Goal: Task Accomplishment & Management: Manage account settings

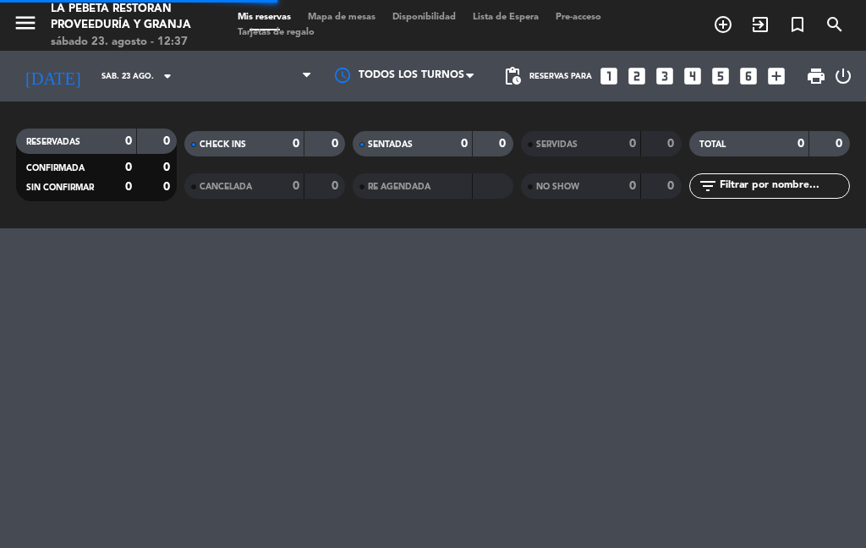
select select "es"
select select "lunch"
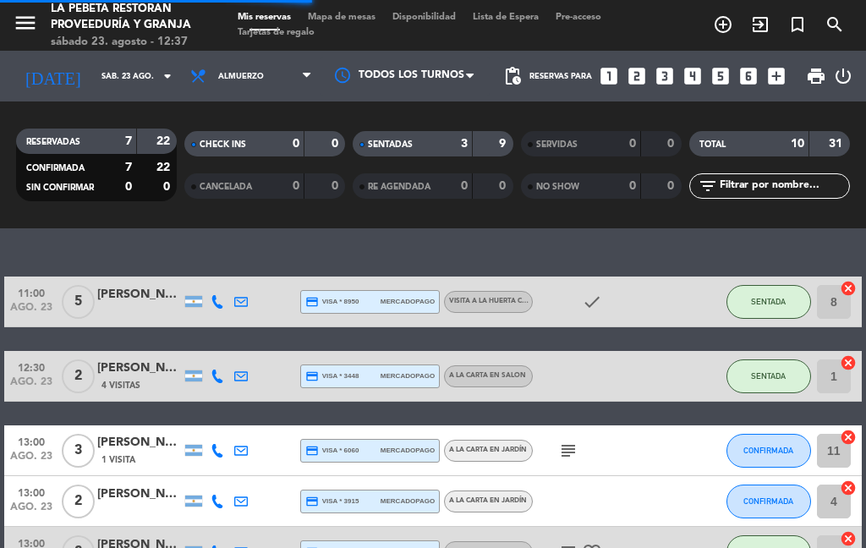
select select "lunch"
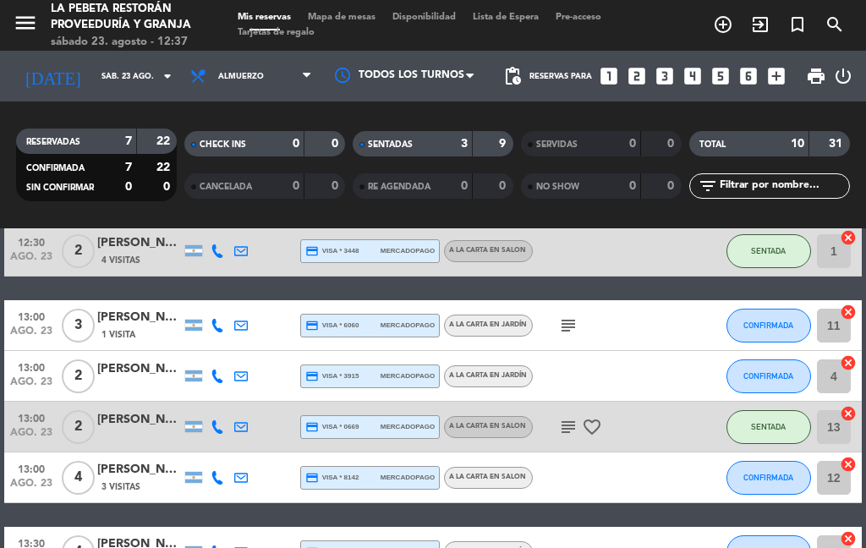
scroll to position [163, 0]
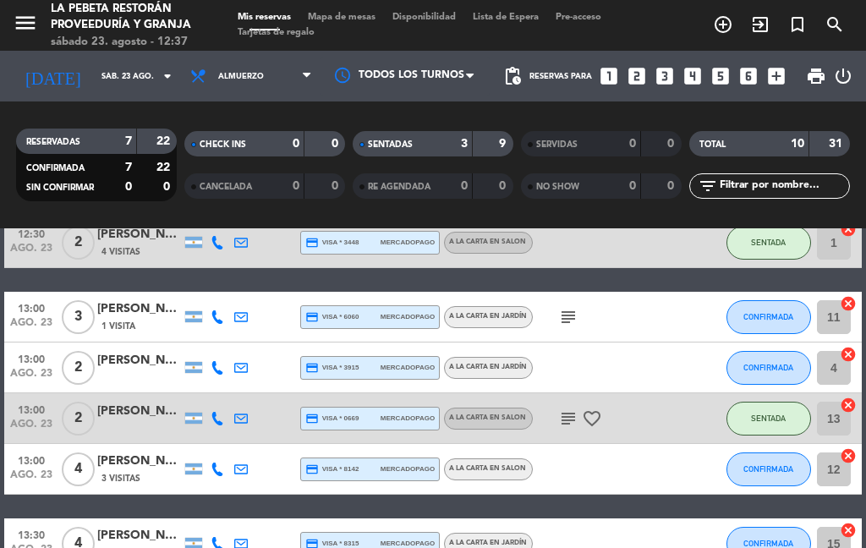
click at [565, 315] on icon "subject" at bounding box center [568, 317] width 20 height 20
click at [567, 318] on icon "subject" at bounding box center [568, 317] width 20 height 20
click at [572, 322] on icon "subject" at bounding box center [568, 317] width 20 height 20
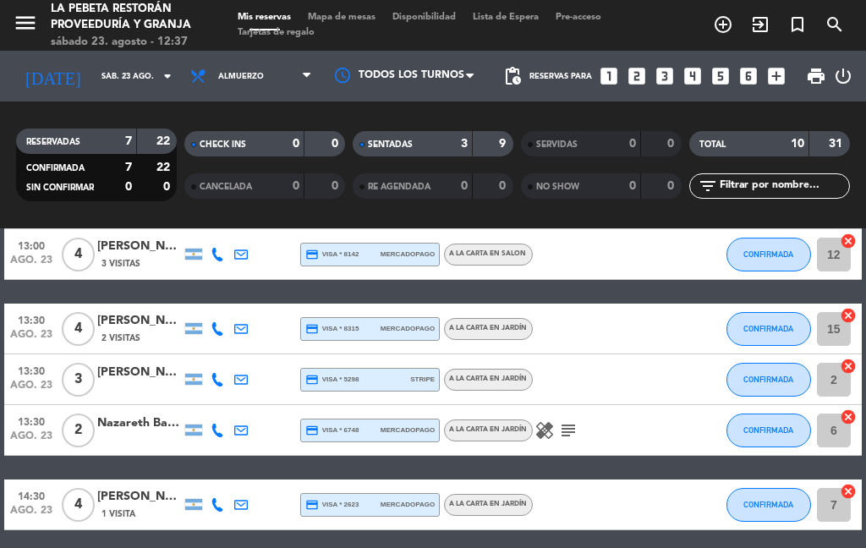
scroll to position [377, 0]
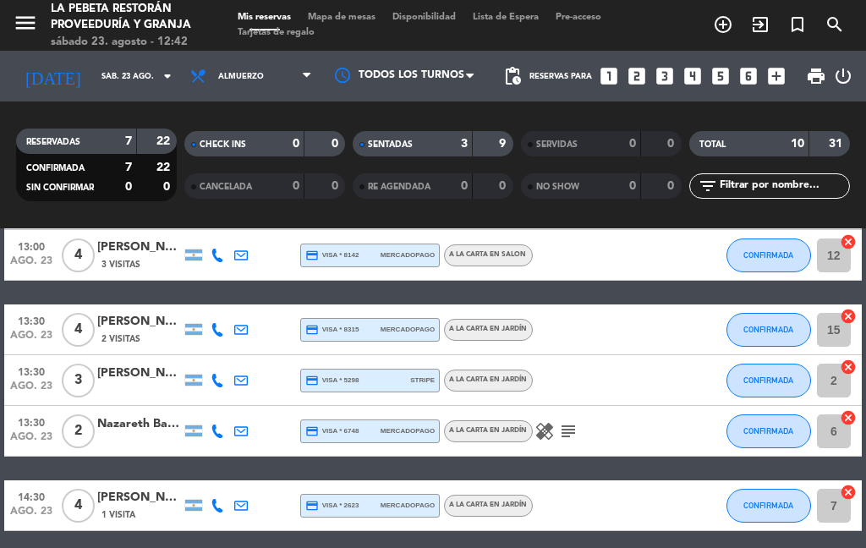
select select "lunch"
click at [699, 73] on icon "looks_4" at bounding box center [693, 76] width 22 height 22
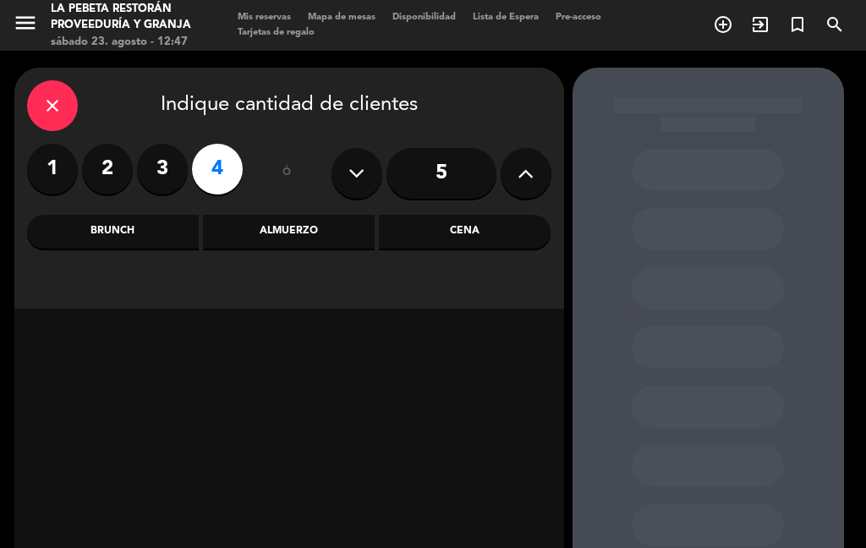
click at [278, 247] on div "Almuerzo" at bounding box center [289, 232] width 172 height 34
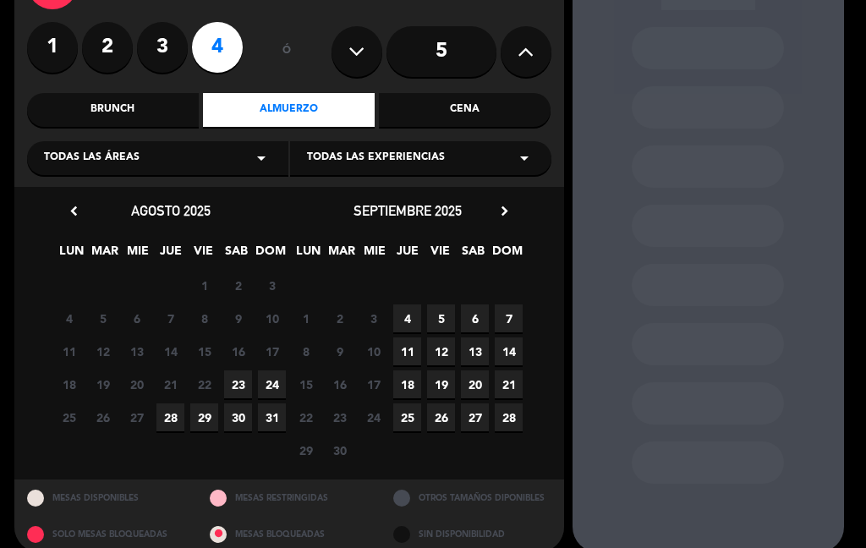
scroll to position [160, 0]
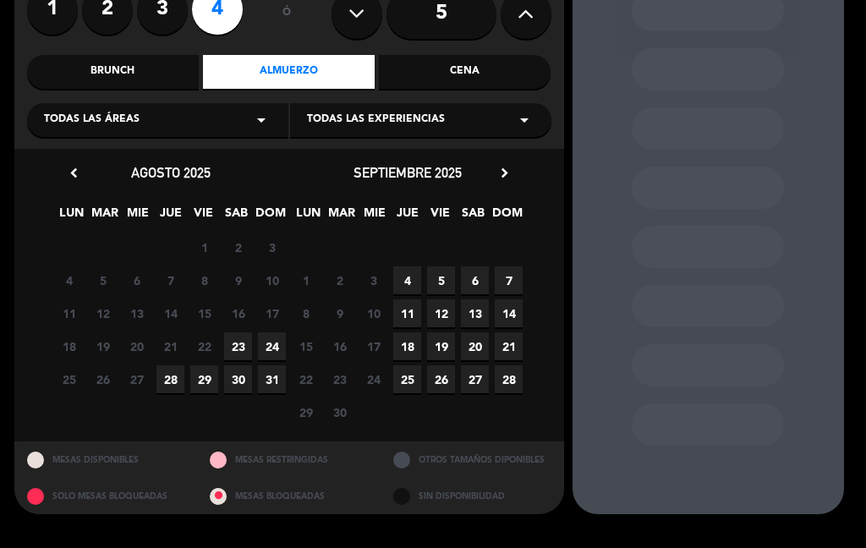
click at [251, 348] on span "23" at bounding box center [238, 346] width 28 height 28
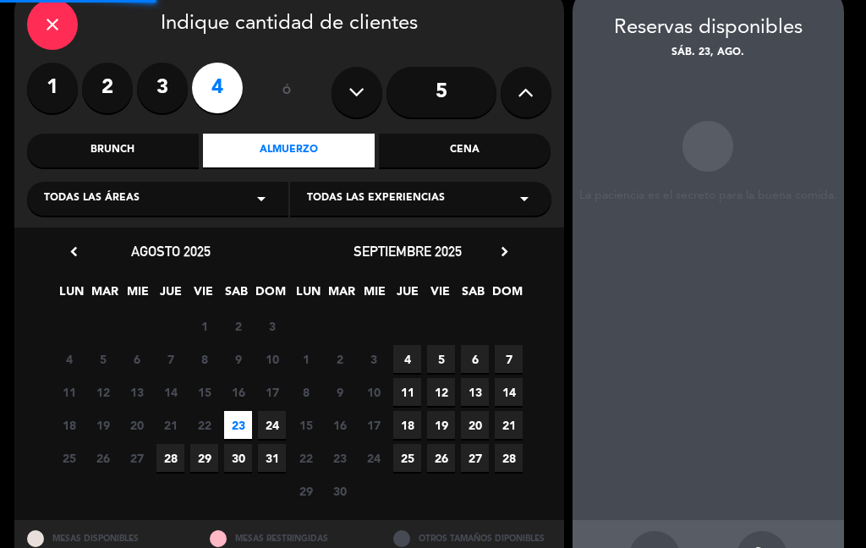
scroll to position [68, 0]
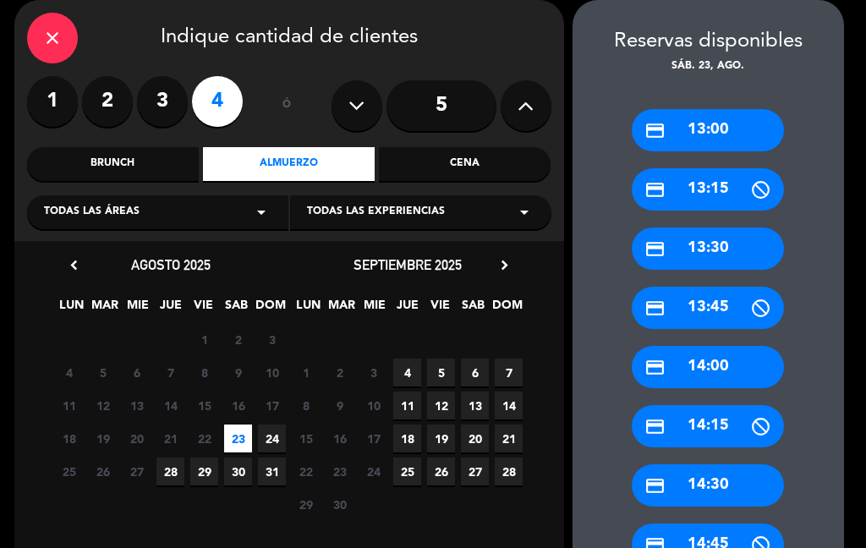
click at [695, 135] on div "credit_card 13:00" at bounding box center [708, 130] width 152 height 42
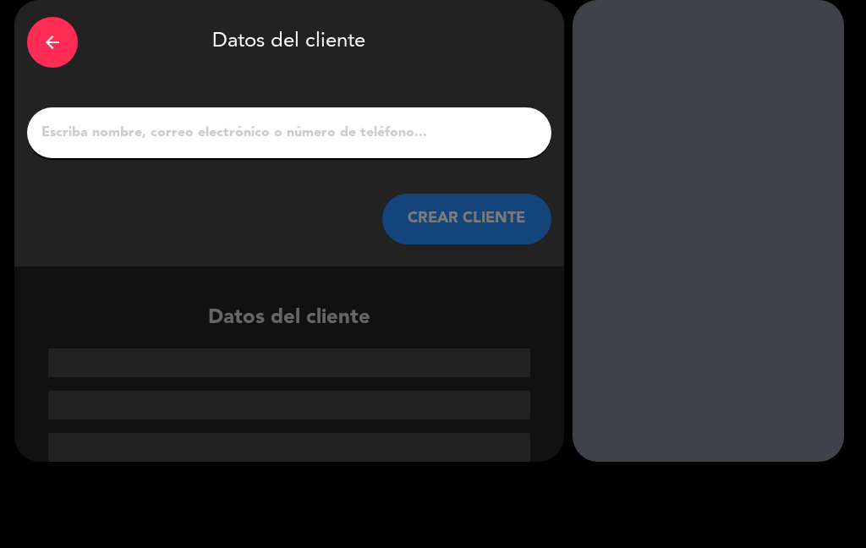
scroll to position [41, 0]
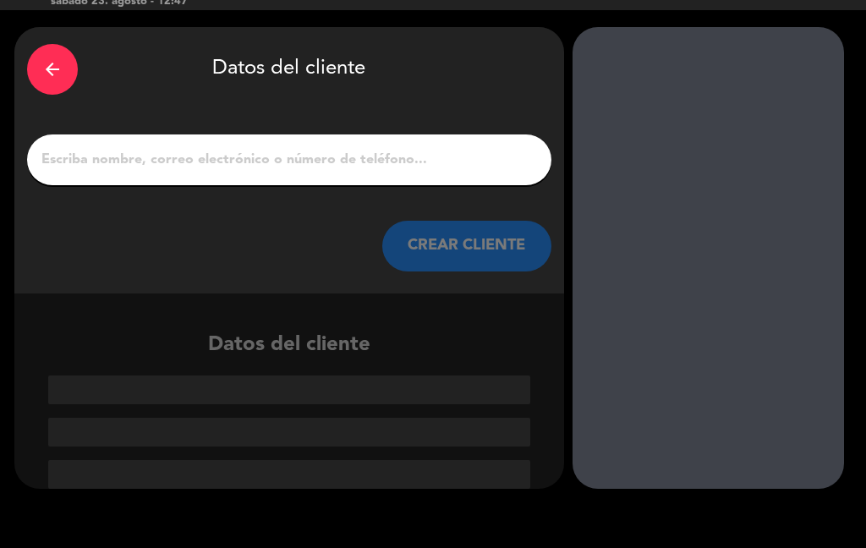
click at [268, 172] on input "1" at bounding box center [289, 160] width 499 height 24
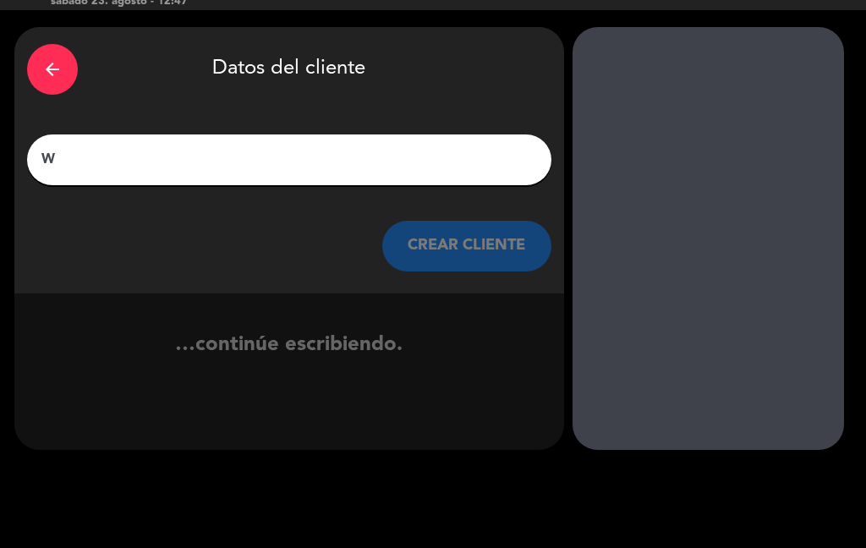
scroll to position [2, 0]
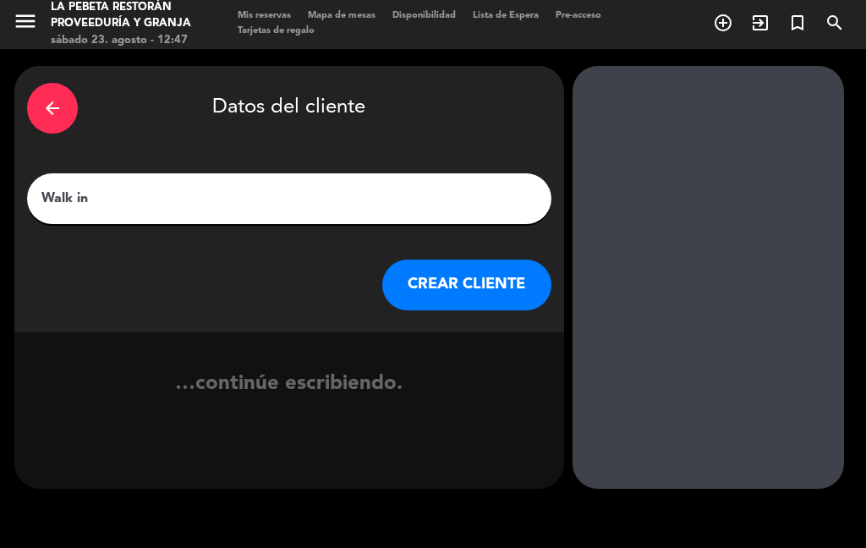
type input "Walk in"
click at [540, 380] on div "…continúe escribiendo." at bounding box center [289, 399] width 550 height 63
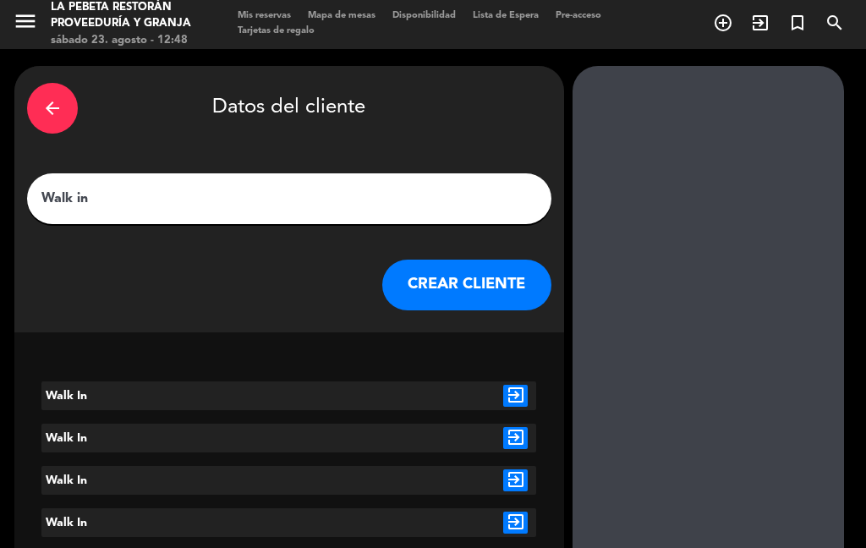
click at [532, 288] on button "CREAR CLIENTE" at bounding box center [466, 285] width 169 height 51
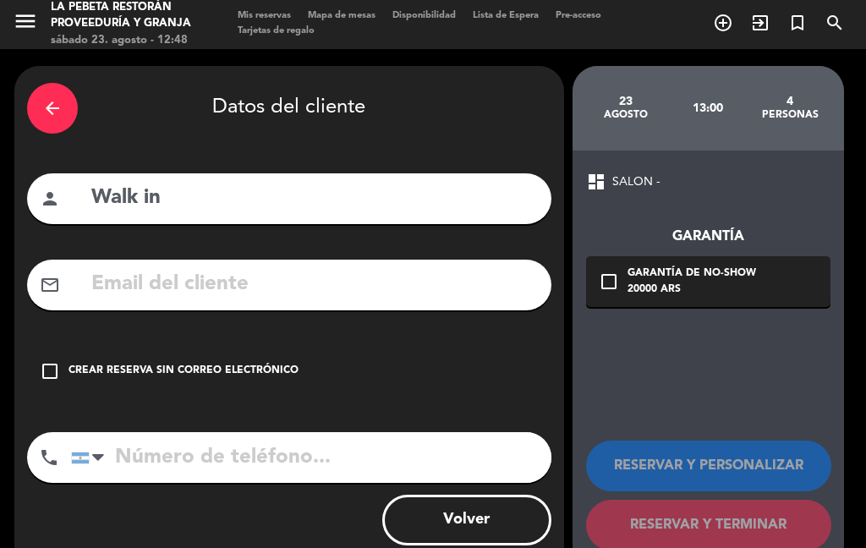
click at [141, 443] on input "tel" at bounding box center [311, 457] width 480 height 51
type input "1163354921"
click at [761, 402] on div "dashboard SALON - Garantía check_box_outline_blank Garantía de no-show 20000 AR…" at bounding box center [707, 361] width 271 height 420
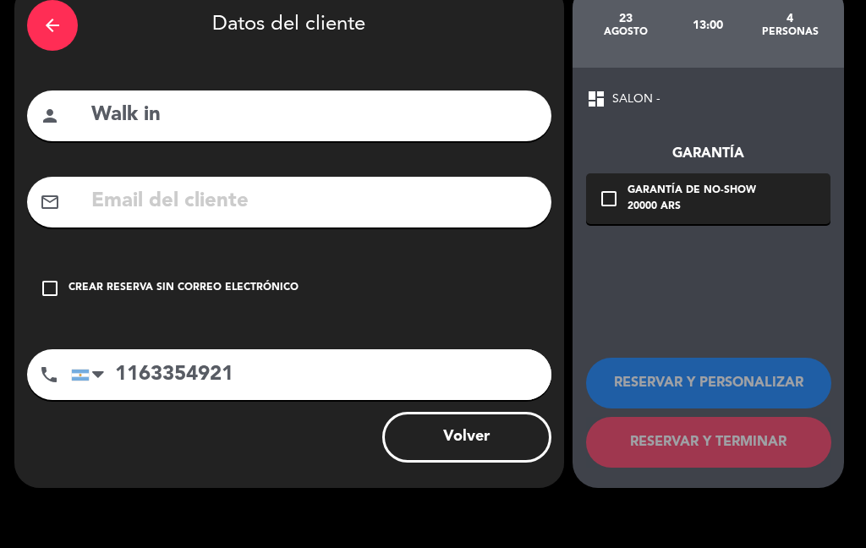
scroll to position [84, 0]
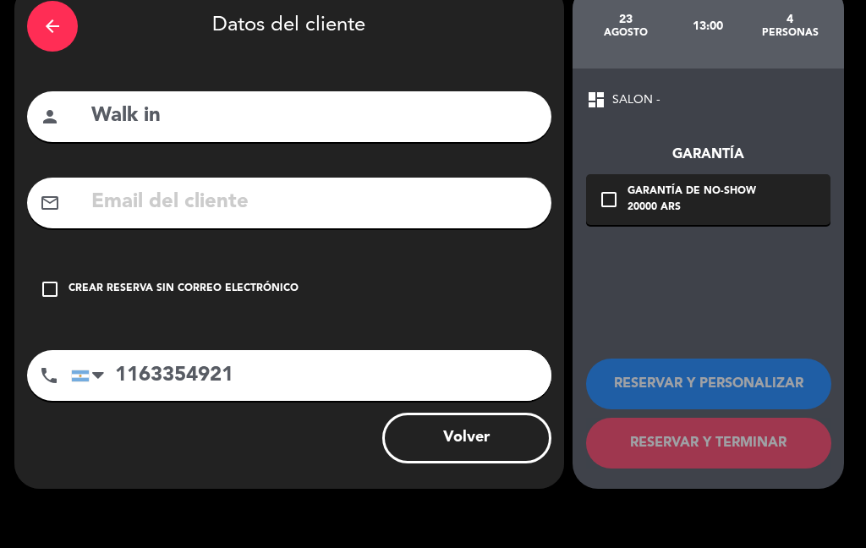
click at [67, 282] on div "check_box_outline_blank Crear reserva sin correo electrónico" at bounding box center [289, 289] width 524 height 51
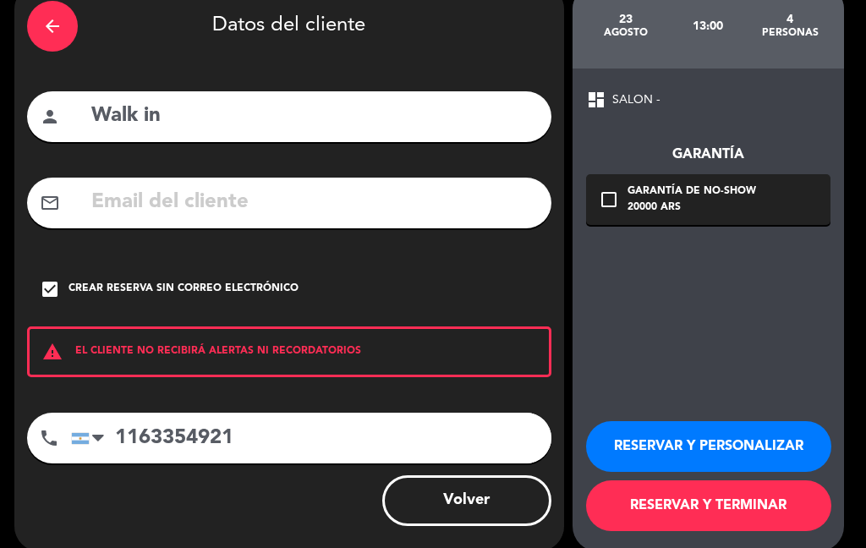
click at [749, 499] on button "RESERVAR Y TERMINAR" at bounding box center [708, 505] width 245 height 51
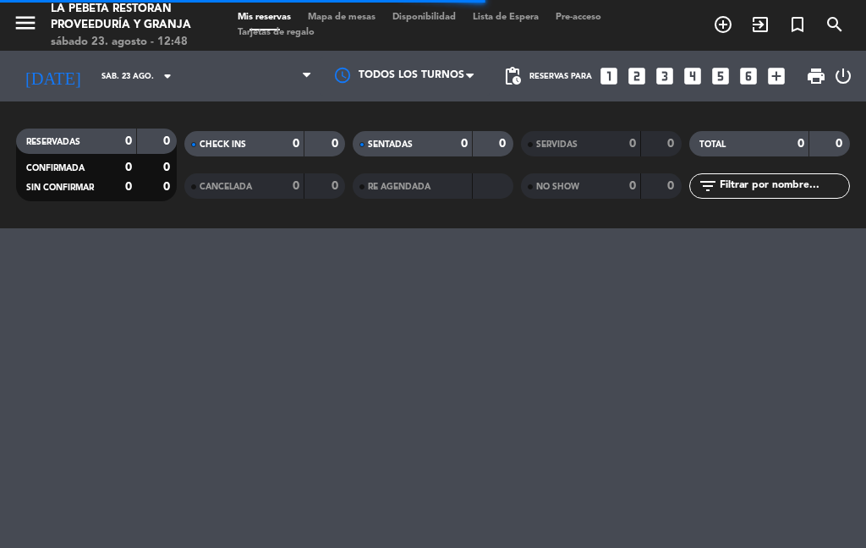
select select "lunch"
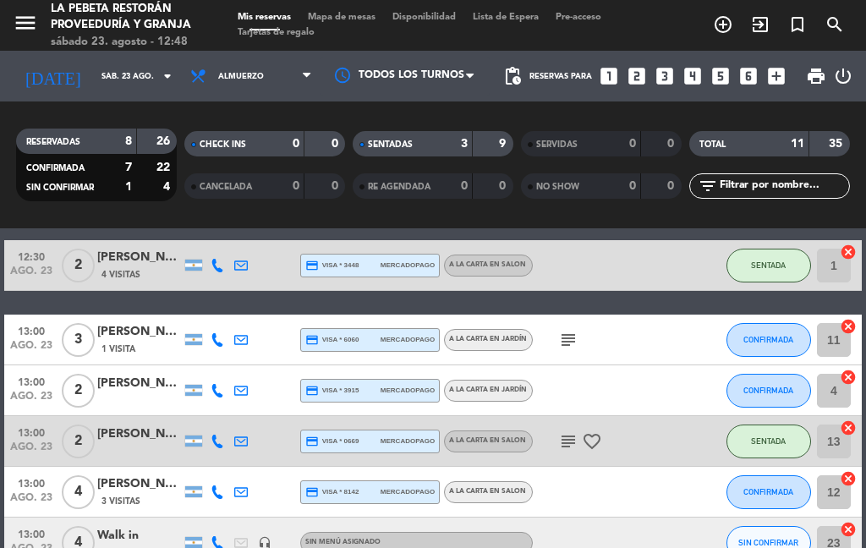
scroll to position [151, 0]
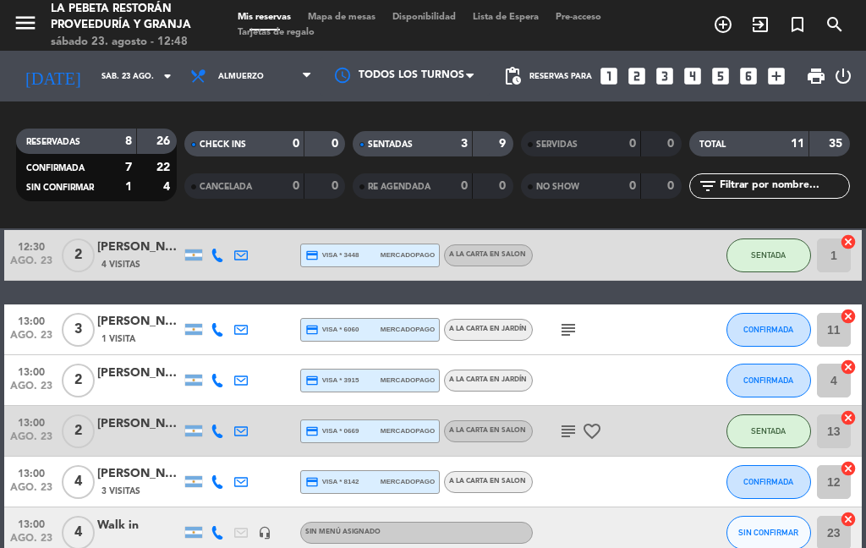
click at [777, 535] on span "SIN CONFIRMAR" at bounding box center [768, 532] width 60 height 9
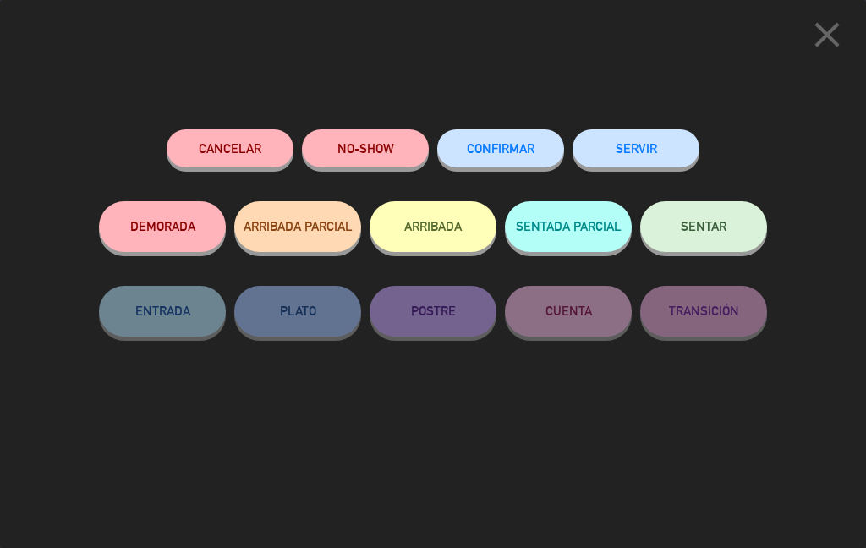
click at [761, 220] on button "SENTAR" at bounding box center [703, 226] width 127 height 51
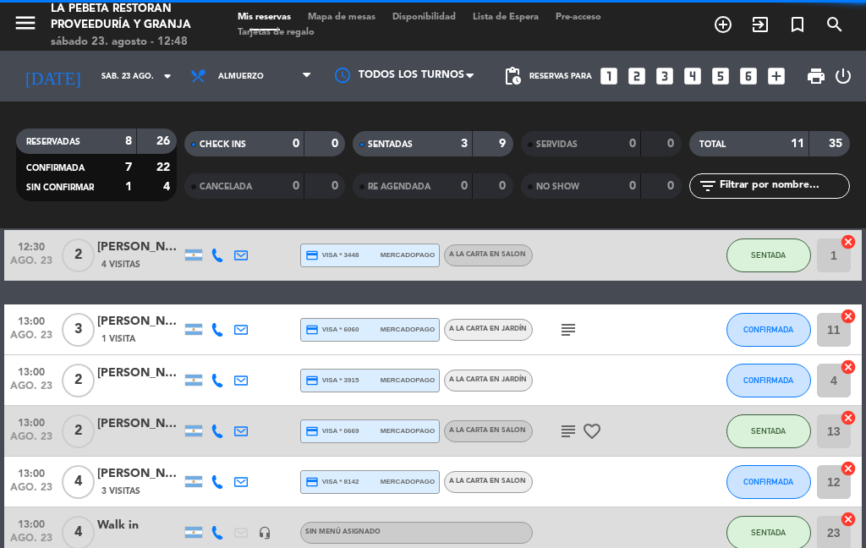
select select "lunch"
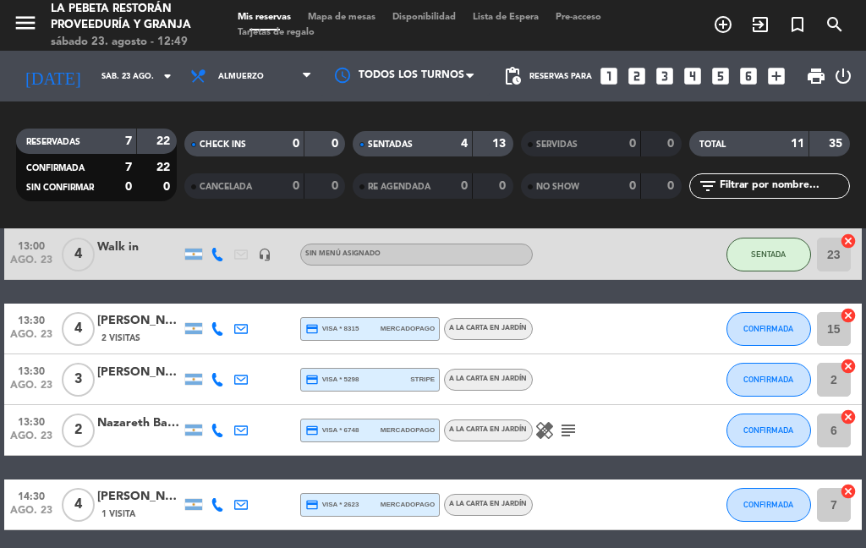
scroll to position [428, 0]
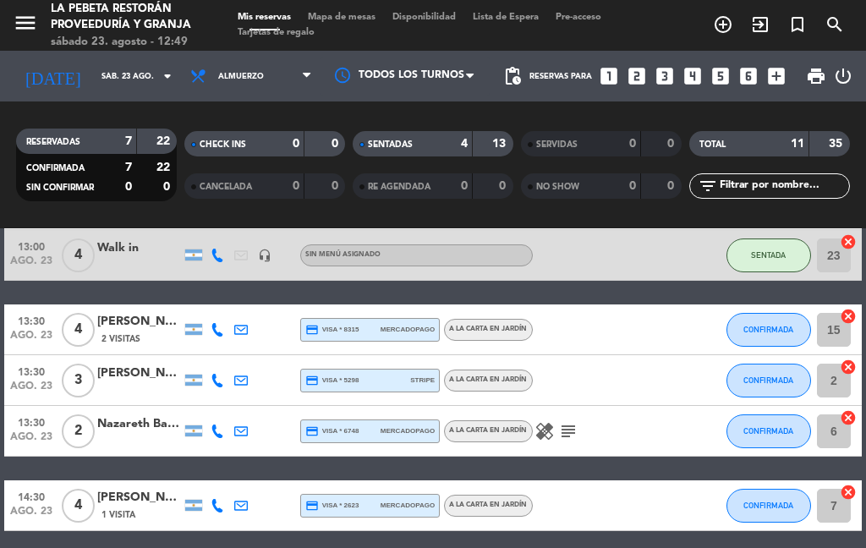
click at [849, 260] on input "23" at bounding box center [834, 255] width 34 height 34
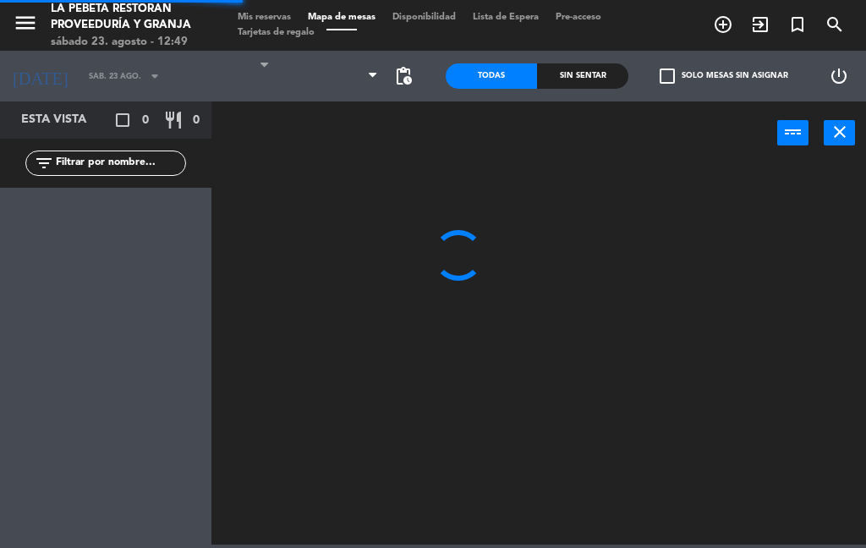
select select "lunch"
select select
click at [824, 145] on button "close" at bounding box center [839, 132] width 31 height 25
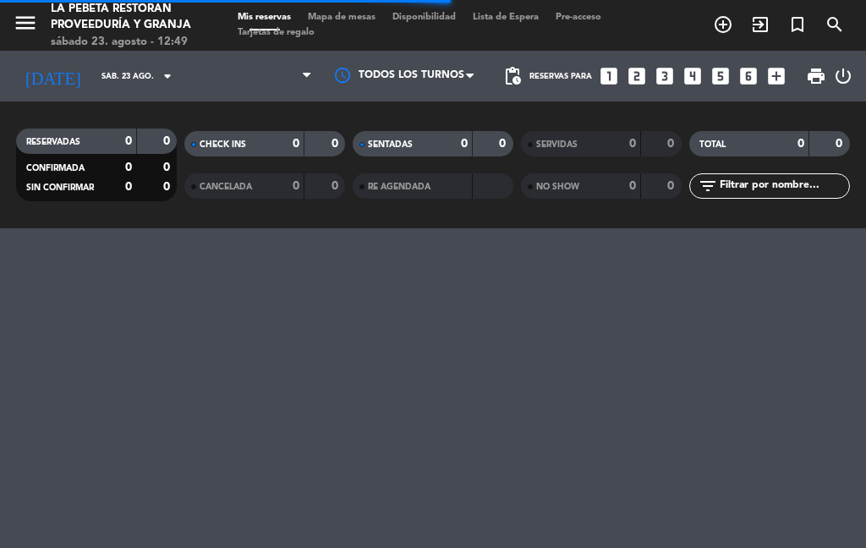
select select "lunch"
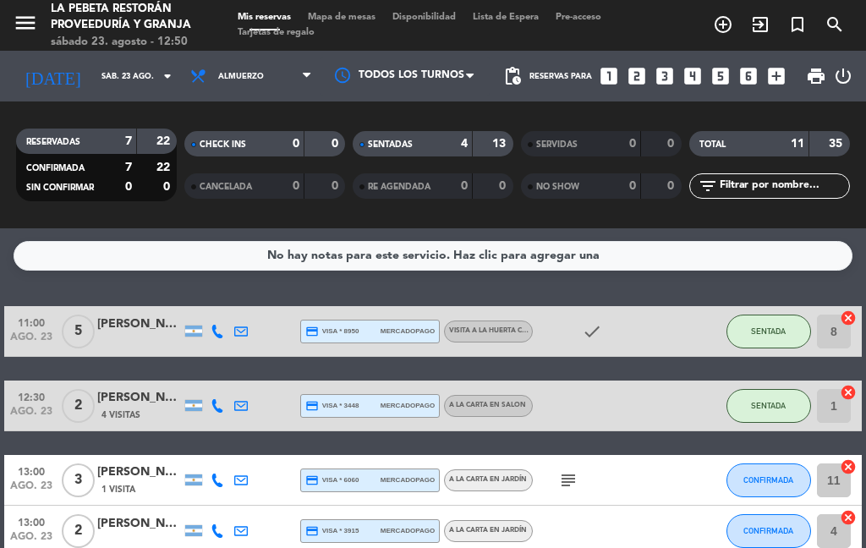
scroll to position [26, 0]
click at [633, 65] on icon "looks_two" at bounding box center [637, 76] width 22 height 22
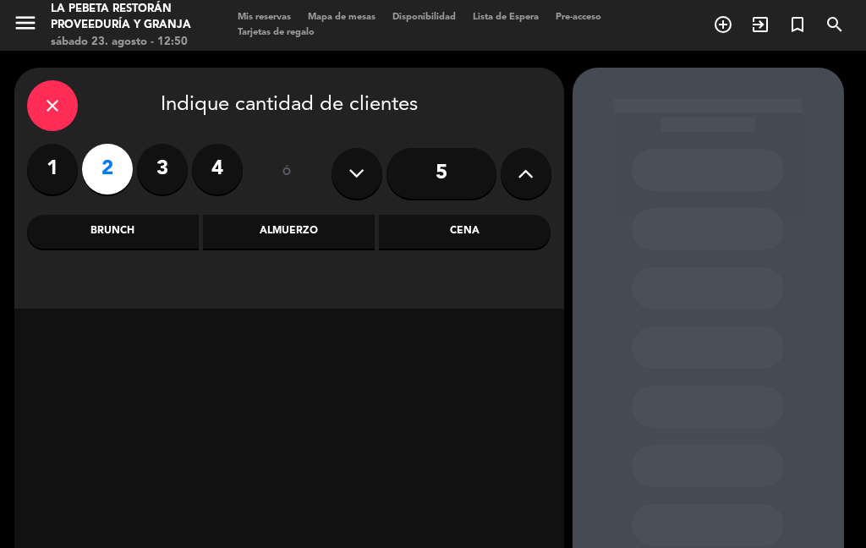
click at [337, 215] on div "Almuerzo" at bounding box center [289, 232] width 172 height 34
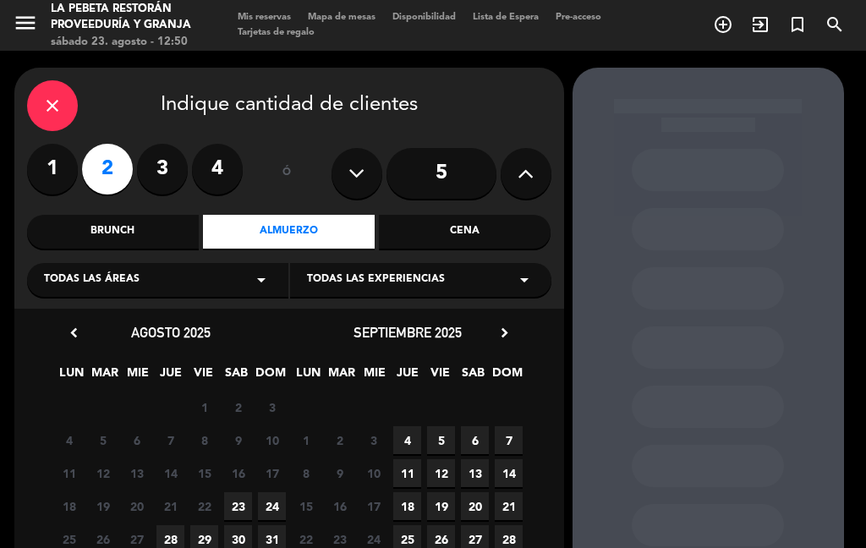
click at [69, 80] on div "close" at bounding box center [52, 105] width 51 height 51
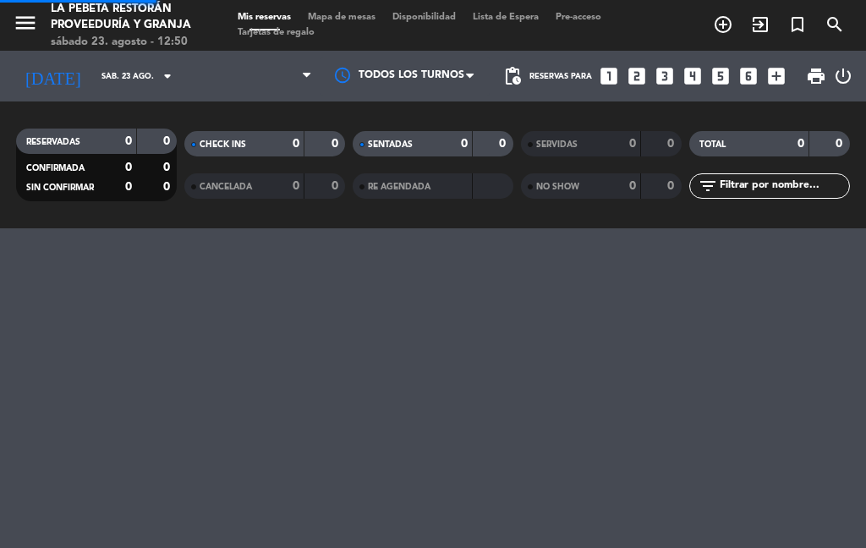
select select "lunch"
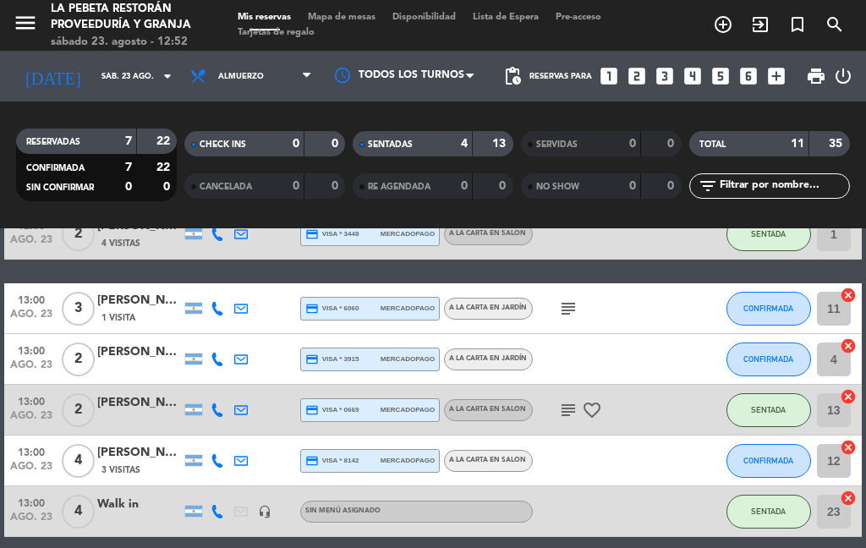
scroll to position [239, 0]
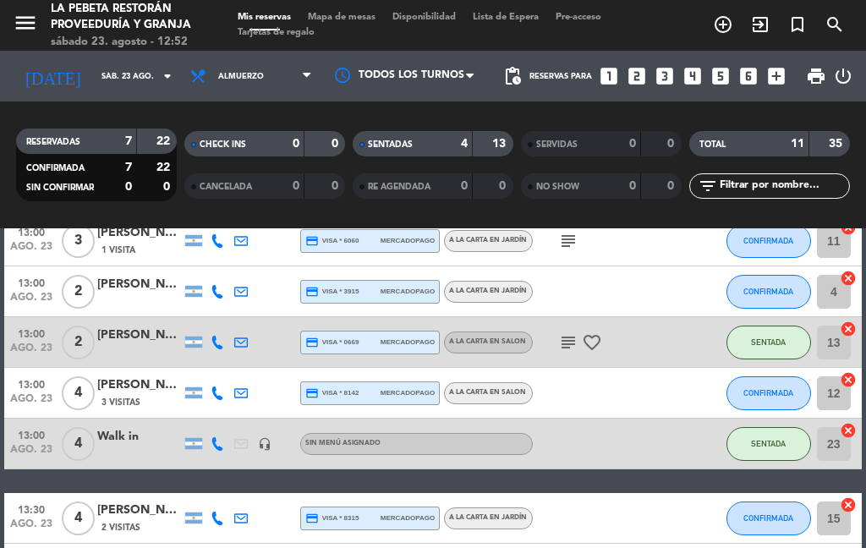
click at [666, 65] on icon "looks_3" at bounding box center [665, 76] width 22 height 22
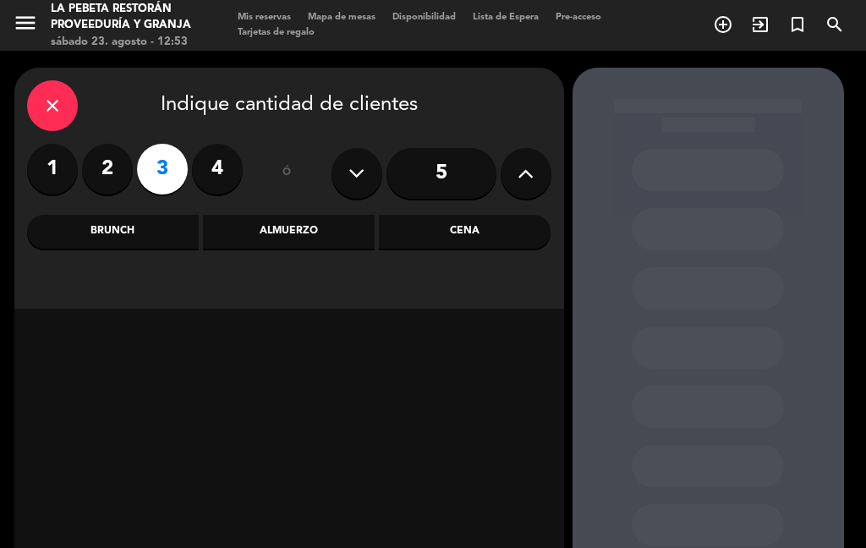
click at [303, 215] on div "Almuerzo" at bounding box center [289, 232] width 172 height 34
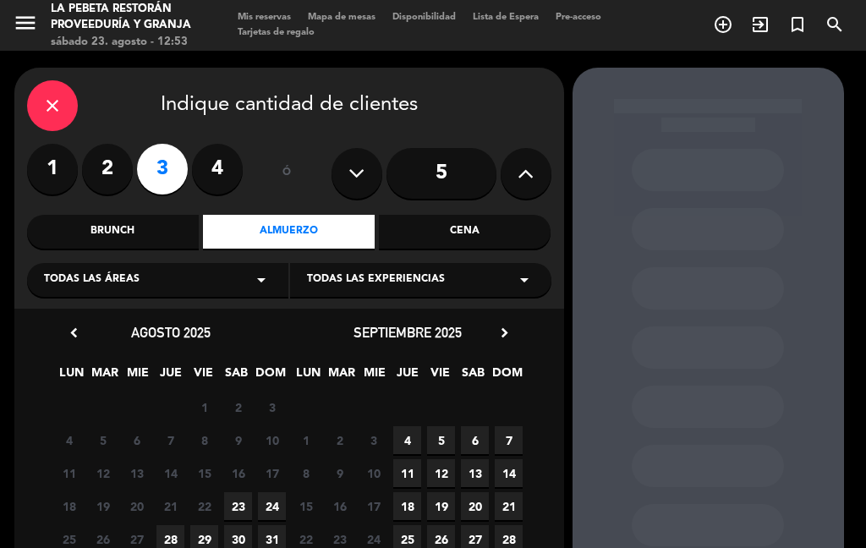
click at [242, 492] on span "23" at bounding box center [238, 506] width 28 height 28
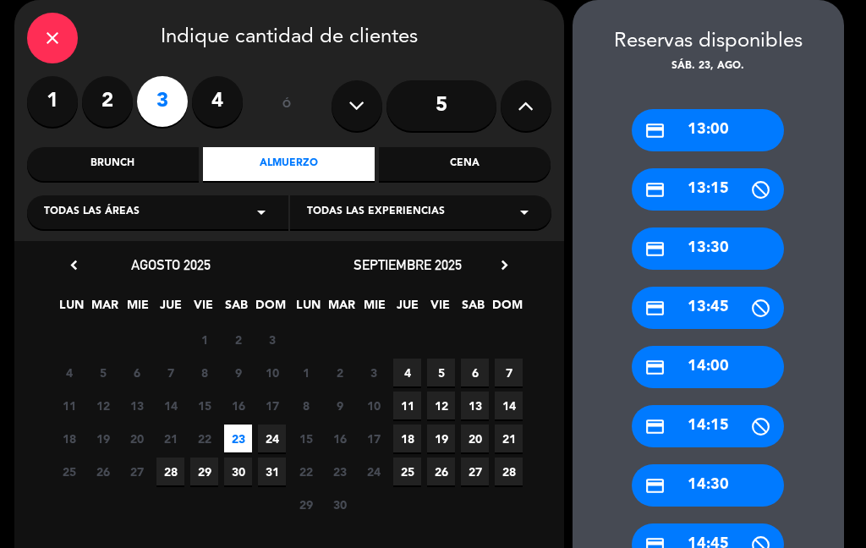
click at [717, 133] on div "credit_card 13:00" at bounding box center [708, 130] width 152 height 42
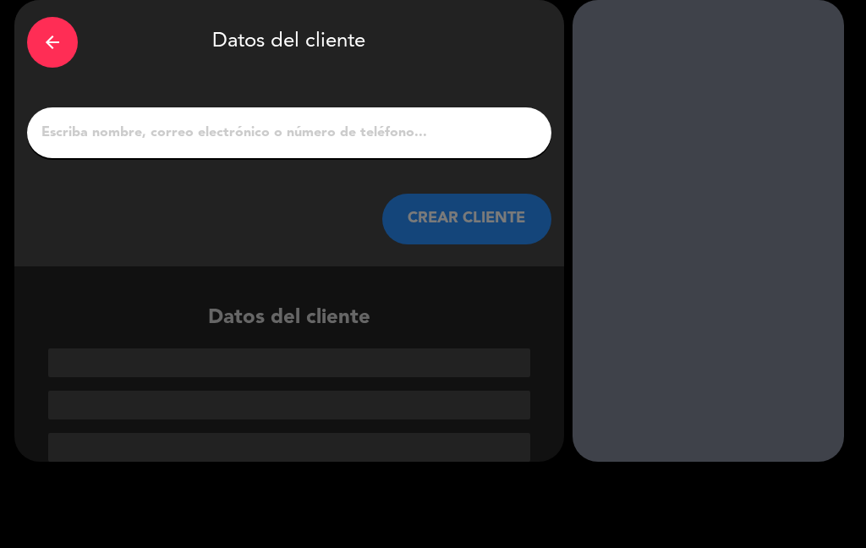
scroll to position [41, 0]
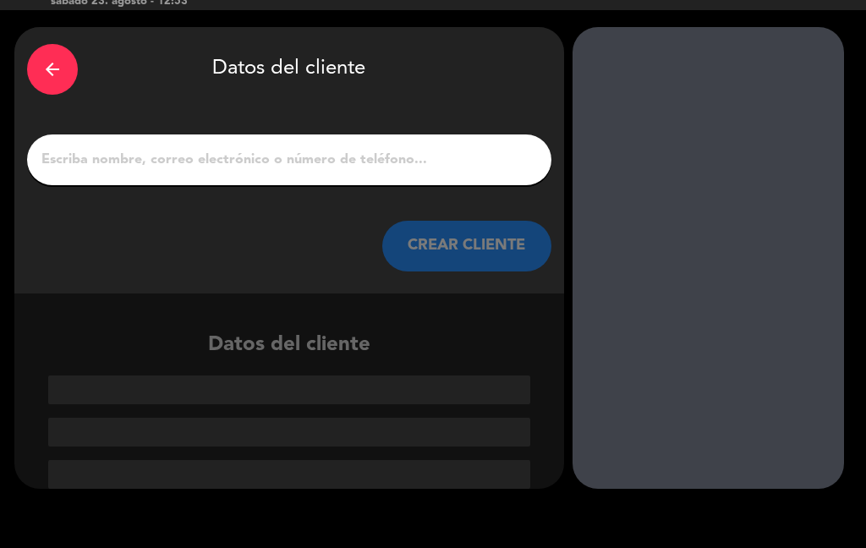
click at [211, 165] on input "1" at bounding box center [289, 160] width 499 height 24
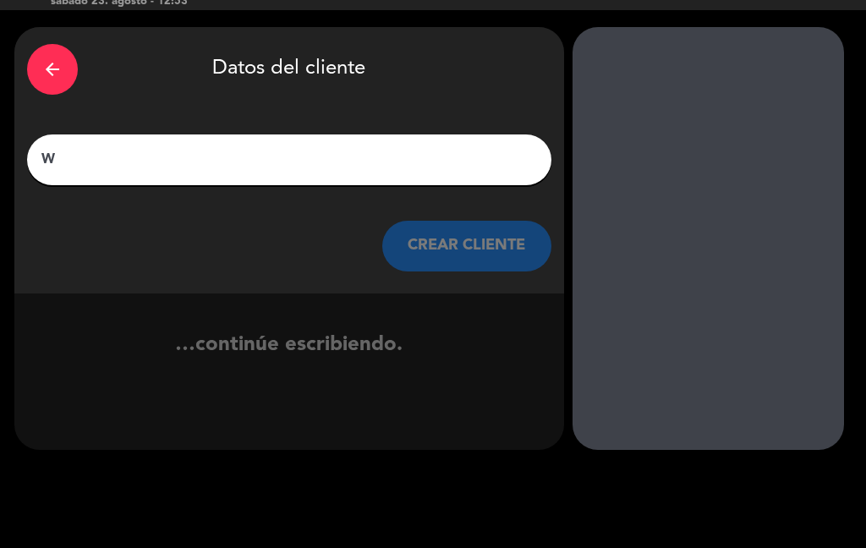
scroll to position [2, 0]
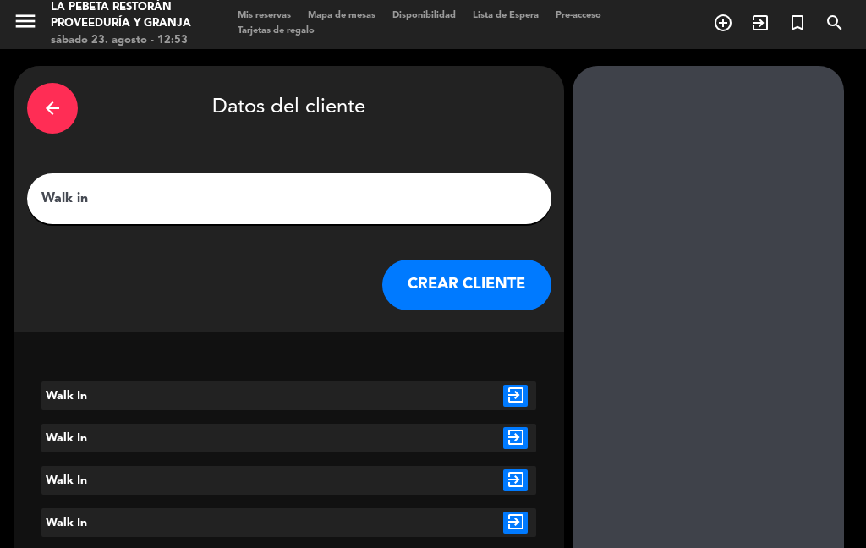
type input "Walk in"
click at [507, 389] on icon "exit_to_app" at bounding box center [515, 396] width 25 height 22
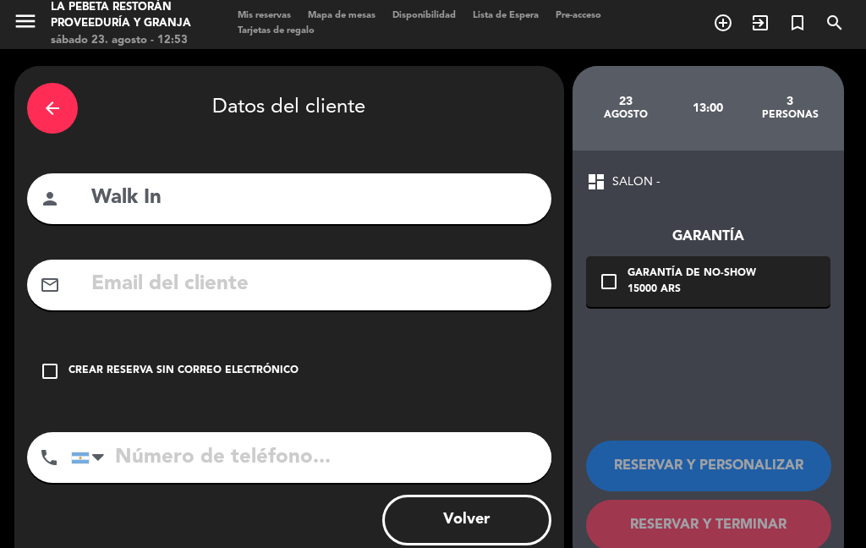
click at [402, 188] on input "Walk In" at bounding box center [314, 198] width 449 height 35
click at [766, 413] on div "RESERVAR Y PERSONALIZAR RESERVAR Y TERMINAR" at bounding box center [708, 488] width 244 height 166
click at [772, 391] on div "dashboard SALON - Garantía check_box_outline_blank Garantía de no-show 15000 AR…" at bounding box center [707, 361] width 271 height 420
click at [405, 420] on div "arrow_back Datos del cliente person Walk In mail_outline check_box_outline_blan…" at bounding box center [289, 318] width 550 height 505
click at [29, 506] on div "Volver" at bounding box center [289, 520] width 524 height 51
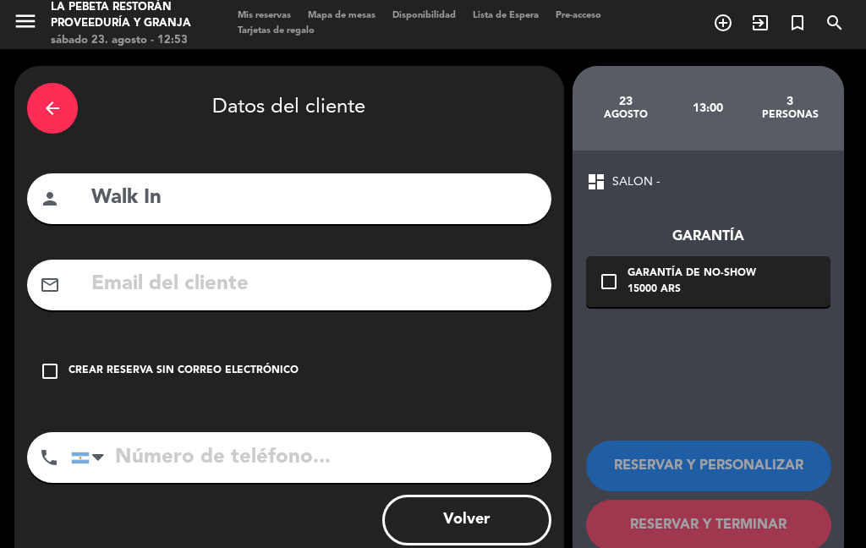
click at [517, 441] on input "tel" at bounding box center [311, 457] width 480 height 51
click at [419, 281] on input "text" at bounding box center [314, 284] width 449 height 35
click at [547, 377] on div "check_box_outline_blank Crear reserva sin correo electrónico" at bounding box center [289, 371] width 524 height 51
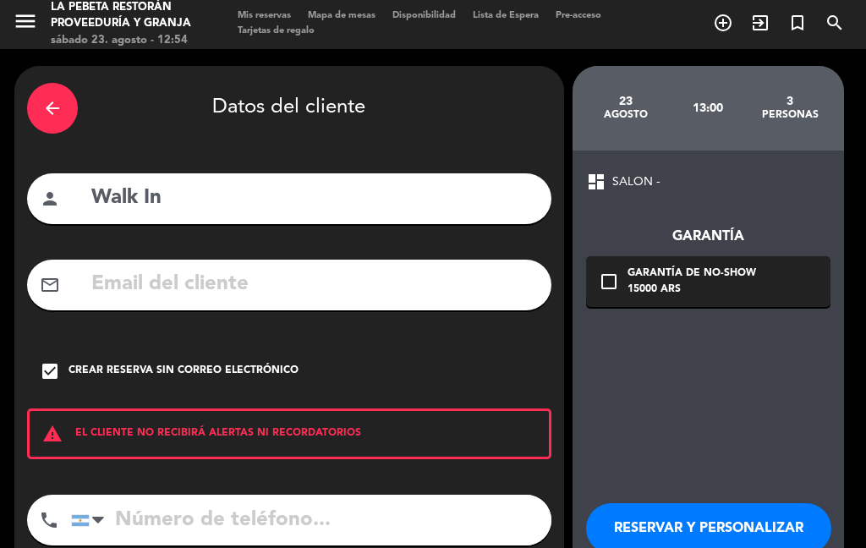
click at [316, 458] on div "warning EL CLIENTE NO RECIBIRÁ ALERTAS NI RECORDATORIOS" at bounding box center [289, 433] width 524 height 51
click at [309, 496] on input "tel" at bounding box center [311, 520] width 480 height 51
type input "1163354921"
click at [626, 426] on div "dashboard SALON - Garantía check_box_outline_blank Garantía de no-show 15000 AR…" at bounding box center [707, 392] width 271 height 483
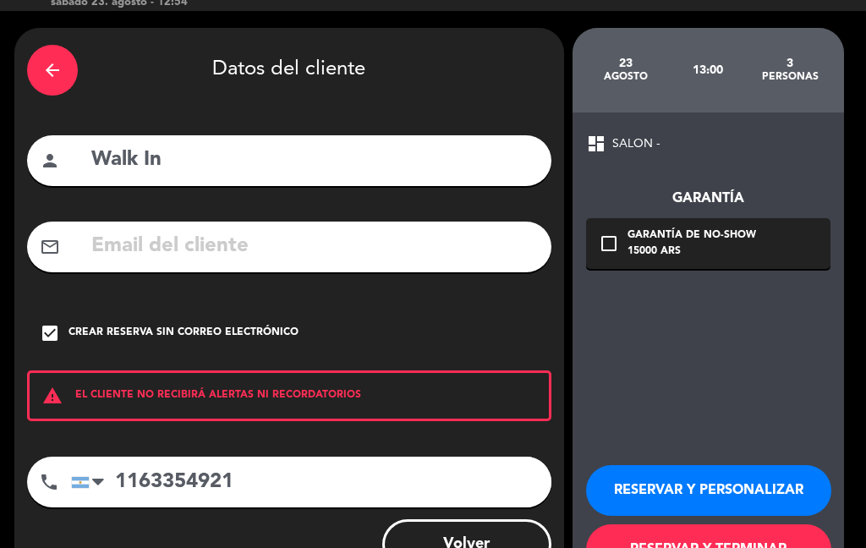
click at [745, 479] on button "RESERVAR Y PERSONALIZAR" at bounding box center [708, 490] width 245 height 51
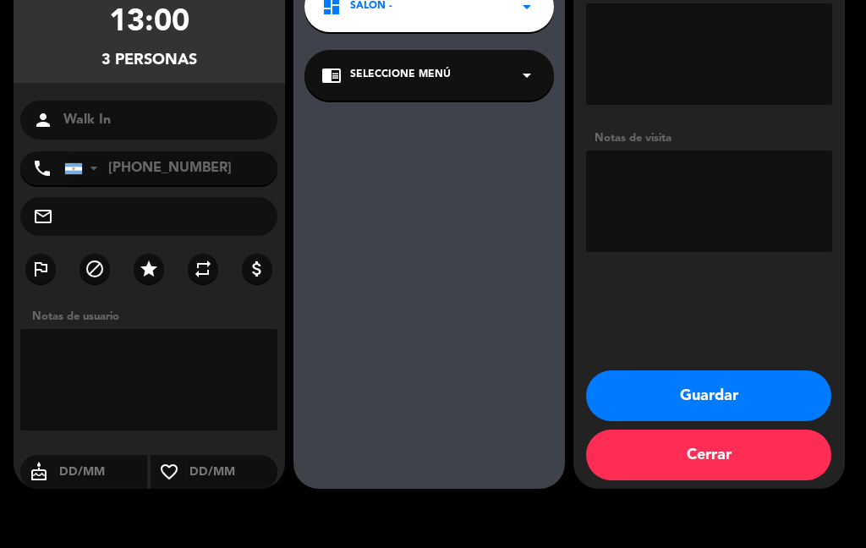
scroll to position [170, 0]
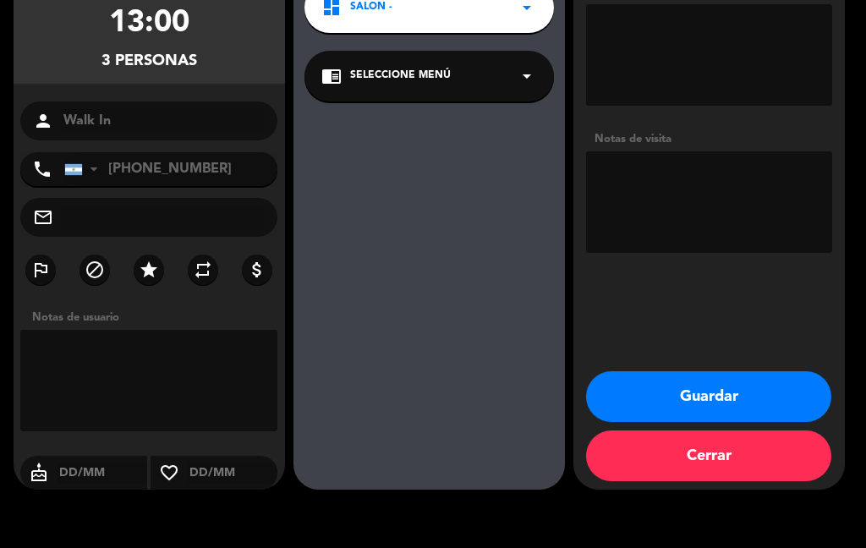
click at [776, 399] on button "Guardar" at bounding box center [708, 396] width 245 height 51
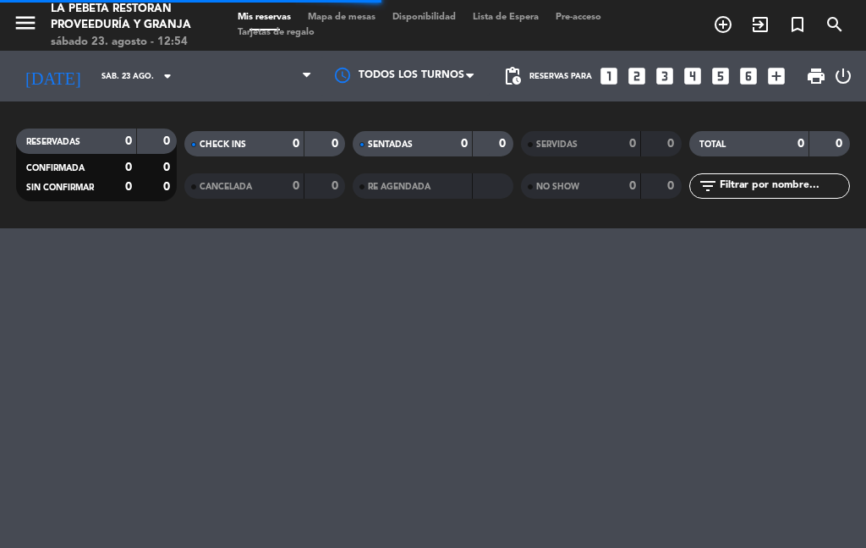
select select "lunch"
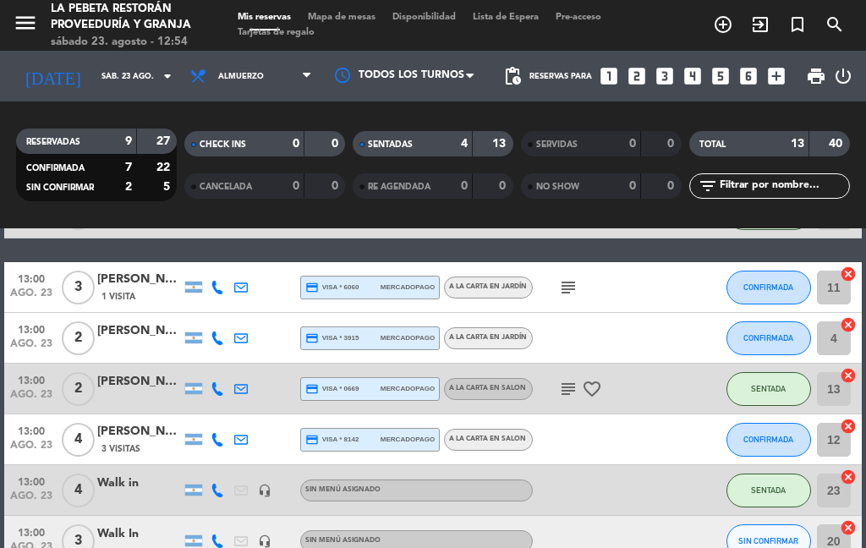
scroll to position [194, 0]
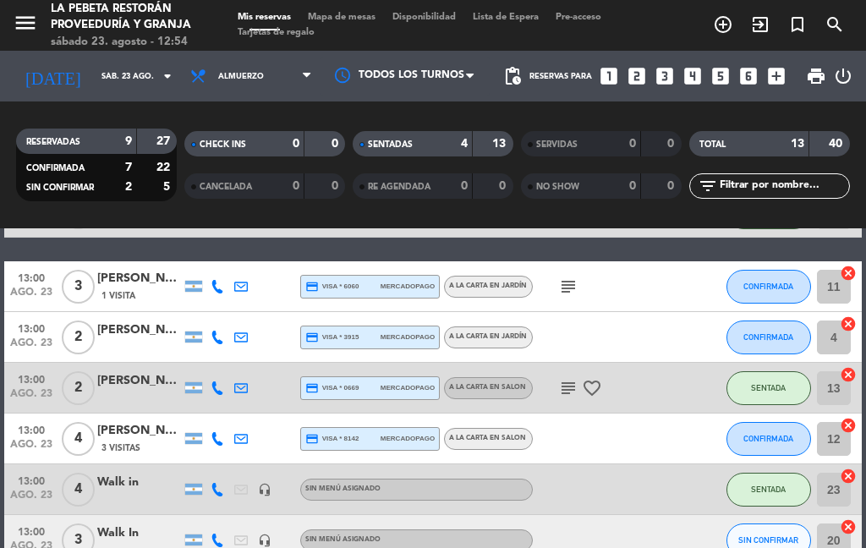
click at [786, 334] on span "CONFIRMADA" at bounding box center [768, 336] width 50 height 9
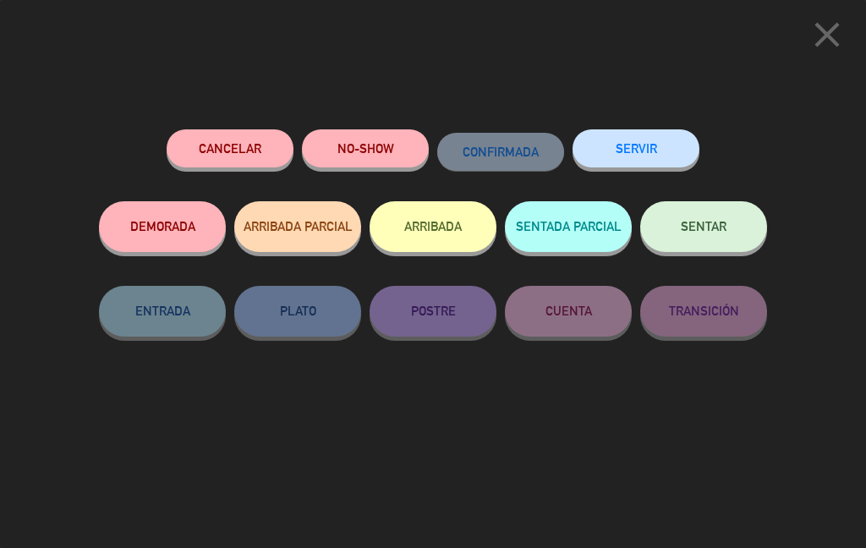
click at [733, 230] on button "SENTAR" at bounding box center [703, 226] width 127 height 51
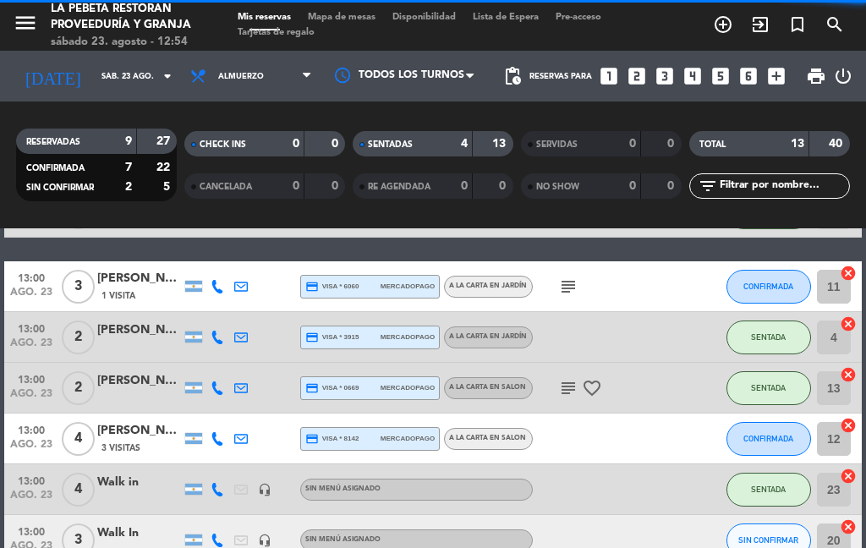
select select "lunch"
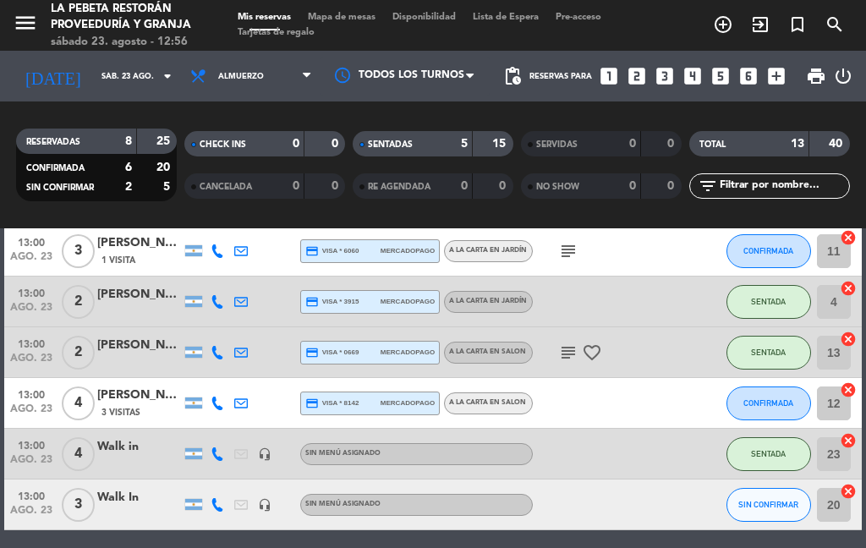
scroll to position [229, 0]
click at [637, 84] on icon "looks_two" at bounding box center [637, 76] width 22 height 22
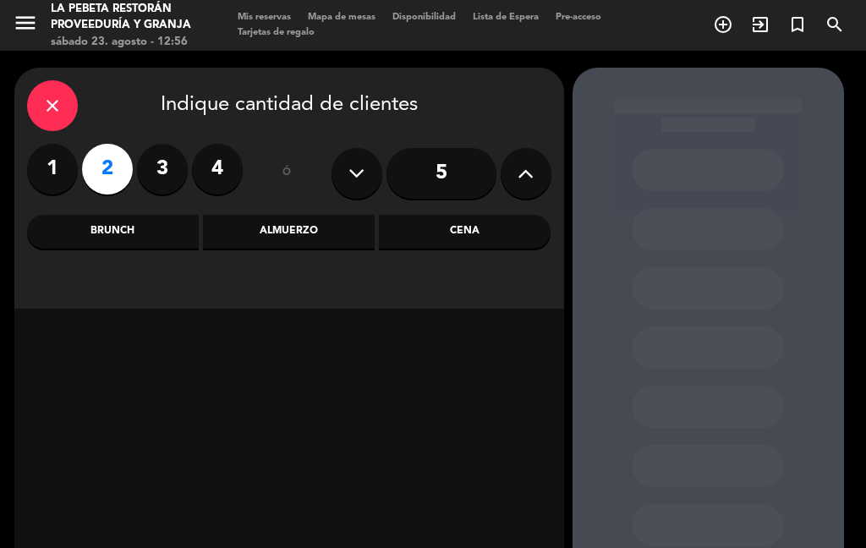
click at [282, 240] on div "Almuerzo" at bounding box center [289, 232] width 172 height 34
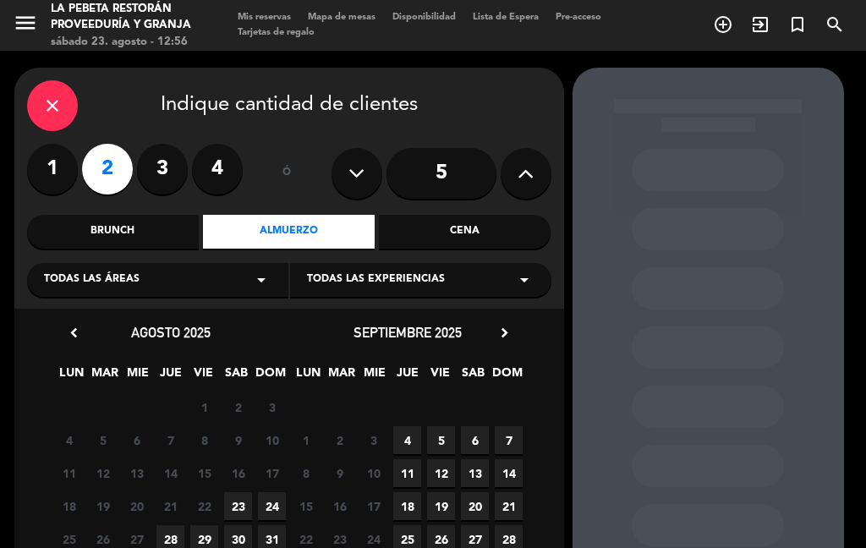
click at [244, 495] on span "23" at bounding box center [238, 506] width 28 height 28
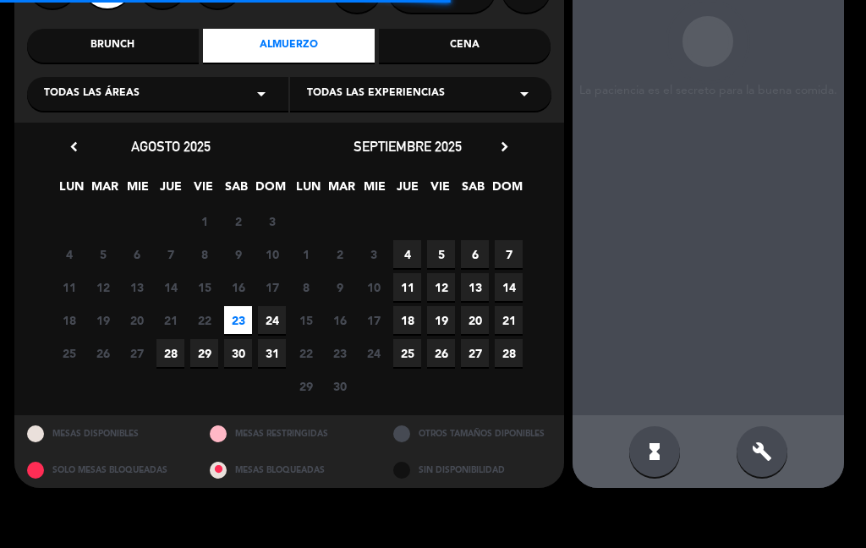
scroll to position [185, 0]
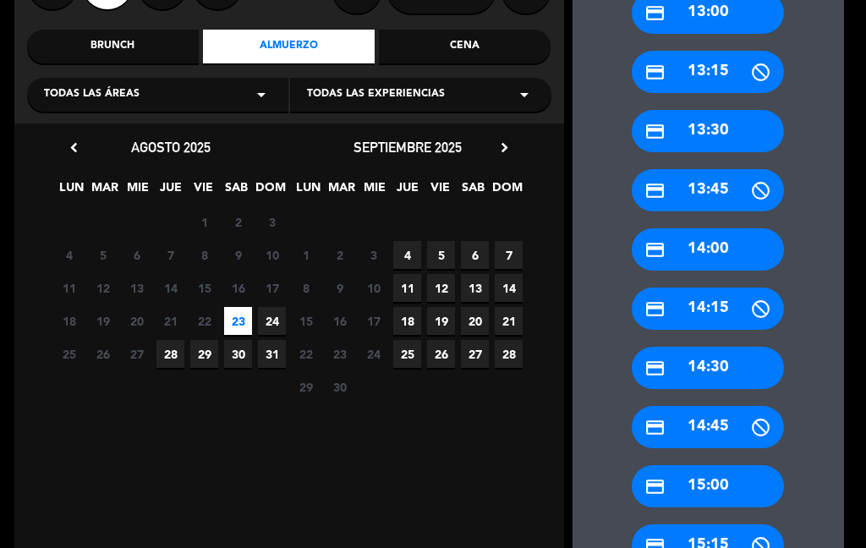
click at [709, 20] on div "credit_card 13:00" at bounding box center [708, 13] width 152 height 42
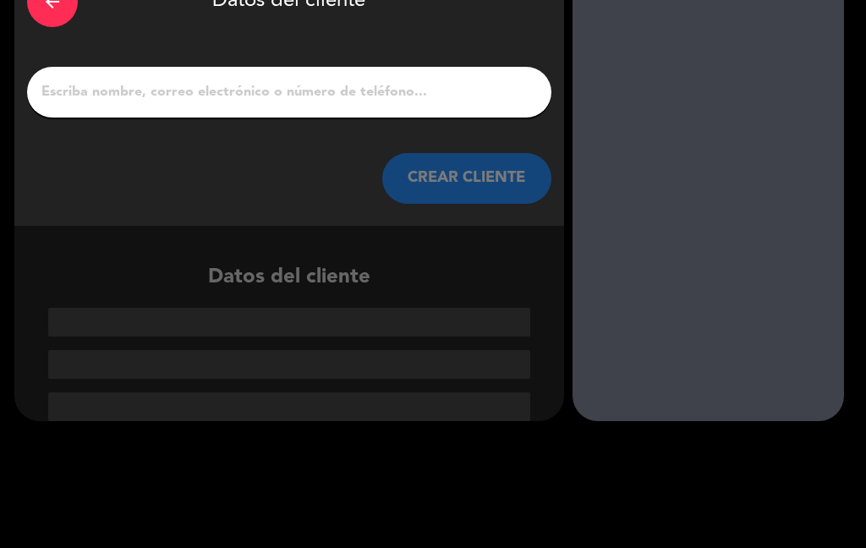
scroll to position [41, 0]
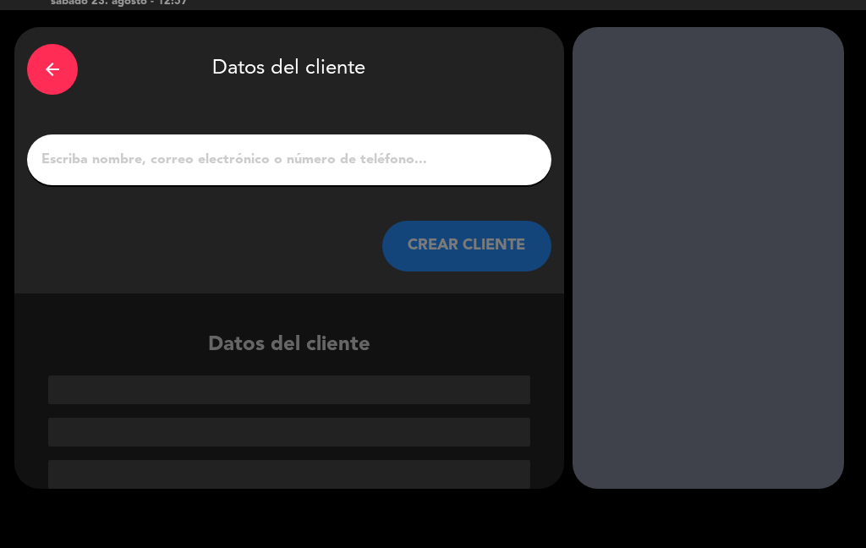
click at [240, 152] on input "1" at bounding box center [289, 160] width 499 height 24
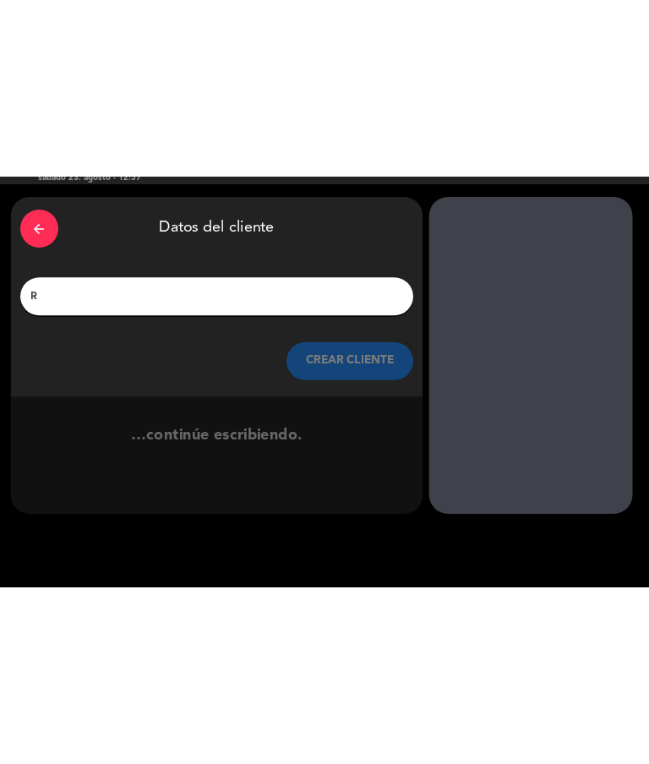
scroll to position [2, 0]
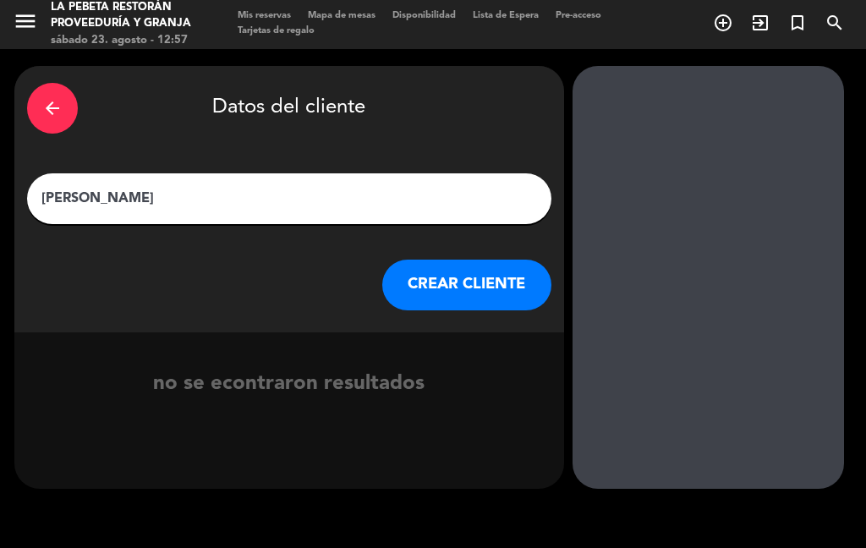
type input "[PERSON_NAME] fierr"
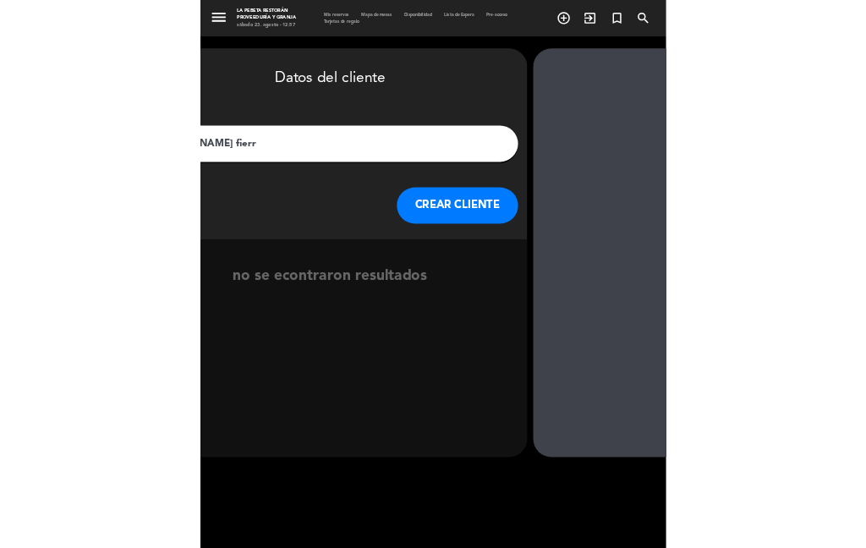
scroll to position [0, 0]
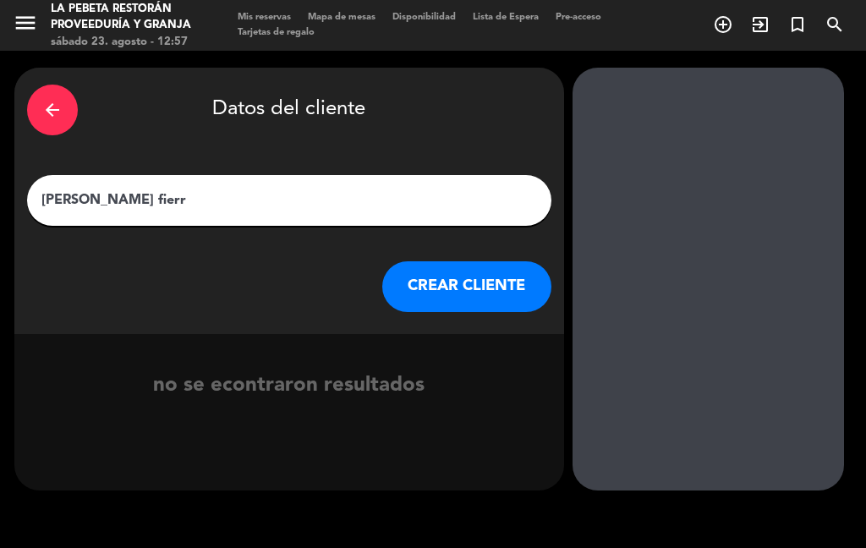
click at [480, 282] on button "CREAR CLIENTE" at bounding box center [466, 286] width 169 height 51
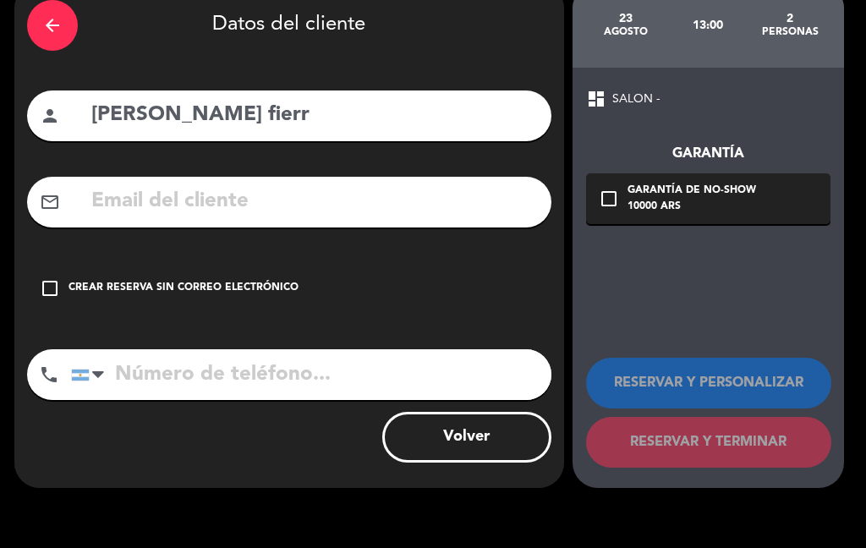
scroll to position [84, 0]
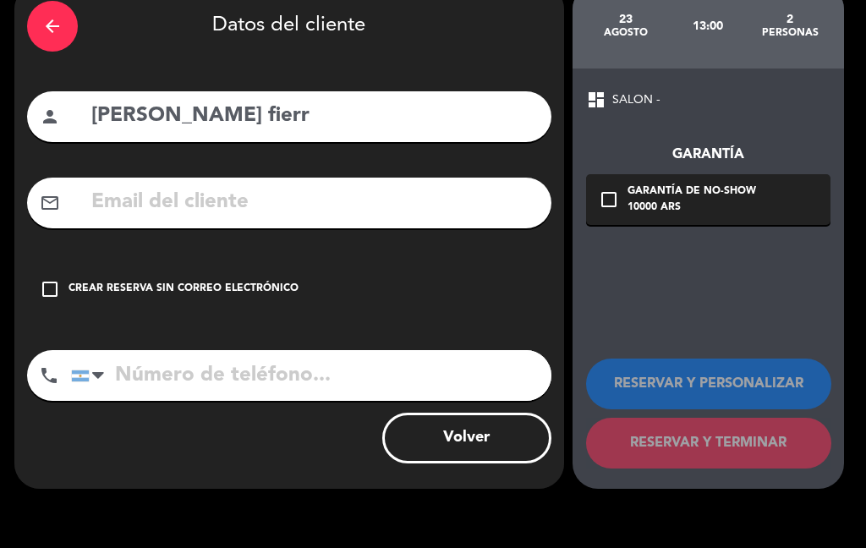
click at [244, 130] on input "[PERSON_NAME] fierr" at bounding box center [314, 116] width 449 height 35
click at [315, 384] on input "tel" at bounding box center [311, 375] width 480 height 51
click at [309, 364] on input "tel" at bounding box center [311, 375] width 480 height 51
click at [325, 370] on input "tel" at bounding box center [311, 375] width 480 height 51
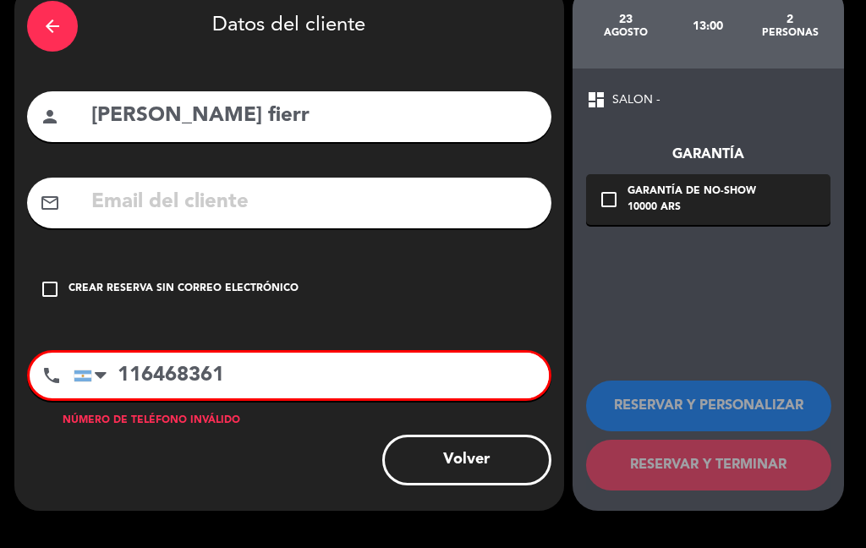
type input "1164683616"
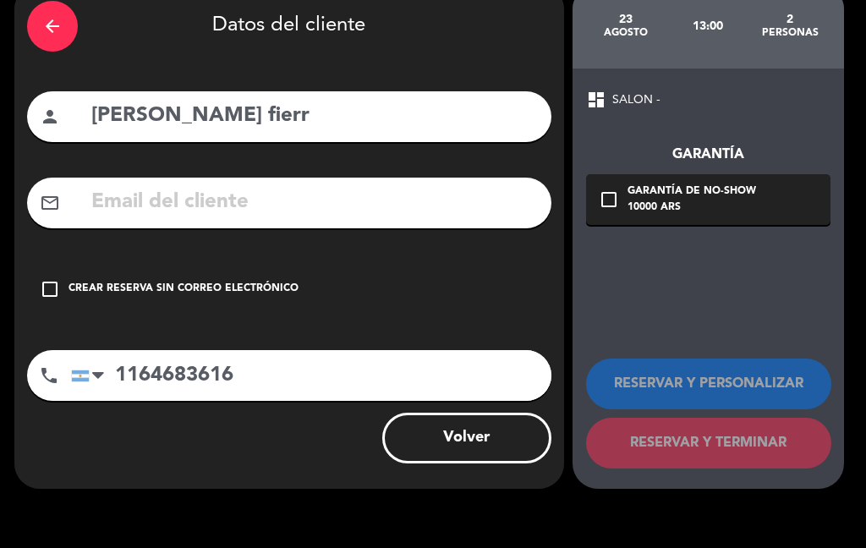
click at [463, 435] on button "Volver" at bounding box center [466, 438] width 169 height 51
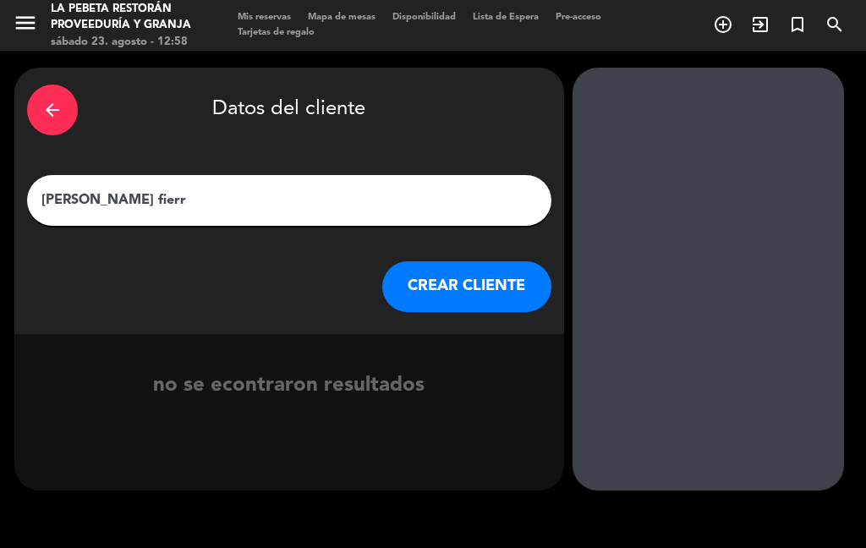
scroll to position [0, 0]
click at [467, 280] on button "CREAR CLIENTE" at bounding box center [466, 286] width 169 height 51
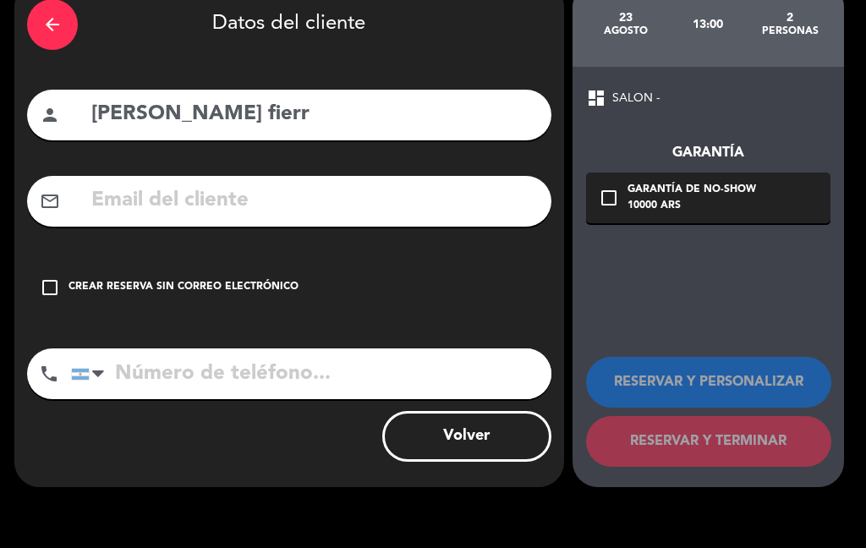
scroll to position [84, 0]
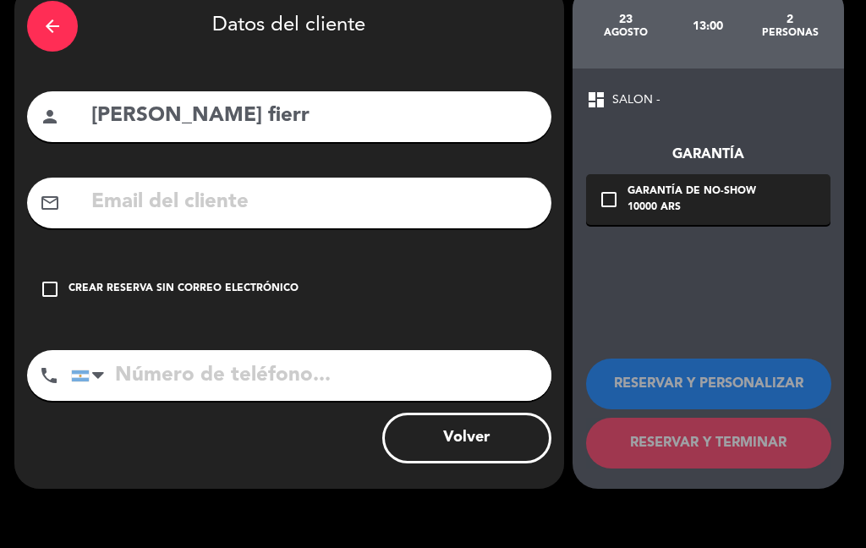
click at [746, 333] on div "RESERVAR Y PERSONALIZAR RESERVAR Y TERMINAR" at bounding box center [708, 406] width 244 height 166
click at [624, 90] on span "SALON -" at bounding box center [636, 99] width 48 height 19
click at [730, 151] on div "Garantía" at bounding box center [708, 155] width 244 height 22
click at [615, 209] on icon "check_box_outline_blank" at bounding box center [609, 199] width 20 height 20
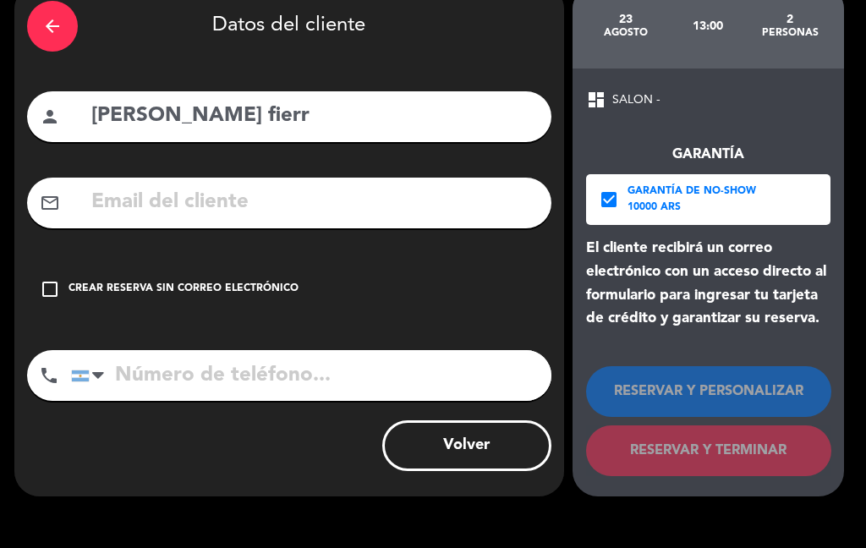
click at [619, 194] on div "check_box Garantía de no-show 10000 ARS" at bounding box center [708, 199] width 244 height 51
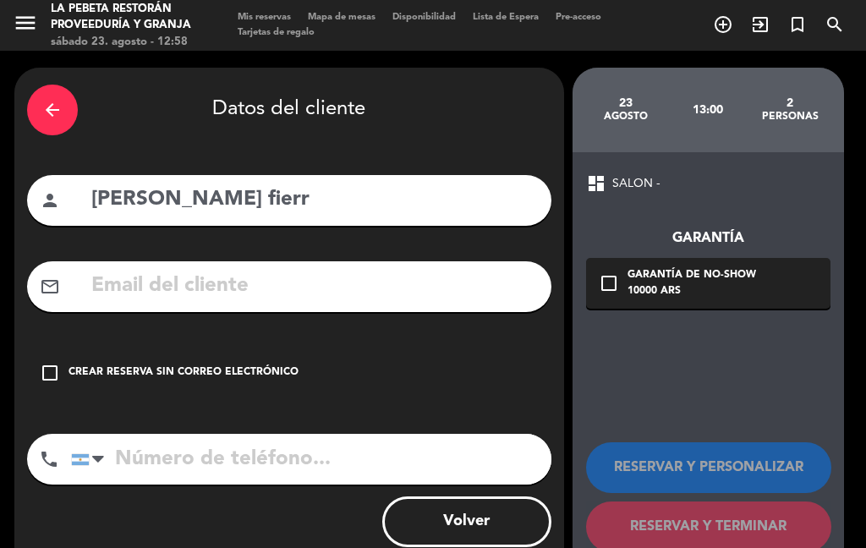
scroll to position [0, 0]
click at [501, 504] on button "Volver" at bounding box center [466, 521] width 169 height 51
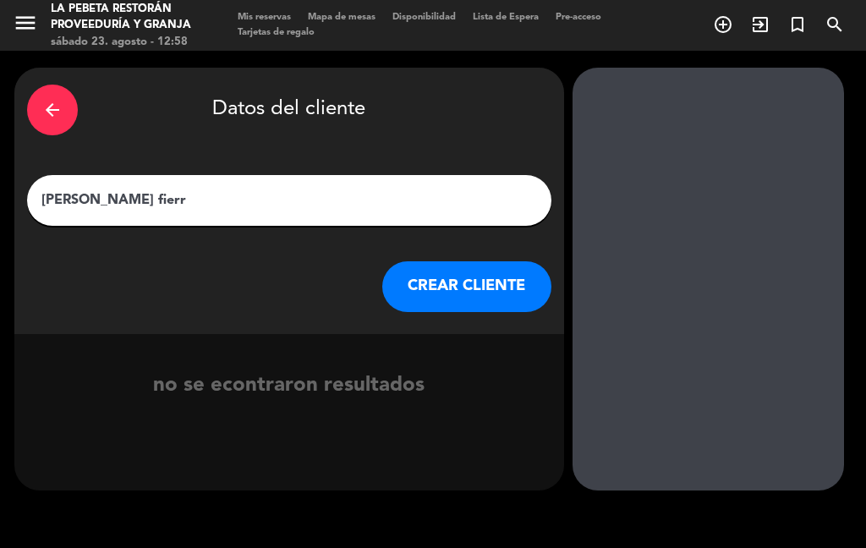
click at [70, 97] on div "arrow_back" at bounding box center [52, 110] width 51 height 51
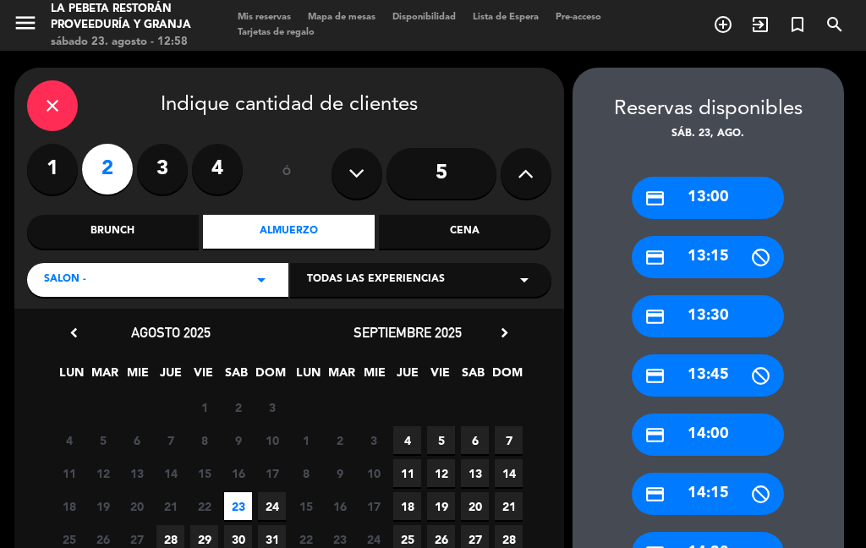
click at [708, 190] on div "credit_card 13:00" at bounding box center [708, 198] width 152 height 42
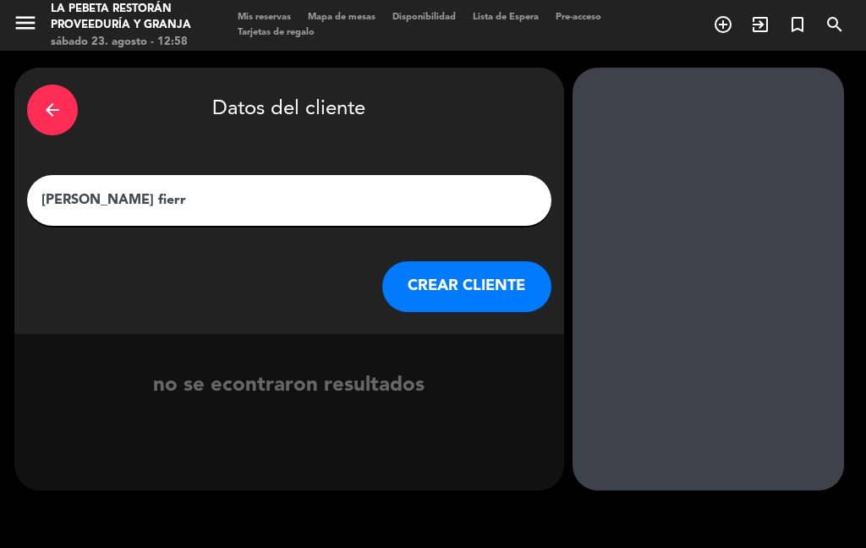
click at [267, 199] on input "[PERSON_NAME] fierr" at bounding box center [289, 201] width 499 height 24
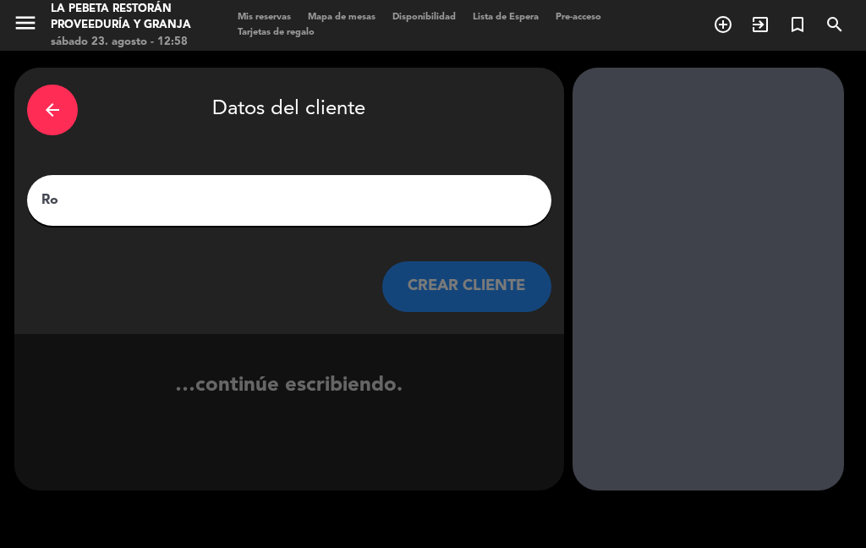
type input "R"
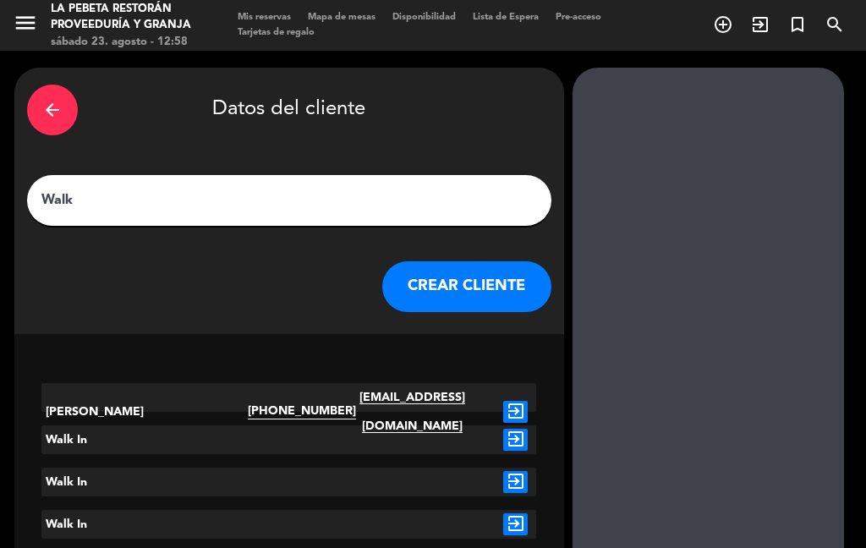
click at [101, 212] on input "Walk" at bounding box center [289, 201] width 499 height 24
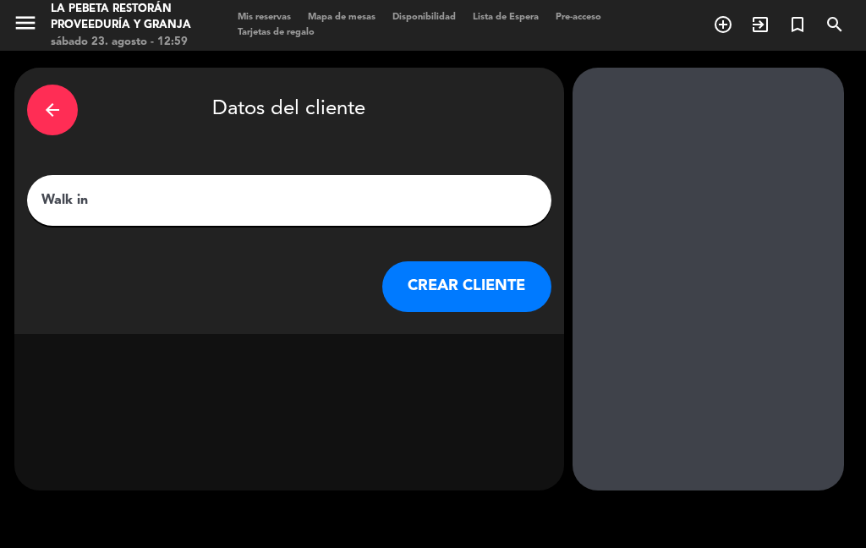
type input "Walk in"
click at [483, 277] on button "CREAR CLIENTE" at bounding box center [466, 286] width 169 height 51
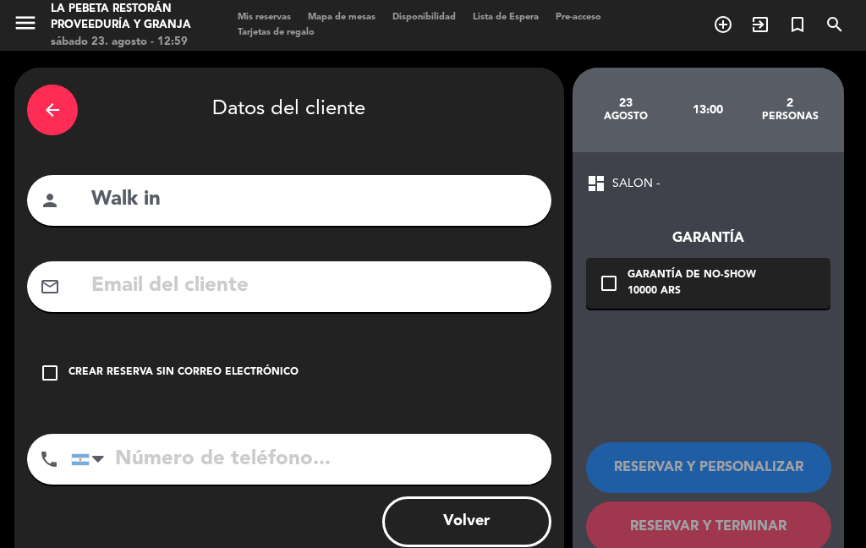
click at [62, 377] on div "check_box_outline_blank Crear reserva sin correo electrónico" at bounding box center [289, 373] width 524 height 51
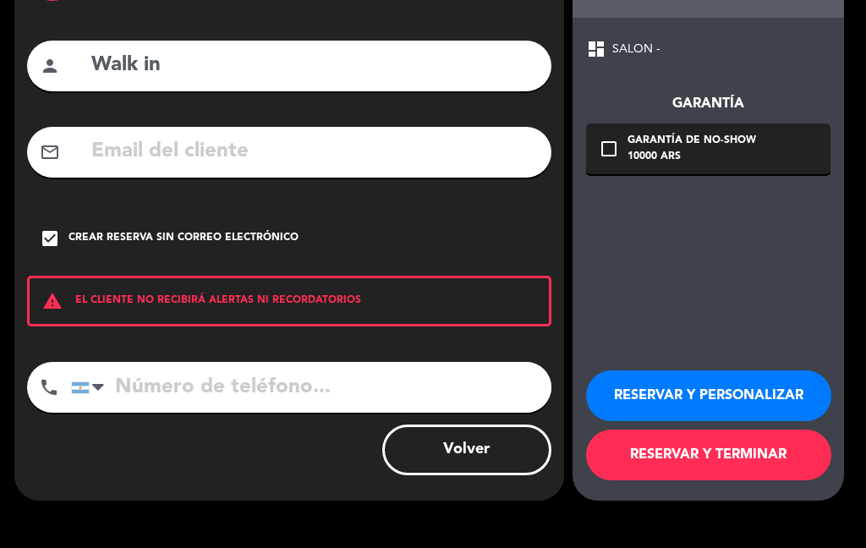
scroll to position [134, 0]
click at [749, 461] on button "RESERVAR Y TERMINAR" at bounding box center [708, 455] width 245 height 51
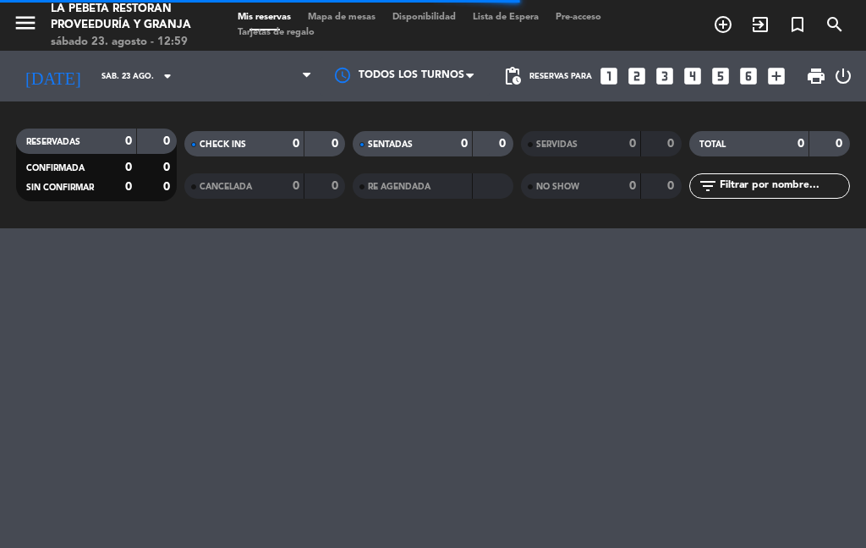
click at [333, 392] on div "menu LA PEBETA Restorán Proveeduría y Granja sábado 23. agosto - 12:59 Mis rese…" at bounding box center [433, 274] width 866 height 548
select select "lunch"
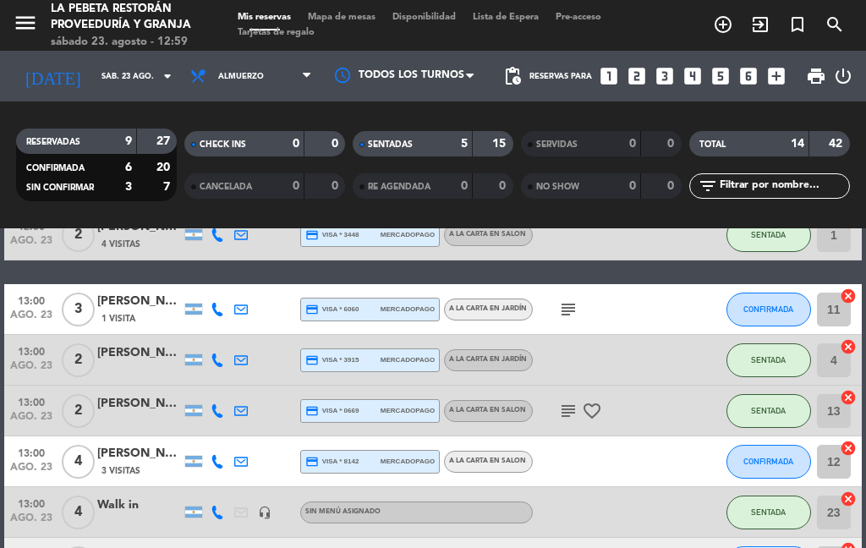
scroll to position [156, 0]
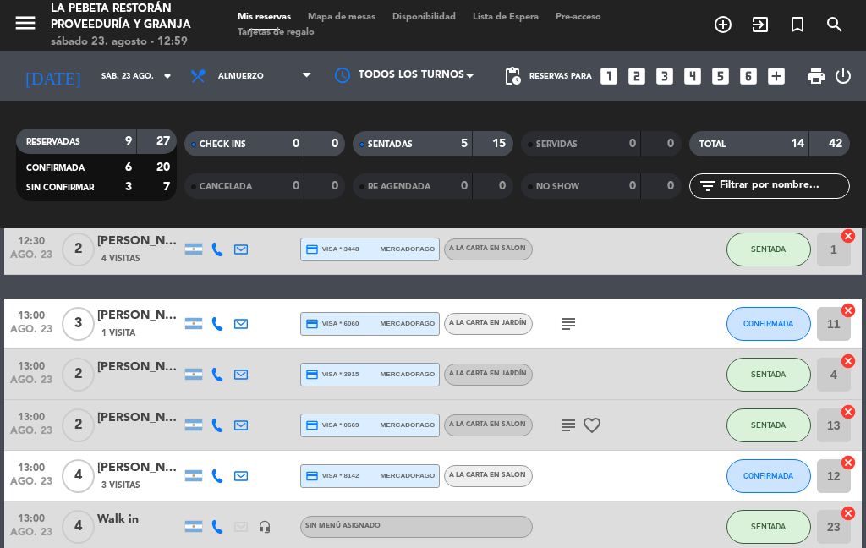
click at [575, 415] on icon "subject" at bounding box center [568, 425] width 20 height 20
click at [583, 415] on icon "favorite_border" at bounding box center [592, 425] width 20 height 20
click at [596, 415] on icon "favorite_border" at bounding box center [592, 425] width 20 height 20
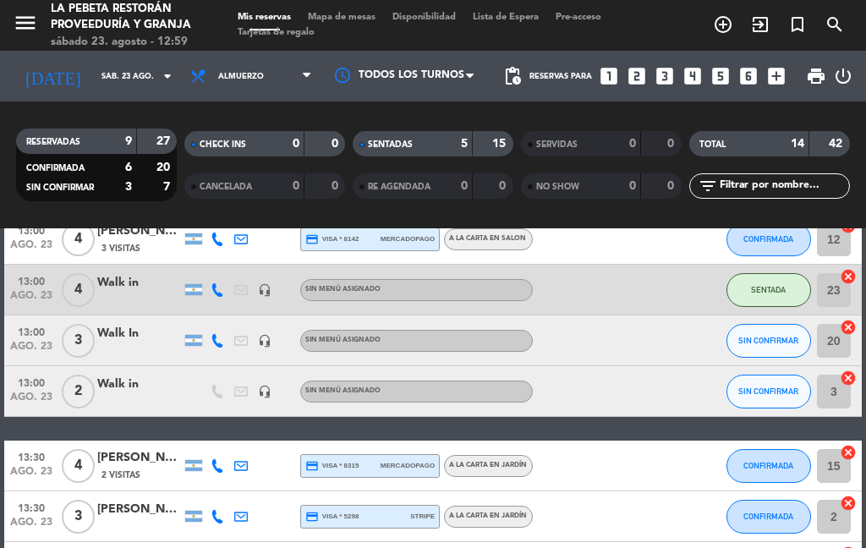
scroll to position [381, 0]
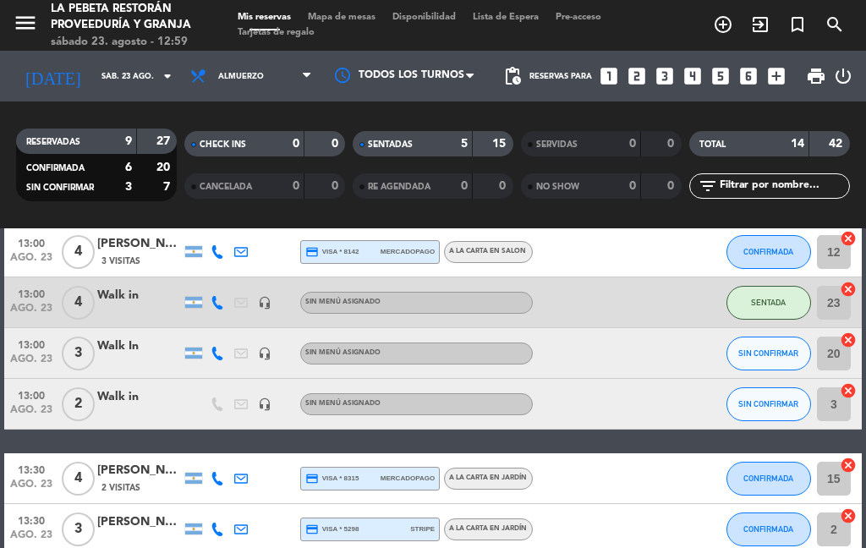
click at [772, 348] on span "SIN CONFIRMAR" at bounding box center [768, 352] width 60 height 9
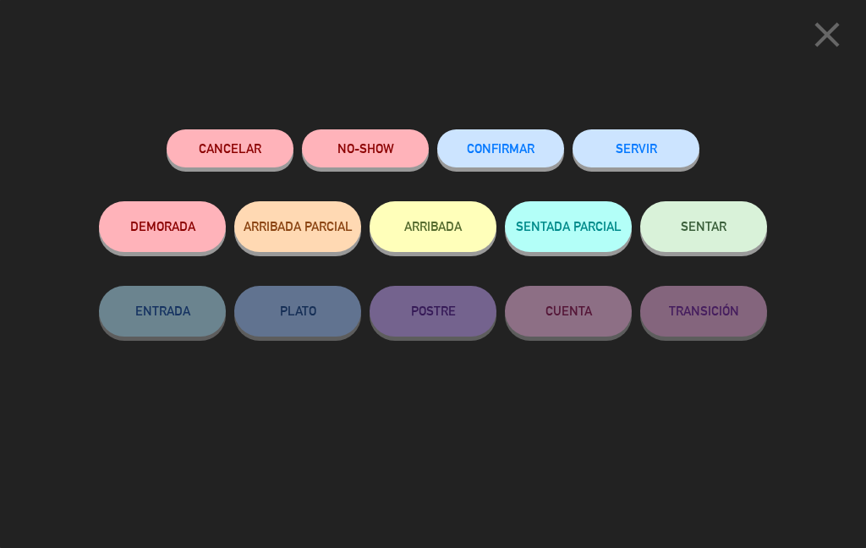
click at [697, 209] on button "SENTAR" at bounding box center [703, 226] width 127 height 51
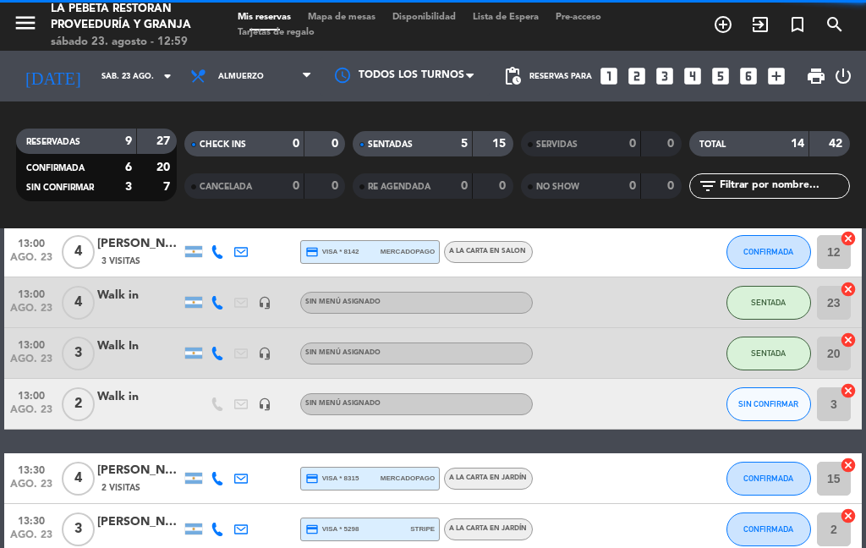
select select "lunch"
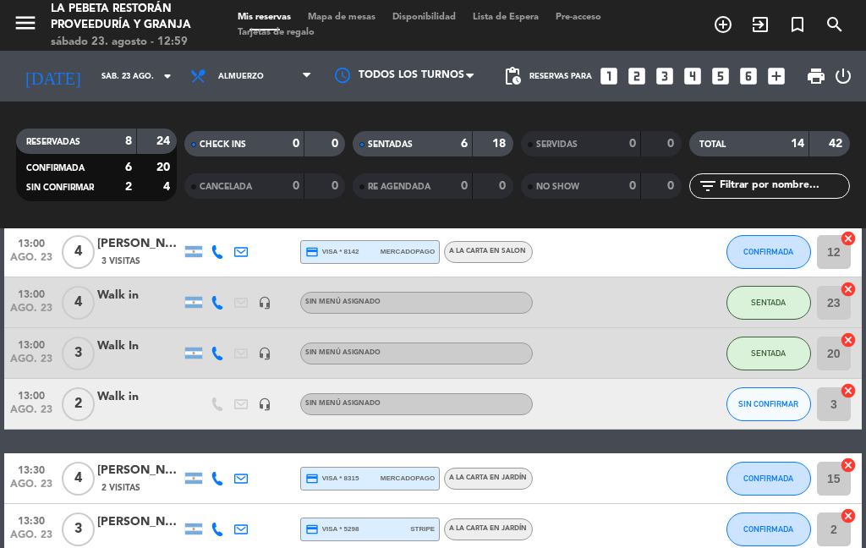
click at [748, 399] on span "SIN CONFIRMAR" at bounding box center [768, 403] width 60 height 9
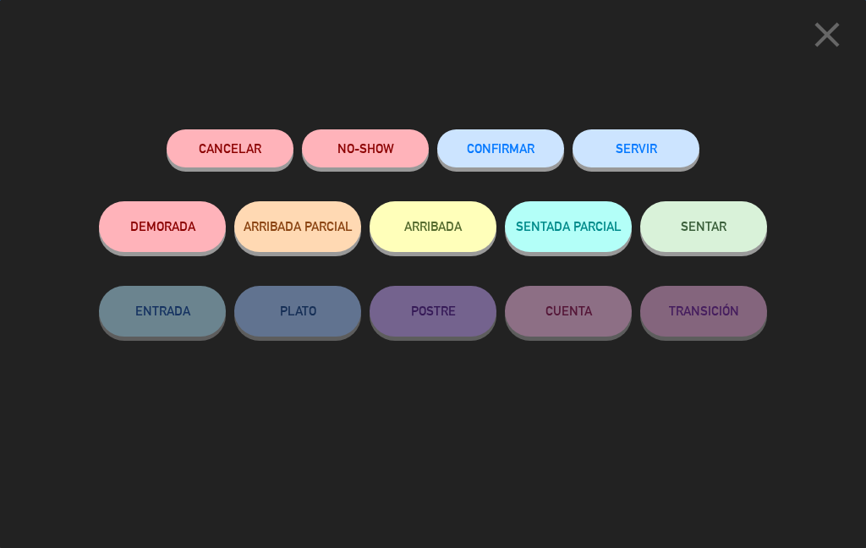
click at [688, 226] on span "SENTAR" at bounding box center [704, 226] width 46 height 14
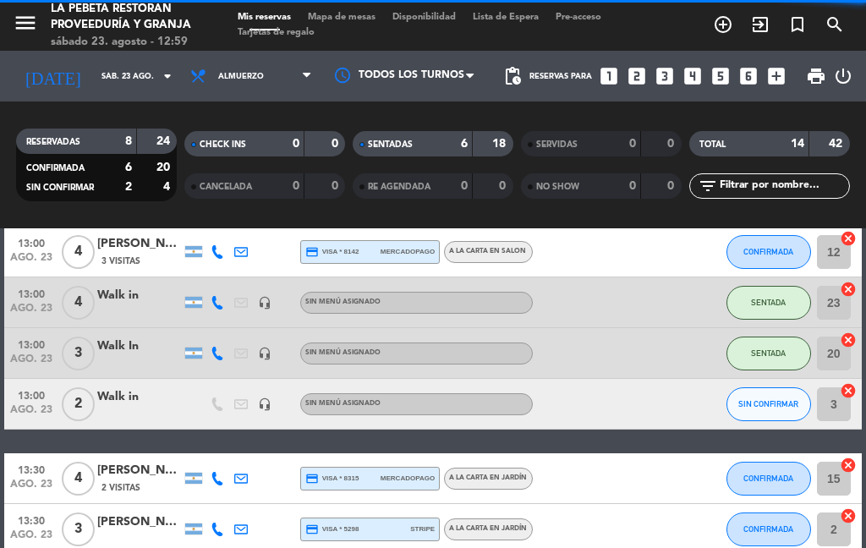
select select "lunch"
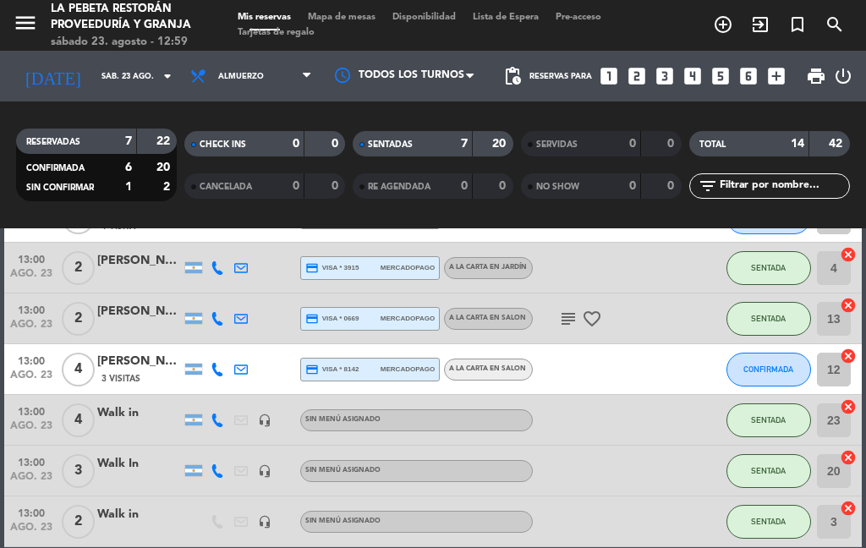
scroll to position [251, 0]
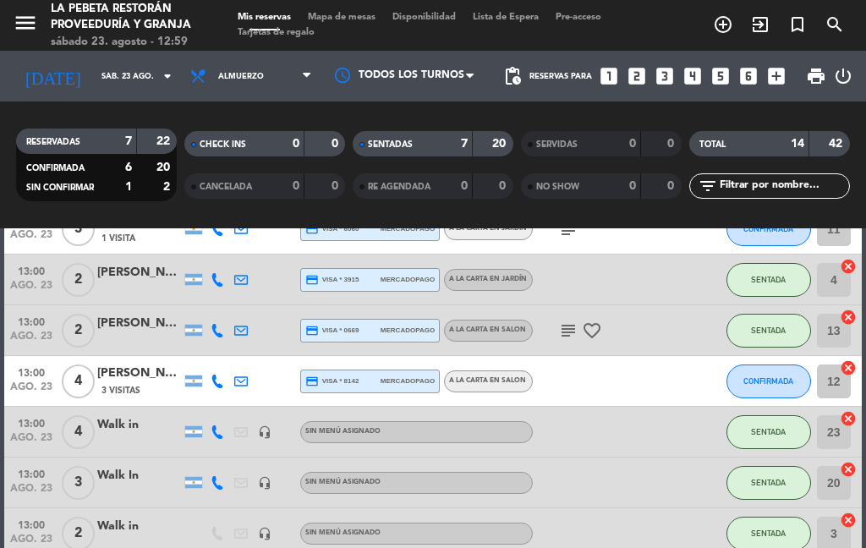
click at [825, 517] on input "3" at bounding box center [834, 534] width 34 height 34
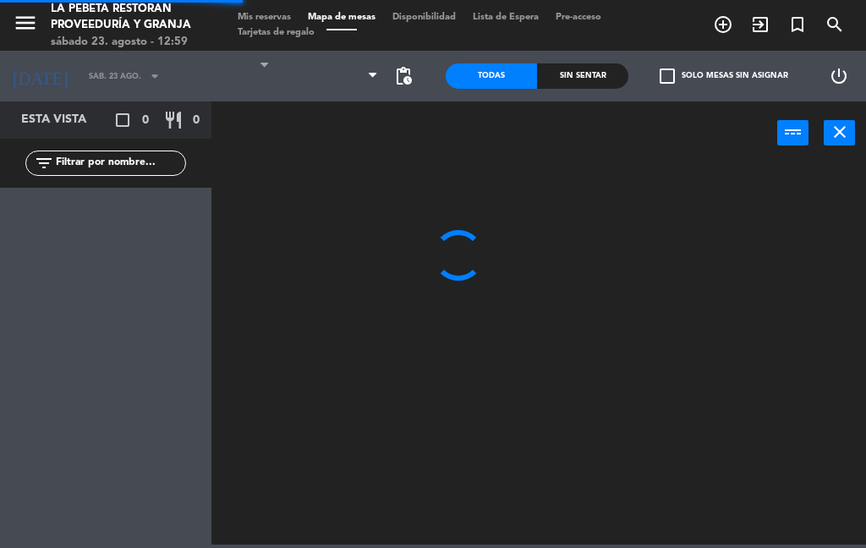
select select "lunch"
select select
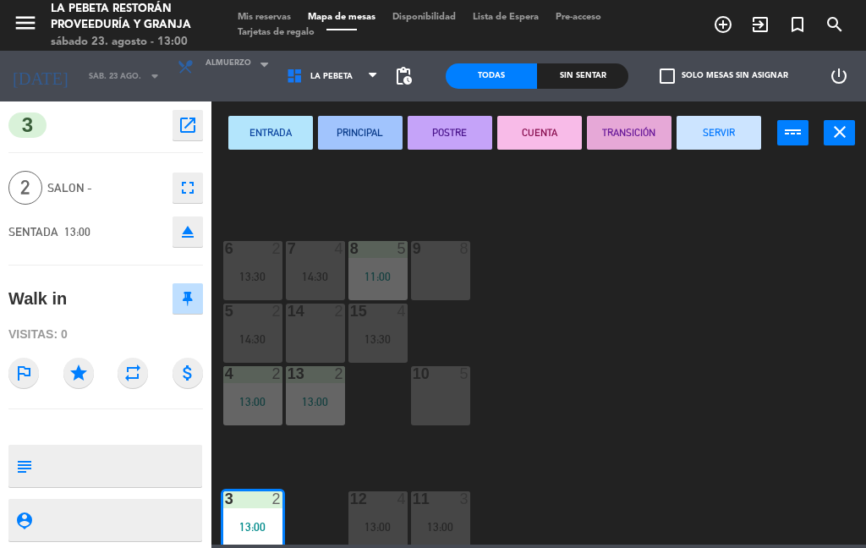
scroll to position [361, 0]
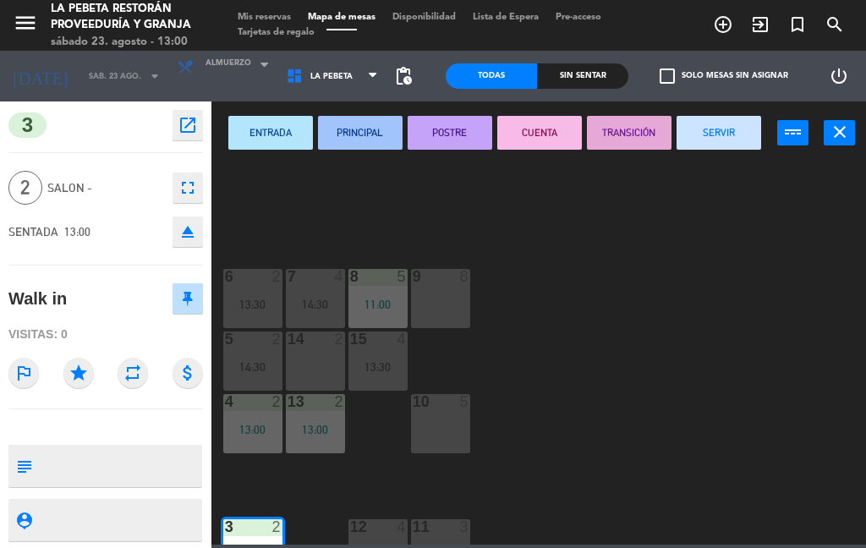
click at [546, 336] on div "30 6 31 6 32 6 33 5 34 4 35 6 36 8 42 5 41 4 40 4 43 4 50 6 51 14 52 4 53 4 54 …" at bounding box center [543, 353] width 646 height 383
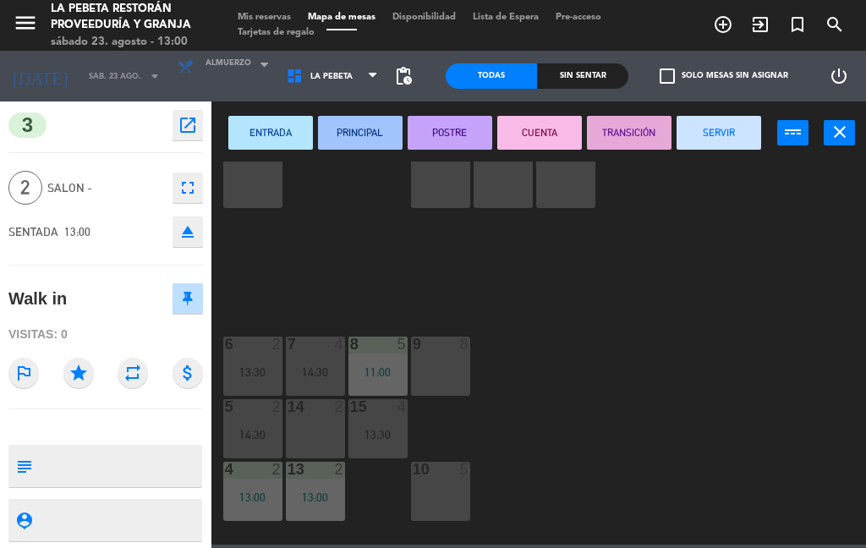
scroll to position [292, 0]
click at [825, 136] on button "close" at bounding box center [839, 132] width 31 height 25
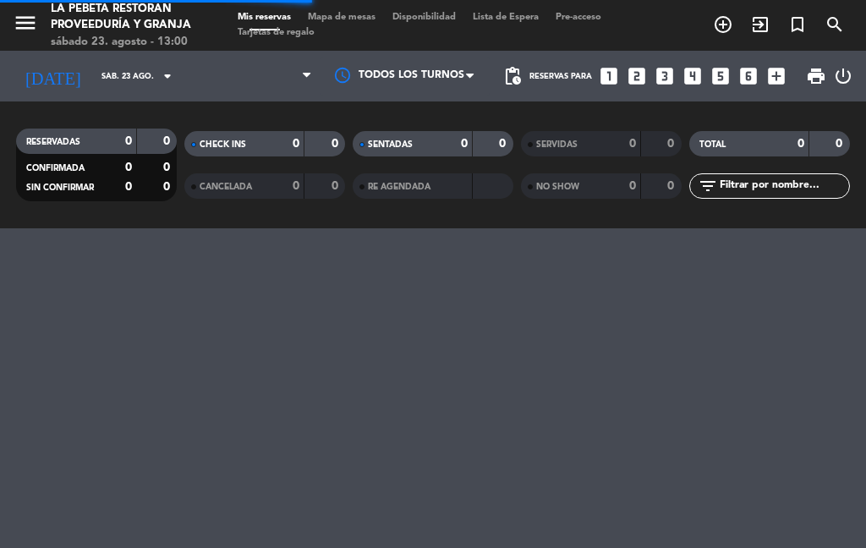
select select "lunch"
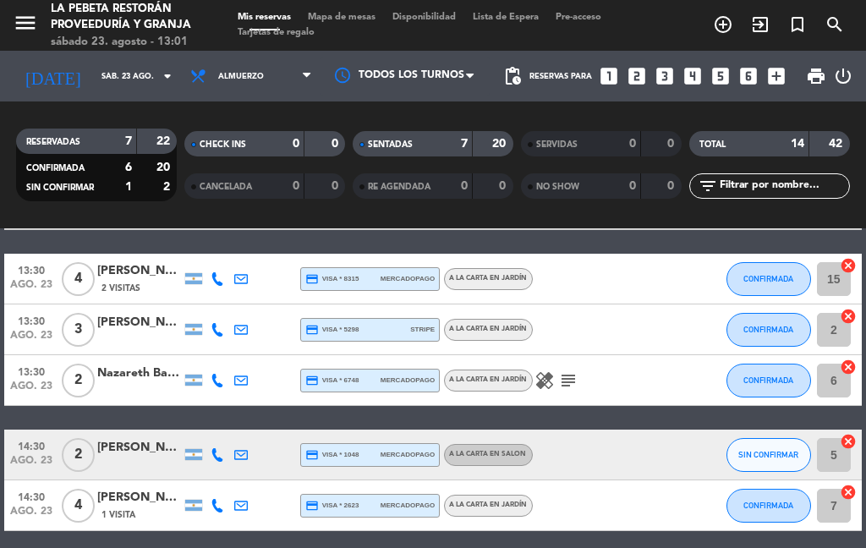
scroll to position [580, 0]
click at [777, 450] on span "SIN CONFIRMAR" at bounding box center [768, 454] width 60 height 9
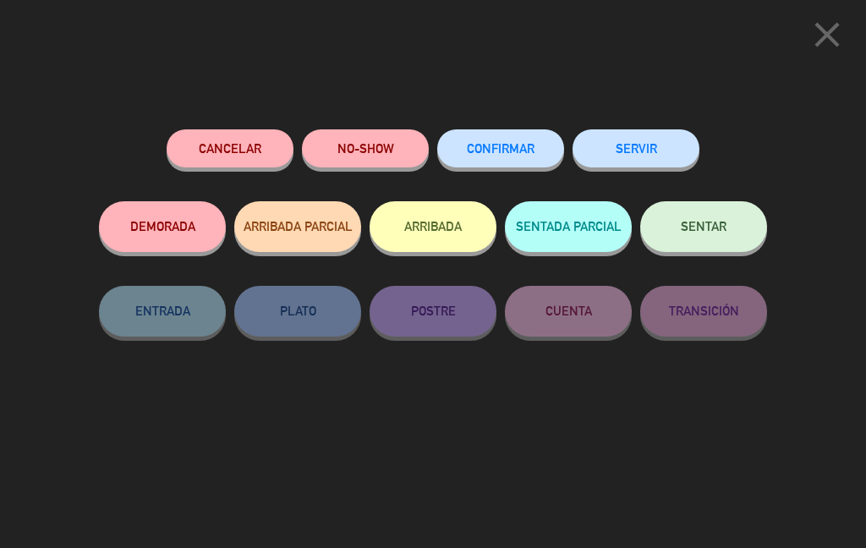
click at [807, 31] on icon "close" at bounding box center [827, 35] width 42 height 42
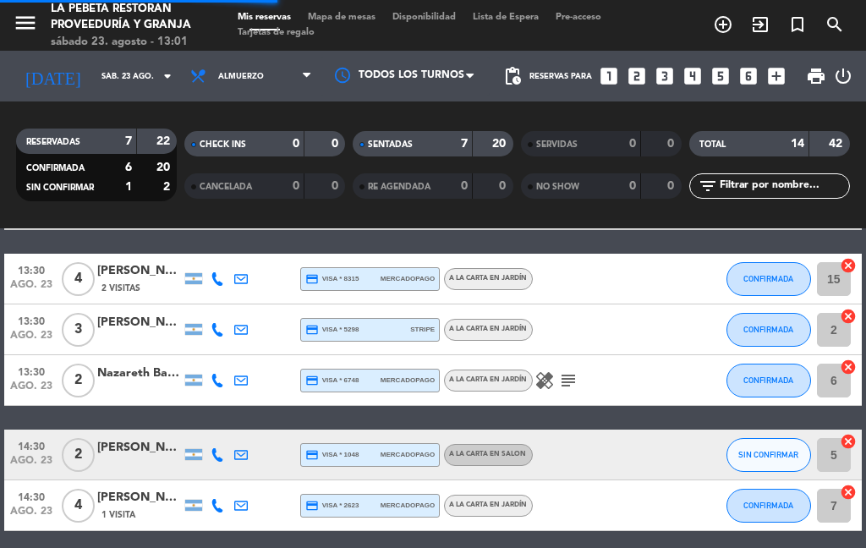
select select "lunch"
click at [784, 438] on button "SIN CONFIRMAR" at bounding box center [768, 455] width 85 height 34
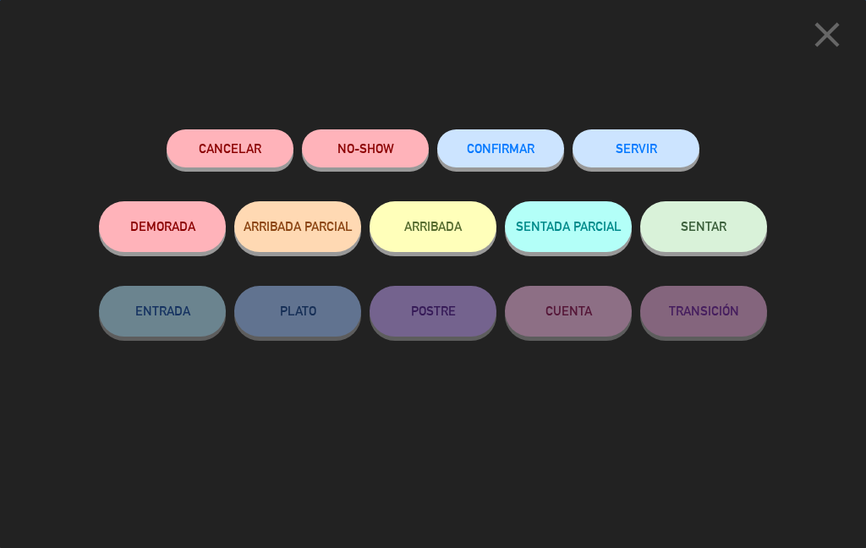
click at [524, 157] on button "CONFIRMAR" at bounding box center [500, 148] width 127 height 38
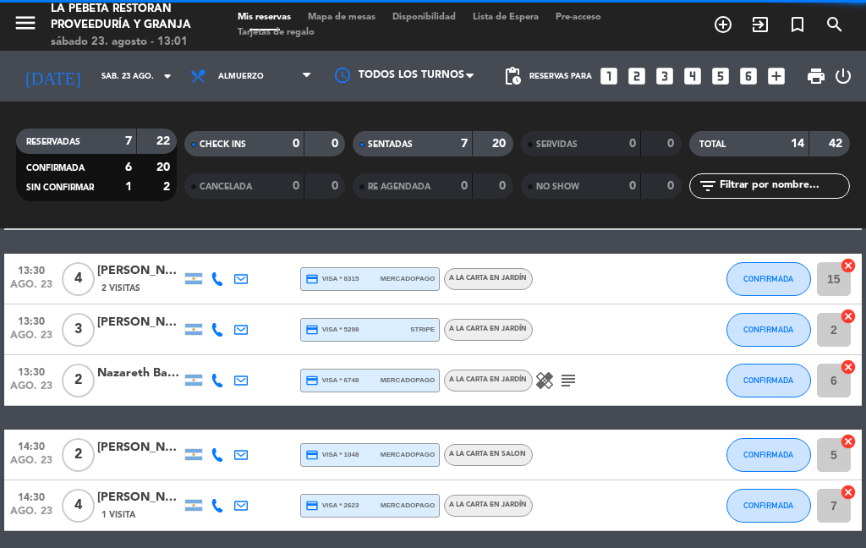
select select "lunch"
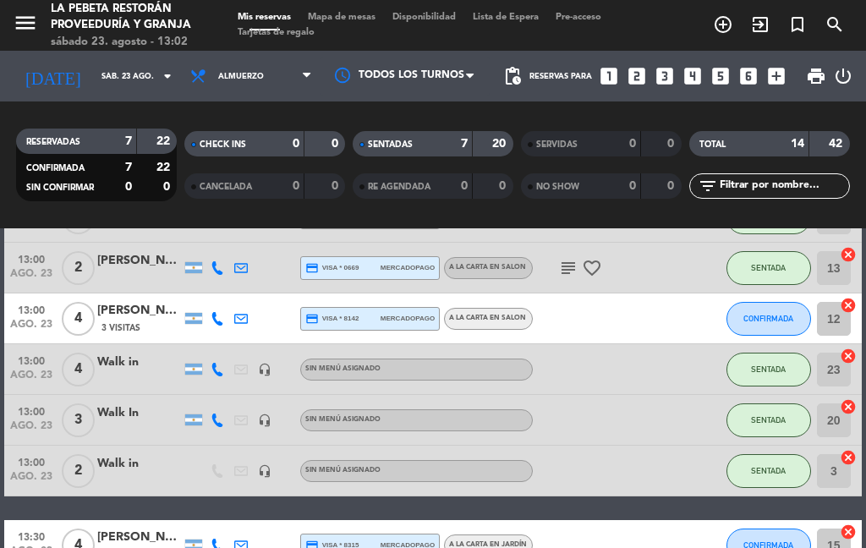
scroll to position [336, 0]
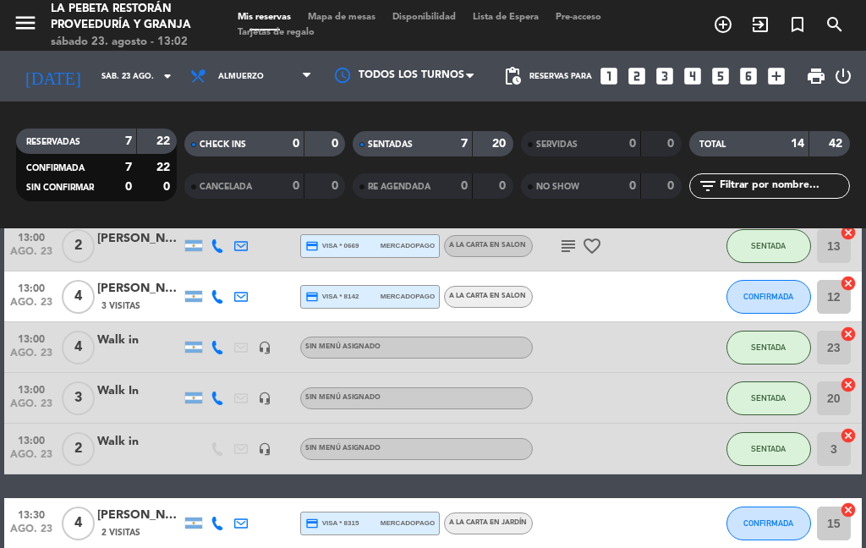
click at [831, 432] on input "3" at bounding box center [834, 449] width 34 height 34
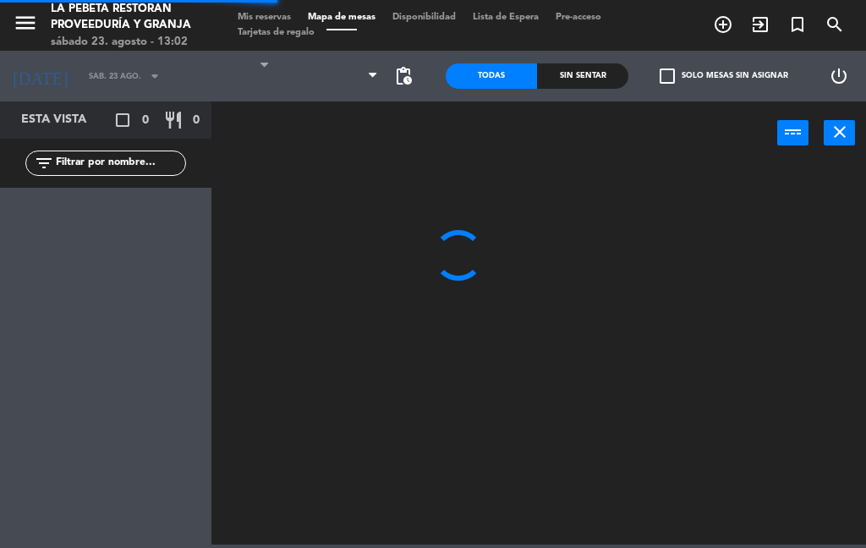
select select "lunch"
select select
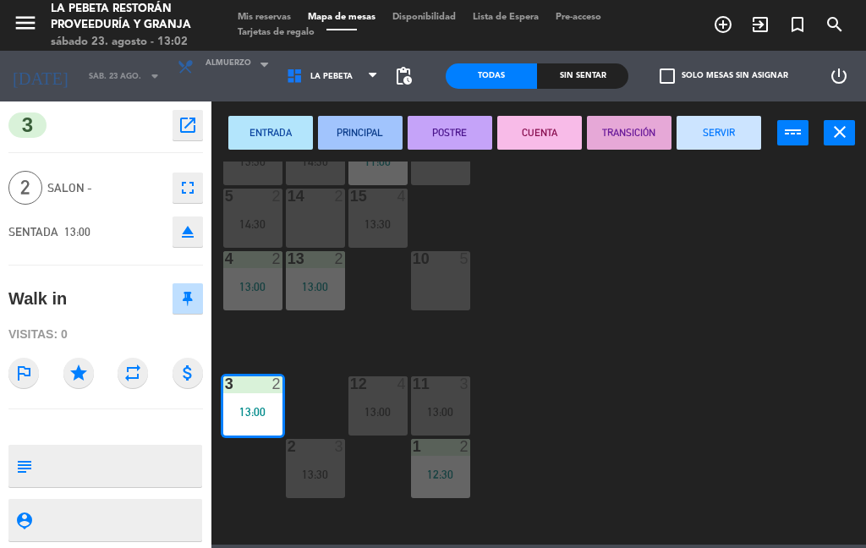
scroll to position [415, 0]
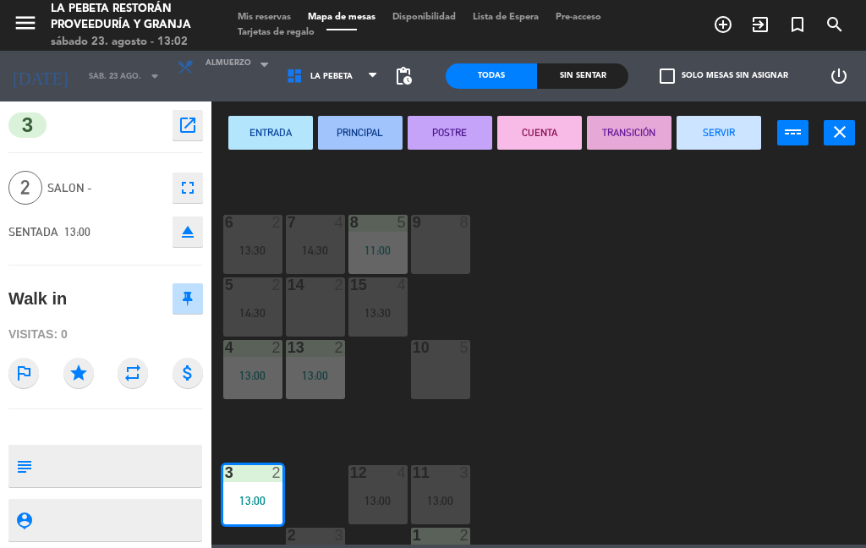
click at [334, 349] on div "2" at bounding box center [339, 347] width 10 height 15
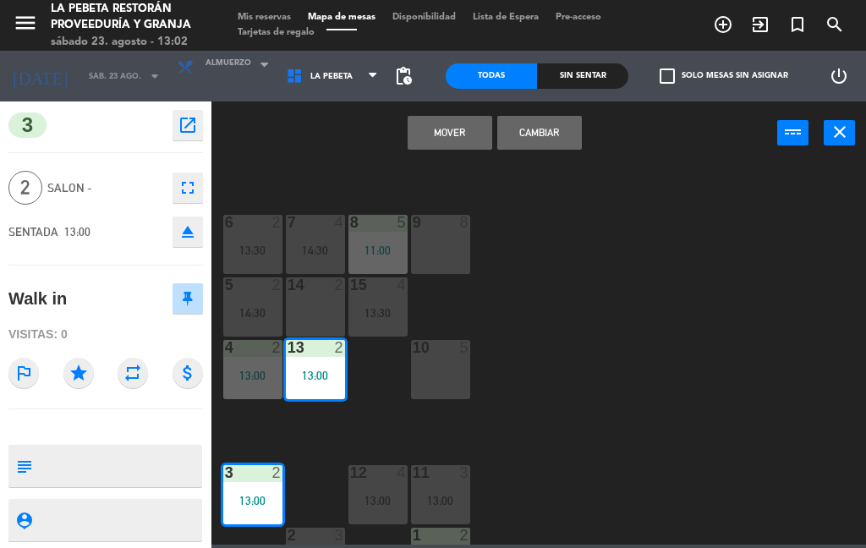
click at [474, 137] on button "Mover" at bounding box center [450, 133] width 85 height 34
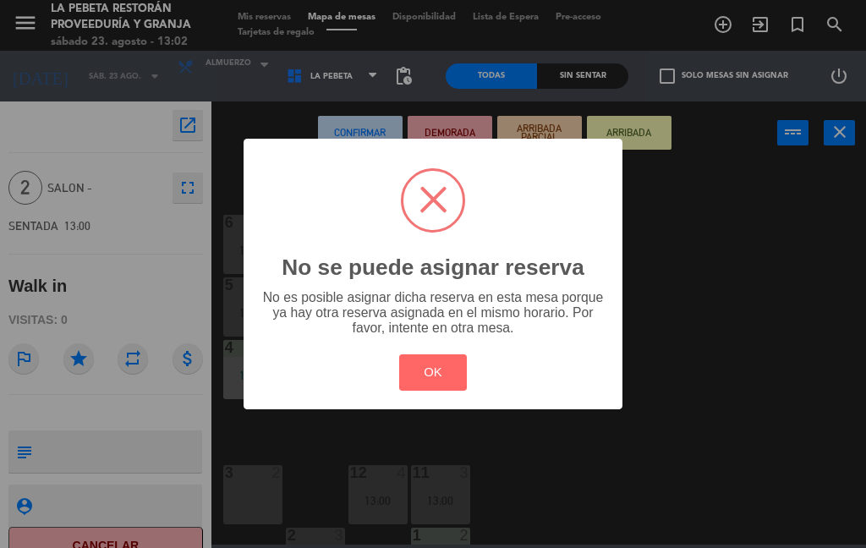
scroll to position [0, 0]
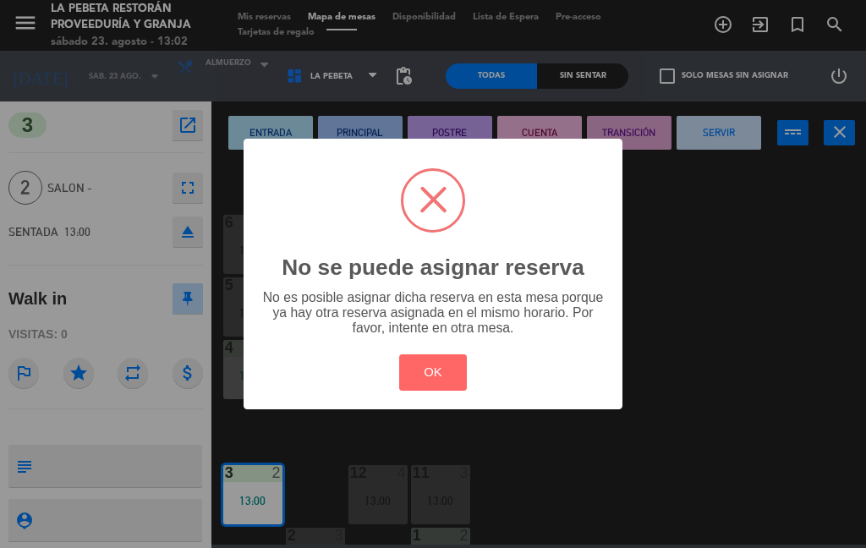
click at [450, 370] on button "OK" at bounding box center [433, 372] width 68 height 36
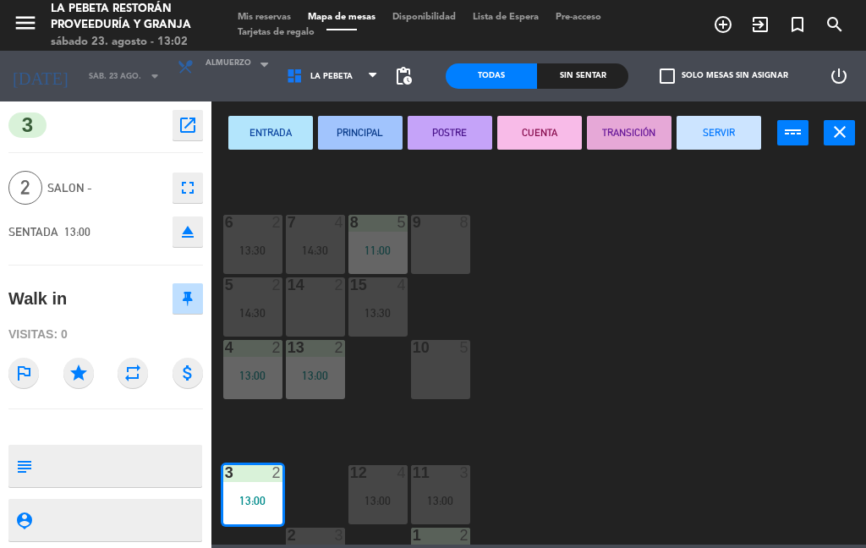
click at [841, 138] on icon "close" at bounding box center [840, 132] width 20 height 20
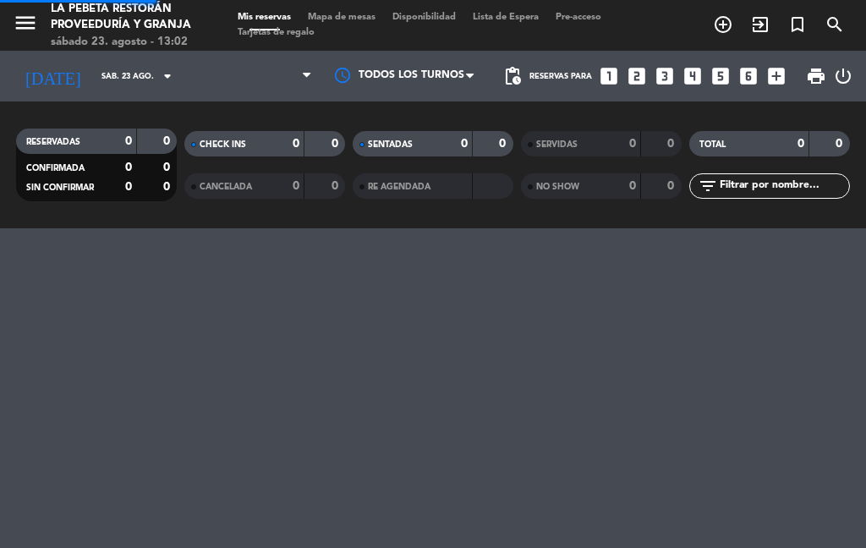
select select "lunch"
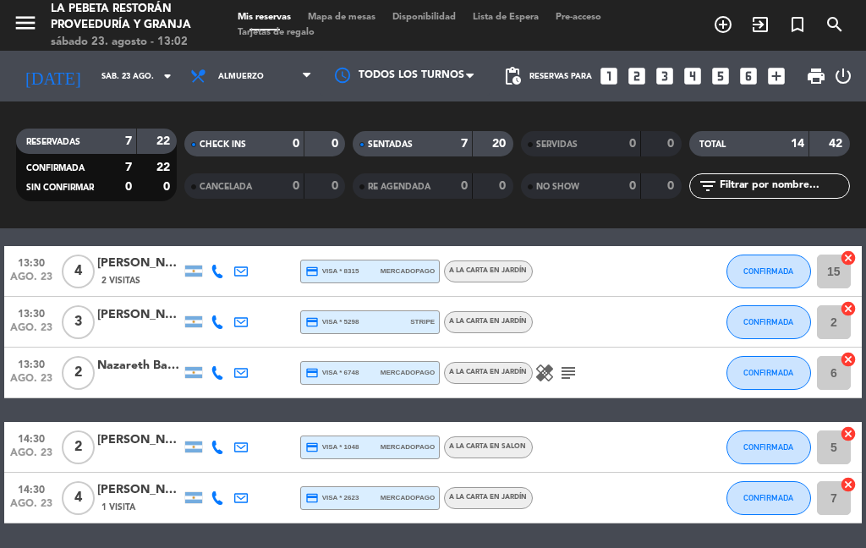
scroll to position [592, 0]
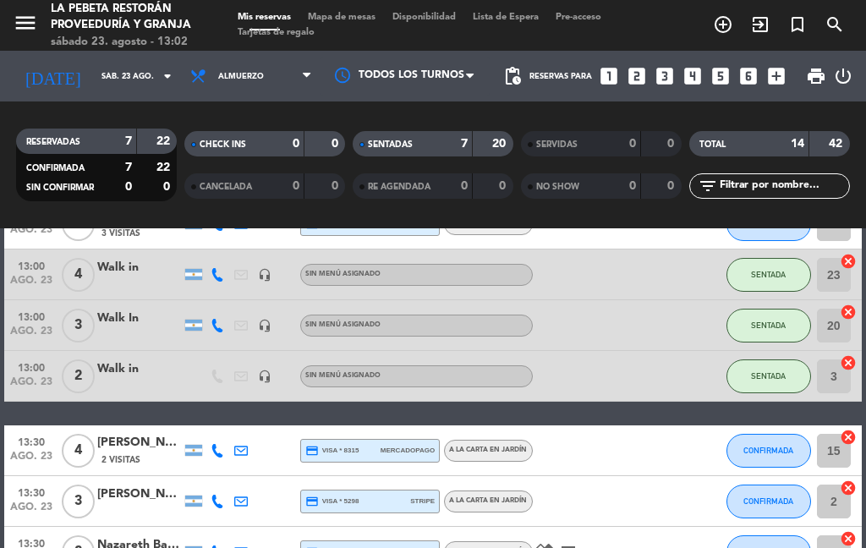
click at [855, 427] on div "15 cancel" at bounding box center [836, 450] width 51 height 50
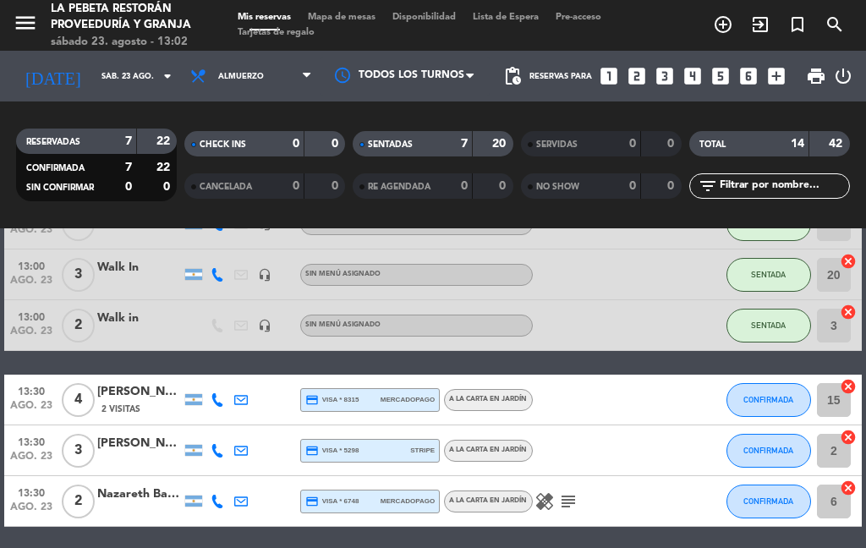
scroll to position [473, 0]
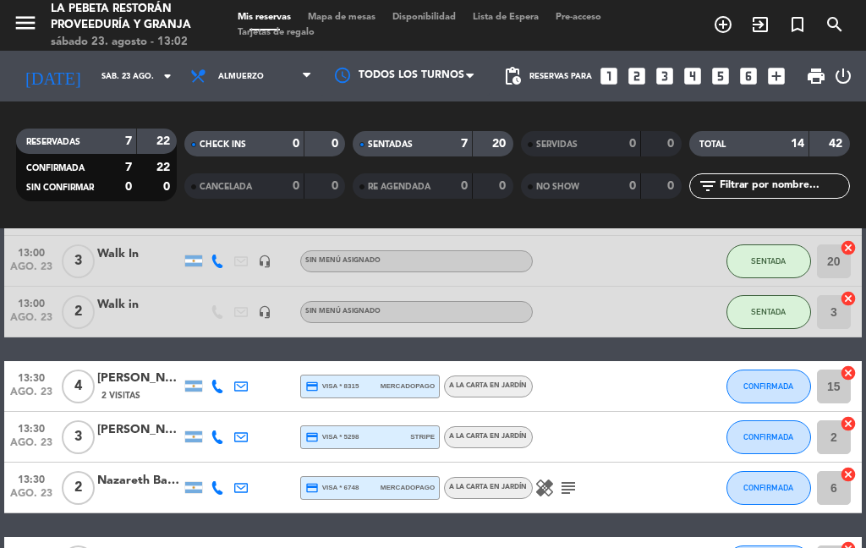
click at [835, 381] on input "15" at bounding box center [834, 387] width 34 height 34
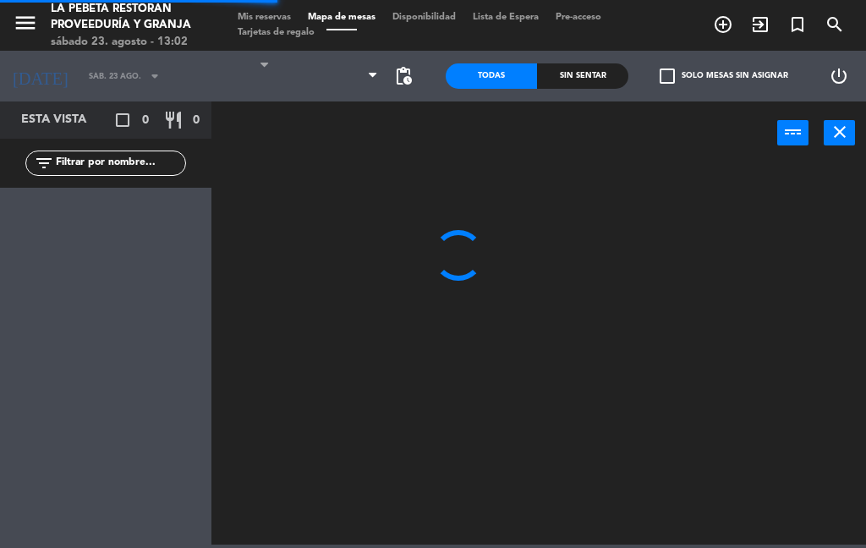
select select "lunch"
select select
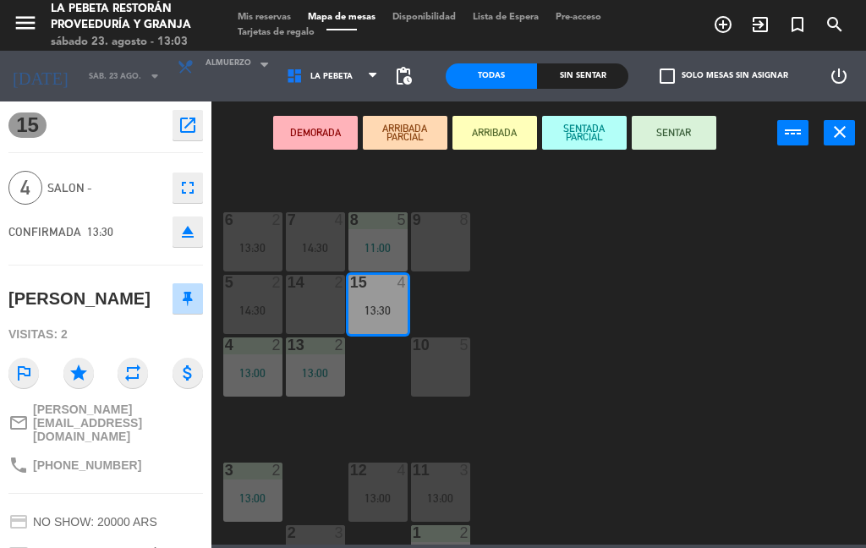
scroll to position [425, 0]
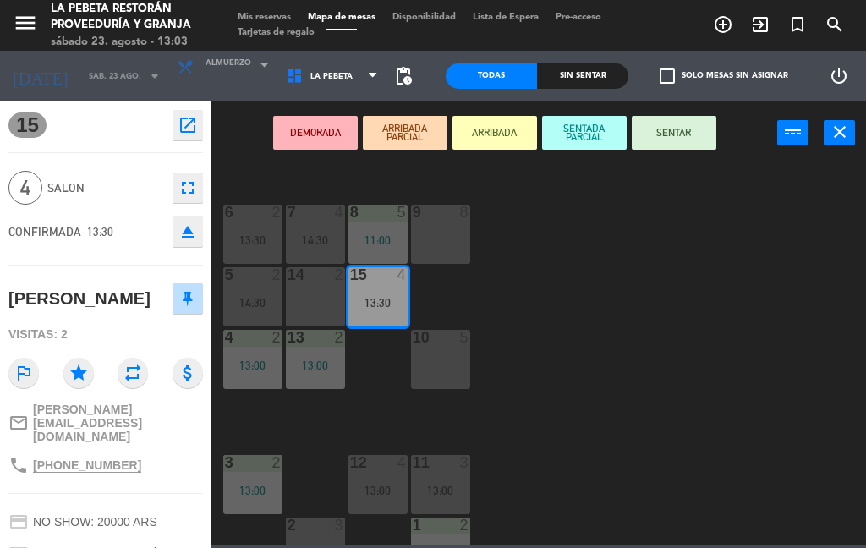
click at [451, 368] on div "10 5" at bounding box center [440, 359] width 59 height 59
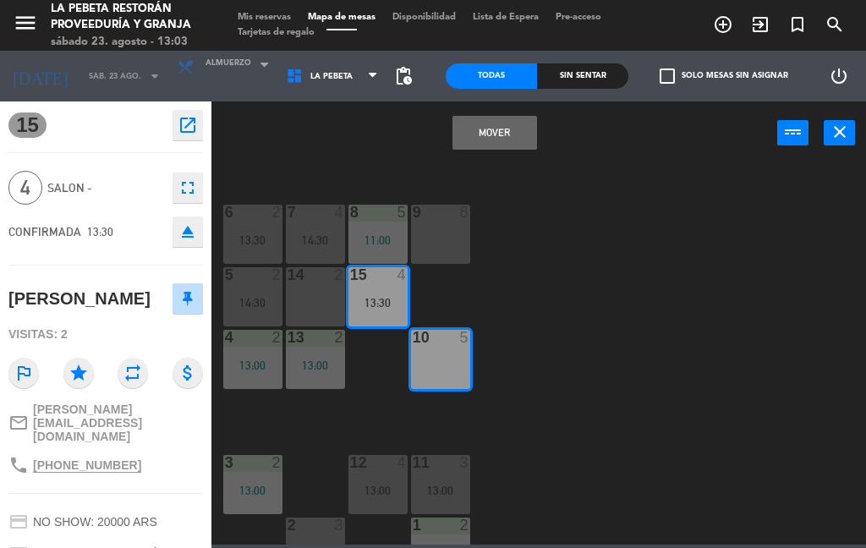
click at [506, 136] on button "Mover" at bounding box center [494, 133] width 85 height 34
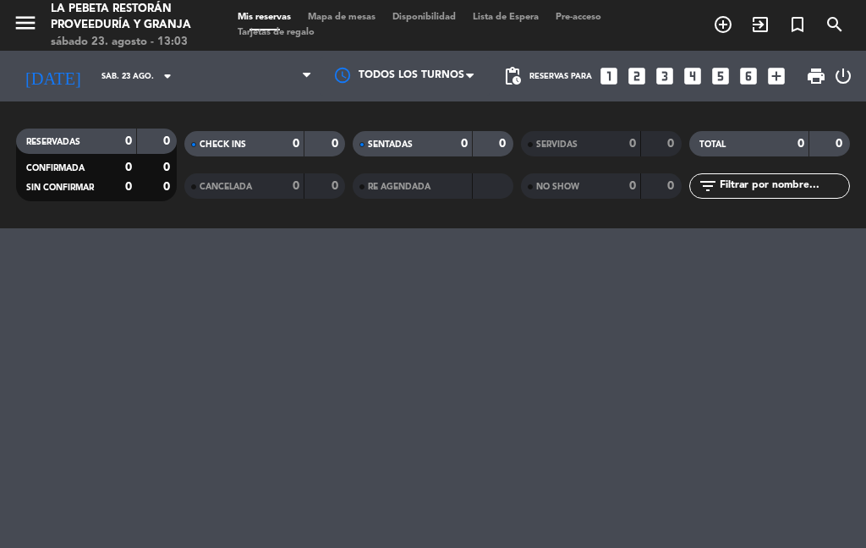
select select "lunch"
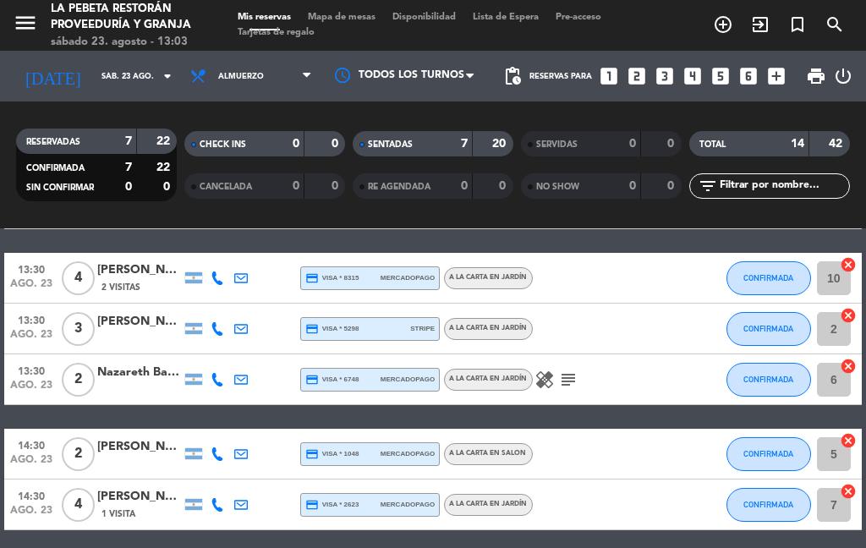
scroll to position [580, 0]
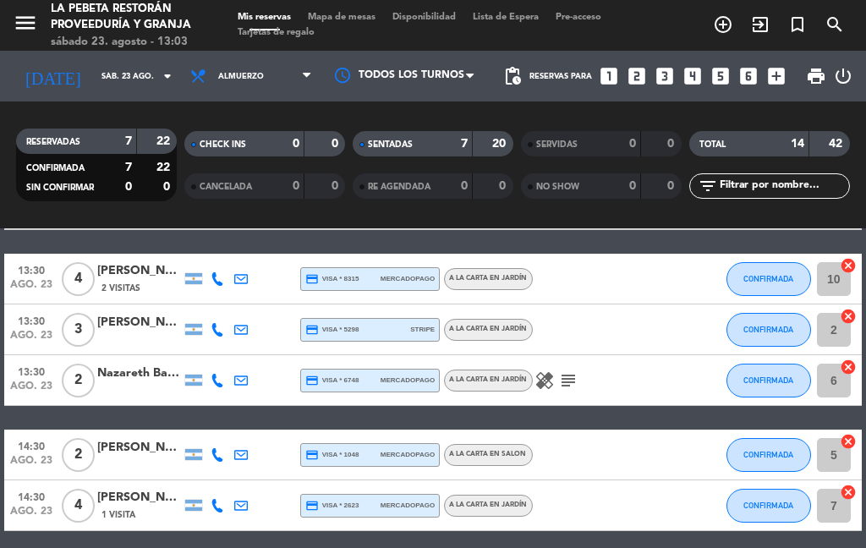
click at [830, 457] on input "5" at bounding box center [834, 455] width 34 height 34
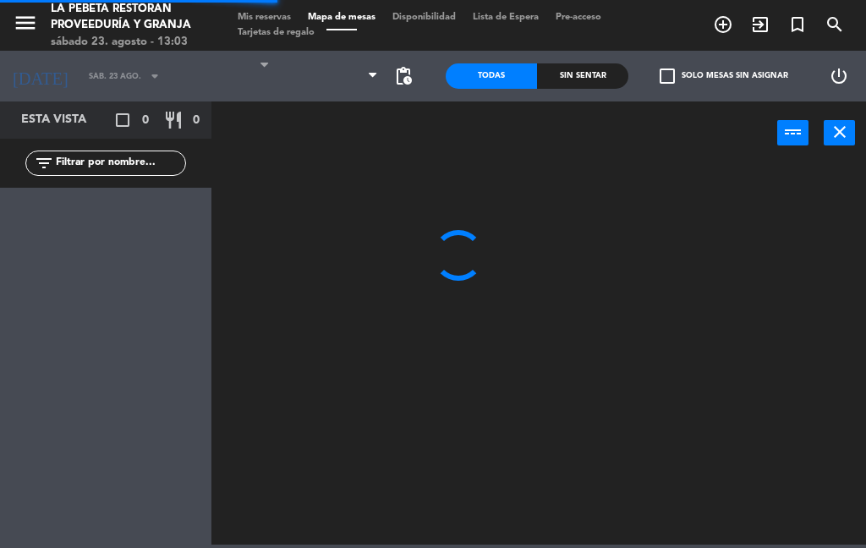
select select "lunch"
select select
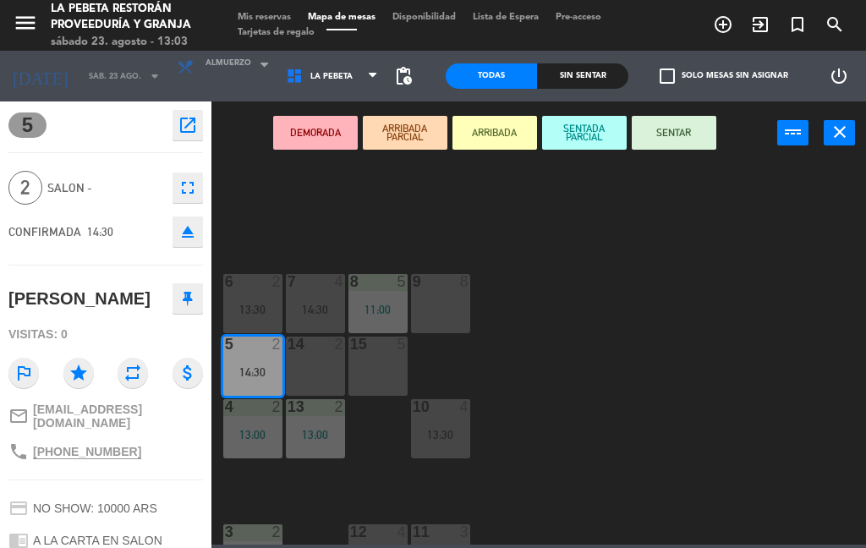
scroll to position [381, 0]
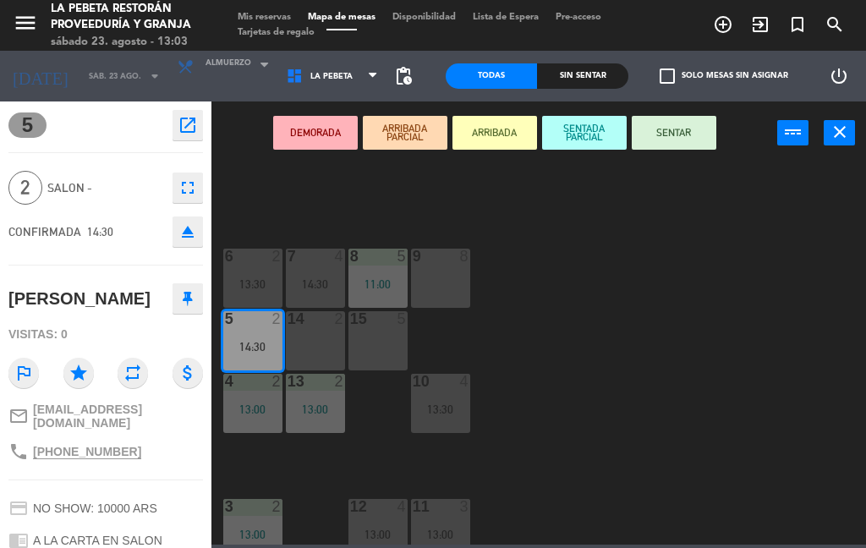
click at [849, 138] on icon "close" at bounding box center [840, 132] width 20 height 20
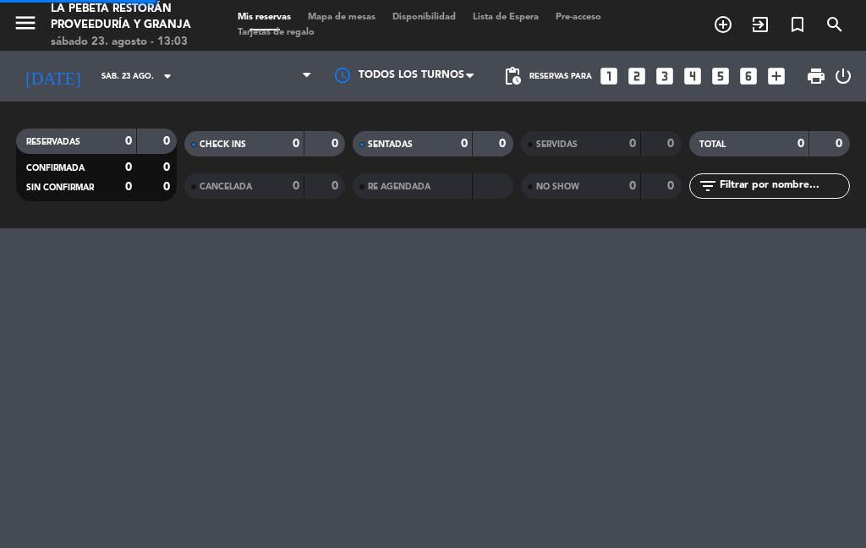
select select "lunch"
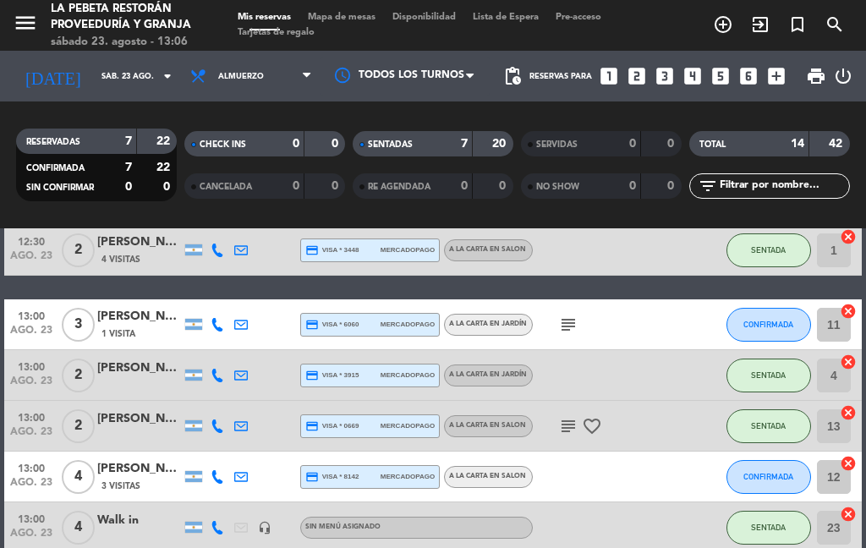
scroll to position [164, 0]
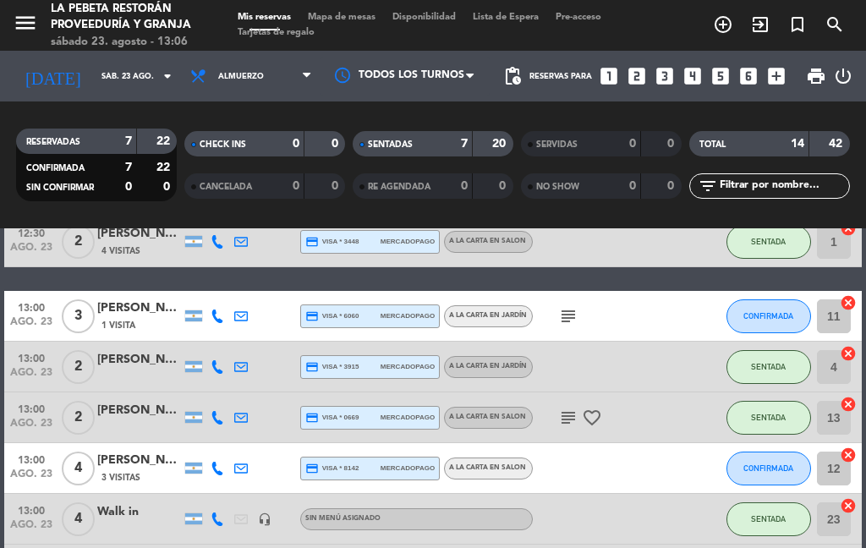
click at [584, 416] on icon "favorite_border" at bounding box center [592, 418] width 20 height 20
click at [594, 414] on icon "favorite_border" at bounding box center [592, 418] width 20 height 20
click at [605, 409] on div "subject favorite_border" at bounding box center [604, 417] width 142 height 50
click at [593, 409] on icon "favorite_border" at bounding box center [592, 418] width 20 height 20
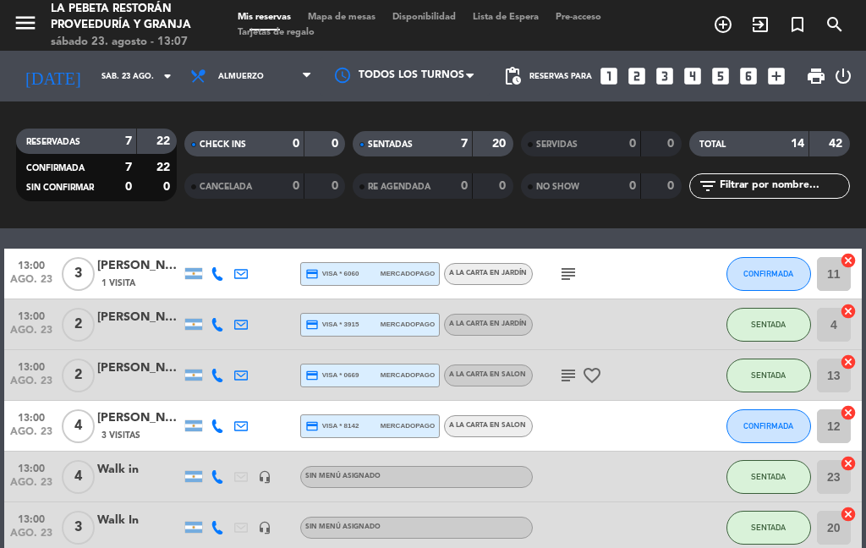
click at [542, 275] on div "subject" at bounding box center [604, 274] width 142 height 50
click at [546, 251] on div "subject" at bounding box center [604, 274] width 142 height 50
click at [566, 255] on div "subject" at bounding box center [604, 274] width 142 height 50
click at [548, 280] on div "subject" at bounding box center [604, 274] width 142 height 50
click at [560, 282] on icon "subject" at bounding box center [568, 274] width 20 height 20
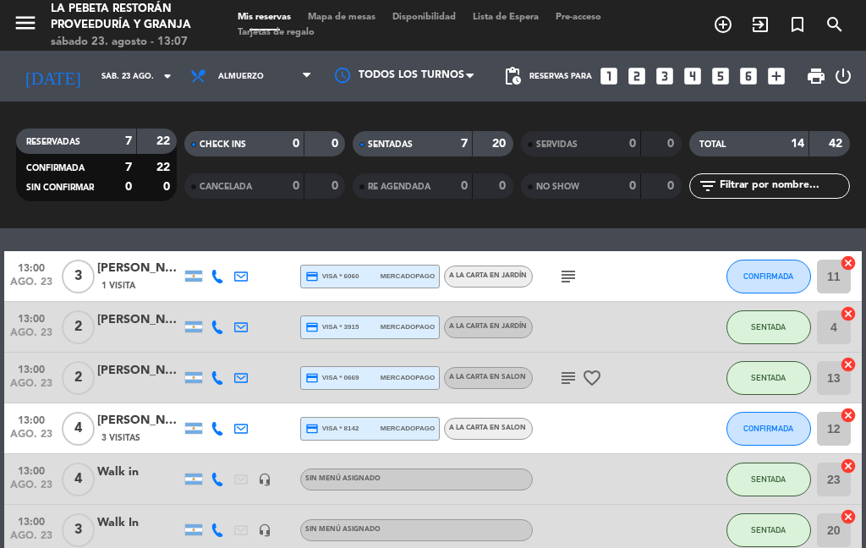
scroll to position [202, 0]
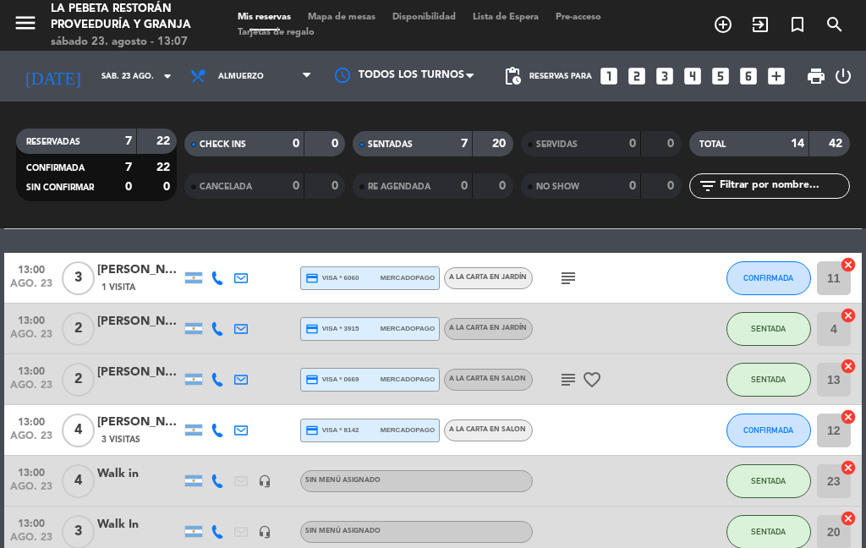
click at [559, 279] on icon "subject" at bounding box center [568, 278] width 20 height 20
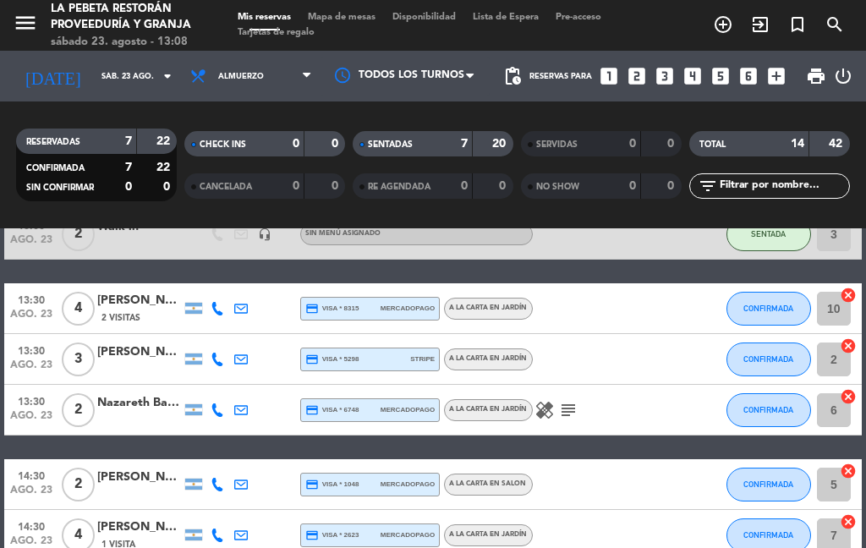
scroll to position [553, 0]
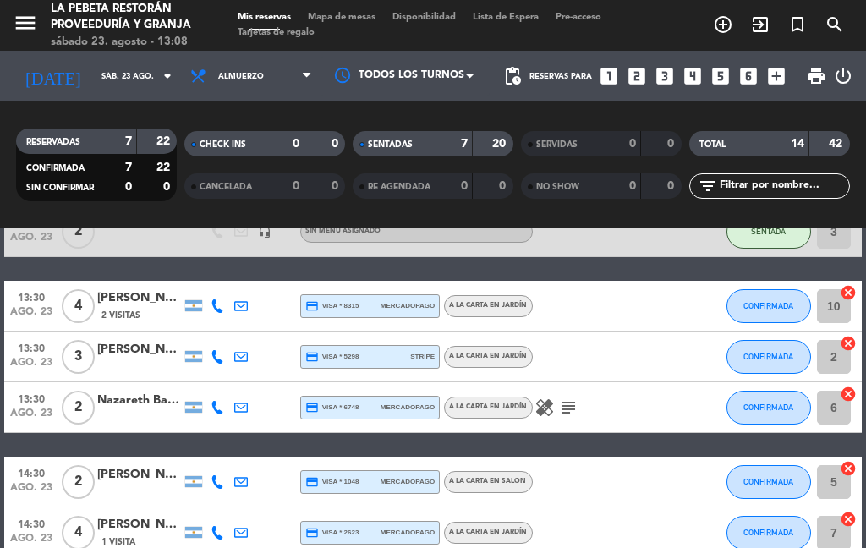
click at [531, 412] on div "A LA CARTA EN JARDÍN" at bounding box center [488, 408] width 89 height 22
click at [545, 409] on icon "healing" at bounding box center [544, 407] width 20 height 20
click at [540, 408] on icon "healing" at bounding box center [544, 407] width 20 height 20
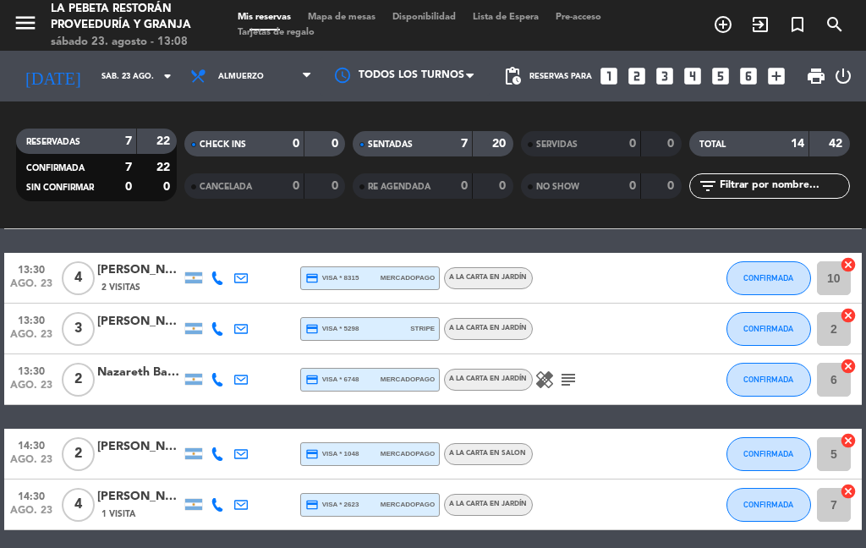
scroll to position [580, 0]
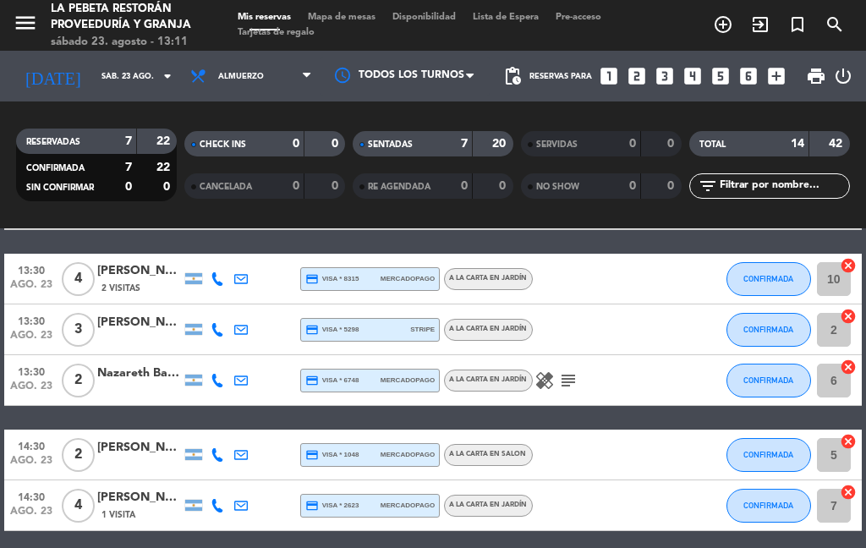
select select "lunch"
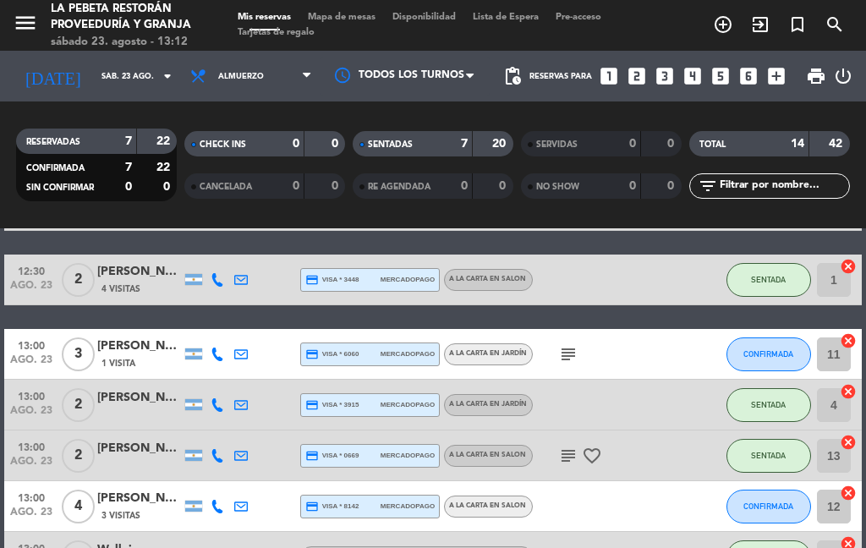
scroll to position [127, 0]
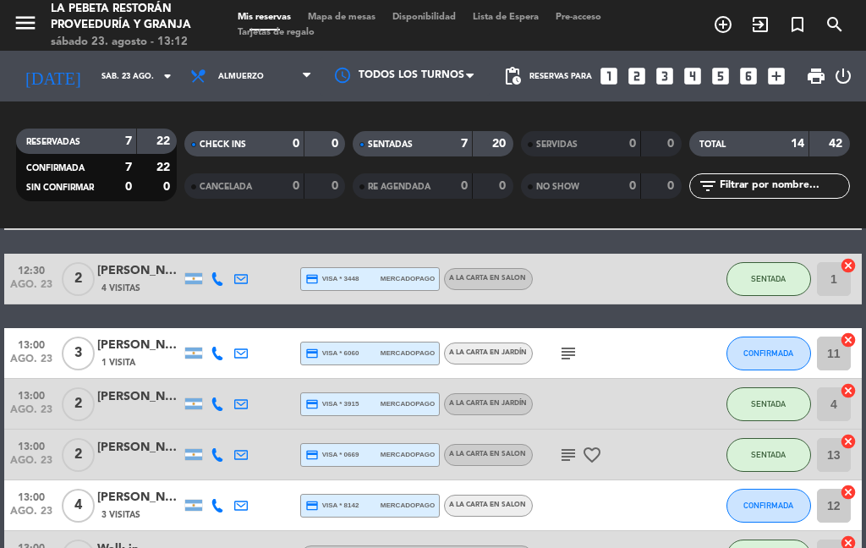
click at [199, 342] on div at bounding box center [194, 353] width 24 height 50
click at [213, 343] on div at bounding box center [217, 353] width 24 height 50
click at [207, 351] on div at bounding box center [217, 353] width 24 height 50
click at [200, 354] on div at bounding box center [193, 353] width 17 height 11
click at [213, 357] on icon at bounding box center [218, 354] width 14 height 14
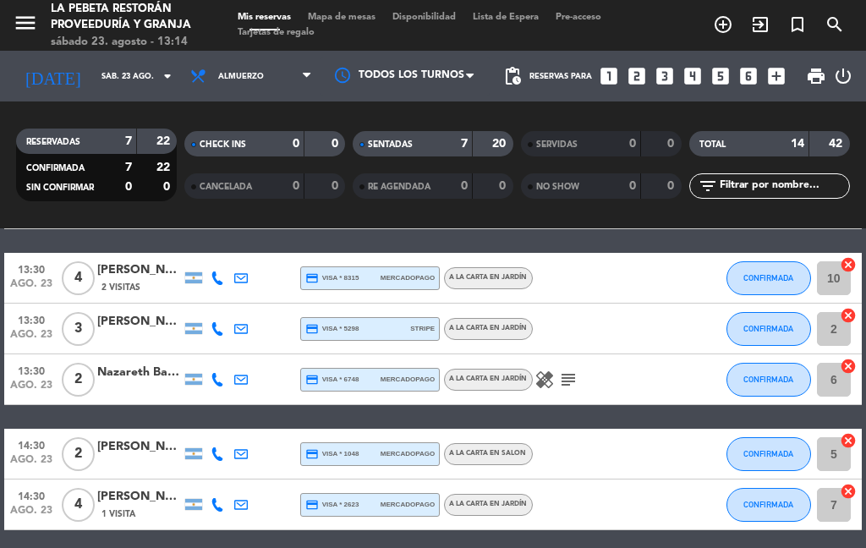
scroll to position [580, 0]
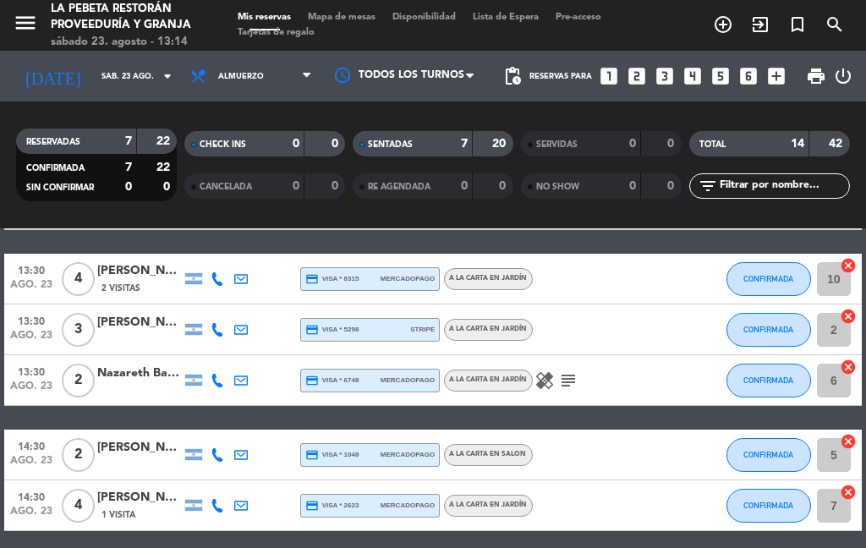
click at [540, 365] on div "healing subject" at bounding box center [604, 380] width 142 height 50
click at [535, 376] on icon "healing" at bounding box center [544, 380] width 20 height 20
click at [552, 385] on icon "healing" at bounding box center [544, 380] width 20 height 20
click at [563, 399] on div "healing subject" at bounding box center [604, 380] width 142 height 50
click at [552, 387] on icon "healing" at bounding box center [544, 380] width 20 height 20
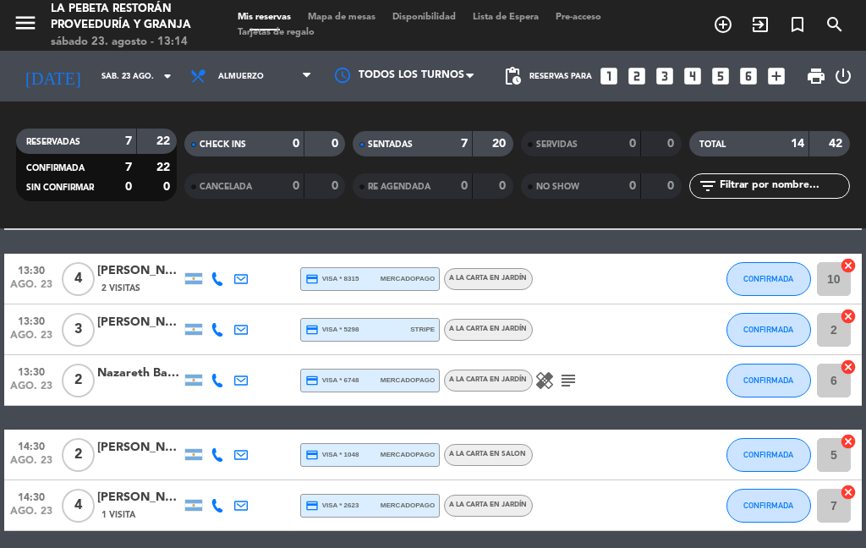
click at [558, 387] on icon "subject" at bounding box center [568, 380] width 20 height 20
click at [569, 388] on icon "subject" at bounding box center [568, 380] width 20 height 20
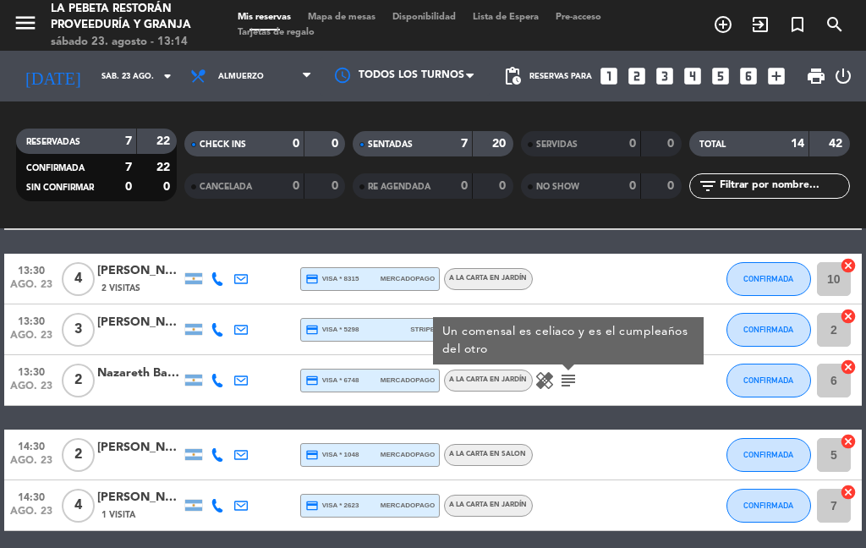
click at [567, 389] on icon "subject" at bounding box center [568, 380] width 20 height 20
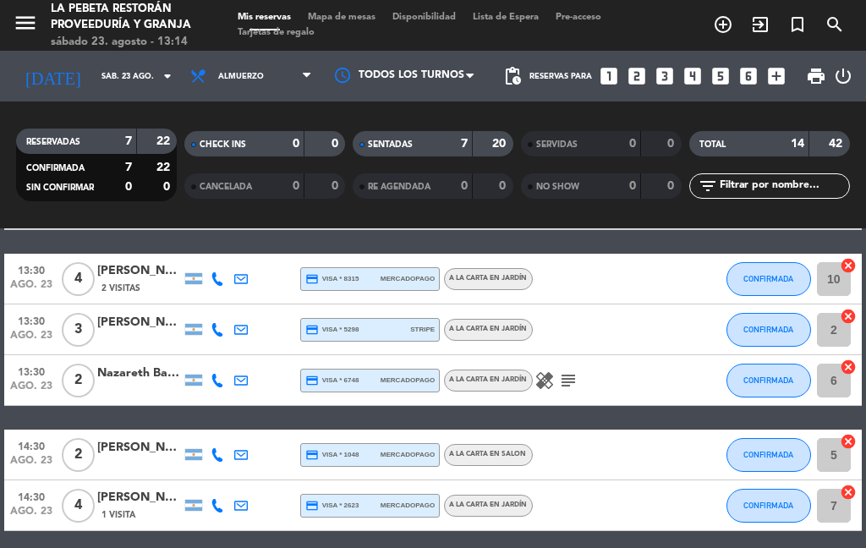
click at [543, 384] on icon "healing" at bounding box center [544, 380] width 20 height 20
click at [561, 390] on icon "subject" at bounding box center [568, 380] width 20 height 20
click at [831, 458] on input "5" at bounding box center [834, 455] width 34 height 34
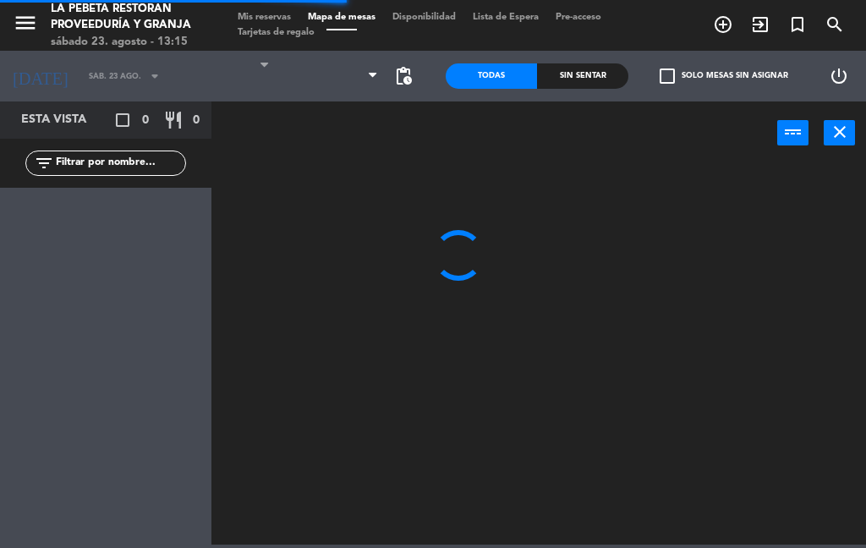
select select "lunch"
select select
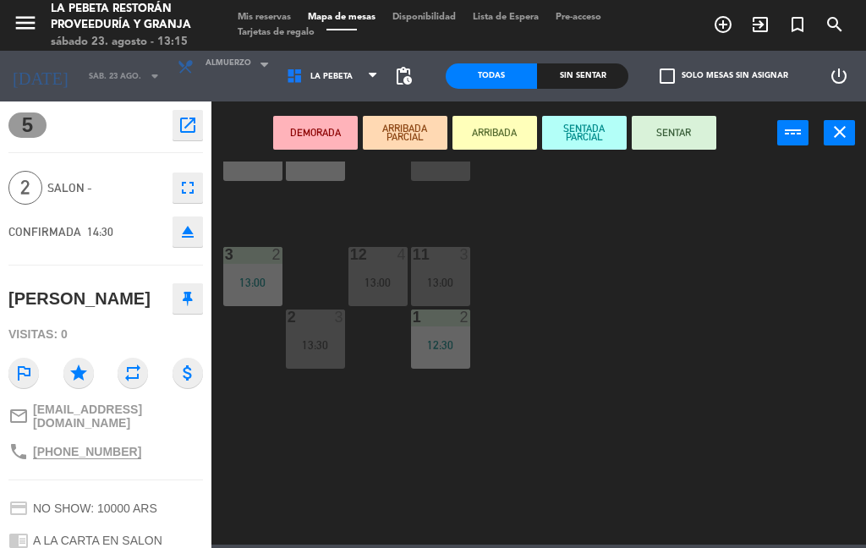
scroll to position [596, 0]
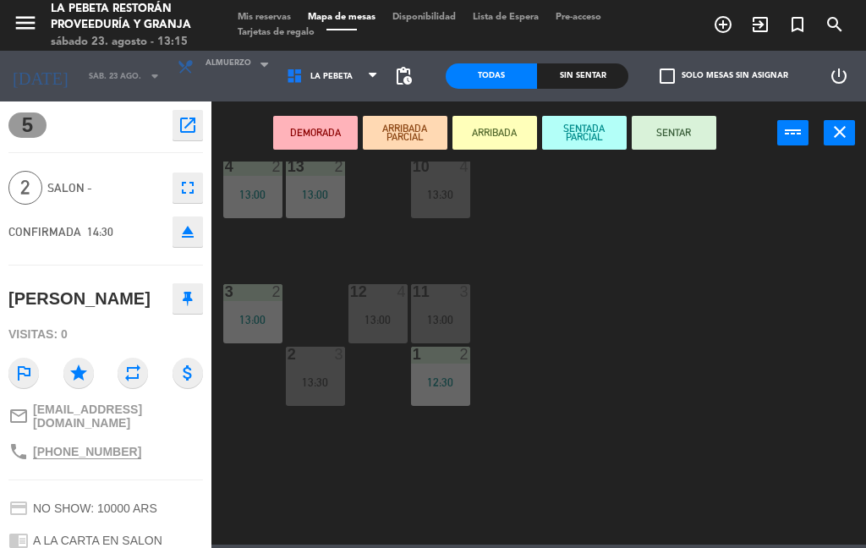
click at [243, 318] on div "13:00" at bounding box center [252, 320] width 59 height 12
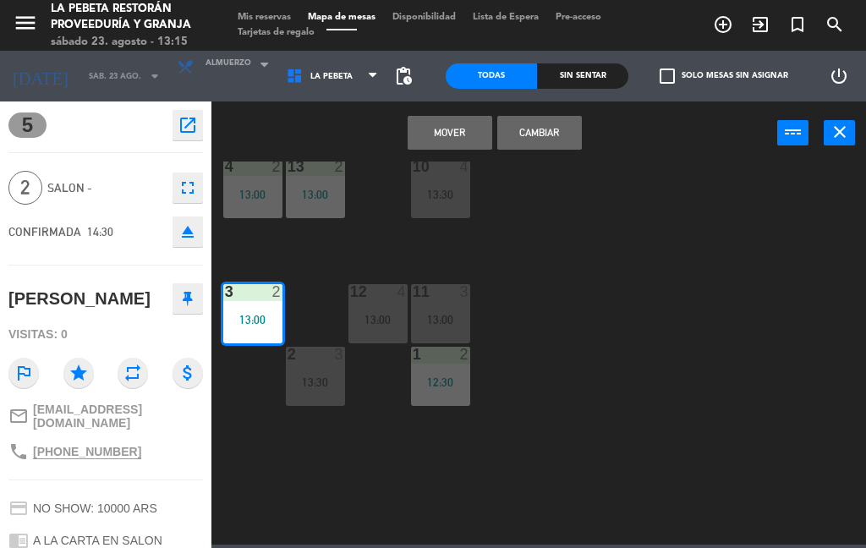
click at [436, 129] on button "Mover" at bounding box center [450, 133] width 85 height 34
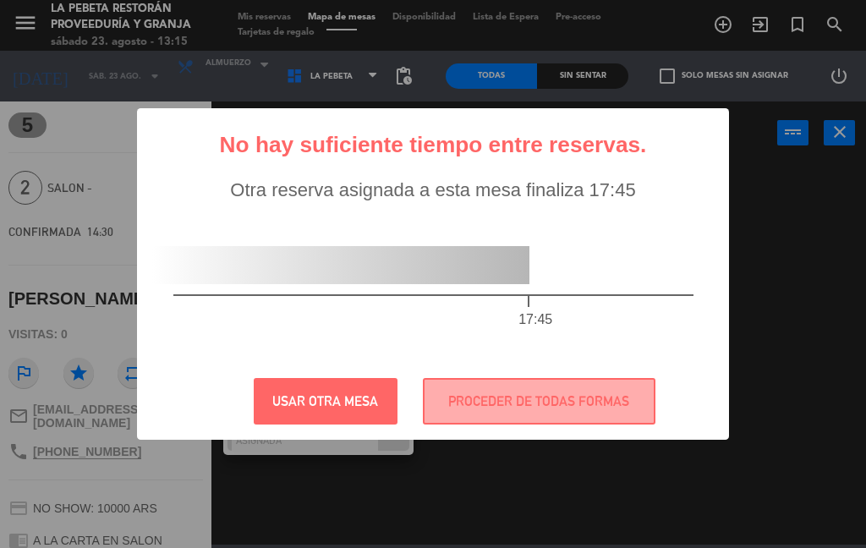
click at [496, 394] on button "PROCEDER DE TODAS FORMAS" at bounding box center [539, 401] width 233 height 47
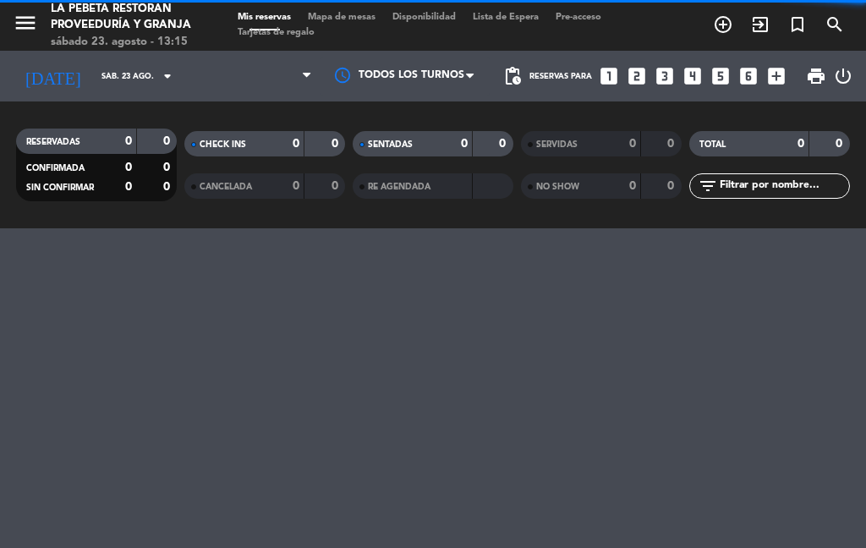
select select "lunch"
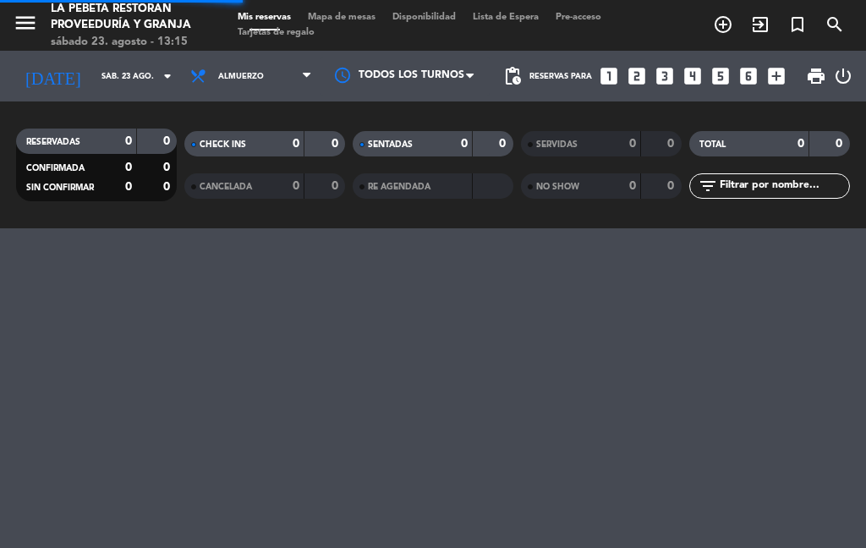
select select "lunch"
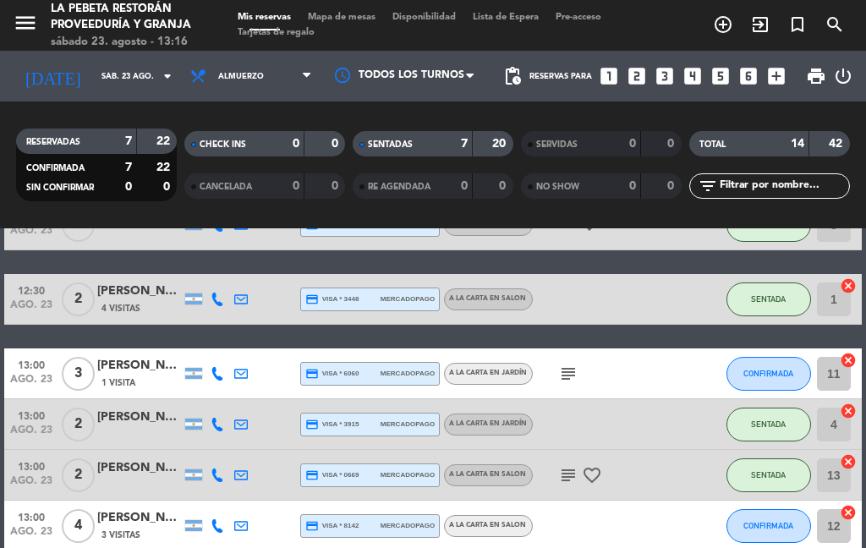
scroll to position [106, 0]
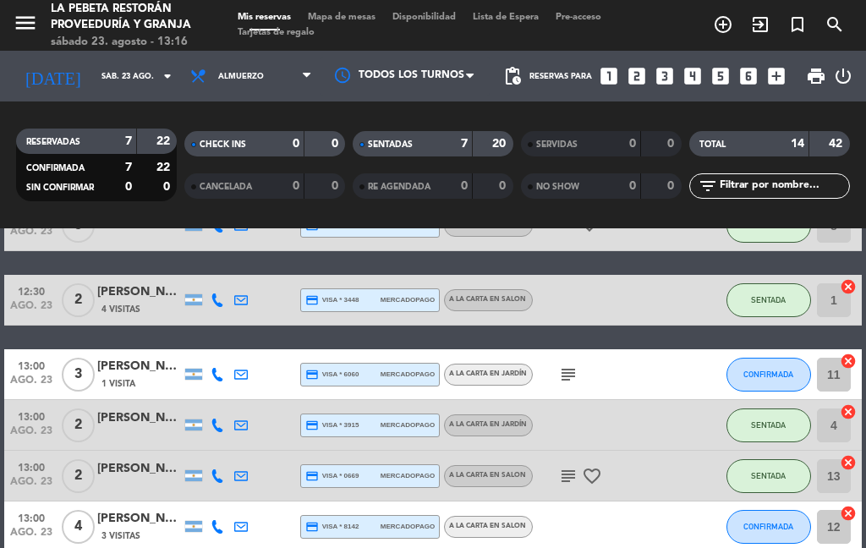
click at [48, 543] on span "ago. 23" at bounding box center [31, 536] width 42 height 19
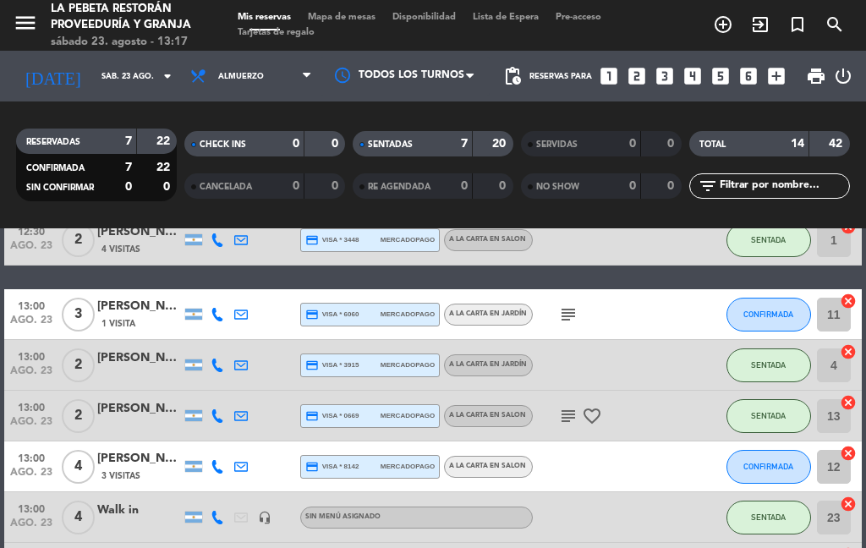
scroll to position [166, 0]
click at [780, 308] on button "CONFIRMADA" at bounding box center [768, 315] width 85 height 34
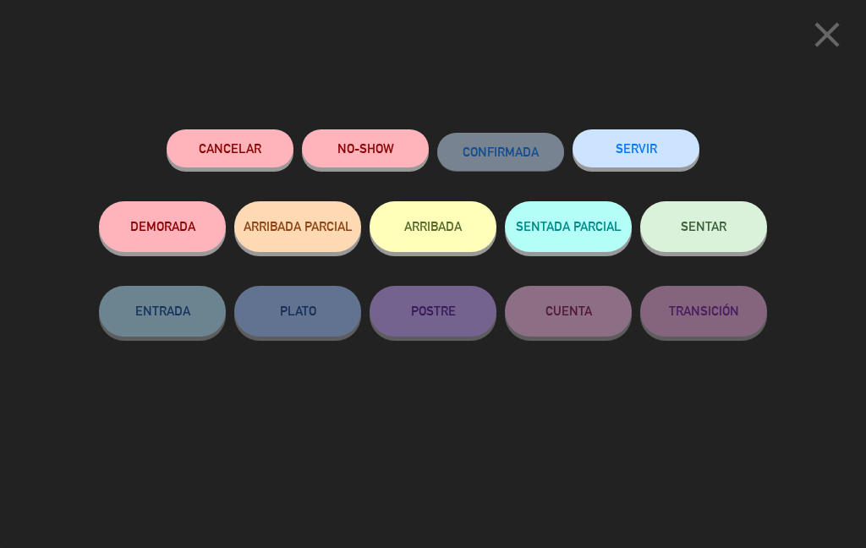
click at [200, 218] on button "DEMORADA" at bounding box center [162, 226] width 127 height 51
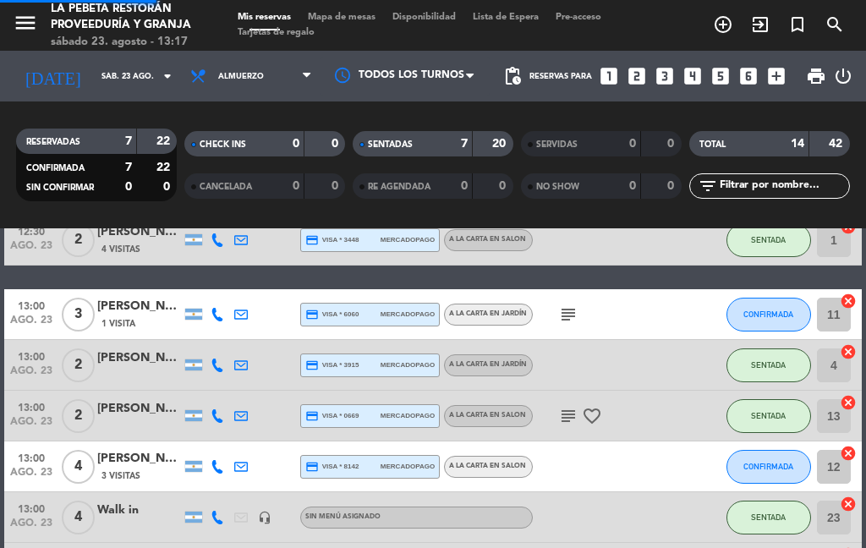
select select "lunch"
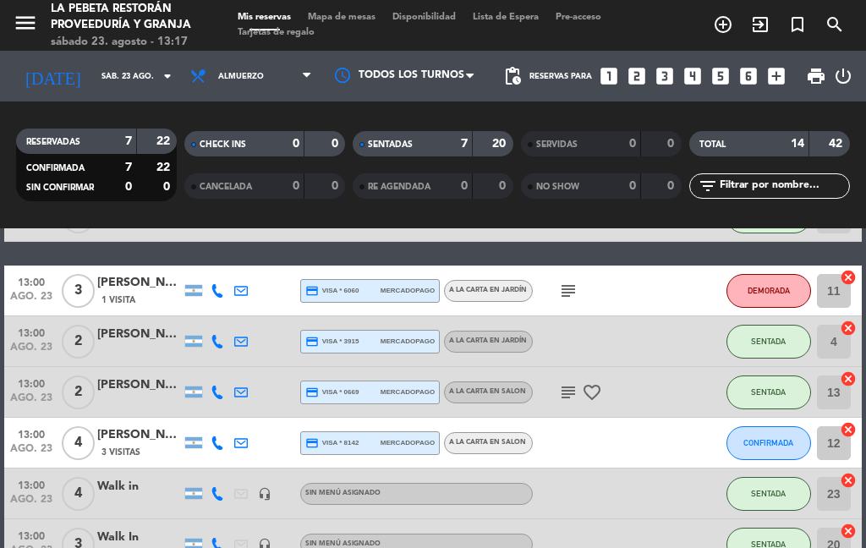
scroll to position [190, 0]
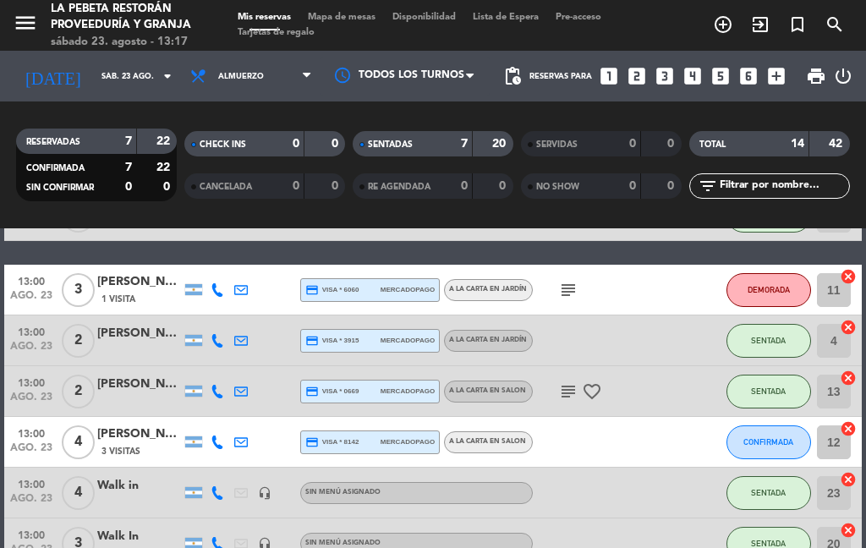
click at [221, 435] on icon at bounding box center [218, 442] width 14 height 14
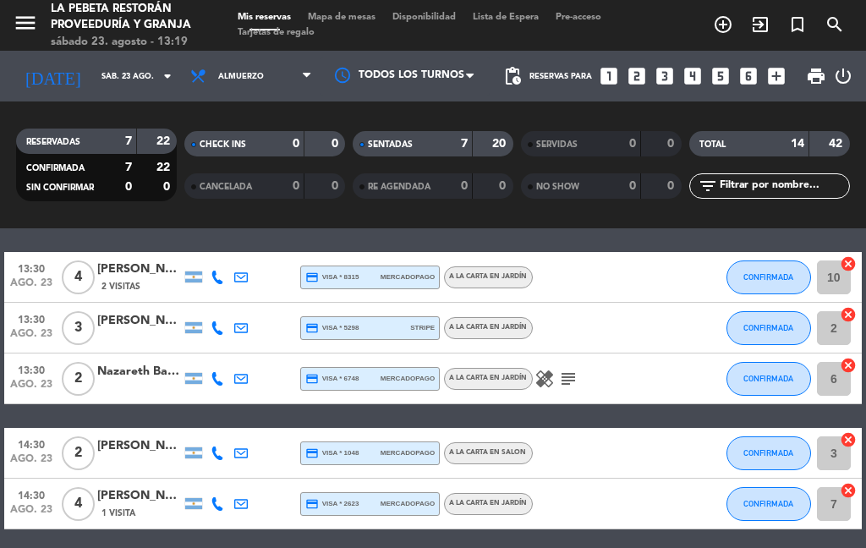
scroll to position [580, 0]
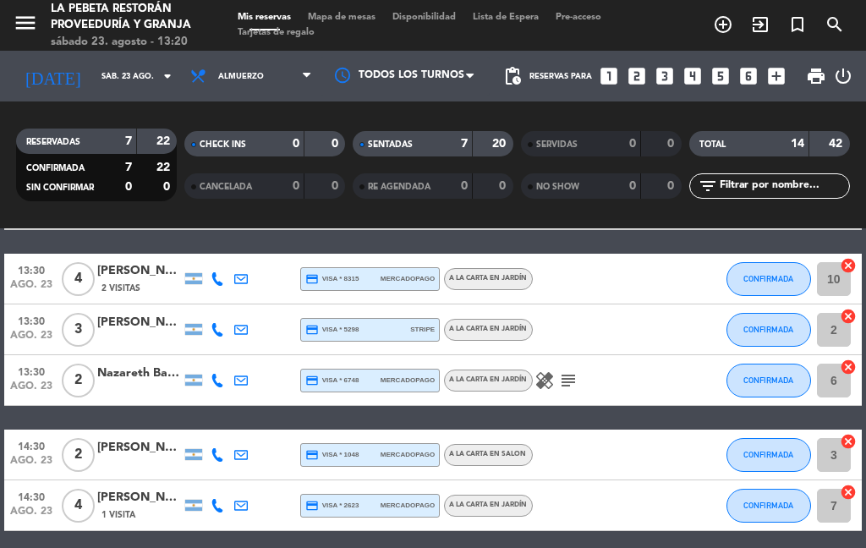
select select "lunch"
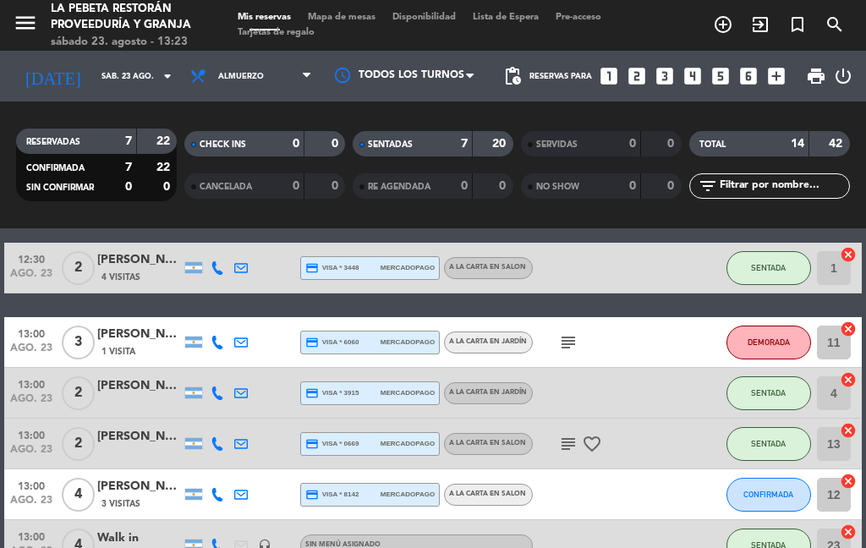
scroll to position [140, 0]
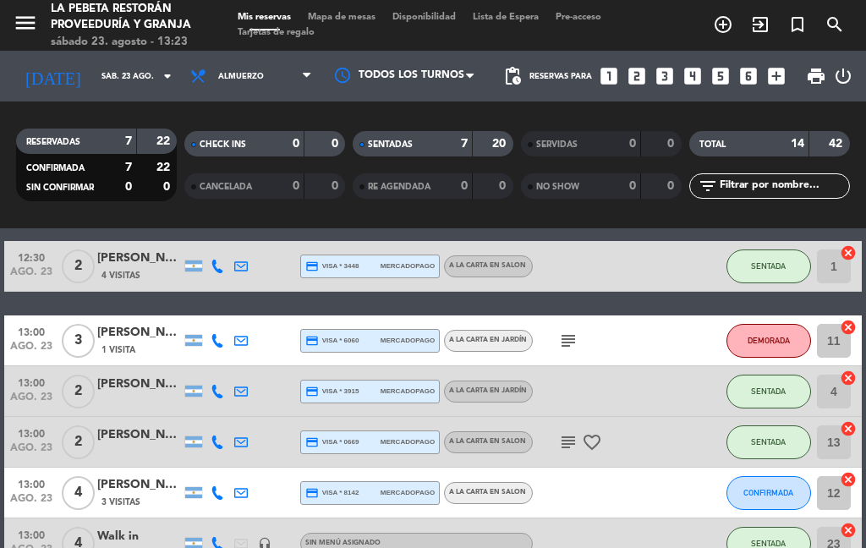
click at [759, 332] on button "DEMORADA" at bounding box center [768, 341] width 85 height 34
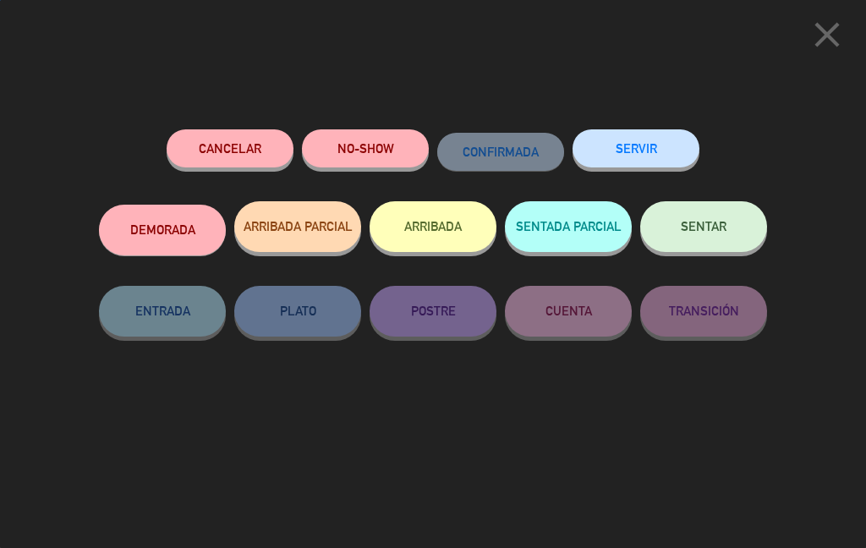
click at [723, 222] on span "SENTAR" at bounding box center [704, 226] width 46 height 14
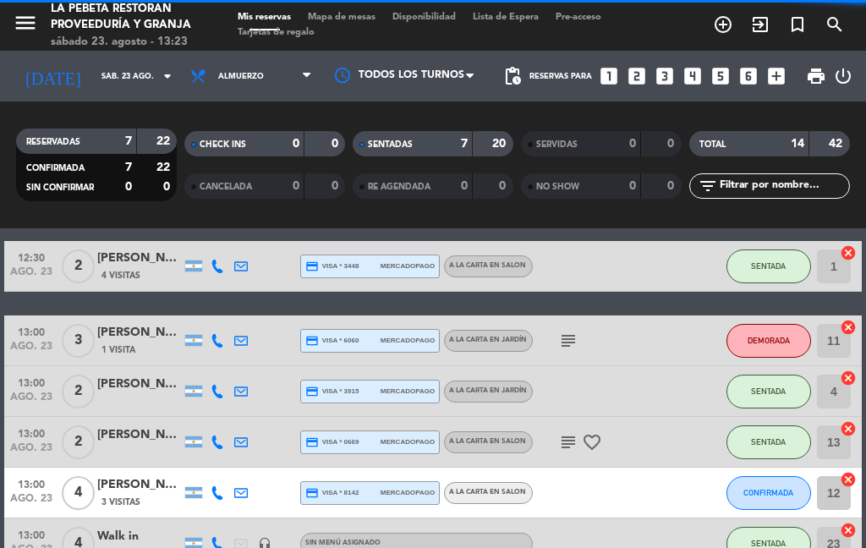
select select "lunch"
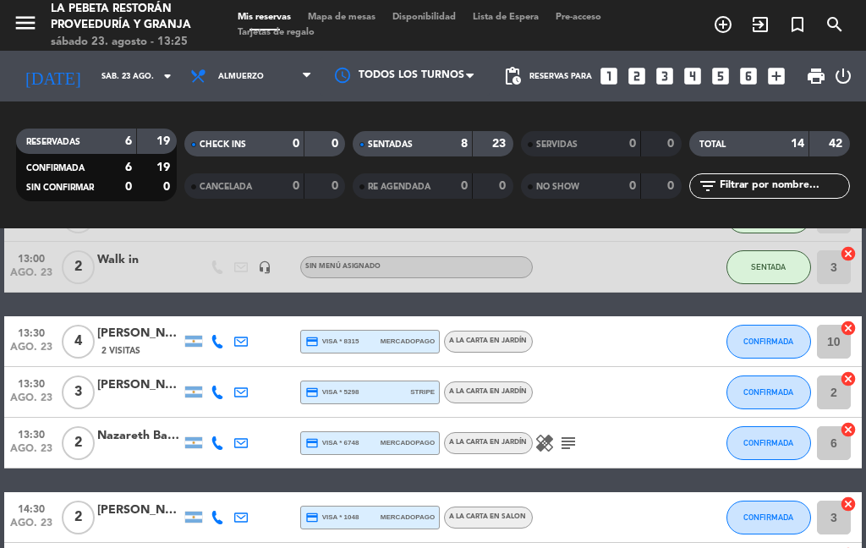
scroll to position [521, 0]
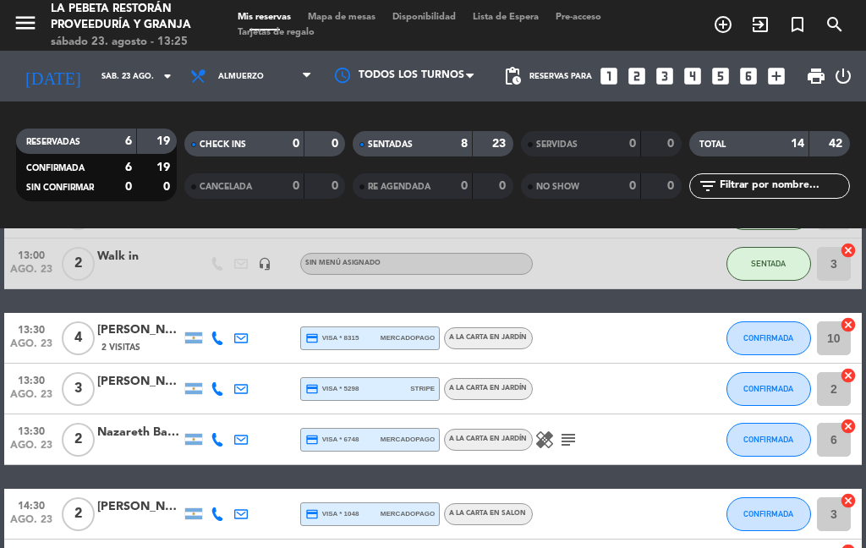
click at [772, 447] on button "CONFIRMADA" at bounding box center [768, 440] width 85 height 34
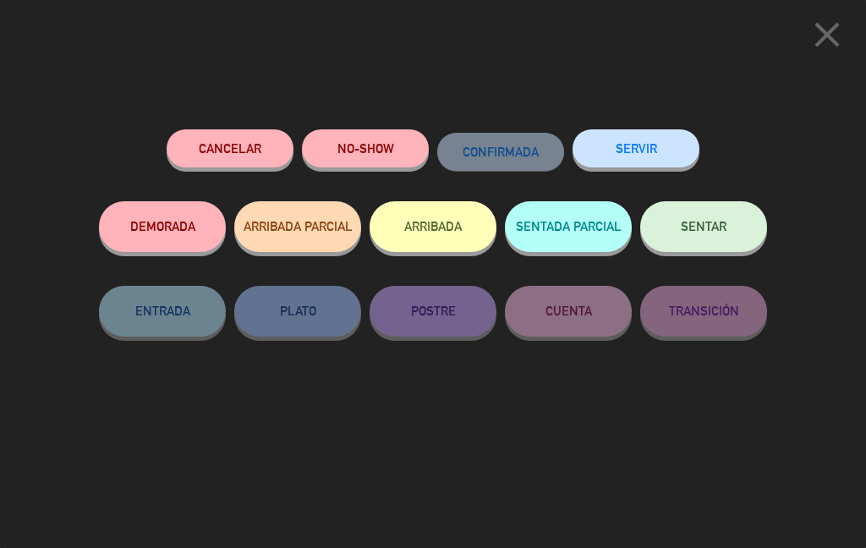
click at [707, 223] on span "SENTAR" at bounding box center [704, 226] width 46 height 14
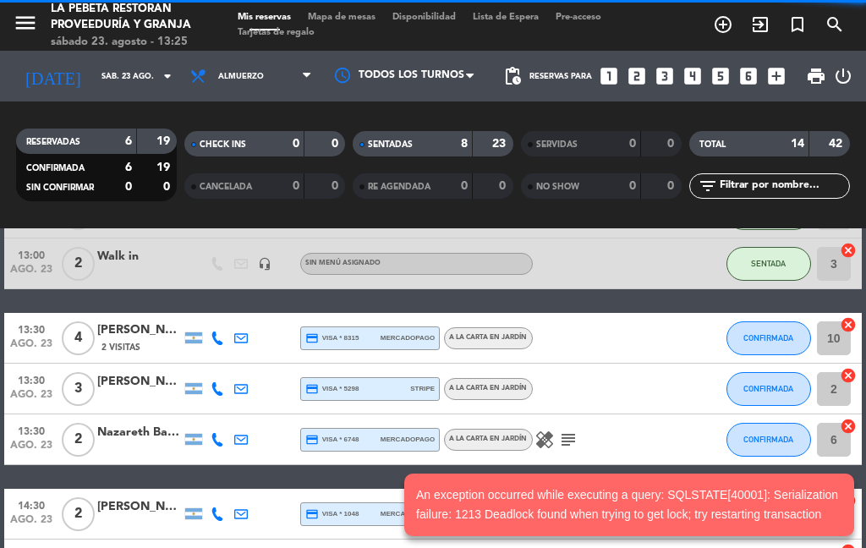
select select "lunch"
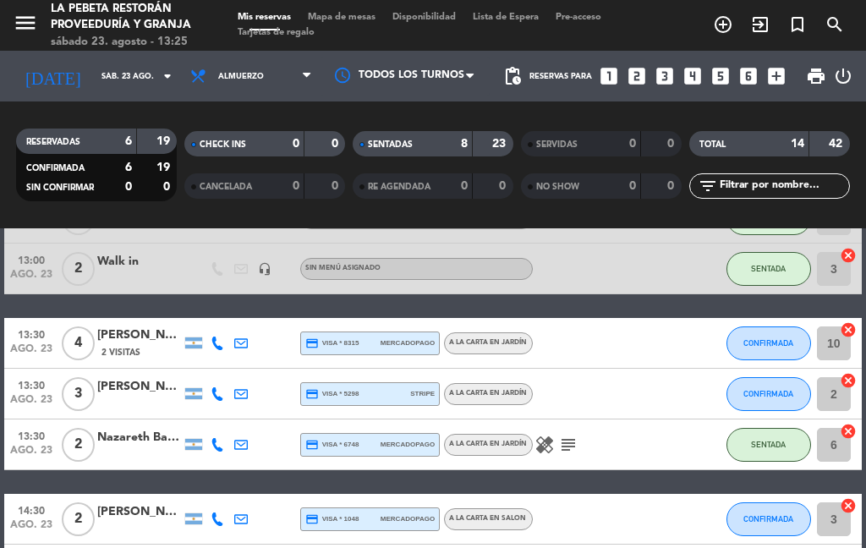
scroll to position [527, 0]
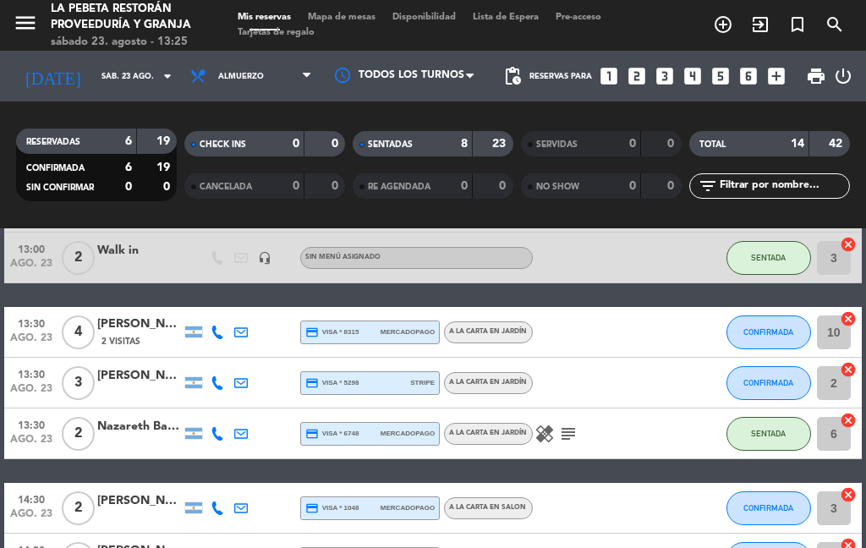
select select "lunch"
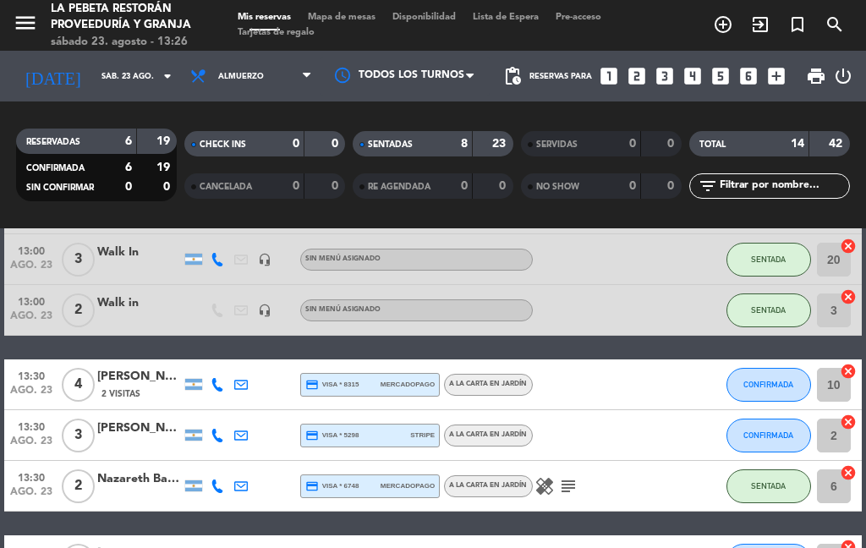
scroll to position [474, 0]
click at [752, 388] on span "CONFIRMADA" at bounding box center [768, 384] width 50 height 9
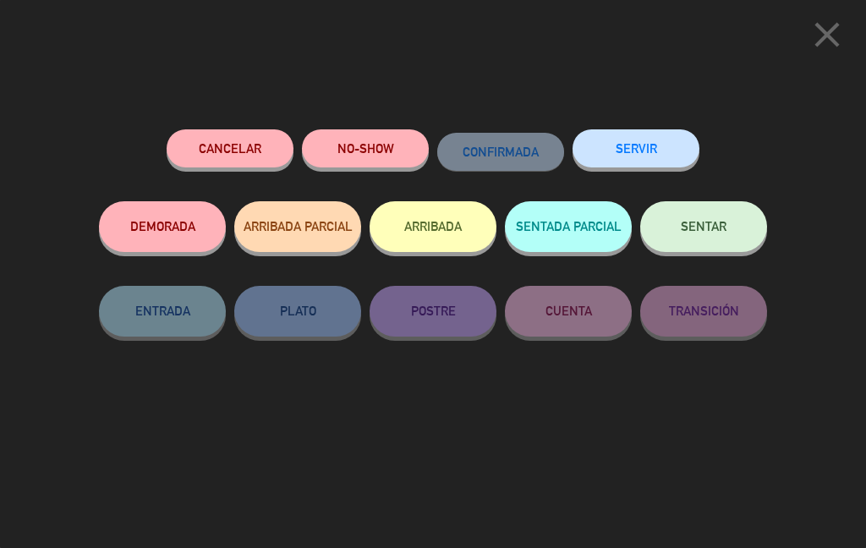
click at [713, 219] on span "SENTAR" at bounding box center [704, 226] width 46 height 14
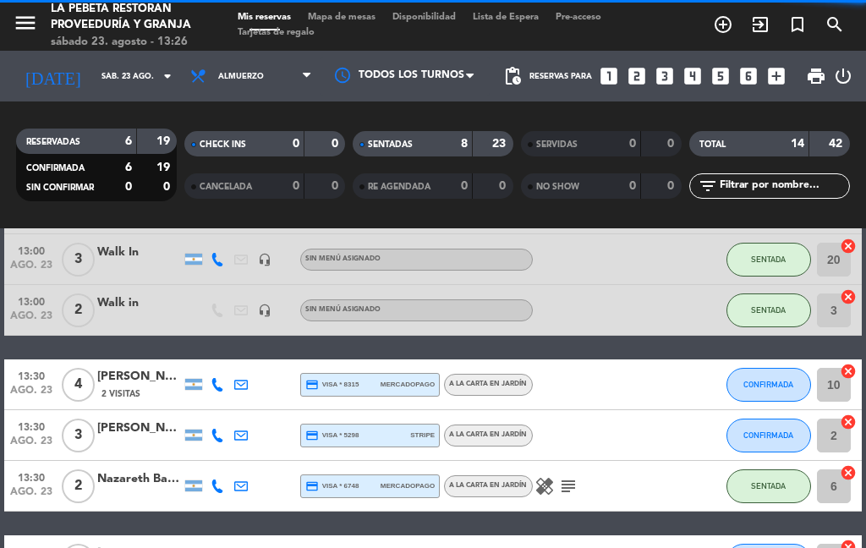
select select "lunch"
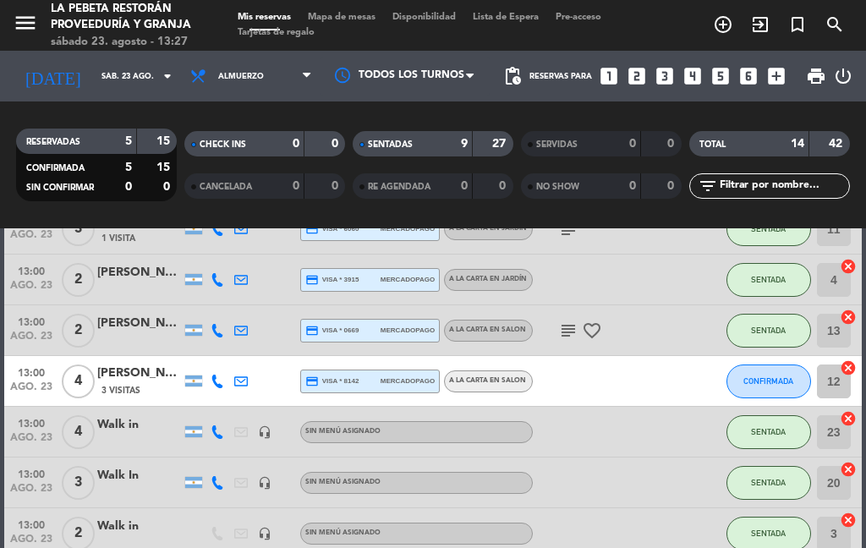
scroll to position [250, 0]
click at [770, 377] on span "CONFIRMADA" at bounding box center [768, 381] width 50 height 9
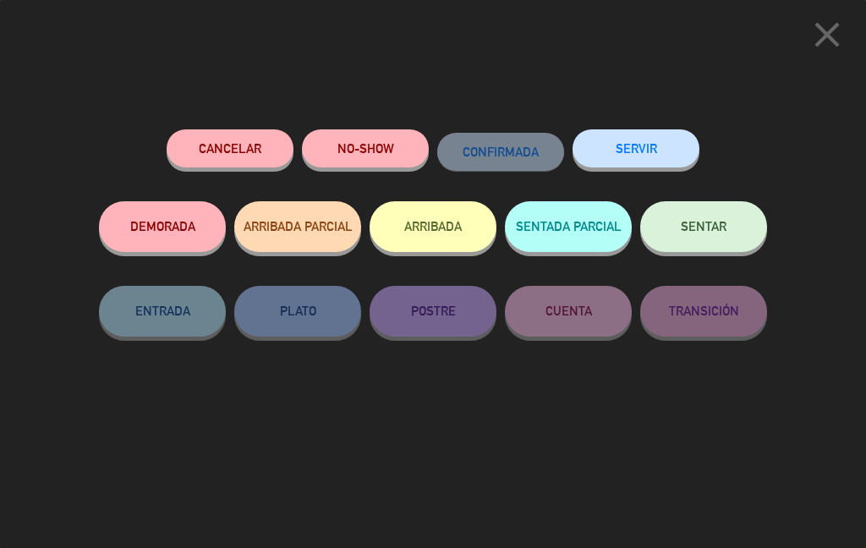
click at [696, 205] on button "SENTAR" at bounding box center [703, 226] width 127 height 51
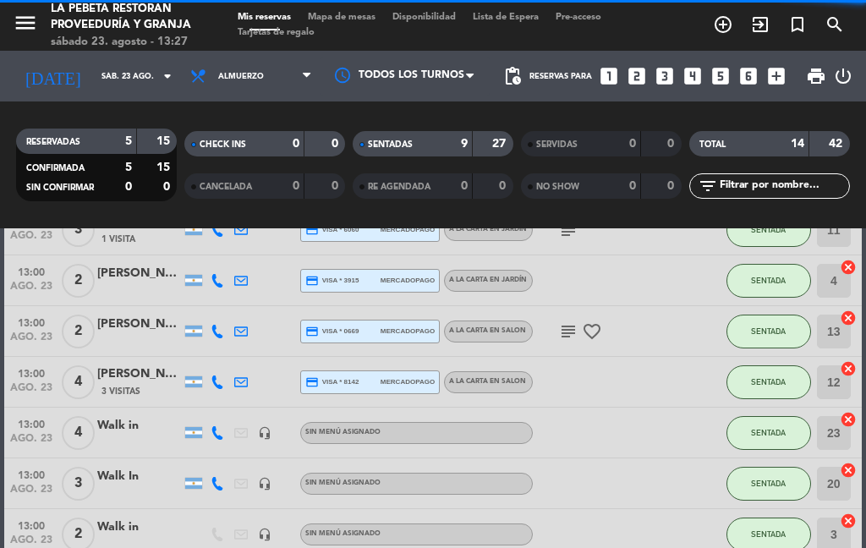
select select "lunch"
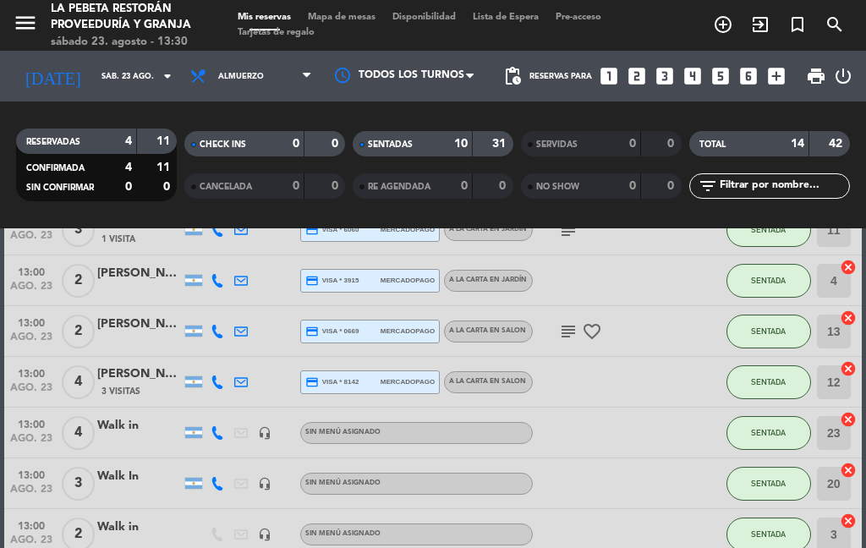
select select "lunch"
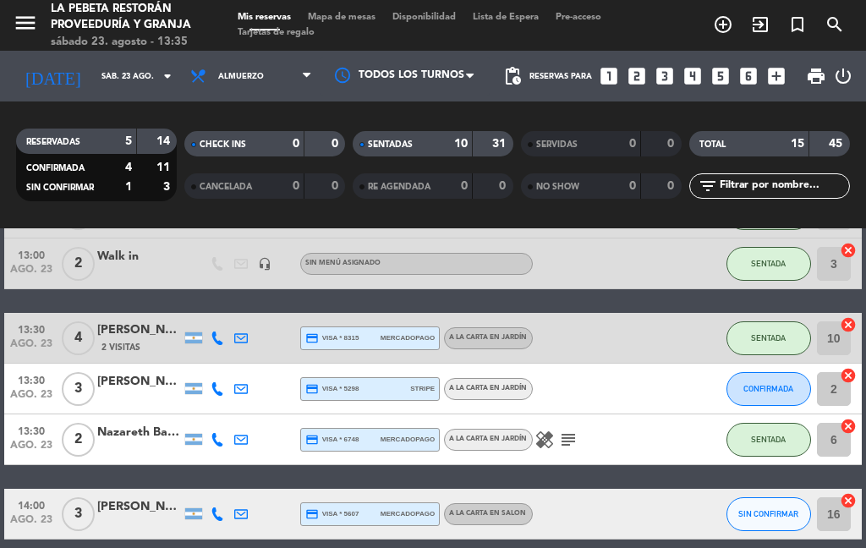
scroll to position [523, 0]
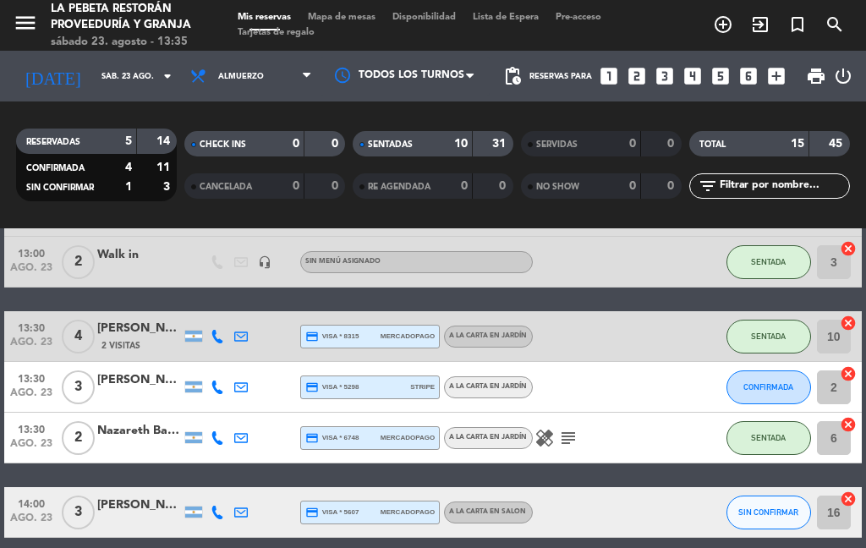
click at [753, 378] on button "CONFIRMADA" at bounding box center [768, 387] width 85 height 34
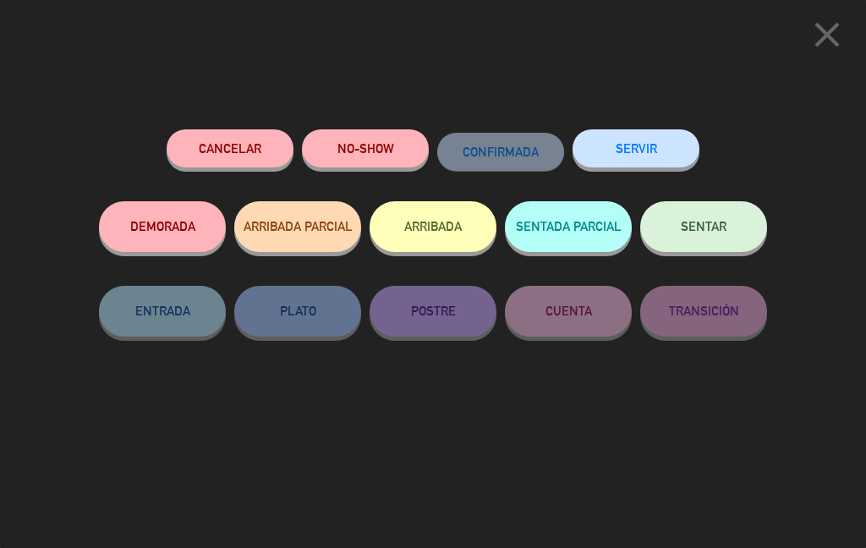
click at [687, 215] on button "SENTAR" at bounding box center [703, 226] width 127 height 51
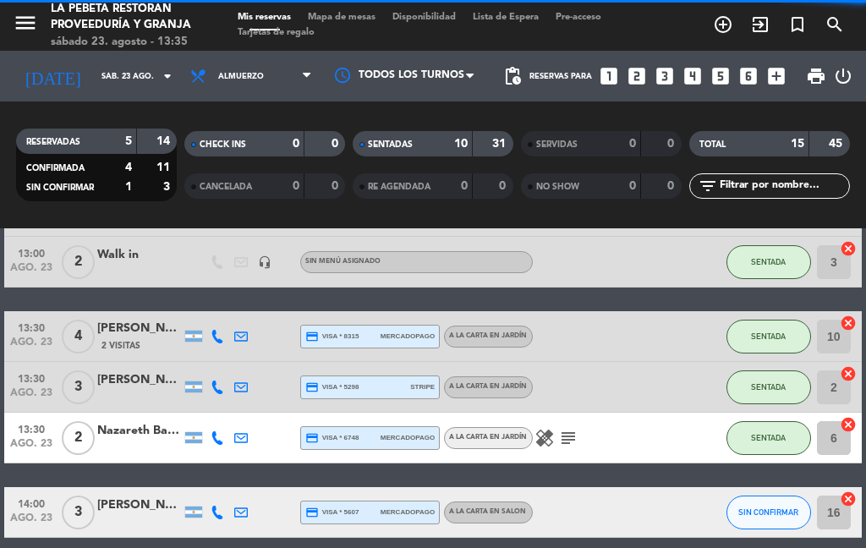
select select "lunch"
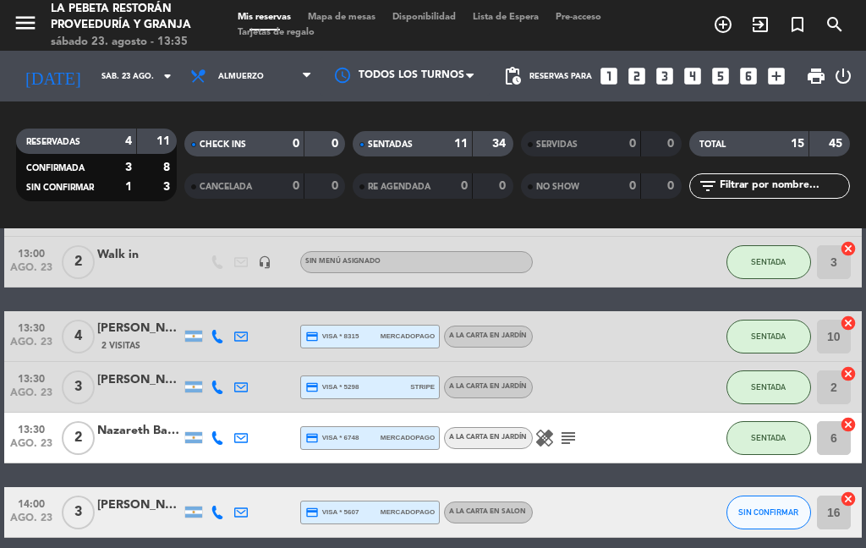
select select "lunch"
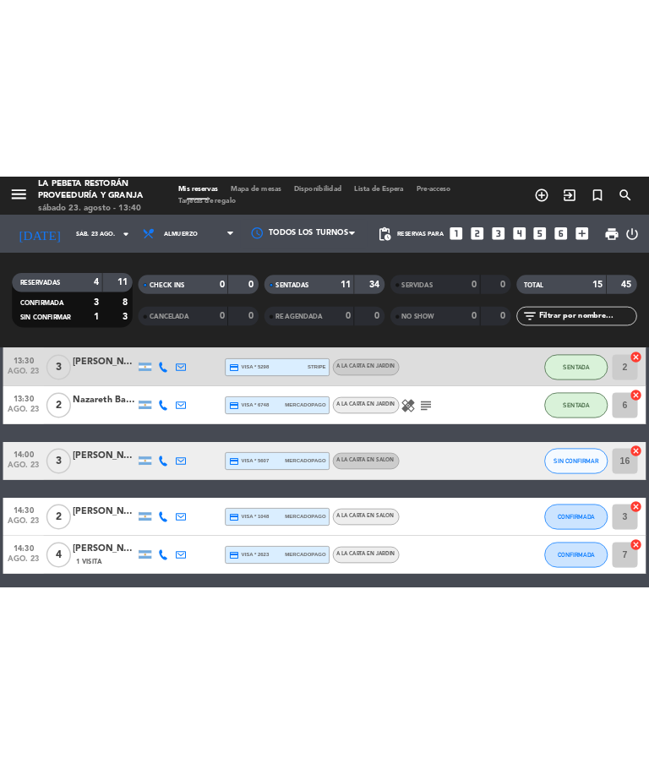
scroll to position [655, 0]
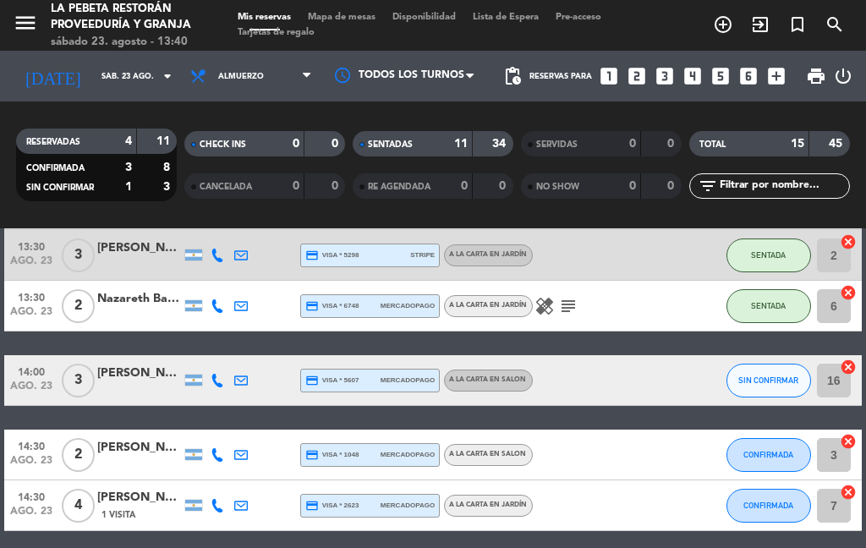
select select "lunch"
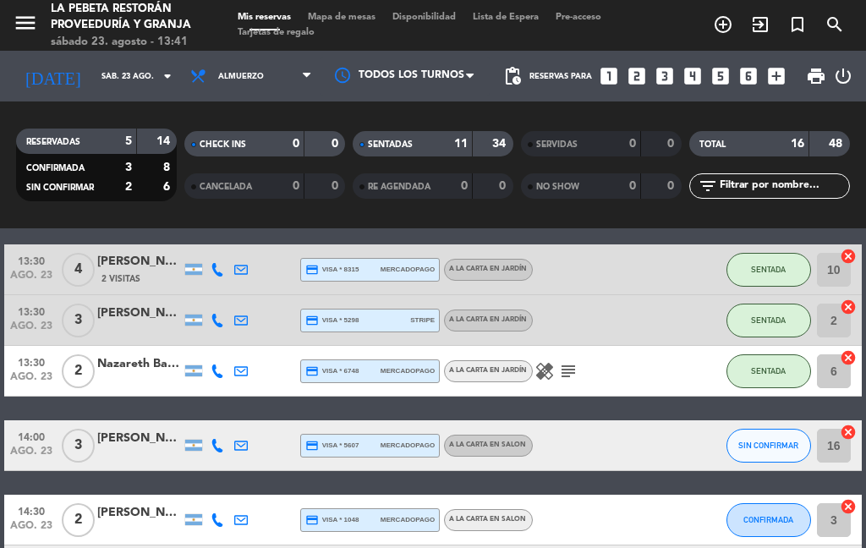
scroll to position [589, 0]
click at [551, 375] on icon "healing" at bounding box center [544, 371] width 20 height 20
click at [561, 376] on icon "subject" at bounding box center [568, 371] width 20 height 20
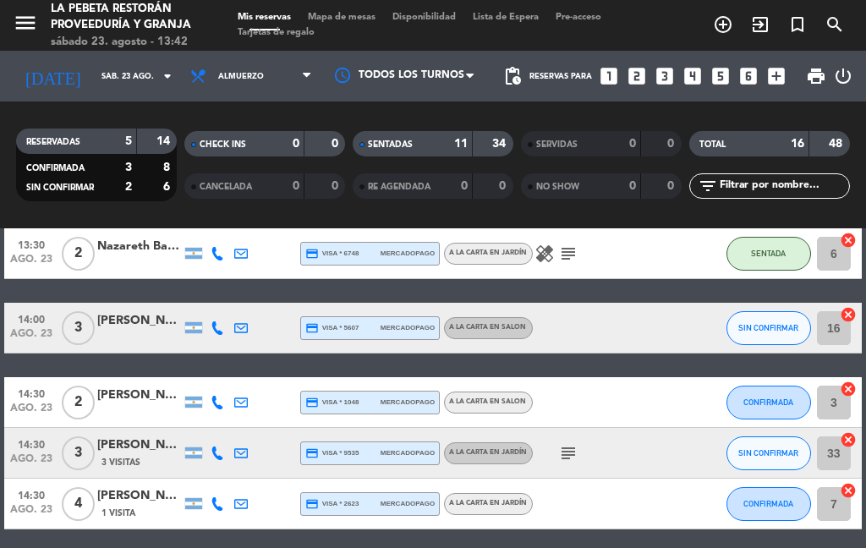
scroll to position [705, 0]
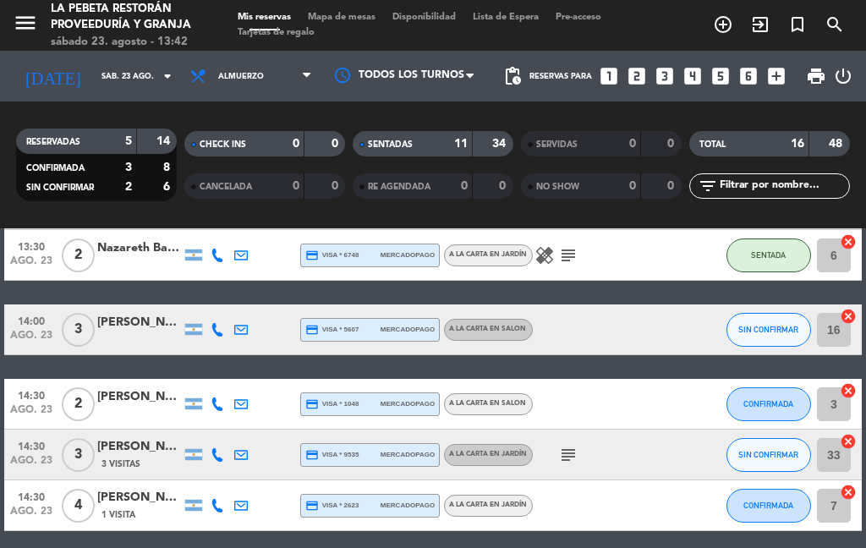
click at [759, 331] on span "SIN CONFIRMAR" at bounding box center [768, 329] width 60 height 9
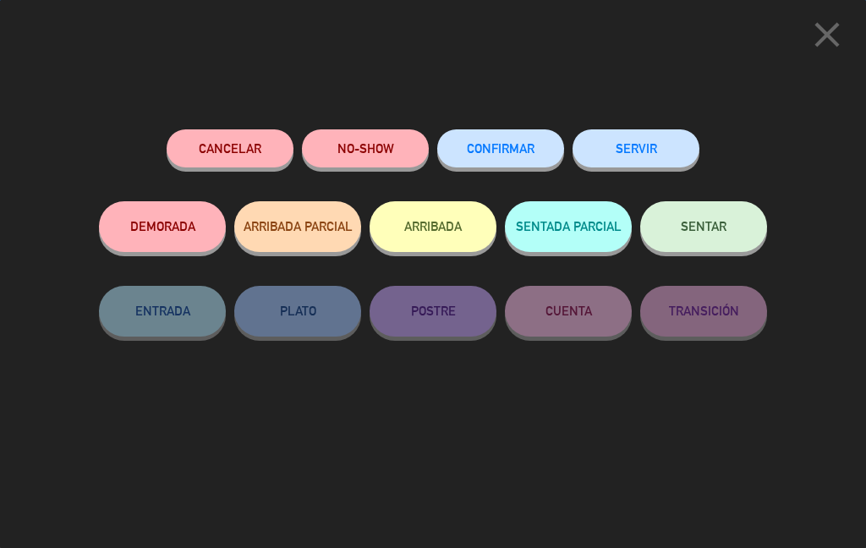
click at [536, 150] on button "CONFIRMAR" at bounding box center [500, 148] width 127 height 38
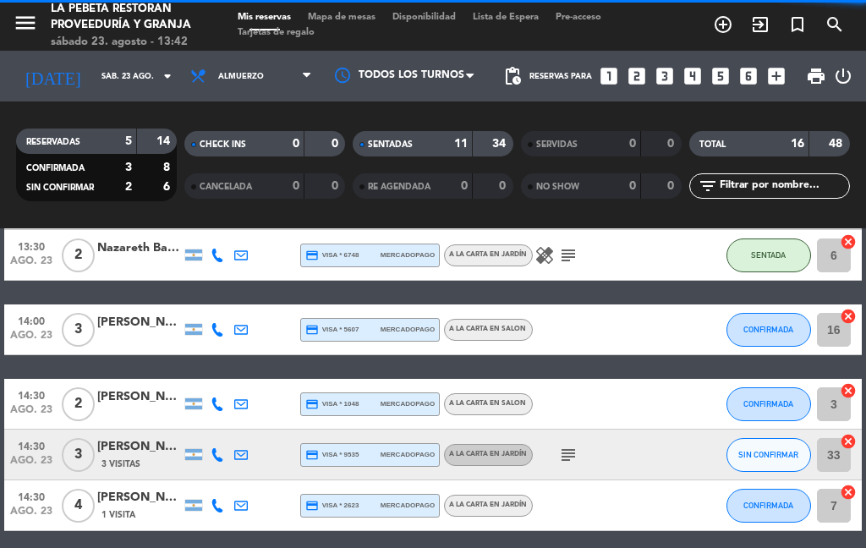
select select "lunch"
click at [774, 460] on button "SIN CONFIRMAR" at bounding box center [768, 455] width 85 height 34
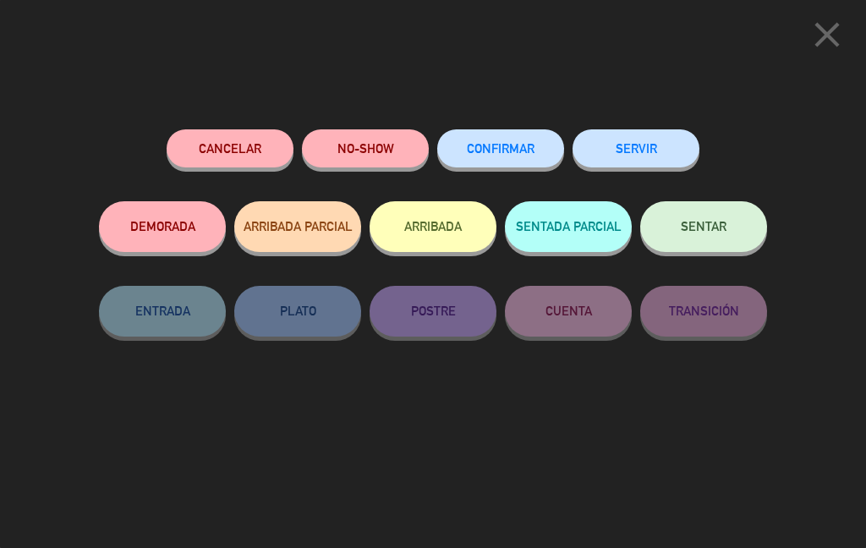
click at [507, 152] on span "CONFIRMAR" at bounding box center [501, 148] width 68 height 14
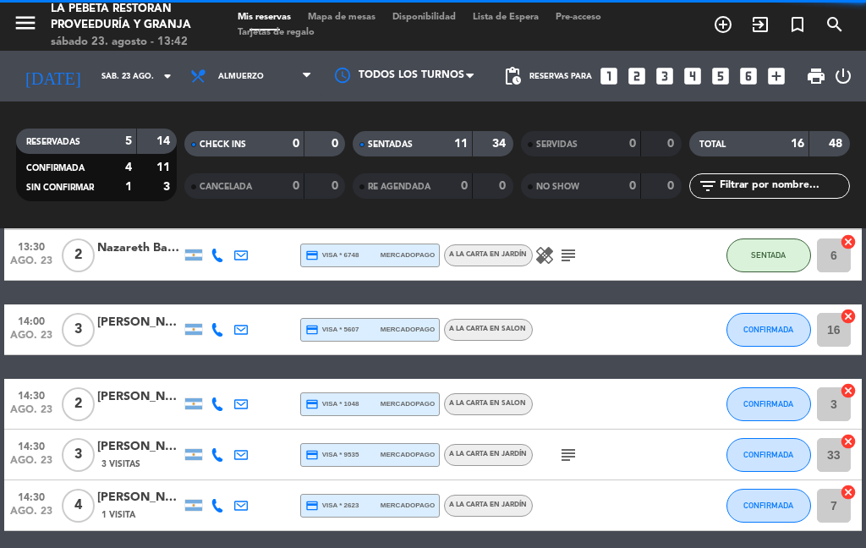
select select "lunch"
click at [564, 454] on icon "subject" at bounding box center [568, 455] width 20 height 20
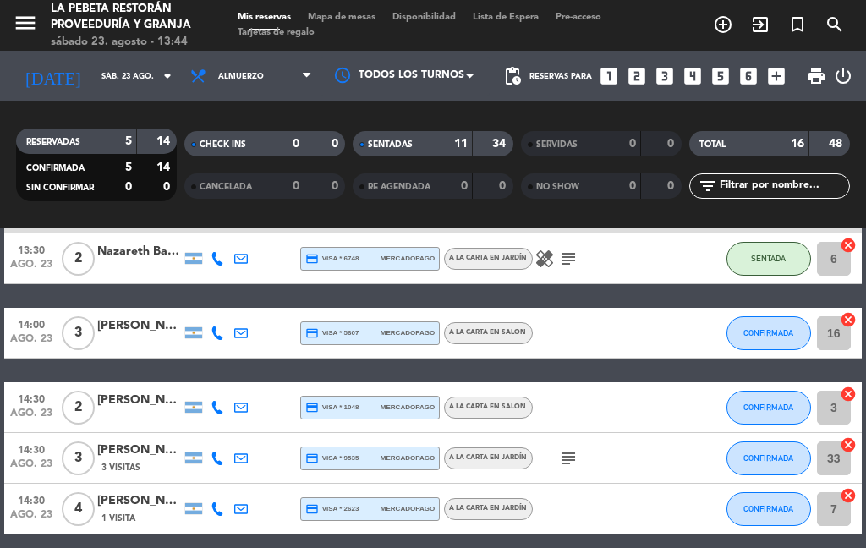
scroll to position [701, 0]
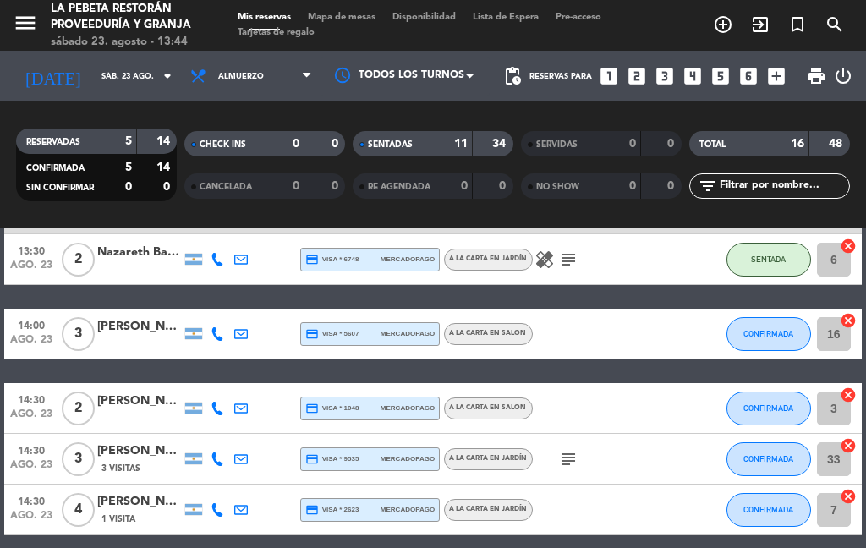
click at [766, 301] on div "11:00 ago. 23 5 [PERSON_NAME] credit_card visa * 8950 mercadopago VISITA A LA […" at bounding box center [432, 70] width 857 height 930
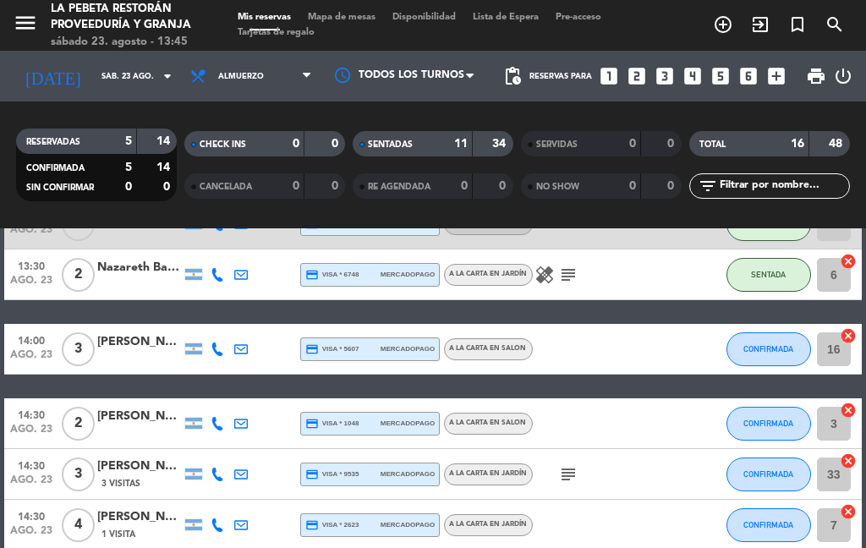
scroll to position [687, 0]
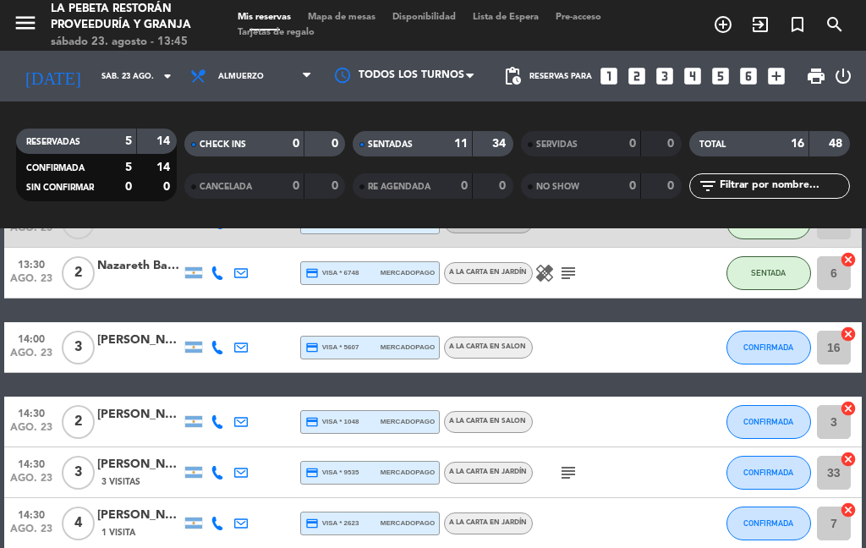
select select "lunch"
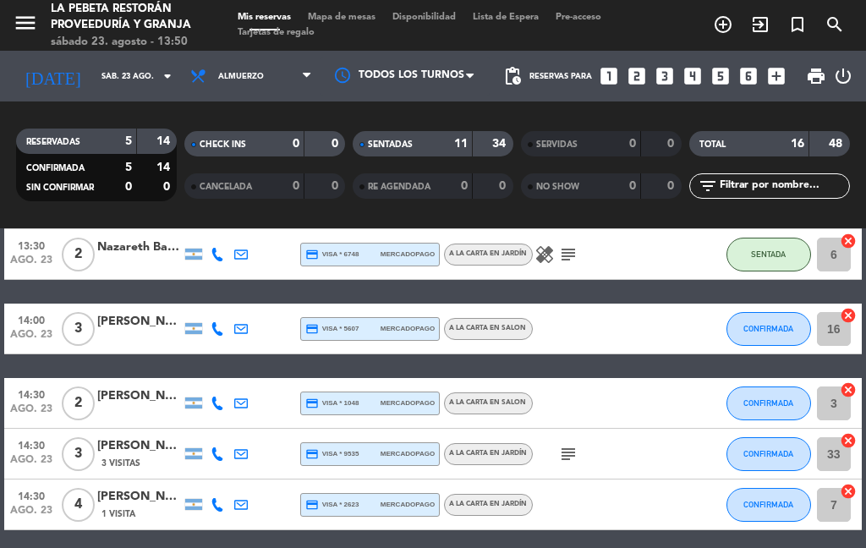
scroll to position [705, 0]
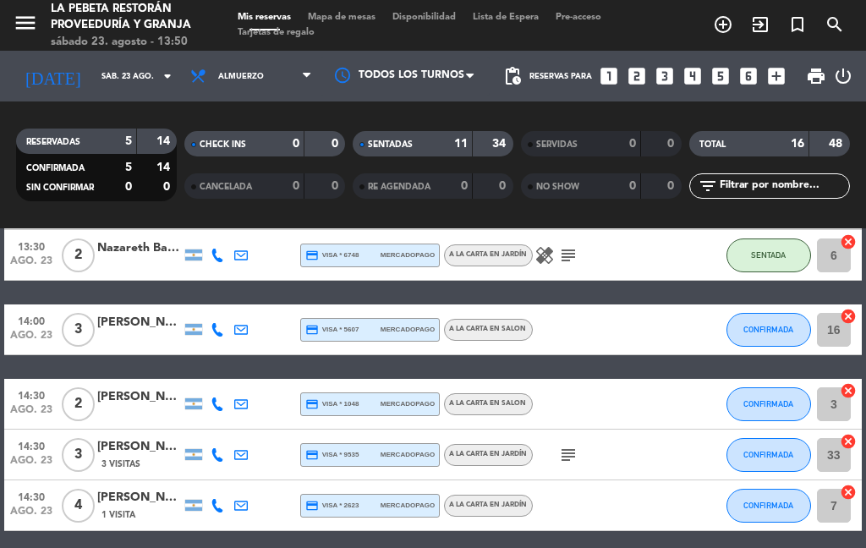
click at [566, 450] on icon "subject" at bounding box center [568, 455] width 20 height 20
select select "lunch"
click at [767, 489] on button "CONFIRMADA" at bounding box center [768, 506] width 85 height 34
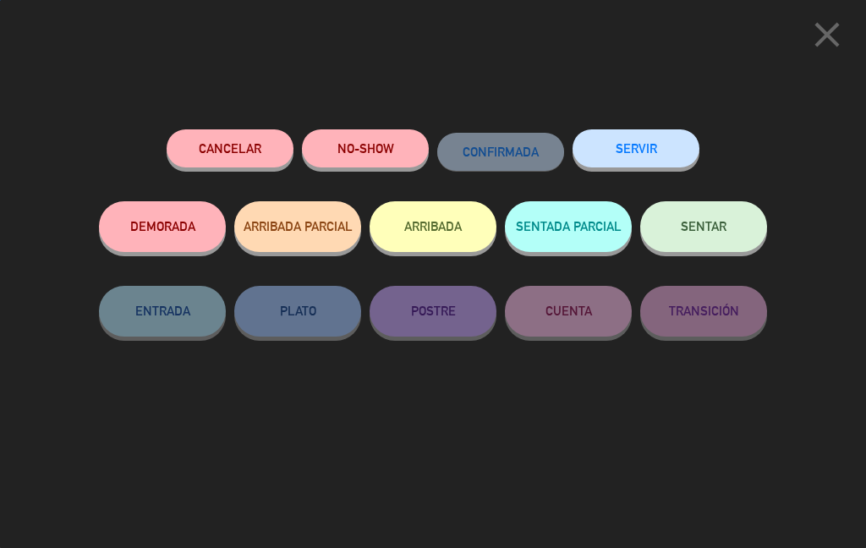
click at [727, 235] on button "SENTAR" at bounding box center [703, 226] width 127 height 51
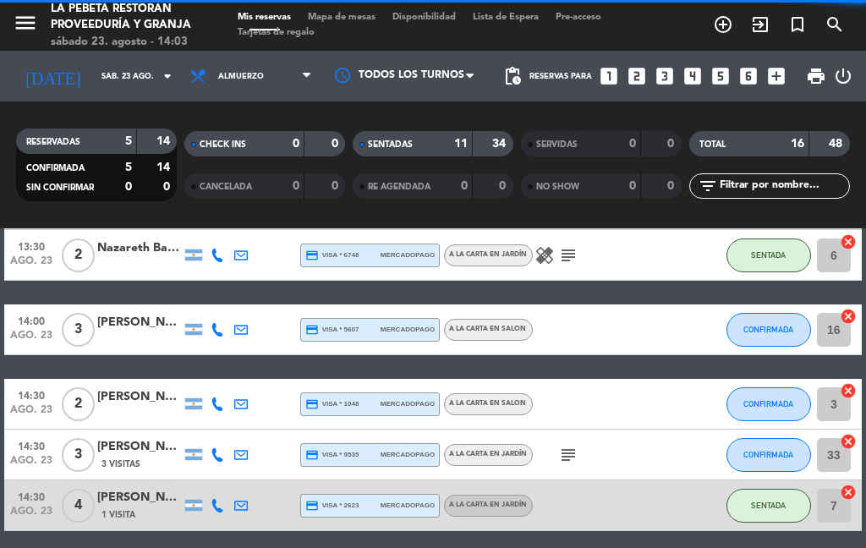
select select "lunch"
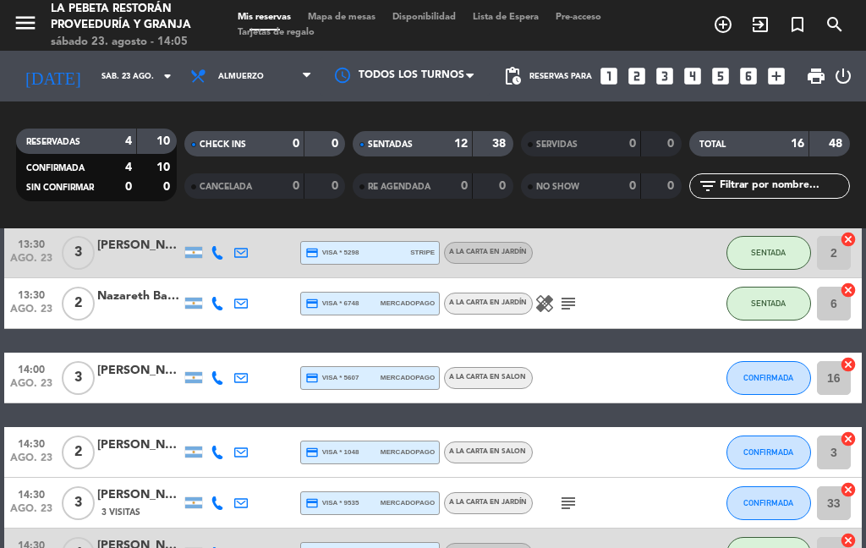
scroll to position [657, 0]
select select "lunch"
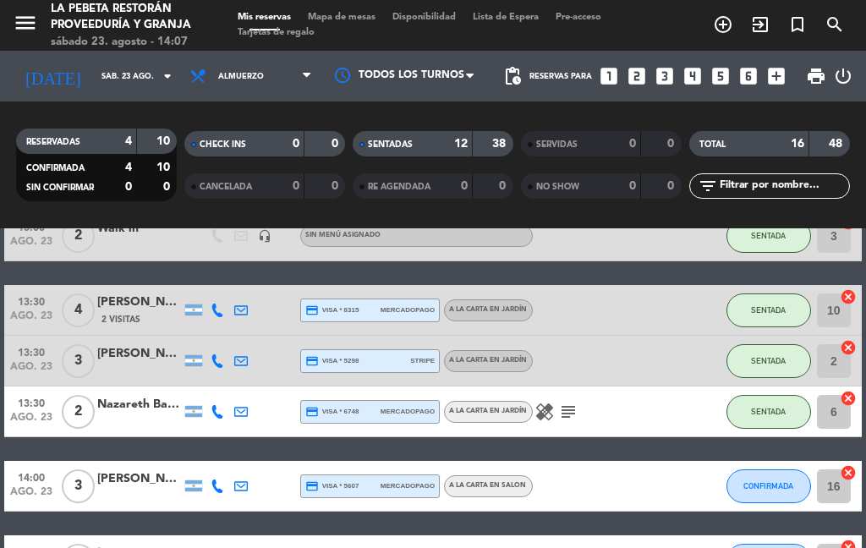
scroll to position [555, 0]
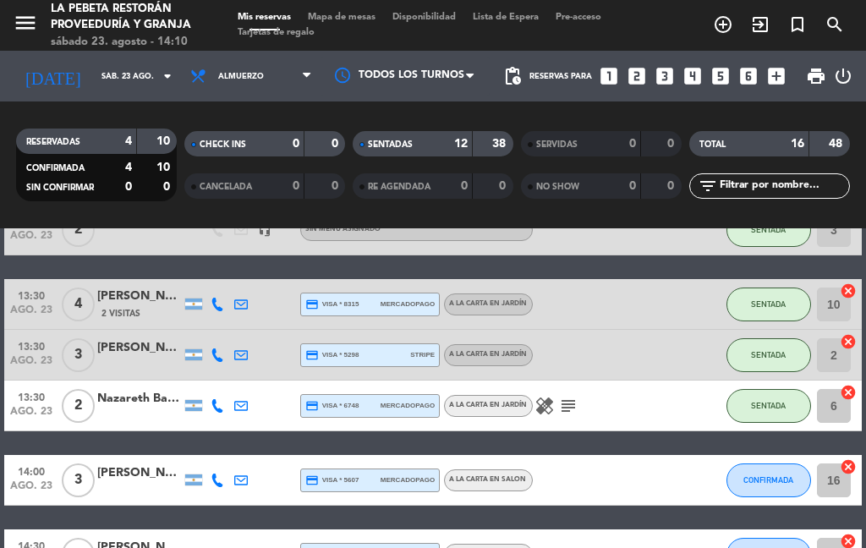
select select "lunch"
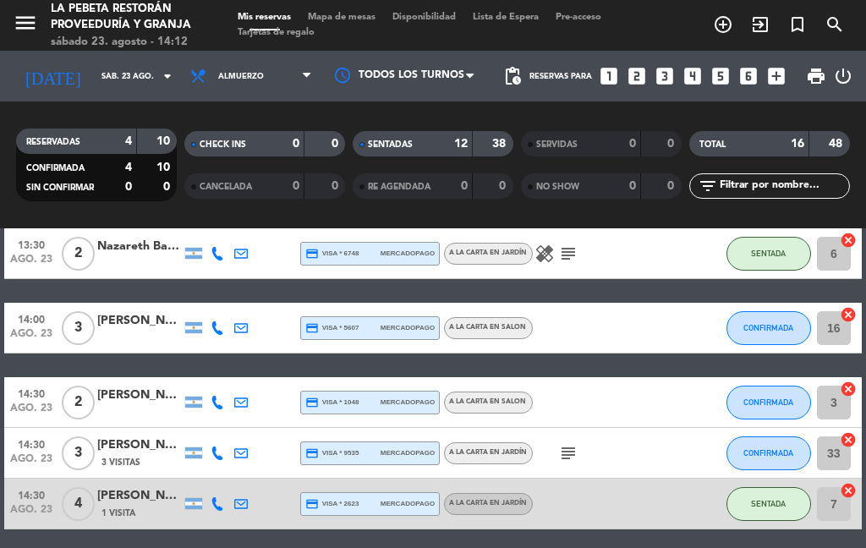
scroll to position [705, 0]
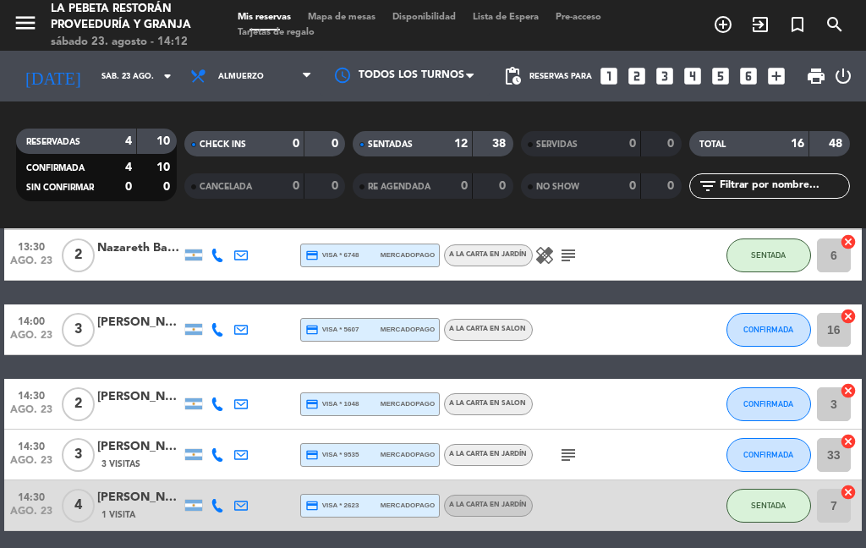
click at [576, 463] on icon "subject" at bounding box center [568, 455] width 20 height 20
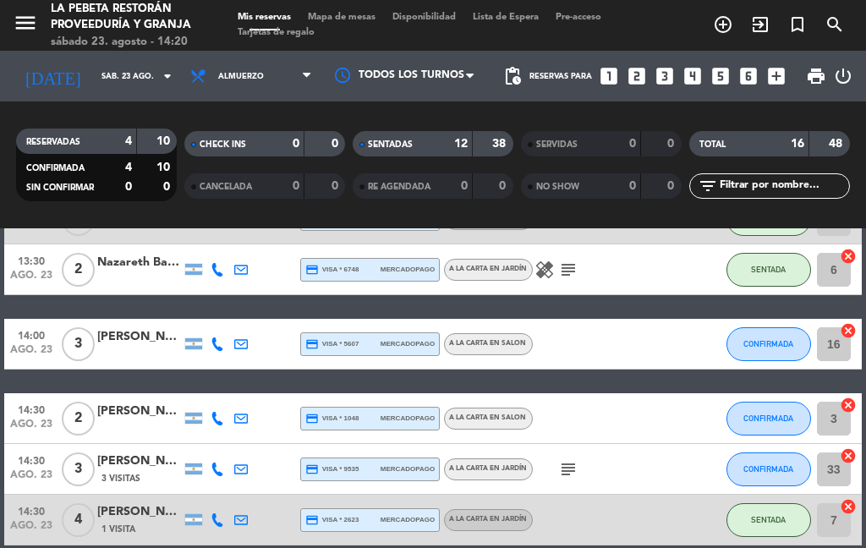
scroll to position [700, 0]
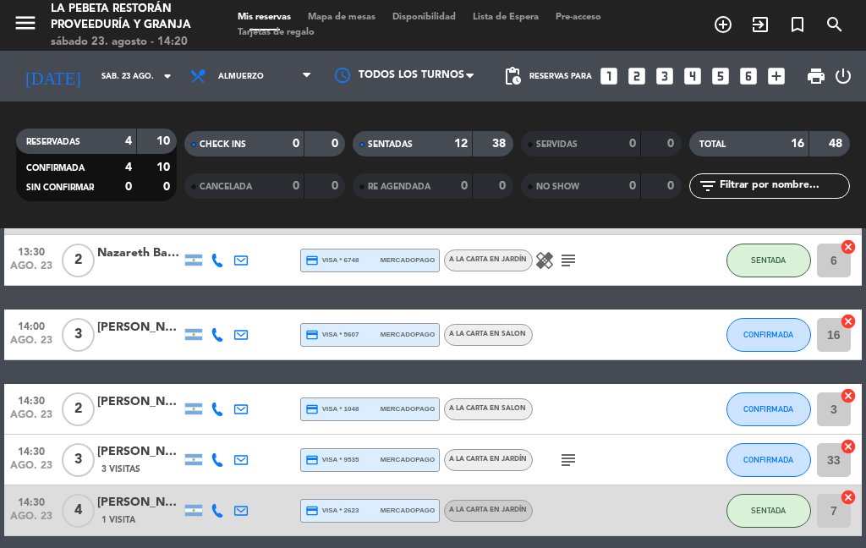
click at [782, 335] on span "CONFIRMADA" at bounding box center [768, 334] width 50 height 9
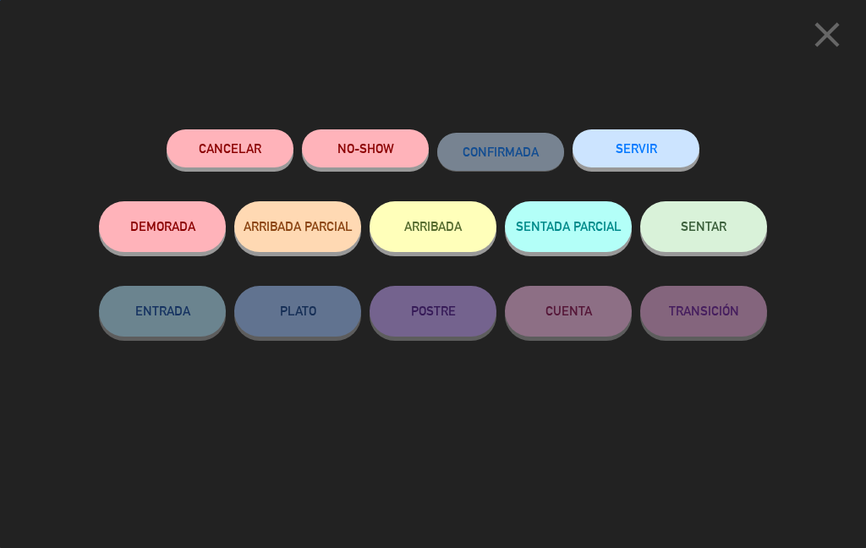
click at [712, 212] on button "SENTAR" at bounding box center [703, 226] width 127 height 51
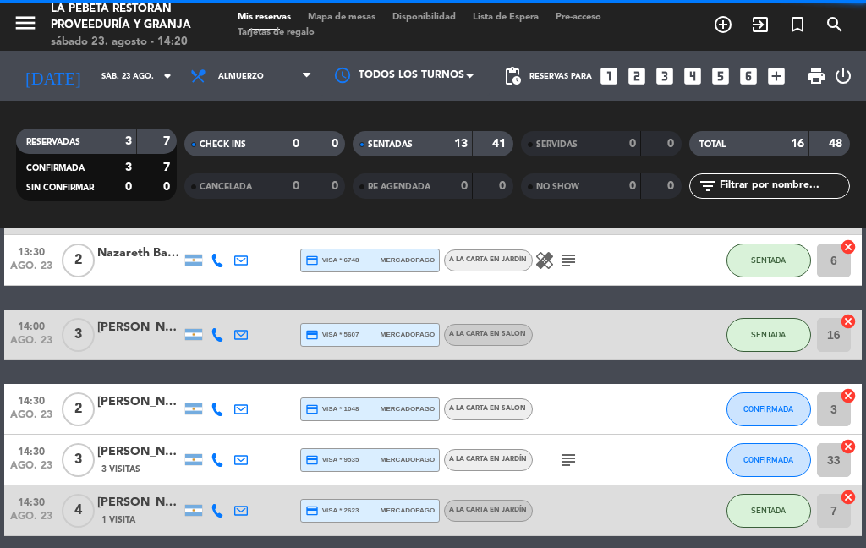
select select "lunch"
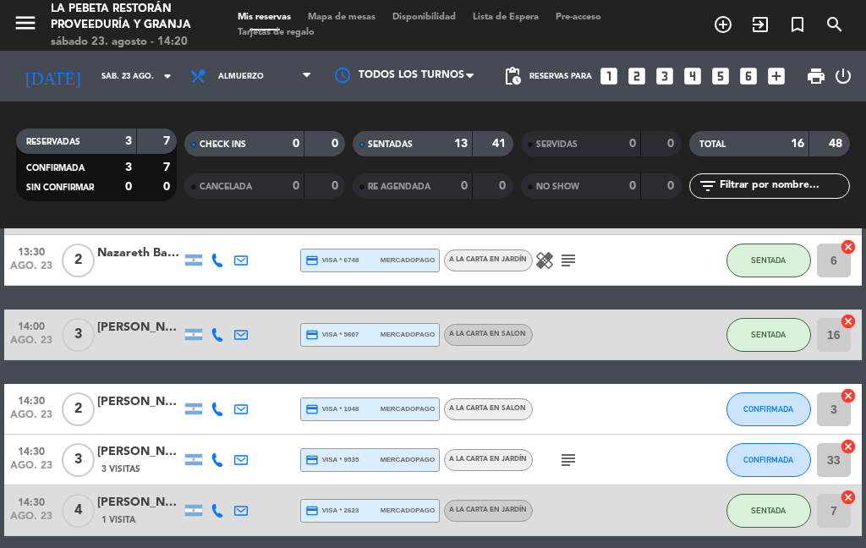
select select "lunch"
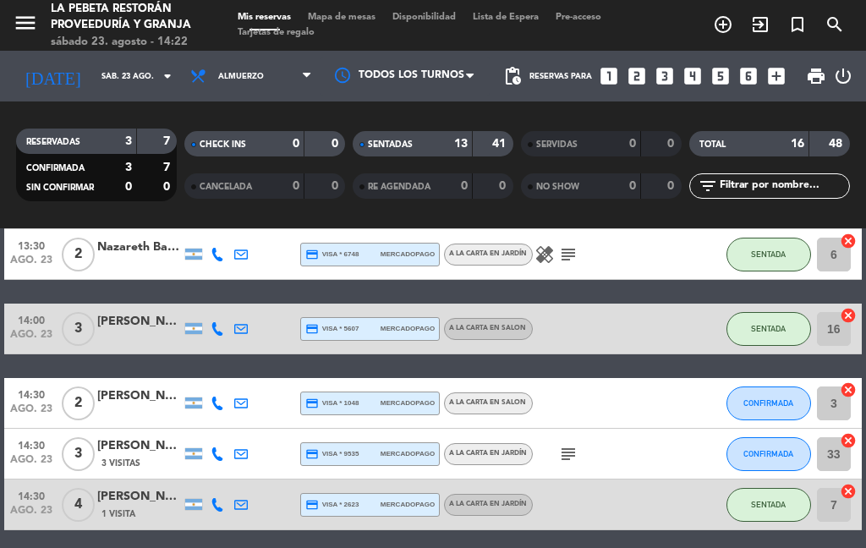
scroll to position [705, 0]
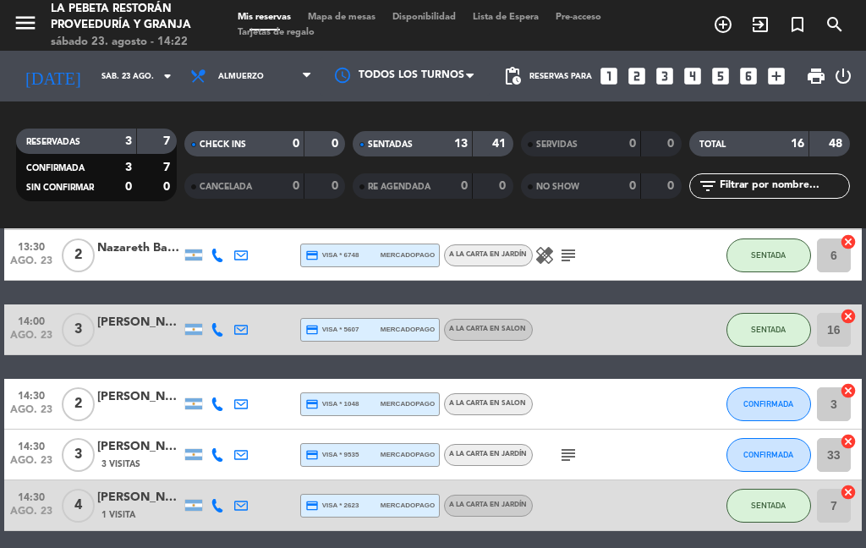
click at [578, 445] on icon "subject" at bounding box center [568, 455] width 20 height 20
click at [579, 445] on span "subject" at bounding box center [568, 455] width 24 height 20
select select "lunch"
click at [647, 68] on icon "looks_two" at bounding box center [637, 76] width 22 height 22
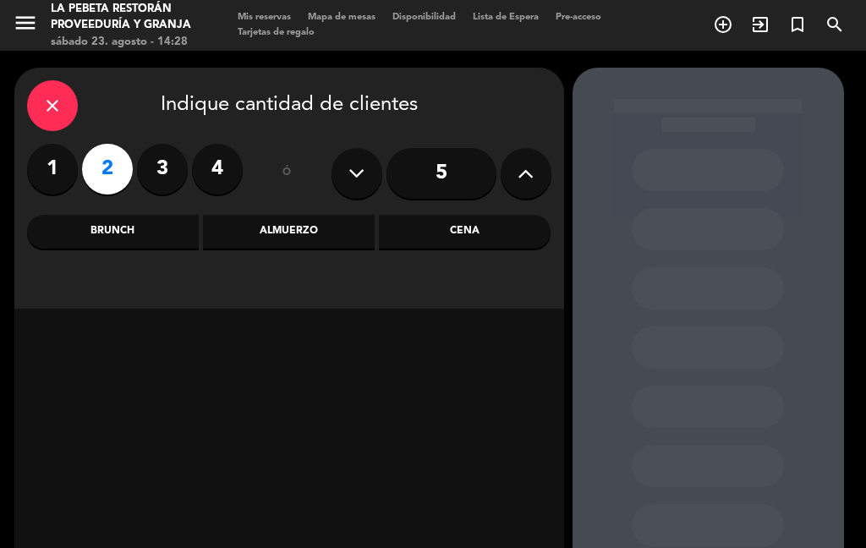
click at [299, 228] on div "Almuerzo" at bounding box center [289, 232] width 172 height 34
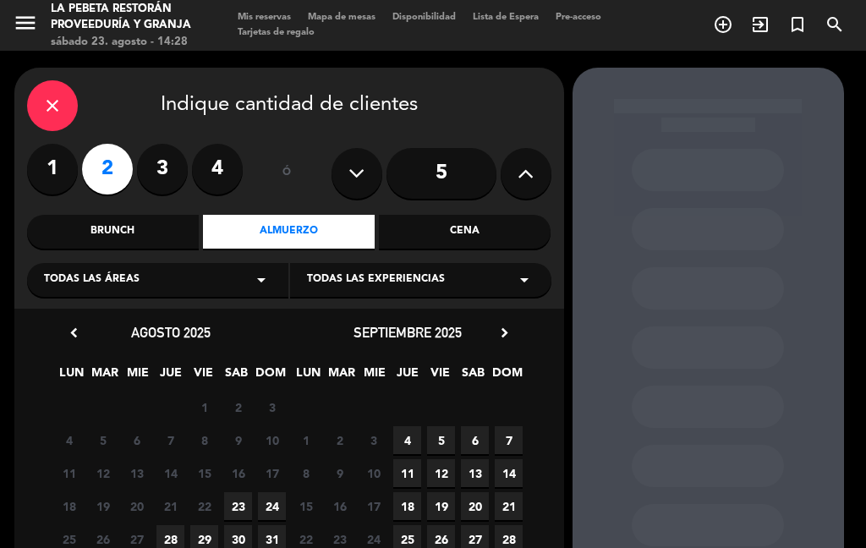
scroll to position [68, 0]
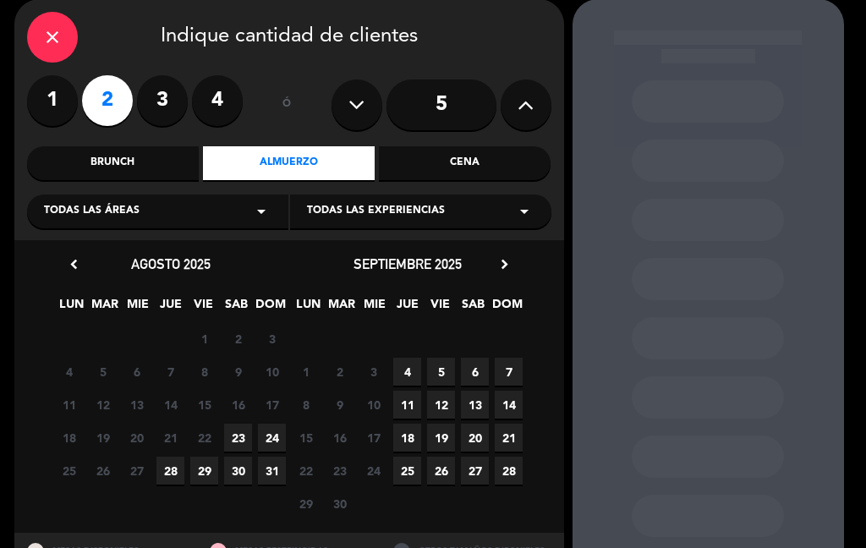
click at [240, 435] on span "23" at bounding box center [238, 438] width 28 height 28
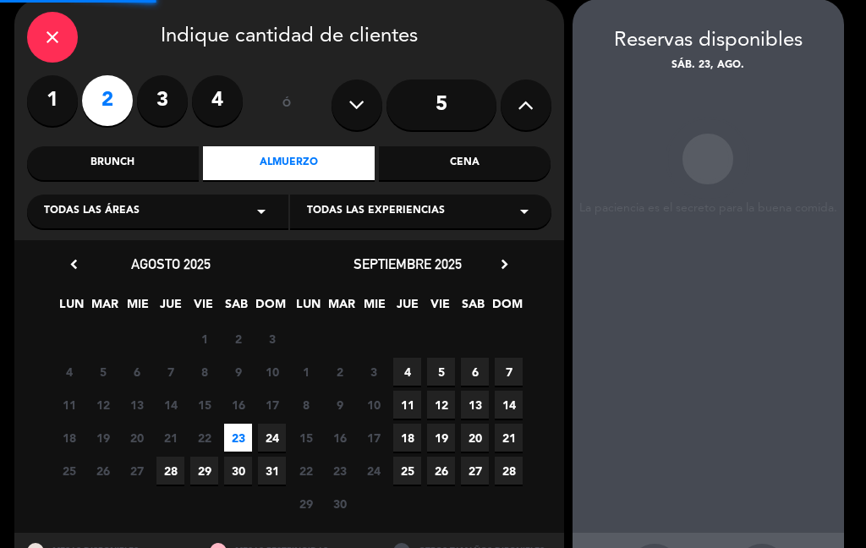
scroll to position [68, 0]
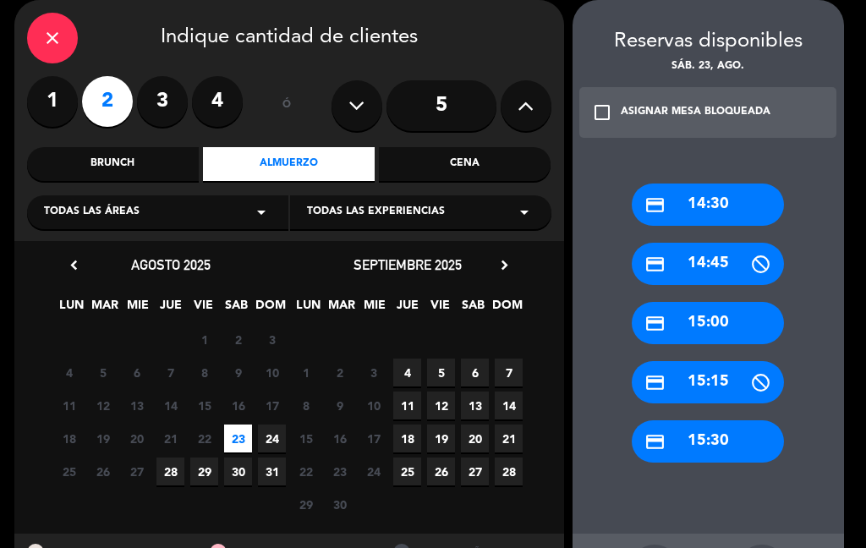
click at [725, 211] on div "credit_card 14:30" at bounding box center [708, 205] width 152 height 42
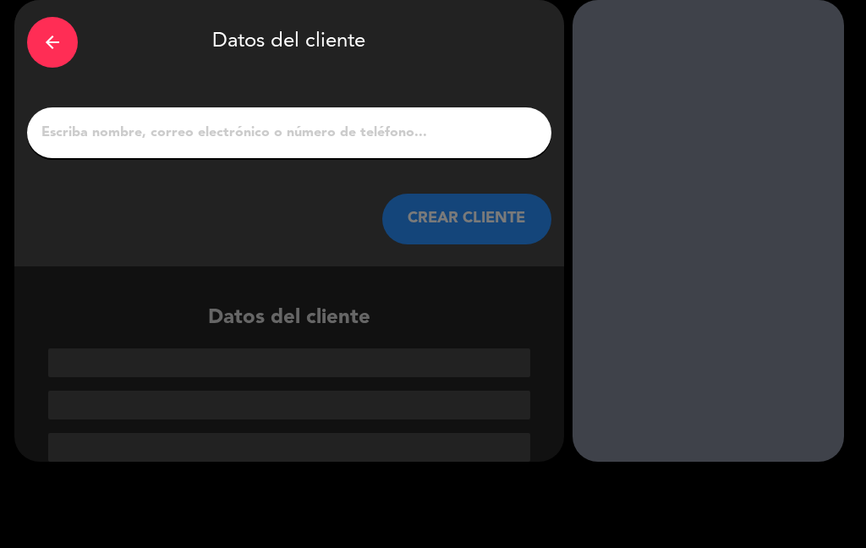
scroll to position [41, 0]
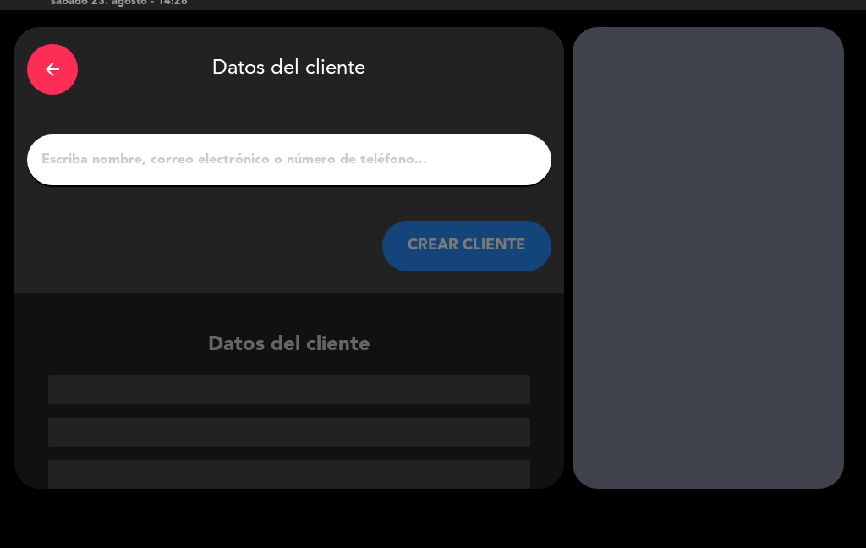
click at [101, 164] on input "1" at bounding box center [289, 160] width 499 height 24
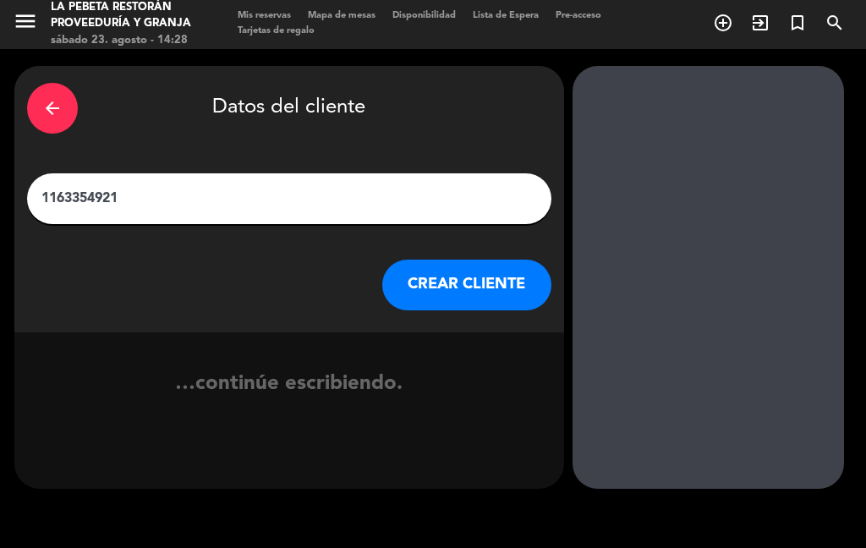
type input "1163354921"
click at [689, 468] on div at bounding box center [707, 277] width 271 height 423
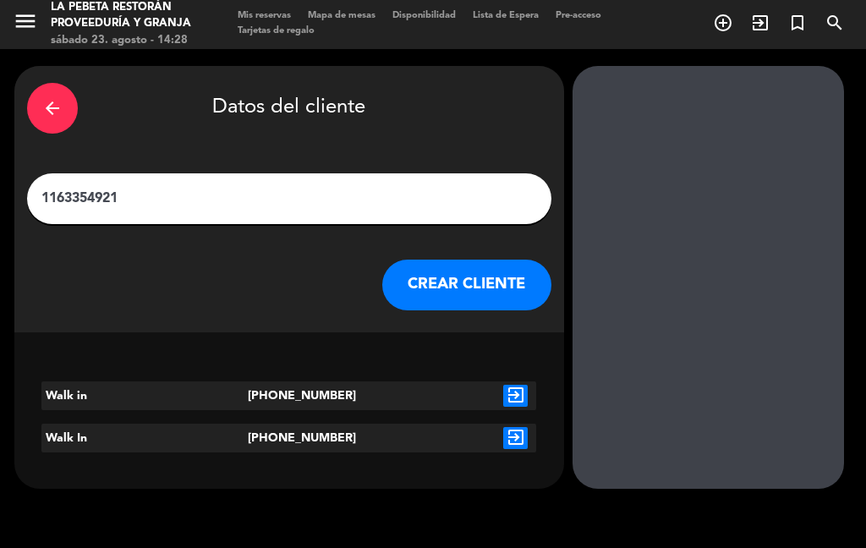
click at [512, 277] on button "CREAR CLIENTE" at bounding box center [466, 285] width 169 height 51
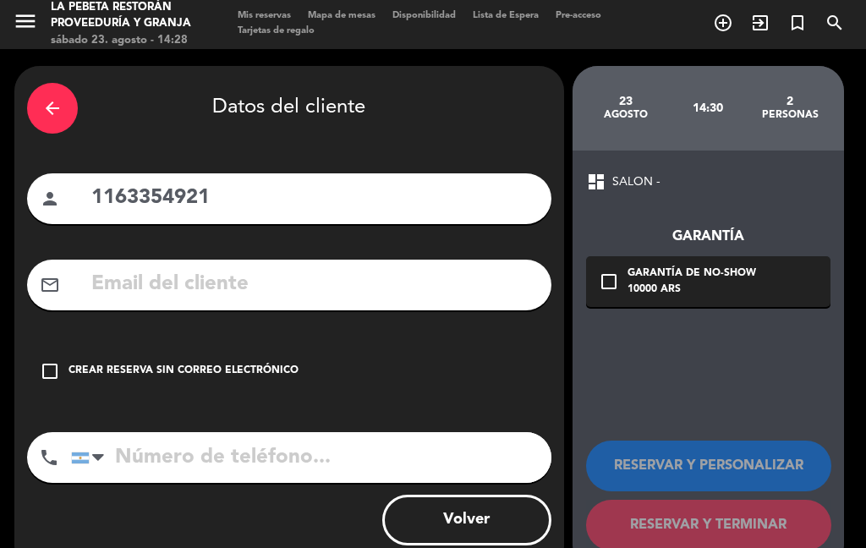
click at [52, 365] on icon "check_box_outline_blank" at bounding box center [50, 371] width 20 height 20
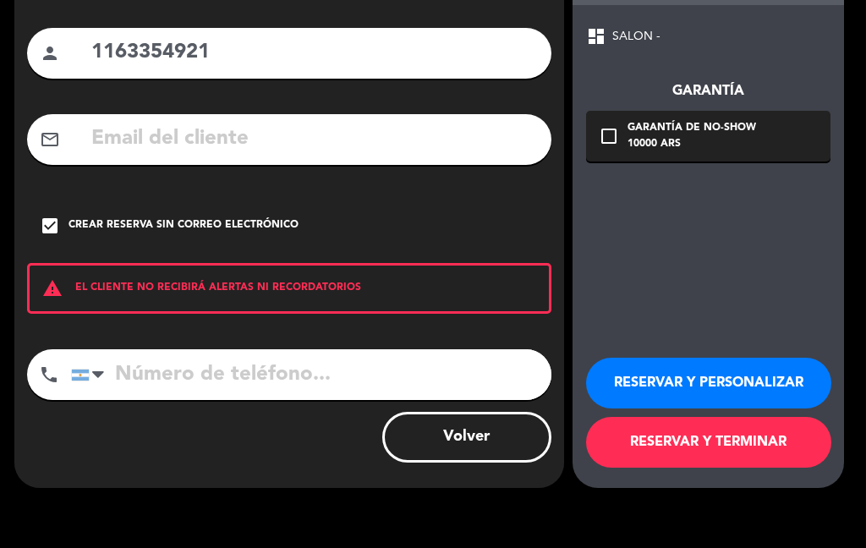
scroll to position [146, 0]
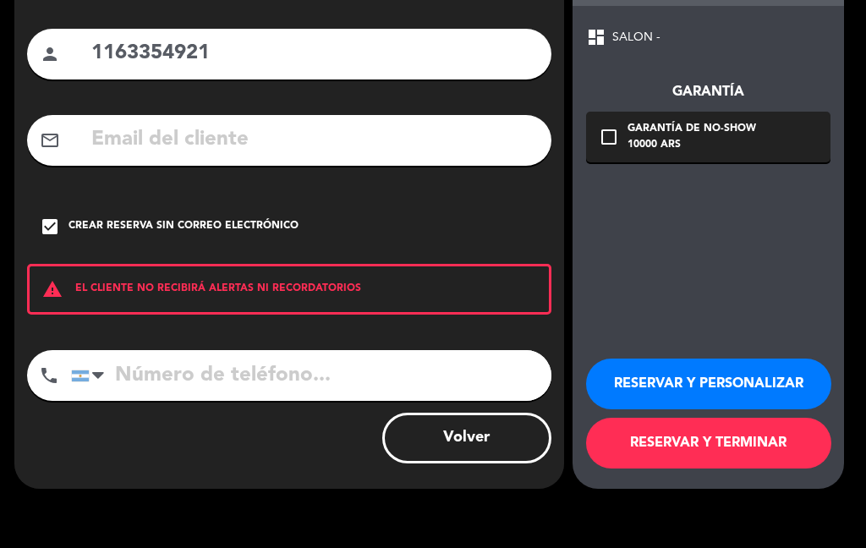
click at [766, 435] on button "RESERVAR Y TERMINAR" at bounding box center [708, 443] width 245 height 51
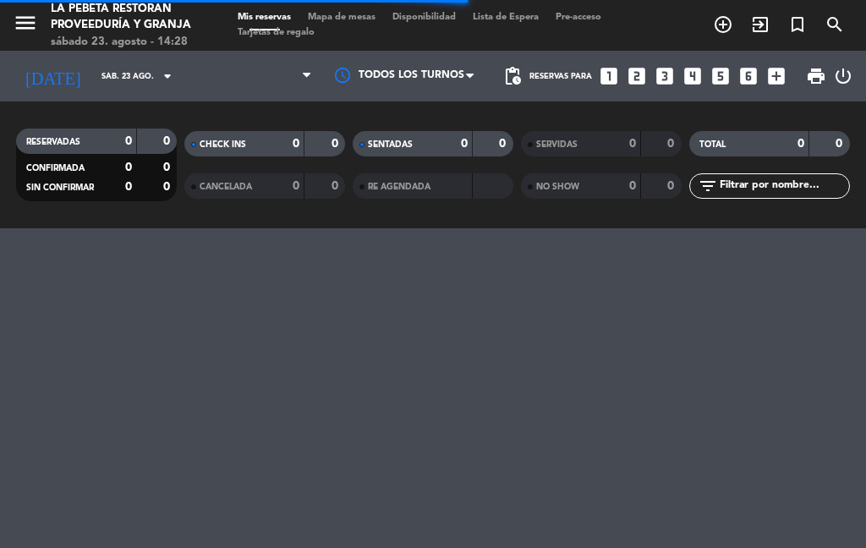
select select "lunch"
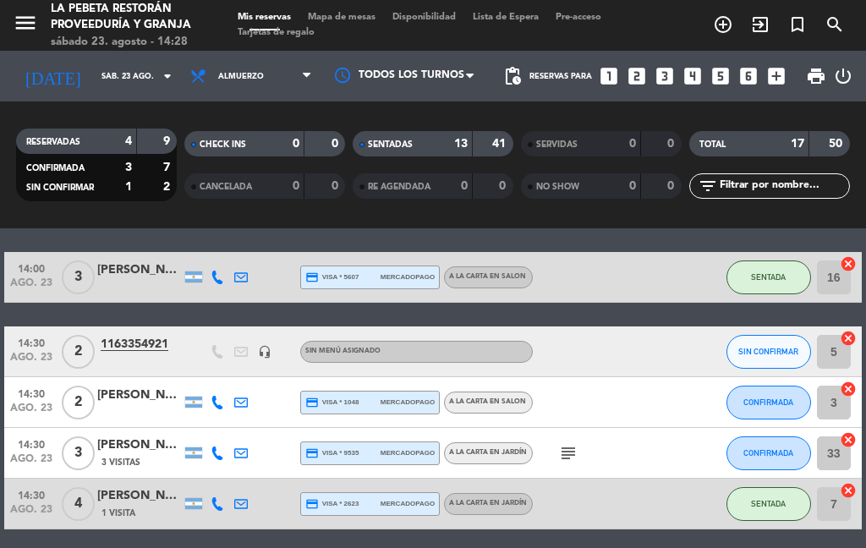
scroll to position [756, 0]
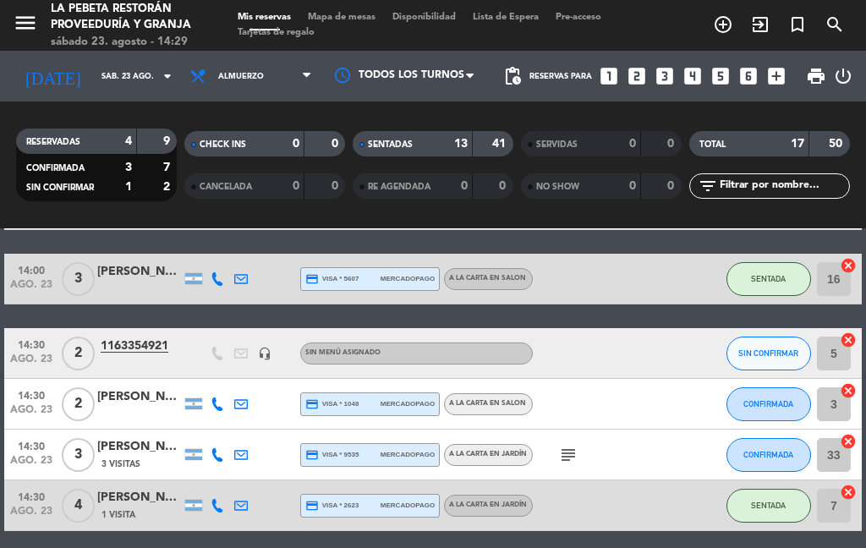
click at [168, 345] on div "1163354921" at bounding box center [139, 346] width 85 height 19
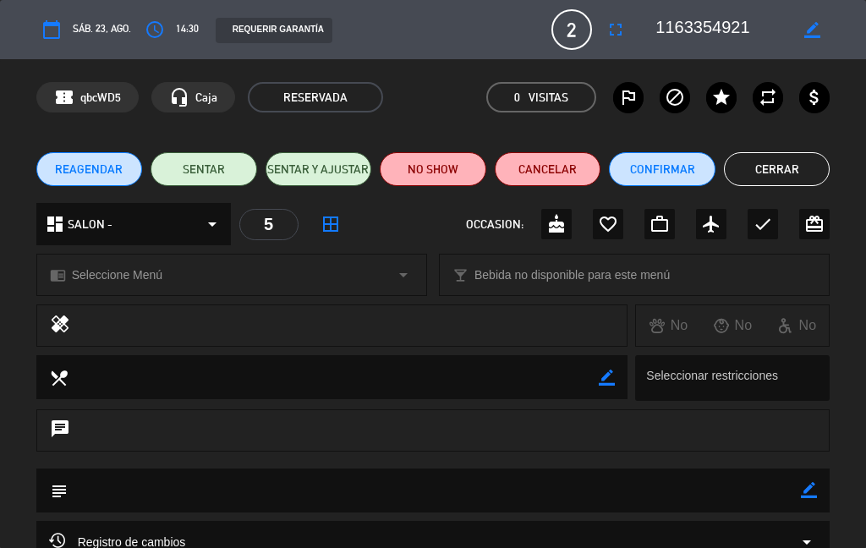
click at [819, 30] on icon "border_color" at bounding box center [812, 30] width 16 height 16
click at [685, 35] on textarea at bounding box center [725, 29] width 140 height 30
click at [589, 350] on div "healing No No No" at bounding box center [433, 329] width 866 height 51
click at [793, 30] on textarea at bounding box center [725, 29] width 140 height 30
click at [605, 382] on icon "border_color" at bounding box center [607, 378] width 16 height 16
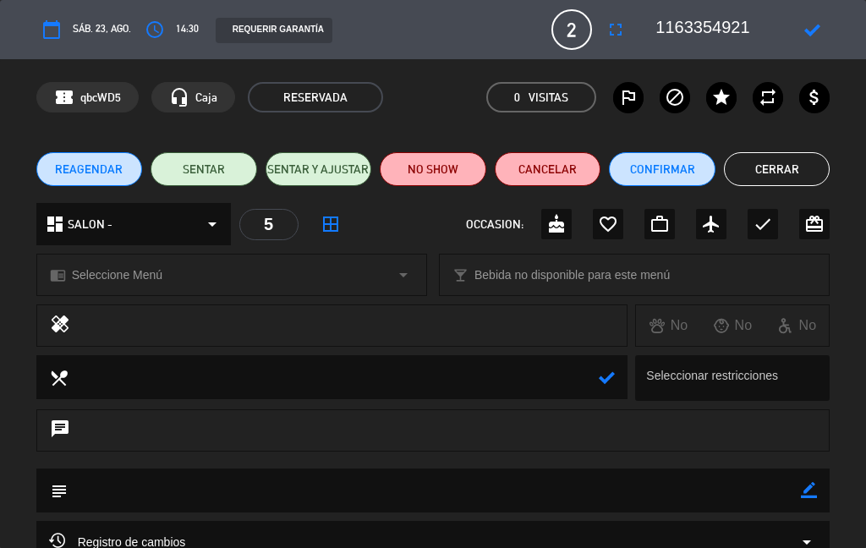
click at [753, 36] on textarea at bounding box center [725, 29] width 140 height 30
type textarea "1"
type textarea "W"
click at [549, 397] on textarea at bounding box center [333, 376] width 531 height 43
click at [528, 412] on div "chat" at bounding box center [433, 430] width 794 height 42
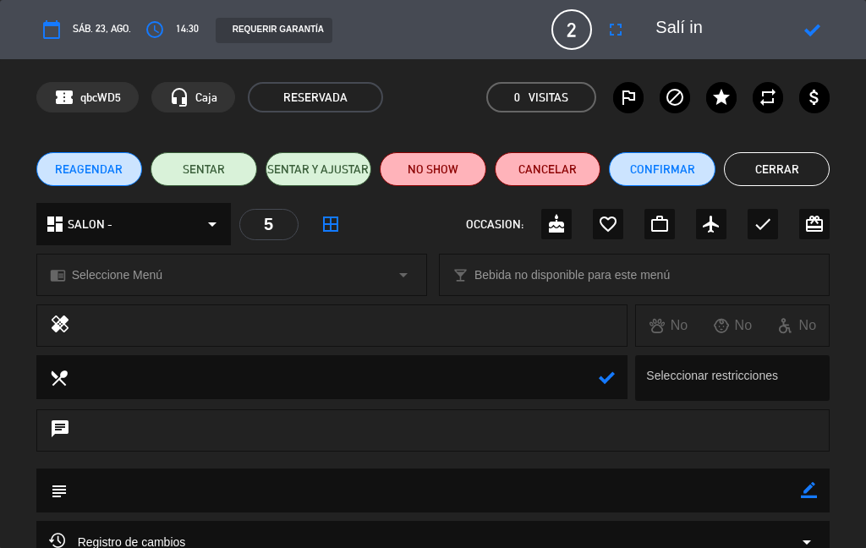
click at [683, 31] on textarea at bounding box center [725, 29] width 140 height 30
click at [472, 392] on textarea at bounding box center [333, 376] width 531 height 43
click at [605, 419] on div "chat" at bounding box center [433, 430] width 794 height 42
click at [738, 28] on textarea at bounding box center [725, 29] width 140 height 30
type textarea "Walk in"
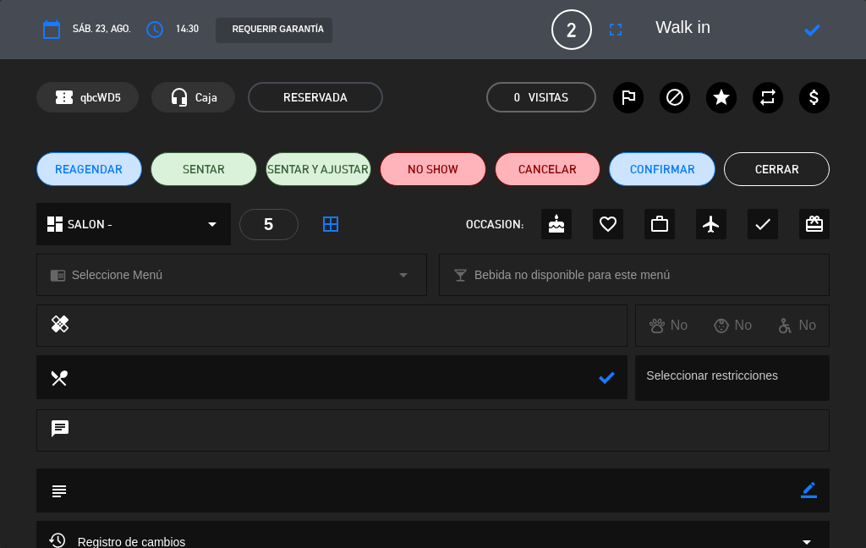
click at [698, 440] on div "chat" at bounding box center [433, 430] width 794 height 42
click at [189, 160] on button "SENTAR" at bounding box center [204, 169] width 107 height 34
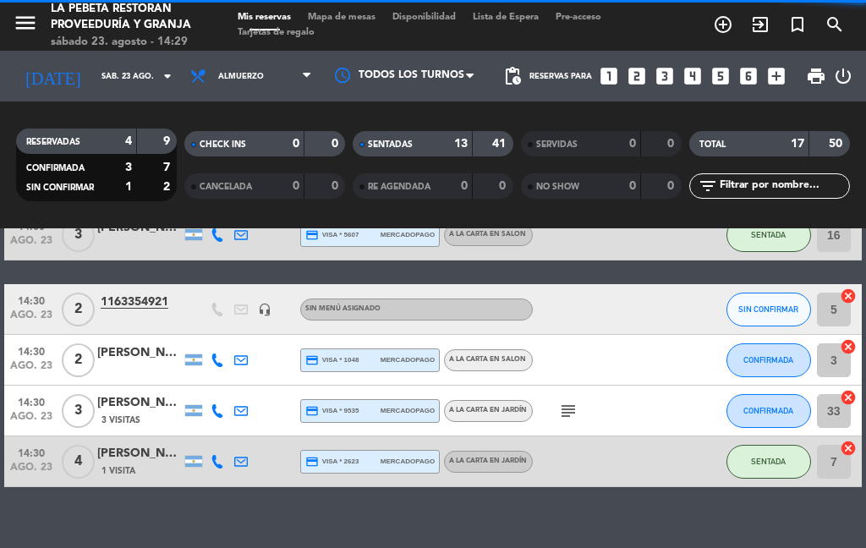
select select "lunch"
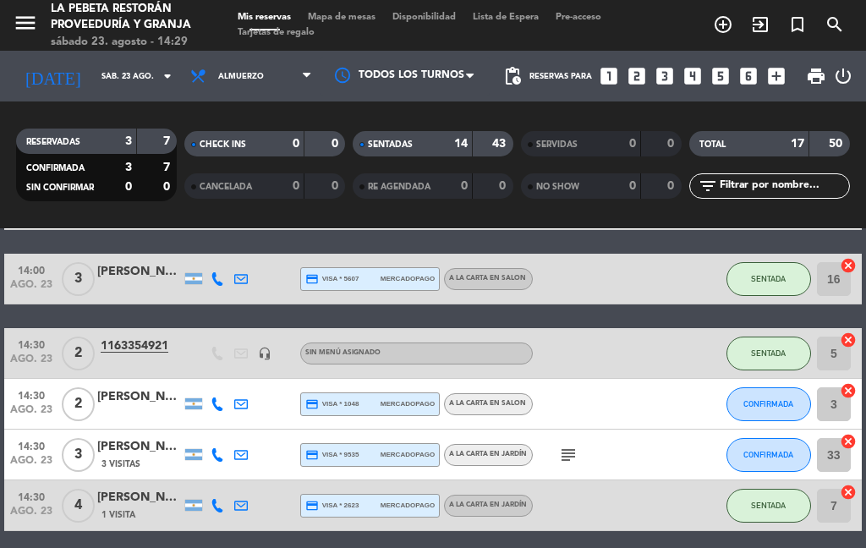
click at [577, 455] on icon "subject" at bounding box center [568, 455] width 20 height 20
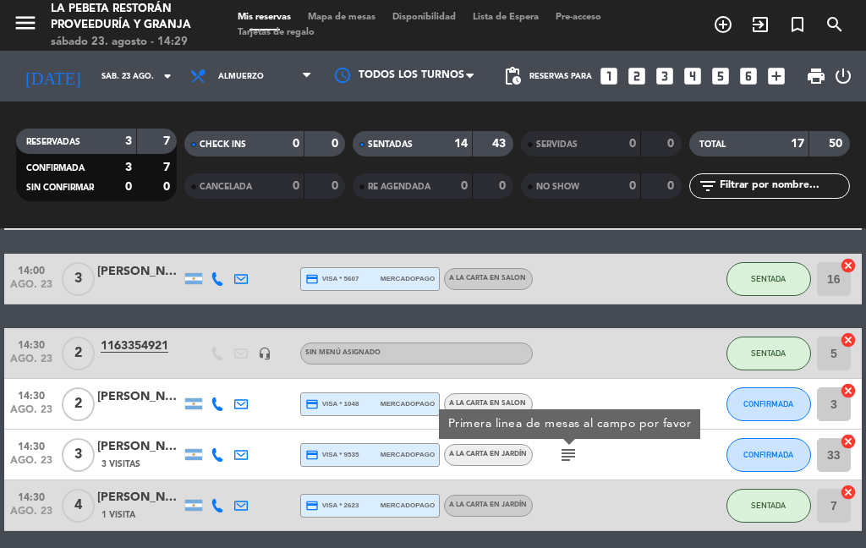
click at [543, 463] on div "subject Primera linea de mesas al campo por favor" at bounding box center [604, 455] width 142 height 50
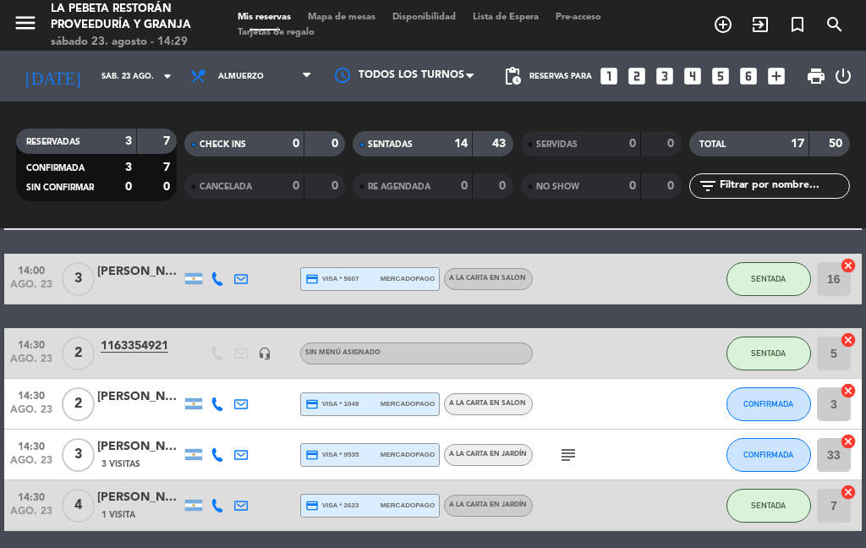
click at [560, 453] on icon "subject" at bounding box center [568, 455] width 20 height 20
click at [567, 449] on icon "subject" at bounding box center [568, 455] width 20 height 20
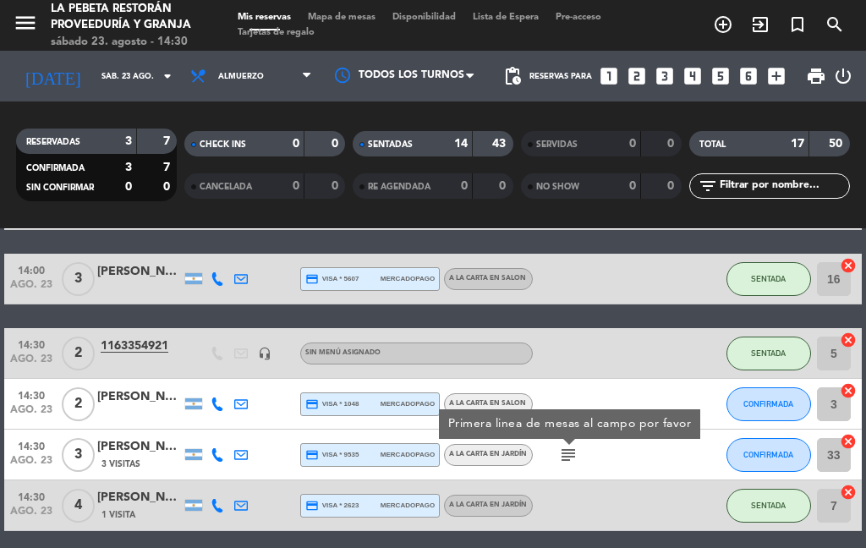
click at [559, 463] on icon "subject" at bounding box center [568, 455] width 20 height 20
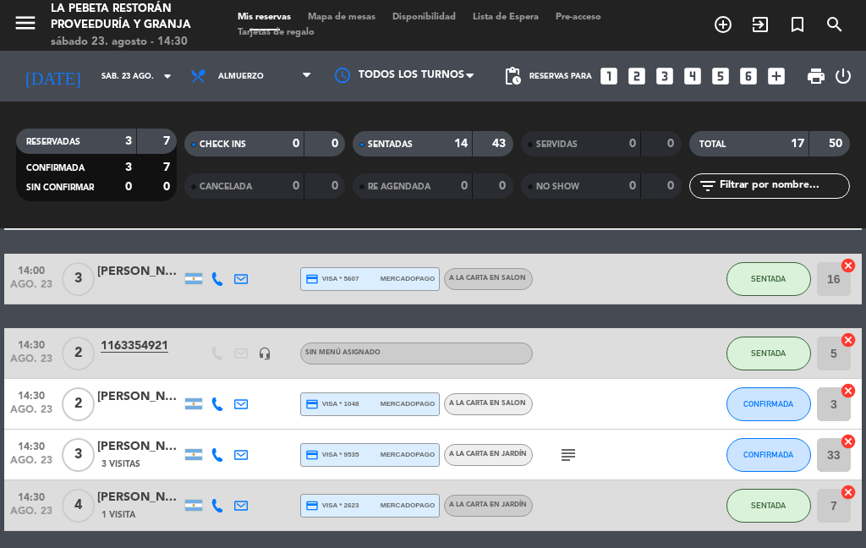
click at [574, 464] on icon "subject" at bounding box center [568, 455] width 20 height 20
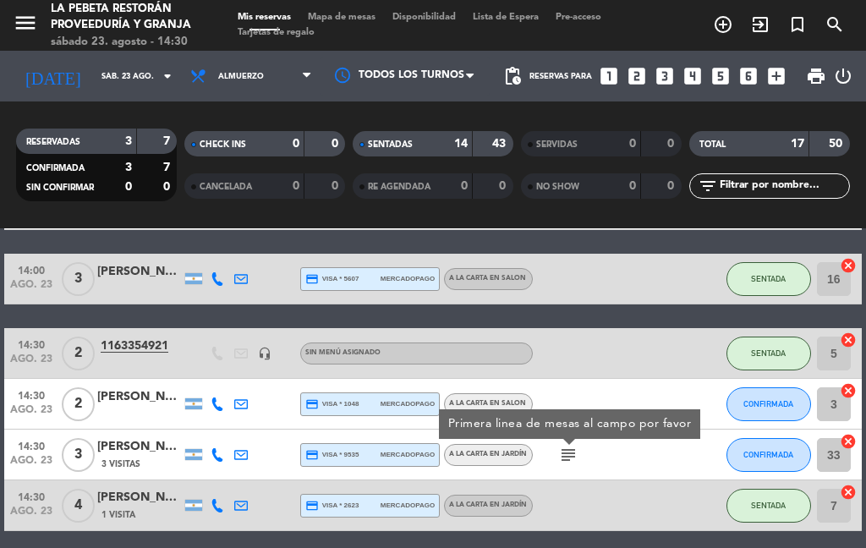
click at [578, 463] on icon "subject" at bounding box center [568, 455] width 20 height 20
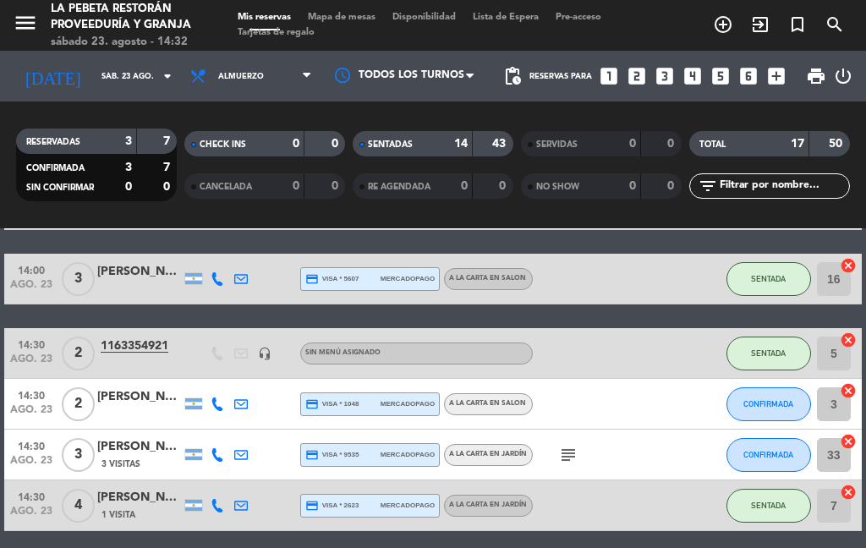
click at [772, 392] on button "CONFIRMADA" at bounding box center [768, 404] width 85 height 34
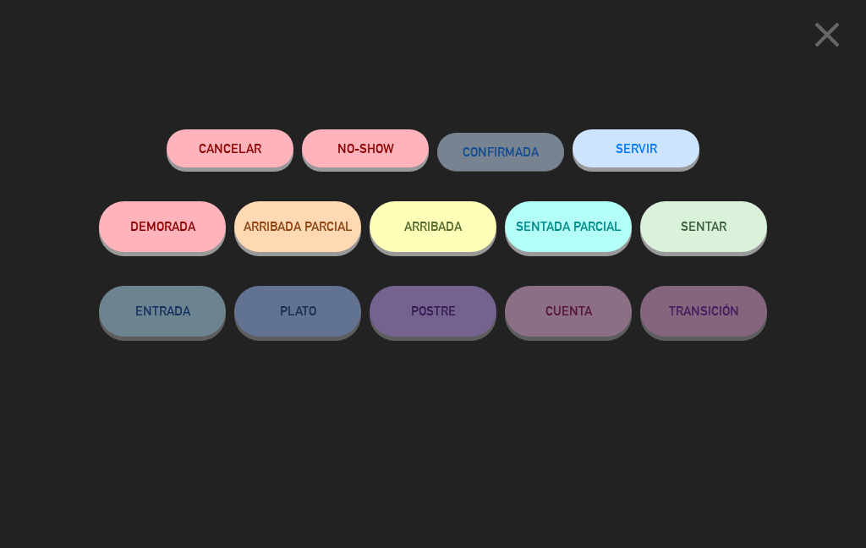
click at [733, 220] on button "SENTAR" at bounding box center [703, 226] width 127 height 51
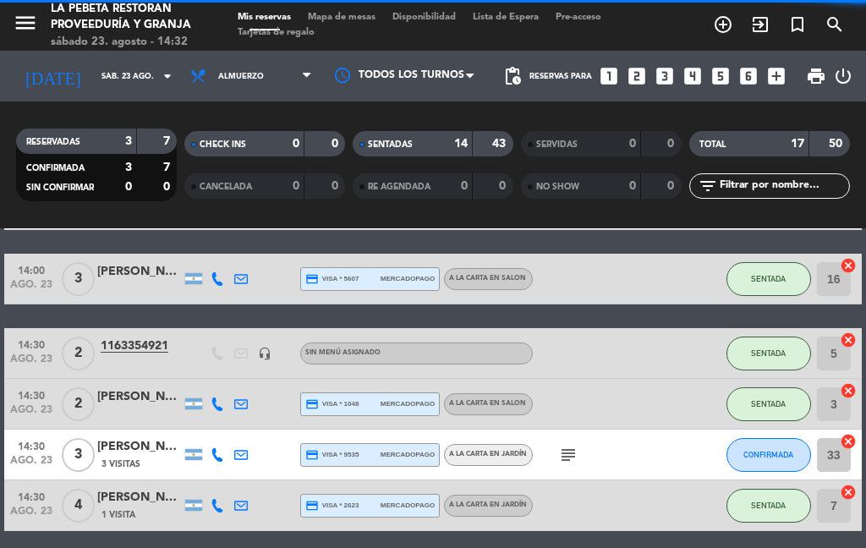
select select "lunch"
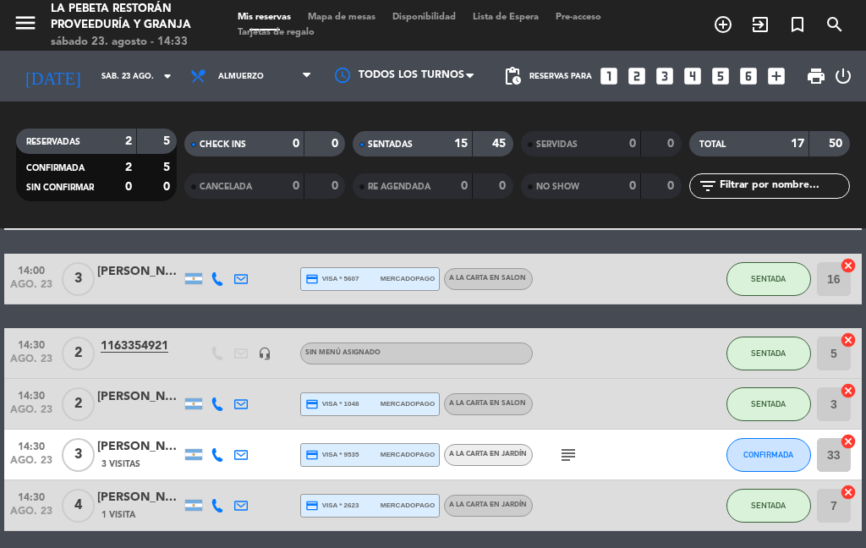
select select "lunch"
click at [210, 445] on div at bounding box center [217, 455] width 24 height 50
click at [221, 461] on icon at bounding box center [218, 455] width 14 height 14
select select "lunch"
click at [576, 445] on icon "subject" at bounding box center [568, 455] width 20 height 20
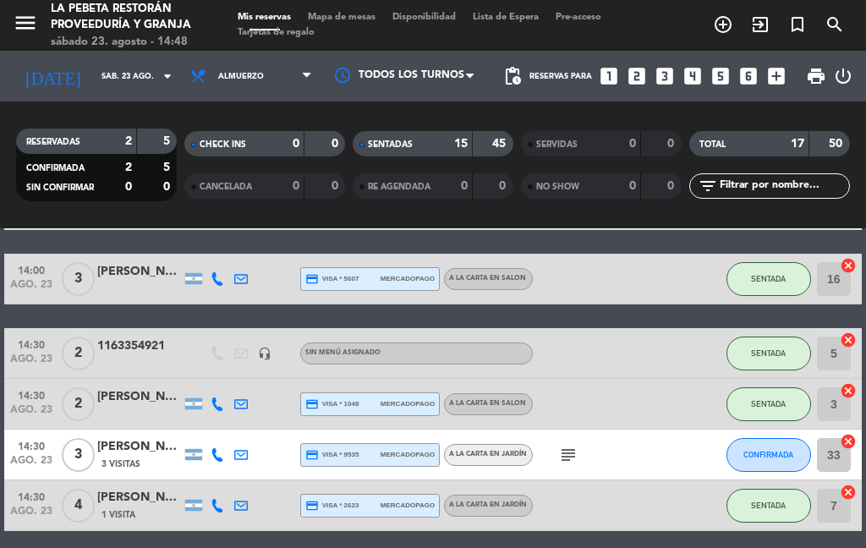
select select "lunch"
click at [163, 337] on div "1163354921" at bounding box center [139, 346] width 85 height 19
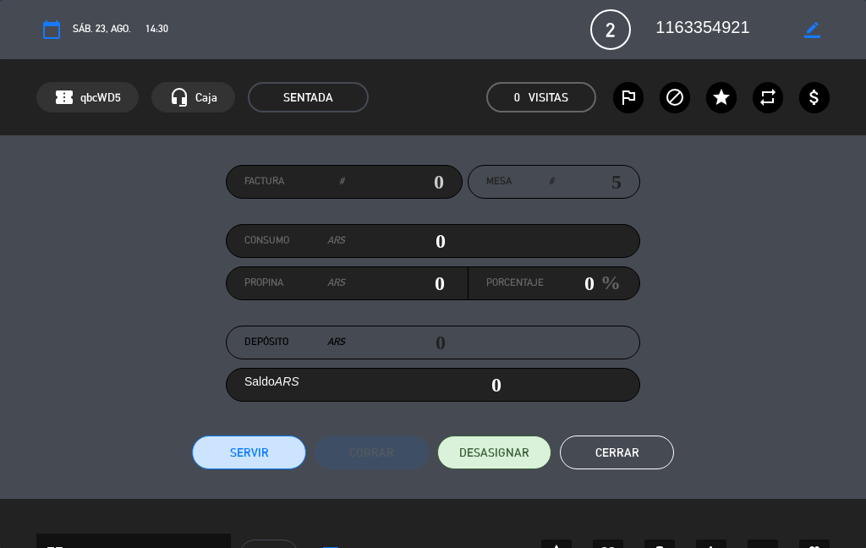
click at [781, 36] on textarea at bounding box center [725, 29] width 140 height 30
click at [804, 36] on icon "border_color" at bounding box center [812, 30] width 16 height 16
click at [814, 33] on icon at bounding box center [812, 30] width 16 height 16
click at [808, 28] on icon "border_color" at bounding box center [812, 30] width 16 height 16
click at [633, 21] on div "calendar_today sáb. 23, ago. 14:30 2 1163354921 phone mail_outline" at bounding box center [433, 29] width 794 height 41
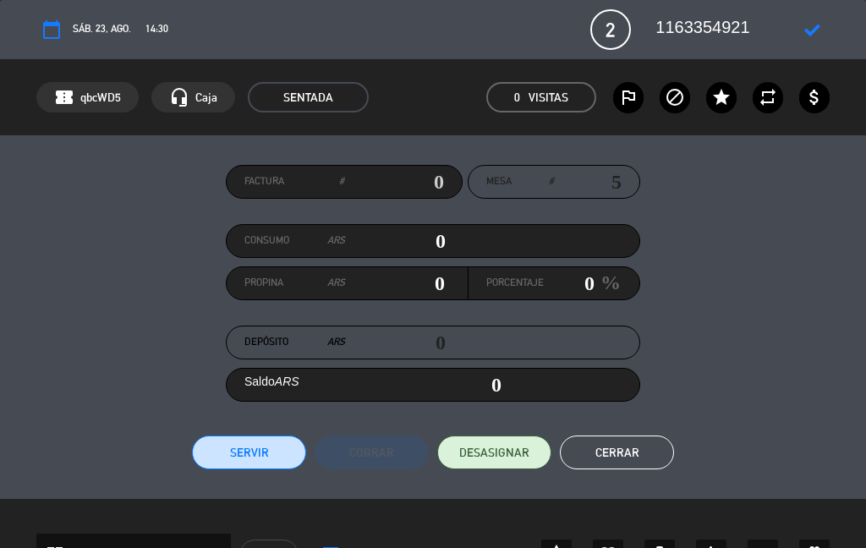
click at [605, 29] on span "2" at bounding box center [610, 29] width 41 height 41
click at [633, 29] on div "calendar_today sáb. 23, ago. 14:30 2 1163354921 phone mail_outline" at bounding box center [433, 29] width 794 height 41
click at [719, 34] on textarea at bounding box center [725, 29] width 140 height 30
click at [774, 427] on div "Factura # Mesa # 5 Consumo ARS 0 Propina ARS 0 Porcentaje 0 % Depósito ARS 0 Sa…" at bounding box center [433, 317] width 794 height 304
click at [724, 32] on textarea at bounding box center [725, 29] width 140 height 30
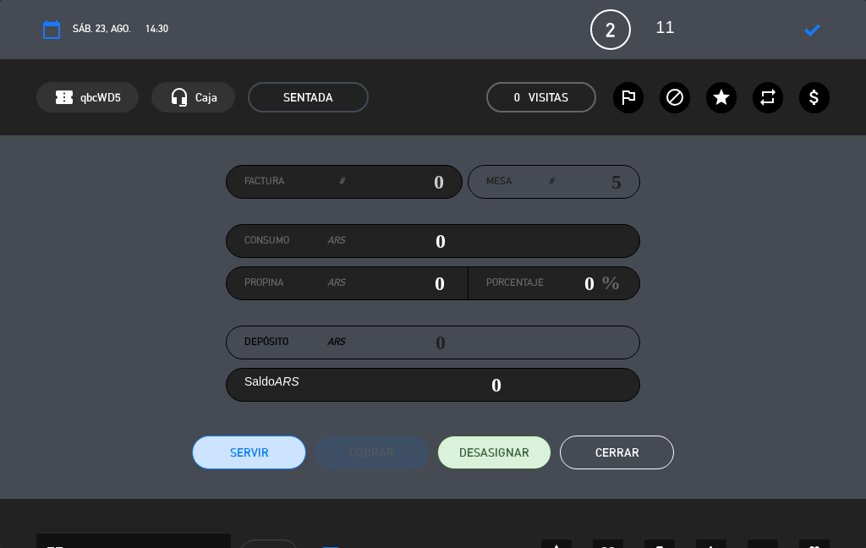
type textarea "1"
type textarea "Walk in"
click at [530, 405] on div "Factura # Mesa # 5 Consumo ARS 0 Propina ARS 0 Porcentaje 0 % Depósito ARS 0 Sa…" at bounding box center [433, 317] width 794 height 304
click at [519, 450] on span "DESASIGNAR" at bounding box center [494, 453] width 70 height 18
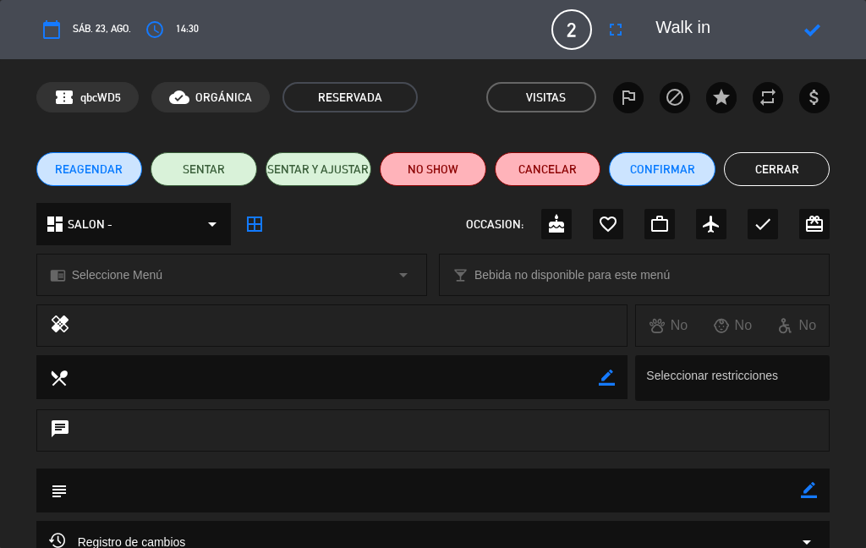
click at [201, 167] on button "SENTAR" at bounding box center [204, 169] width 107 height 34
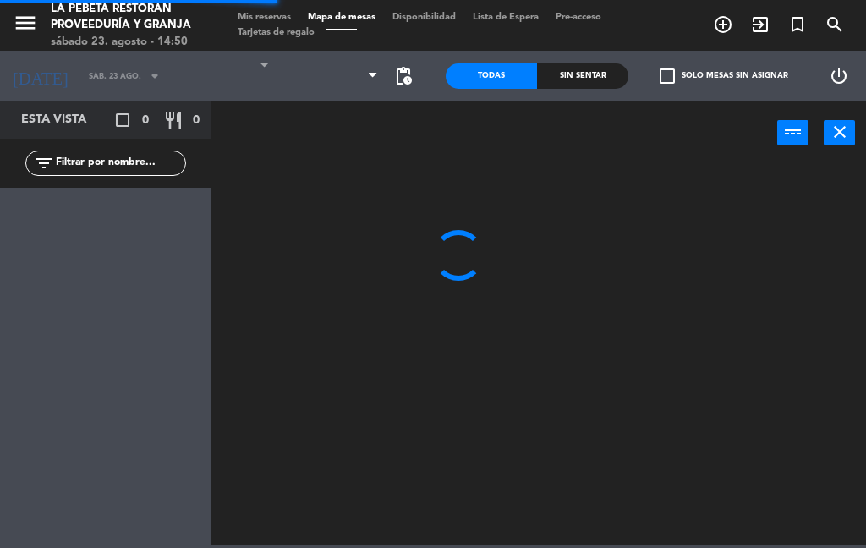
select select "lunch"
select select
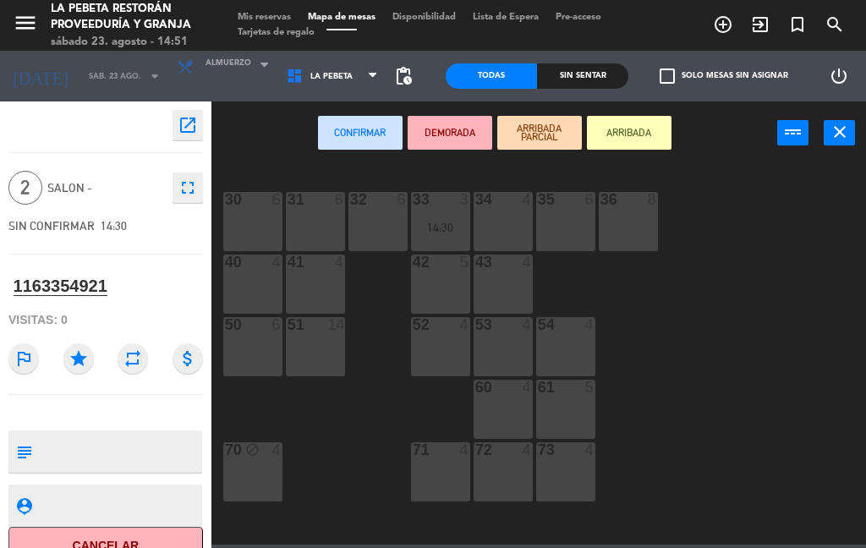
click at [321, 286] on div "41 4" at bounding box center [315, 284] width 59 height 59
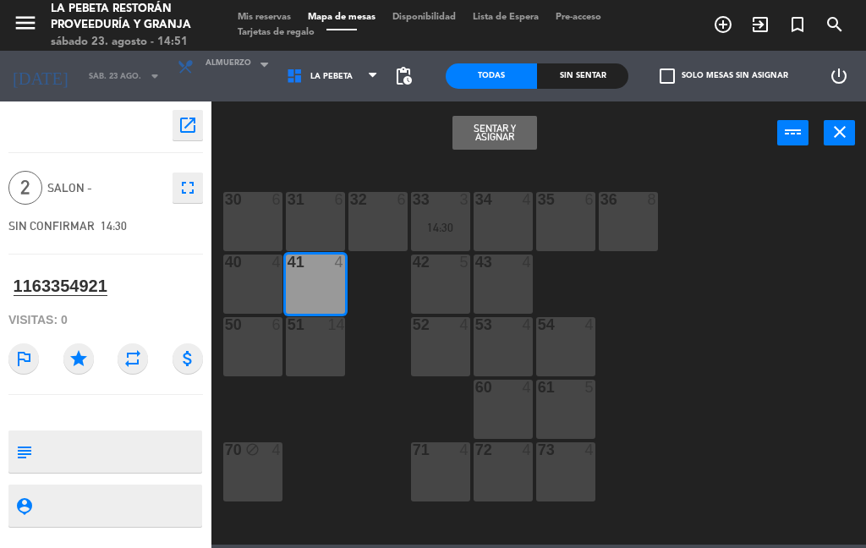
click at [489, 133] on button "Sentar y Asignar" at bounding box center [494, 133] width 85 height 34
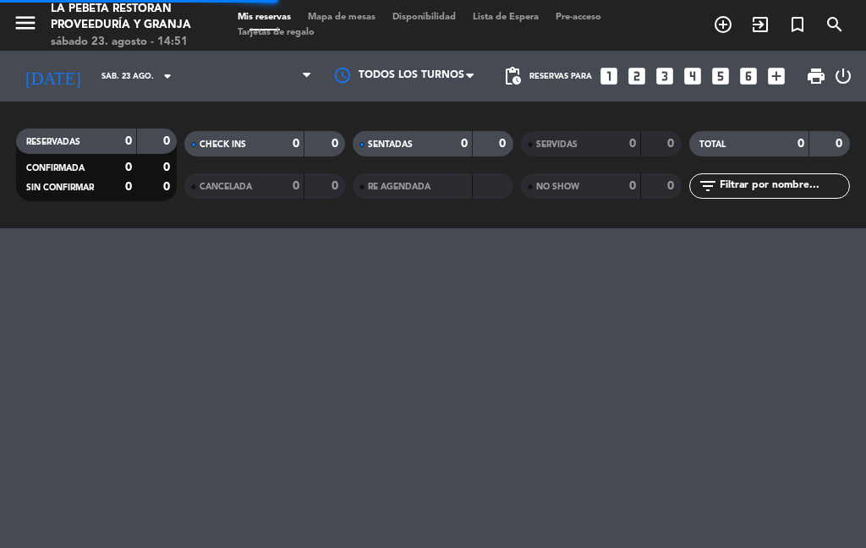
select select "lunch"
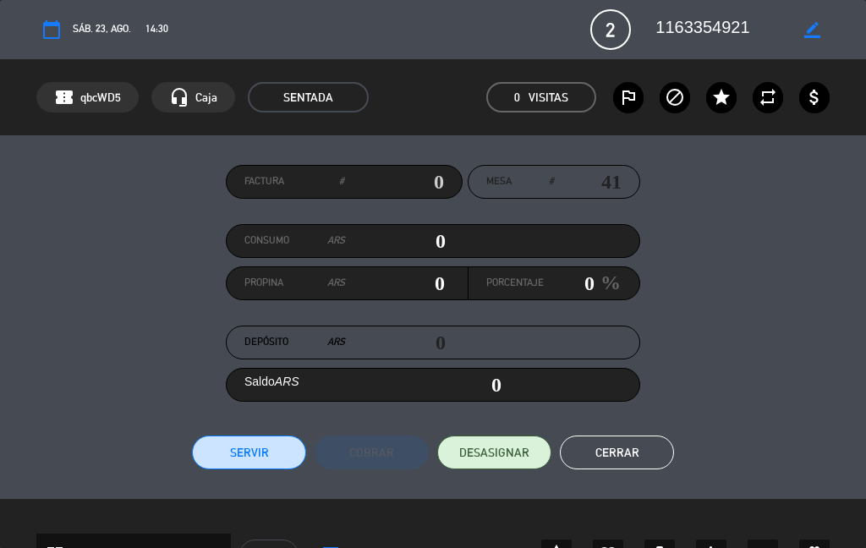
click at [649, 442] on button "Cerrar" at bounding box center [617, 452] width 114 height 34
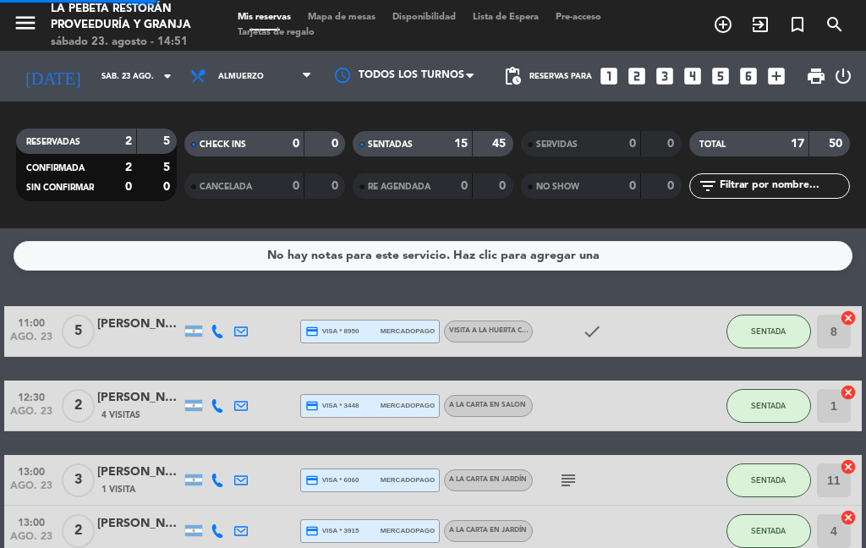
select select "lunch"
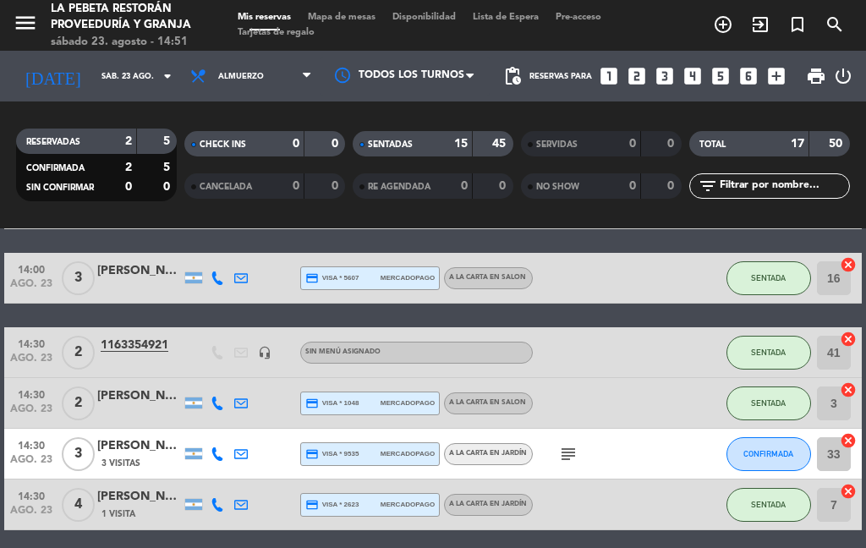
scroll to position [756, 0]
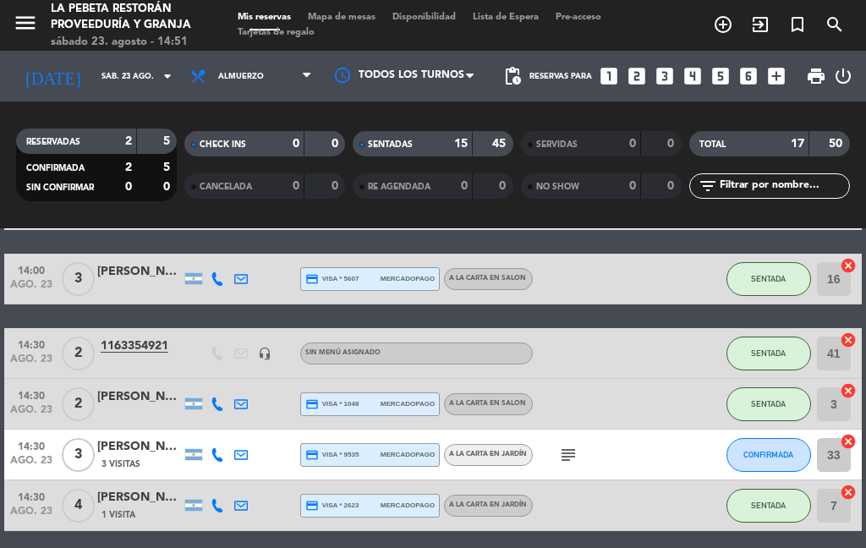
click at [567, 460] on icon "subject" at bounding box center [568, 455] width 20 height 20
click at [134, 452] on div "[PERSON_NAME]" at bounding box center [139, 446] width 85 height 19
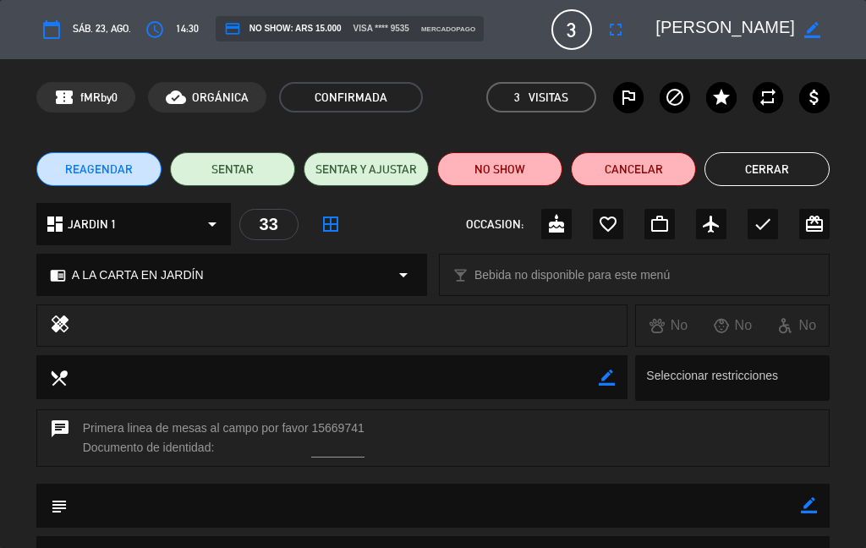
scroll to position [0, 0]
select select "lunch"
click at [781, 164] on button "Cerrar" at bounding box center [766, 169] width 125 height 34
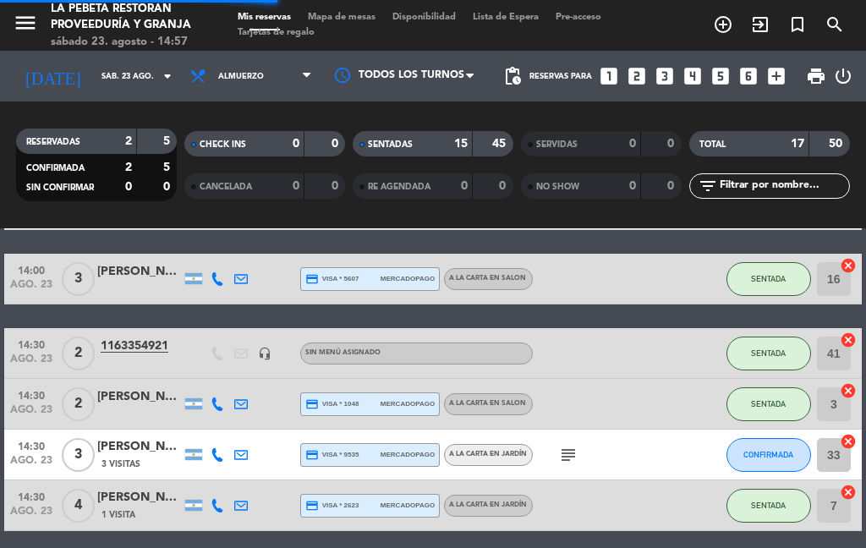
select select "lunch"
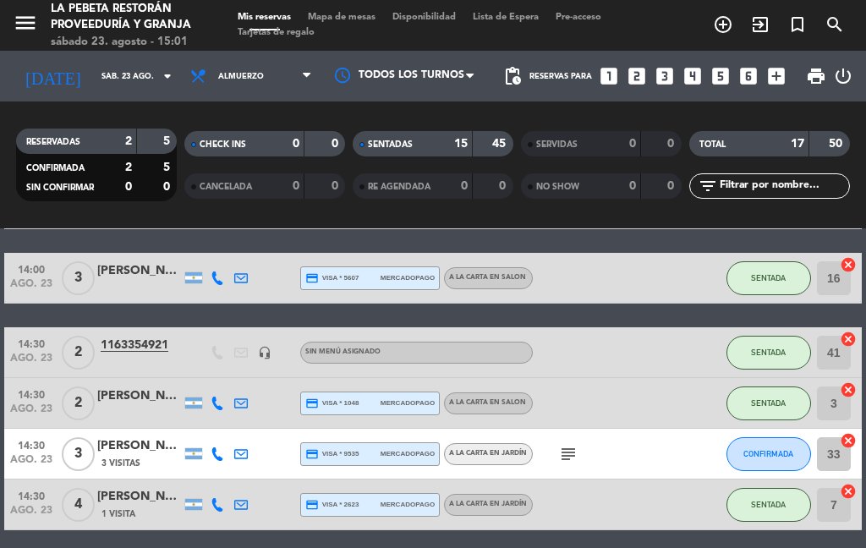
scroll to position [756, 0]
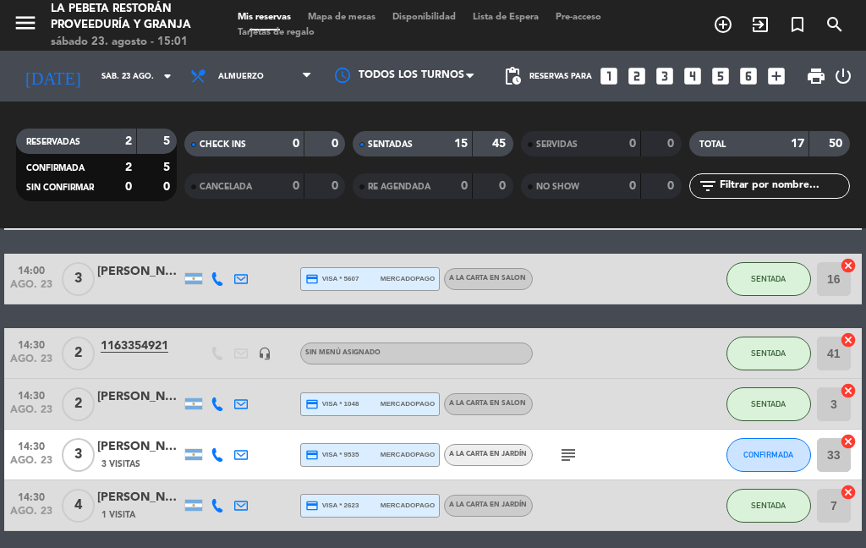
click at [789, 431] on div "CONFIRMADA" at bounding box center [768, 455] width 85 height 50
click at [784, 419] on button "SENTADA" at bounding box center [768, 404] width 85 height 34
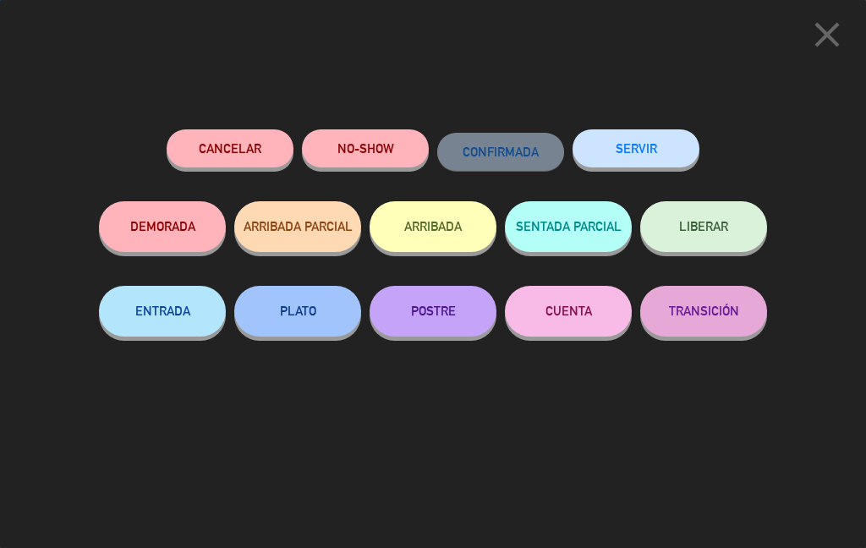
click at [720, 243] on button "LIBERAR" at bounding box center [703, 226] width 127 height 51
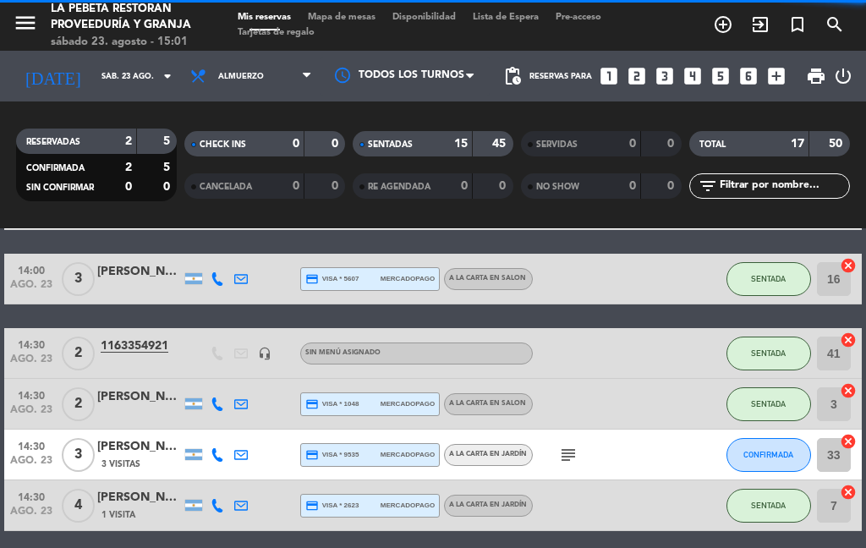
select select "lunch"
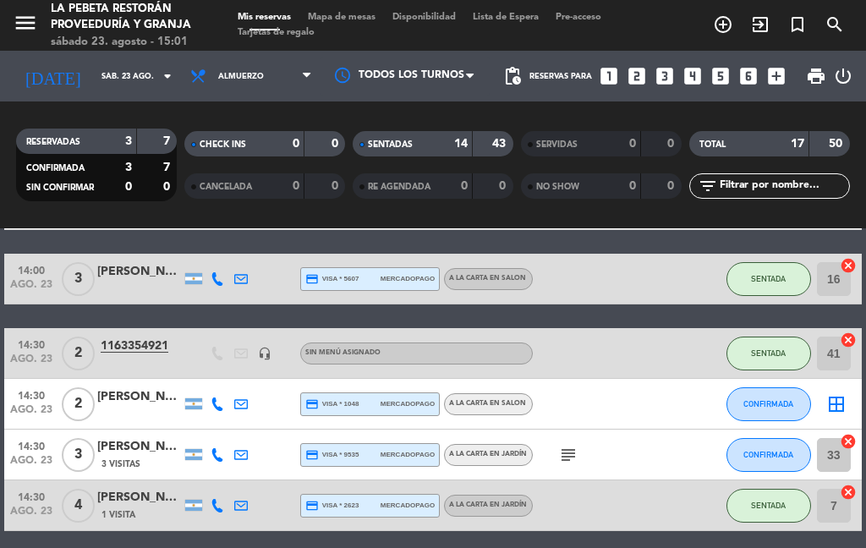
select select "lunch"
click at [835, 397] on icon "border_all" at bounding box center [836, 404] width 20 height 20
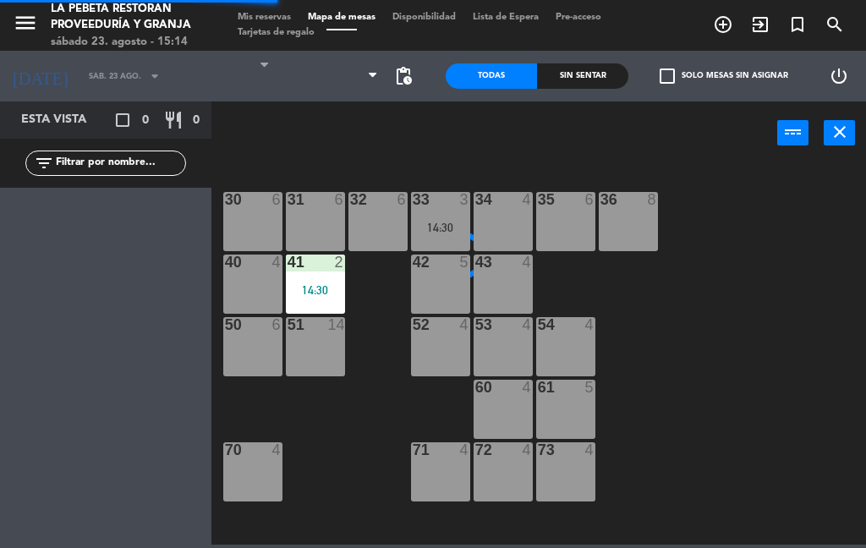
click at [825, 139] on button "close" at bounding box center [839, 132] width 31 height 25
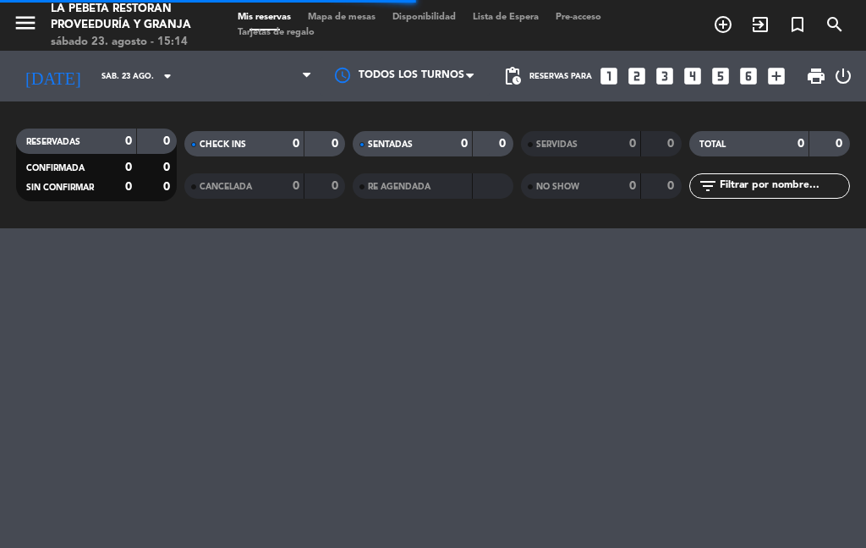
select select "lunch"
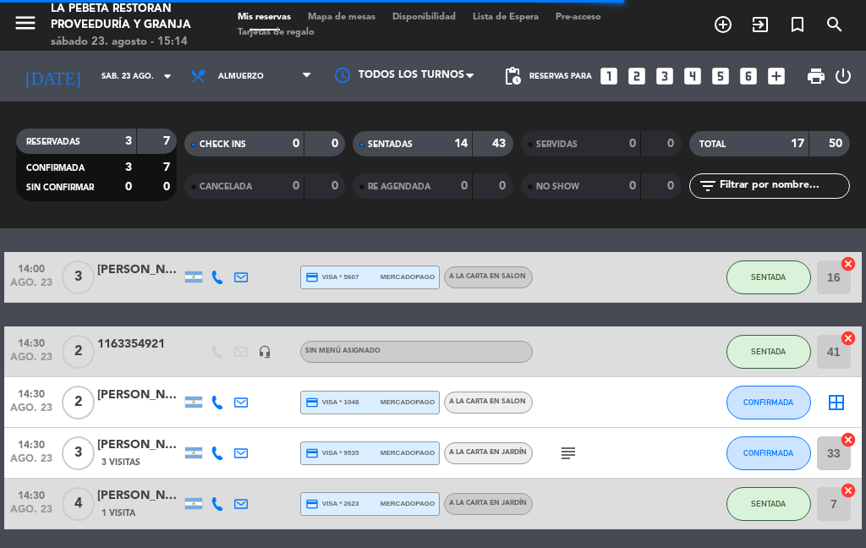
scroll to position [756, 0]
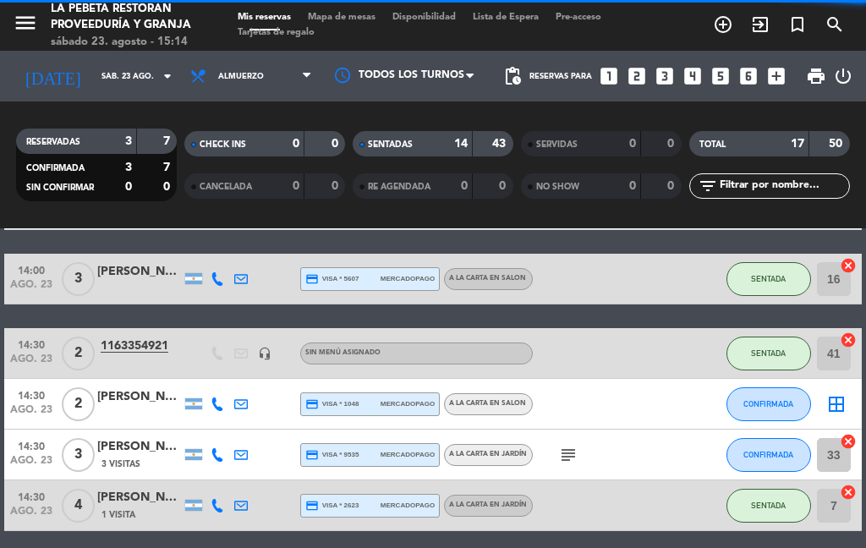
click at [770, 400] on span "CONFIRMADA" at bounding box center [768, 403] width 50 height 9
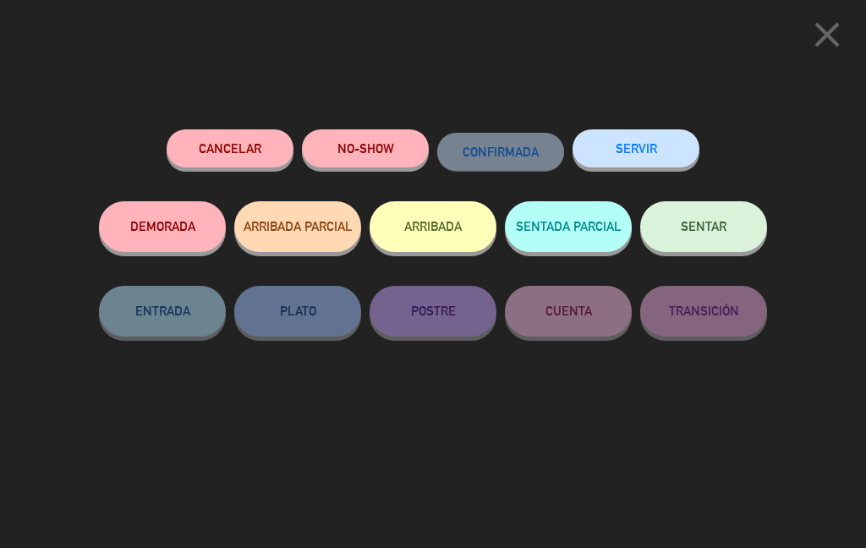
click at [740, 227] on button "SENTAR" at bounding box center [703, 226] width 127 height 51
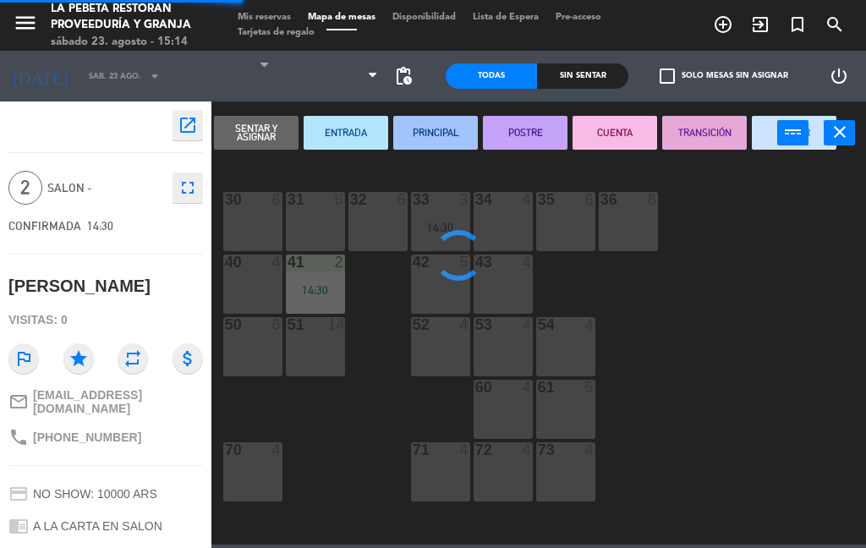
select select "lunch"
select select
click at [573, 351] on div "54 4" at bounding box center [565, 346] width 59 height 59
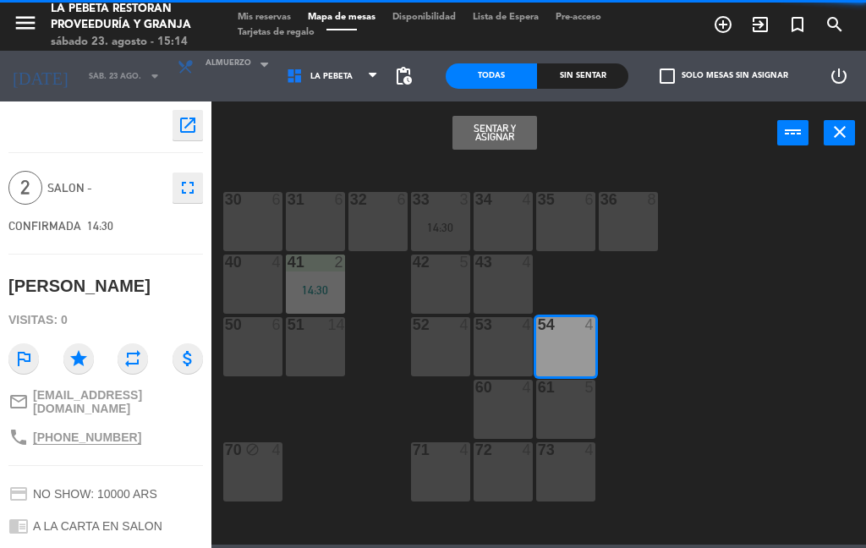
click at [485, 134] on button "Sentar y Asignar" at bounding box center [494, 133] width 85 height 34
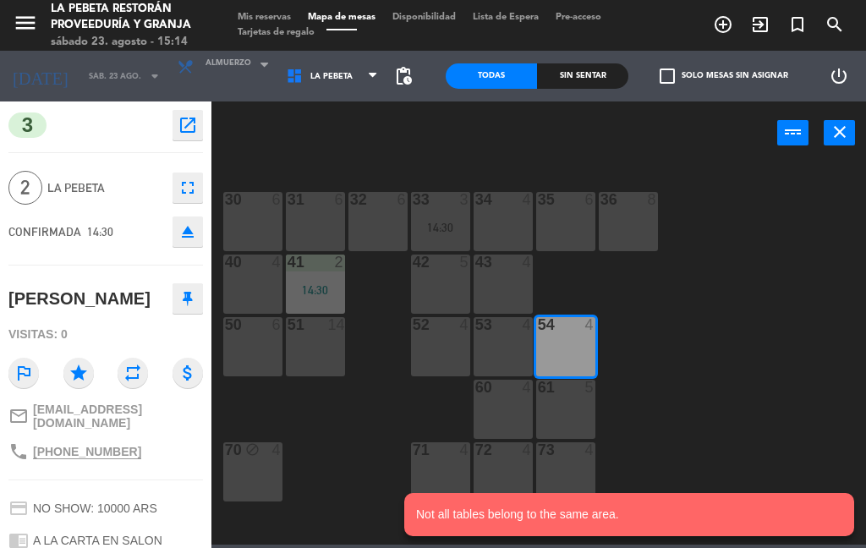
click at [499, 140] on div "power_input close" at bounding box center [494, 133] width 566 height 64
click at [825, 139] on button "close" at bounding box center [839, 132] width 31 height 25
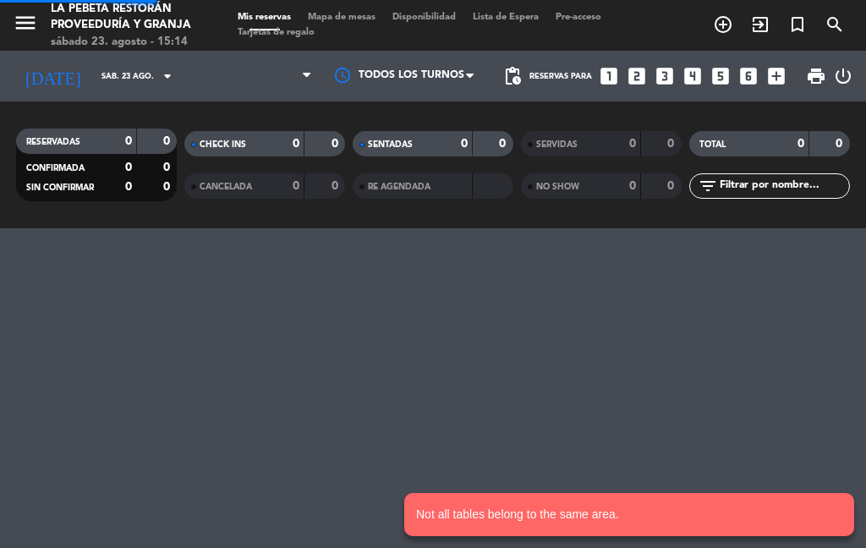
select select "lunch"
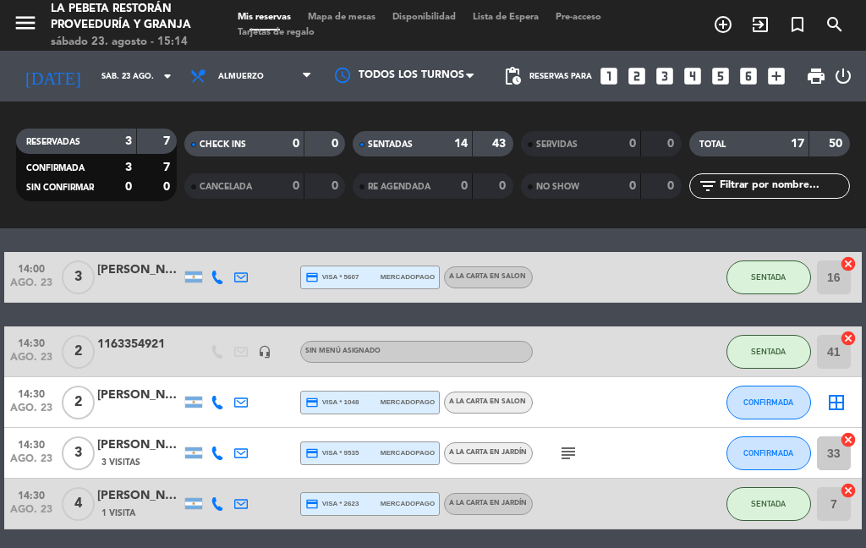
scroll to position [756, 0]
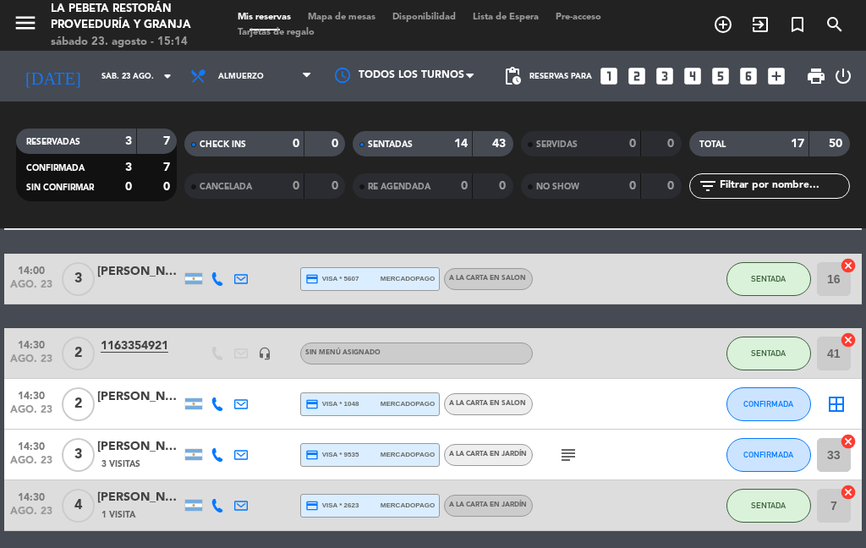
click at [768, 381] on div "CONFIRMADA" at bounding box center [768, 404] width 85 height 50
click at [831, 403] on icon "border_all" at bounding box center [836, 404] width 20 height 20
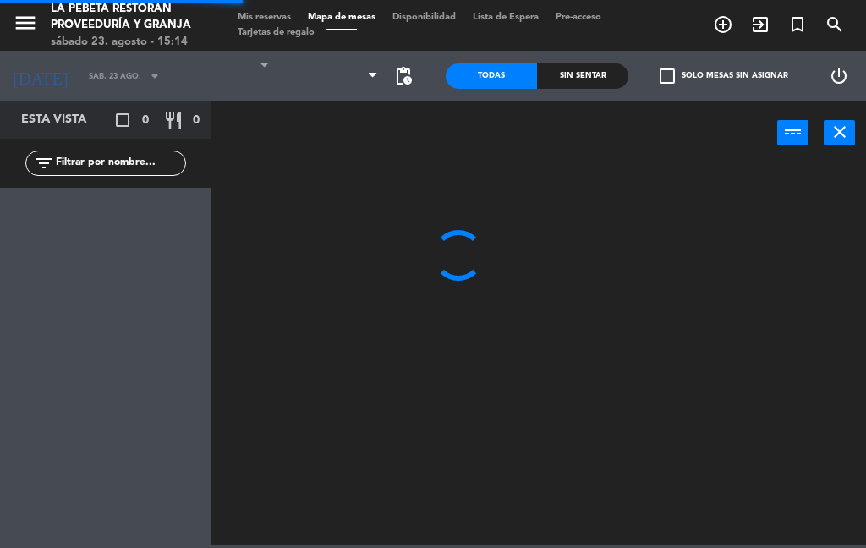
select select "lunch"
select select
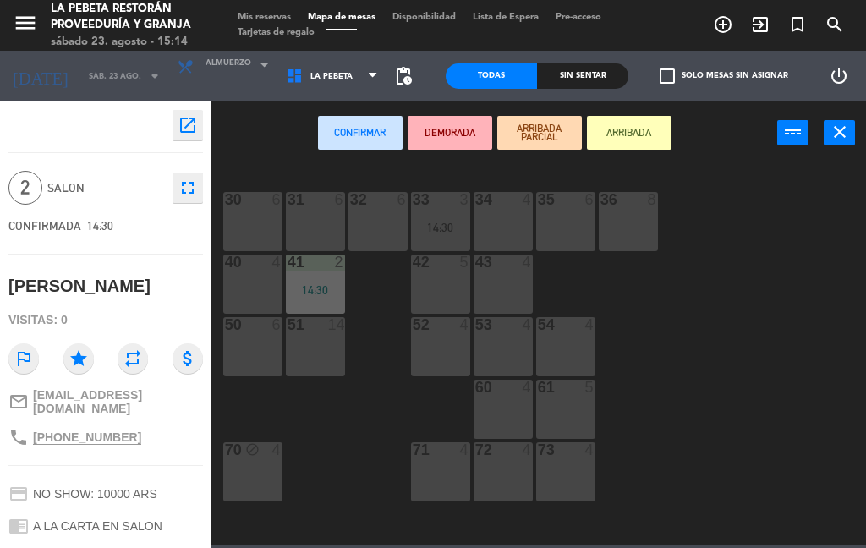
click at [245, 278] on div "40 4" at bounding box center [252, 284] width 59 height 59
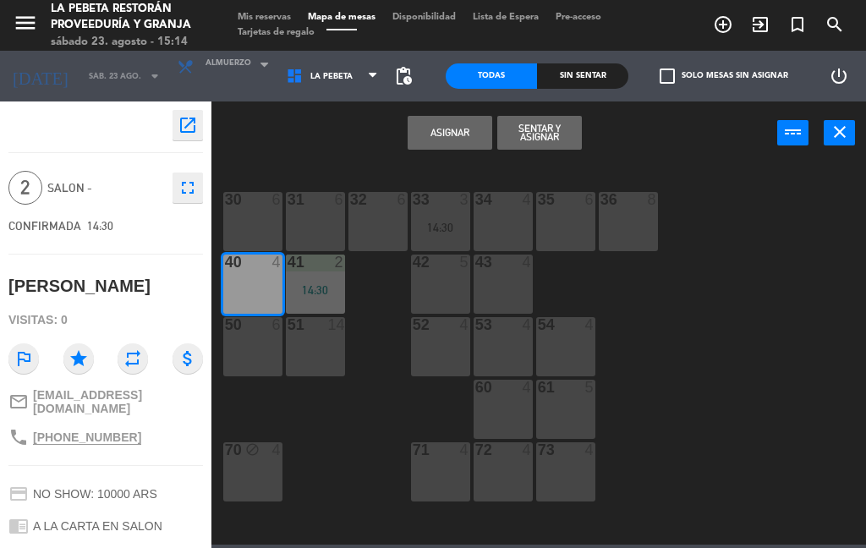
click at [268, 267] on div "4" at bounding box center [280, 262] width 28 height 15
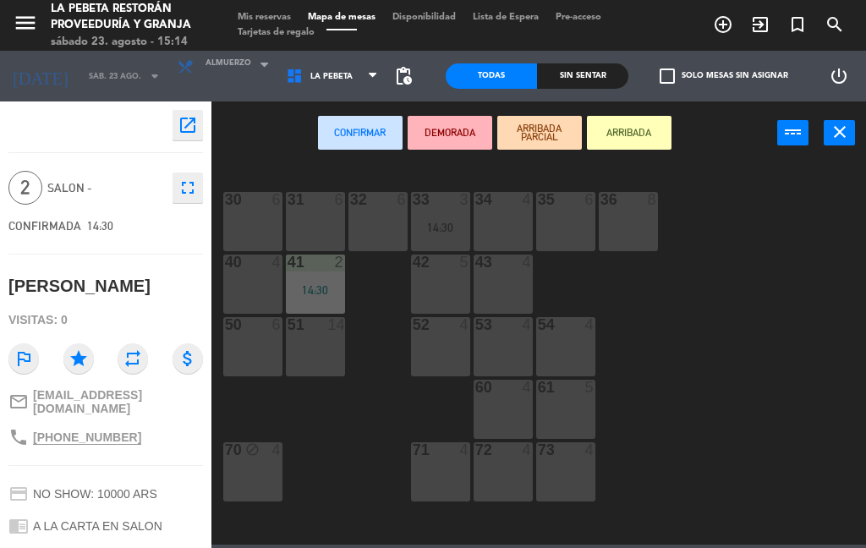
click at [469, 124] on button "DEMORADA" at bounding box center [450, 133] width 85 height 34
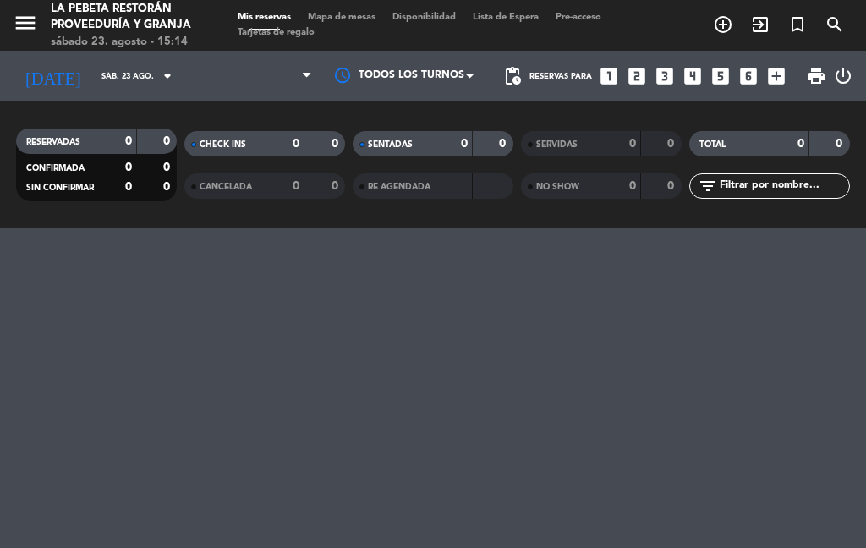
click at [263, 286] on div "menu LA PEBETA Restorán Proveeduría y Granja sábado 23. agosto - 15:14 Mis rese…" at bounding box center [433, 274] width 866 height 548
select select "lunch"
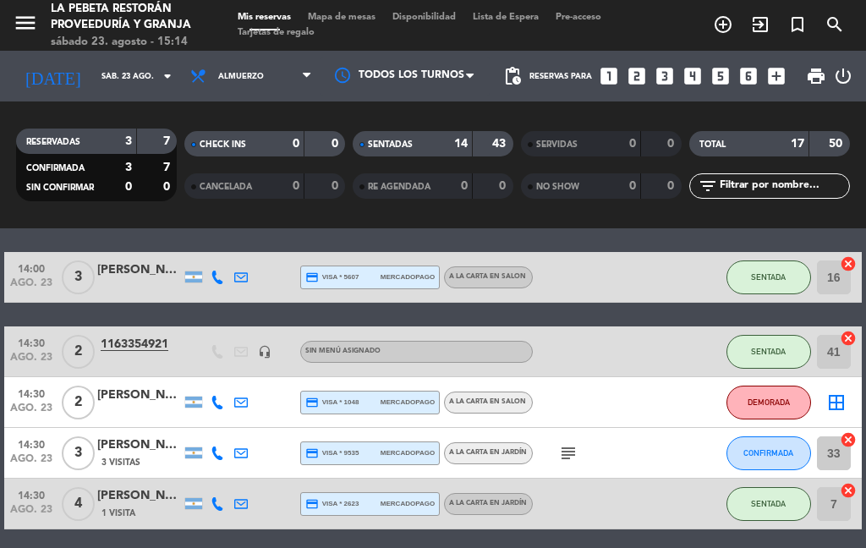
scroll to position [756, 0]
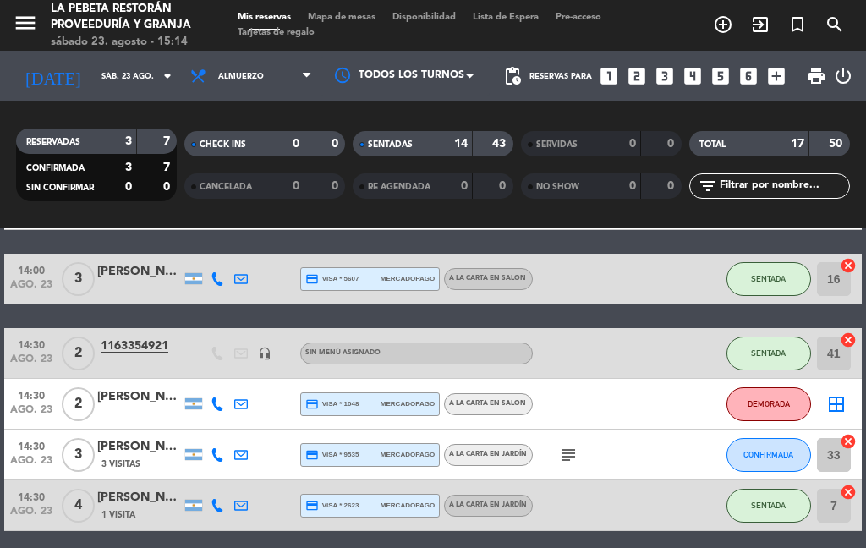
click at [769, 392] on button "DEMORADA" at bounding box center [768, 404] width 85 height 34
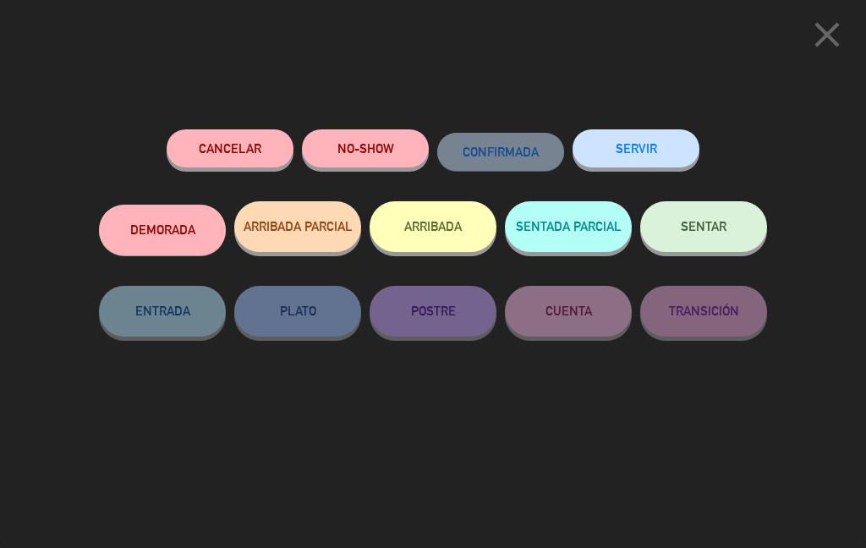
click at [714, 230] on span "SENTAR" at bounding box center [704, 226] width 46 height 14
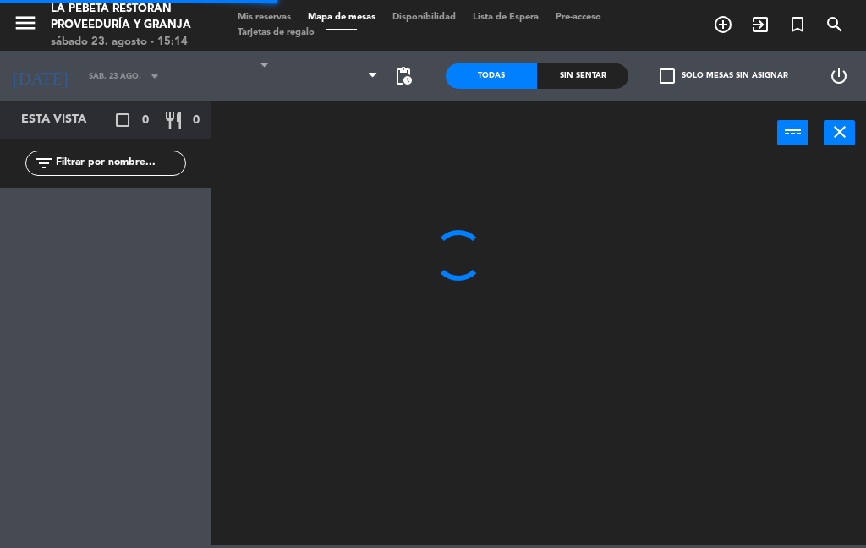
select select "lunch"
select select
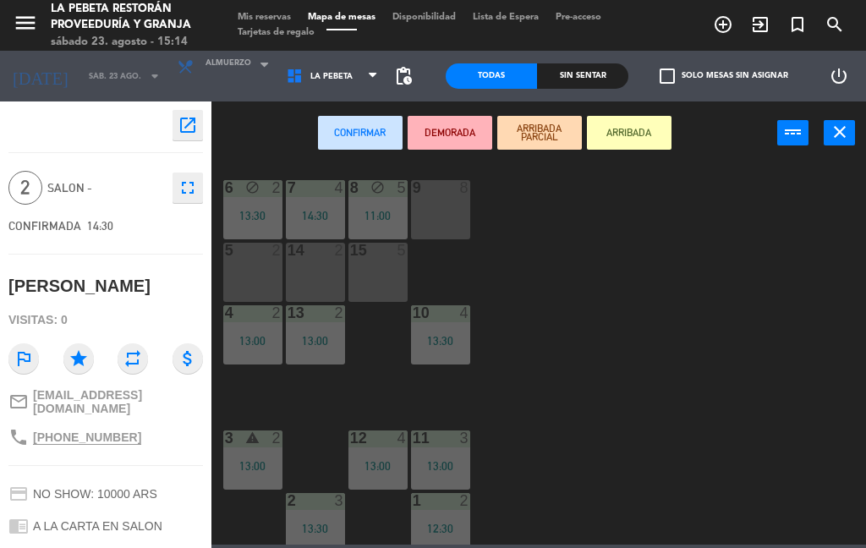
scroll to position [438, 0]
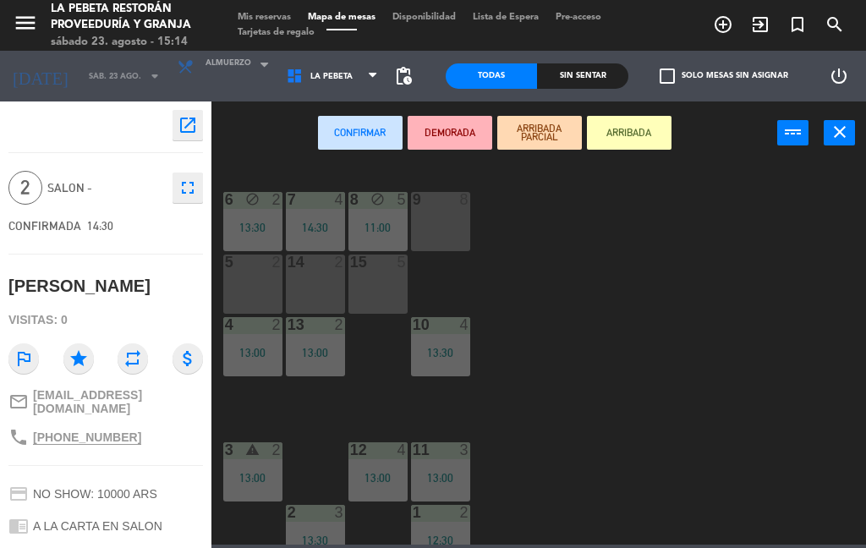
click at [250, 271] on div "5 2" at bounding box center [252, 284] width 59 height 59
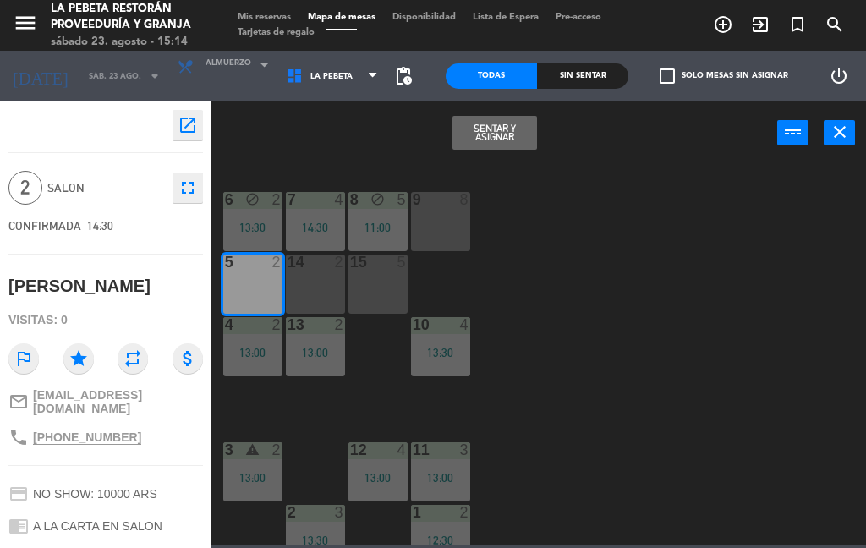
click at [490, 130] on button "Sentar y Asignar" at bounding box center [494, 133] width 85 height 34
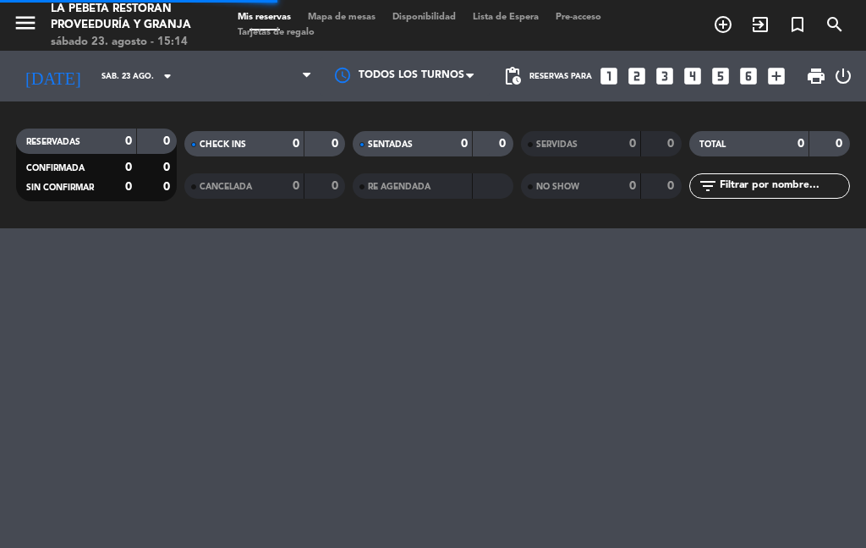
select select "lunch"
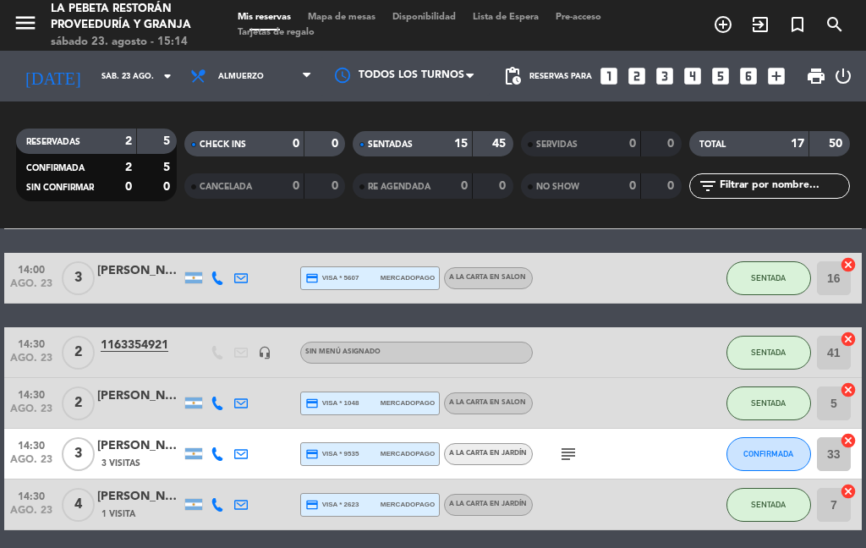
scroll to position [756, 0]
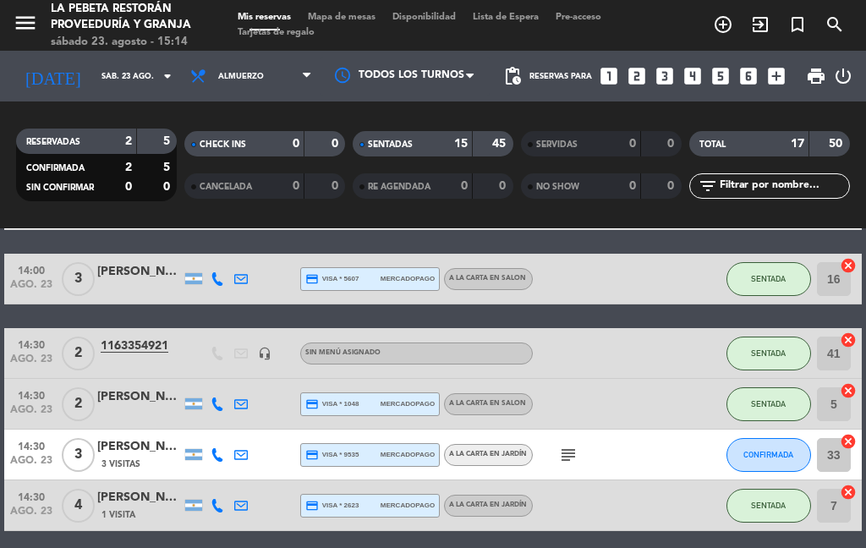
click at [770, 446] on button "CONFIRMADA" at bounding box center [768, 455] width 85 height 34
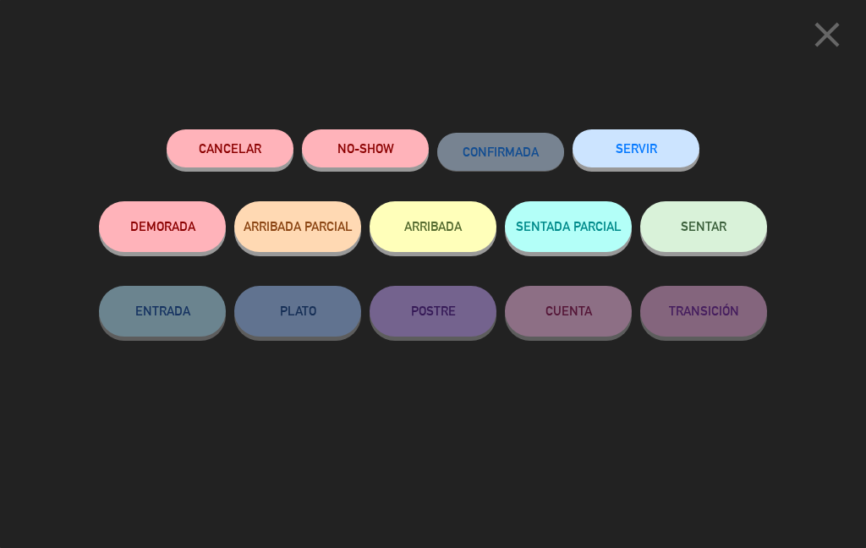
click at [718, 221] on span "SENTAR" at bounding box center [704, 226] width 46 height 14
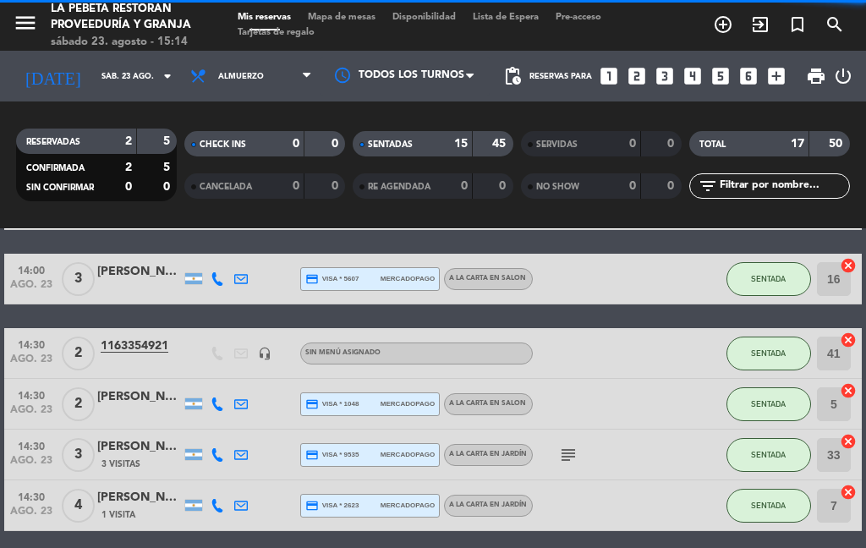
select select "lunch"
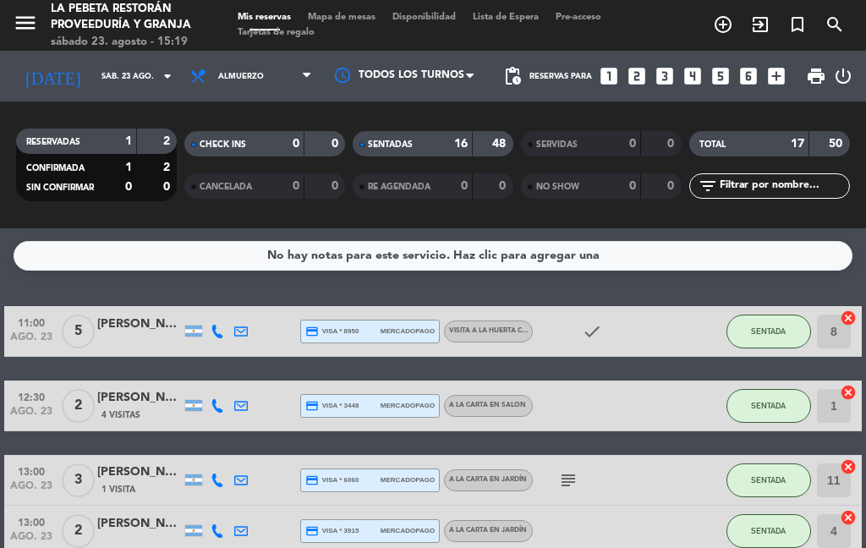
scroll to position [0, 0]
select select "lunch"
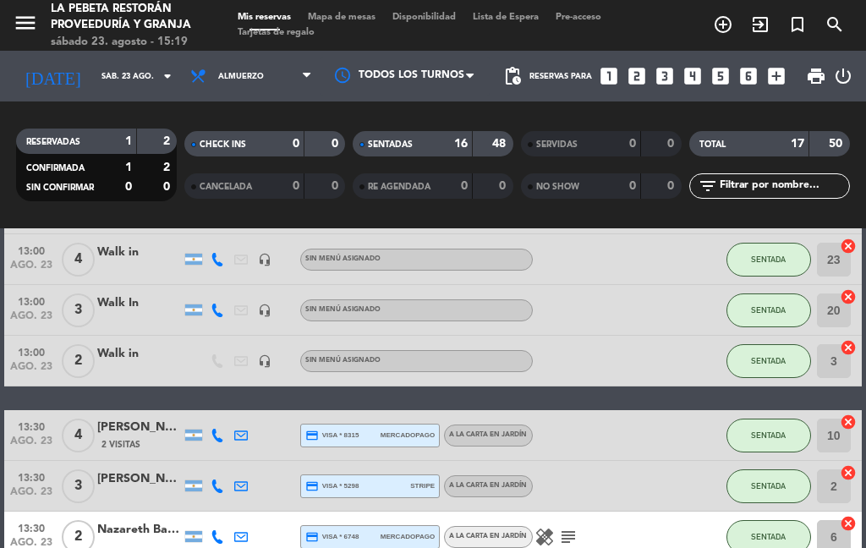
scroll to position [468, 0]
